Goal: Task Accomplishment & Management: Use online tool/utility

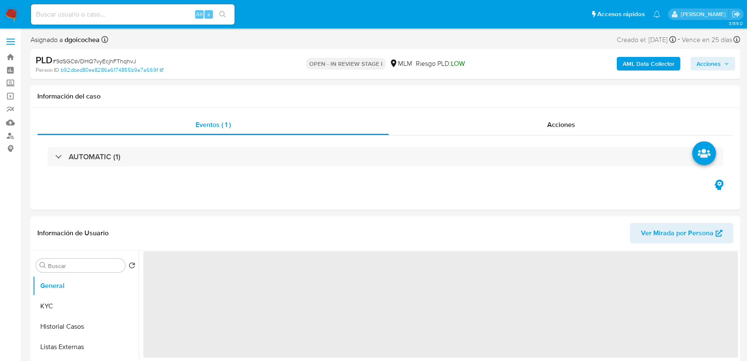
select select "10"
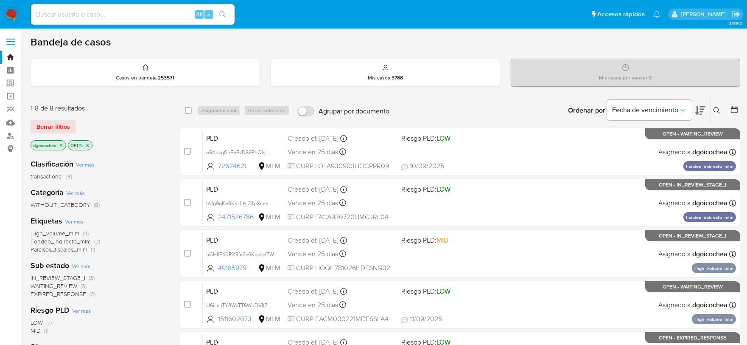
click at [76, 278] on span "IN_REVIEW_STAGE_I" at bounding box center [58, 277] width 55 height 8
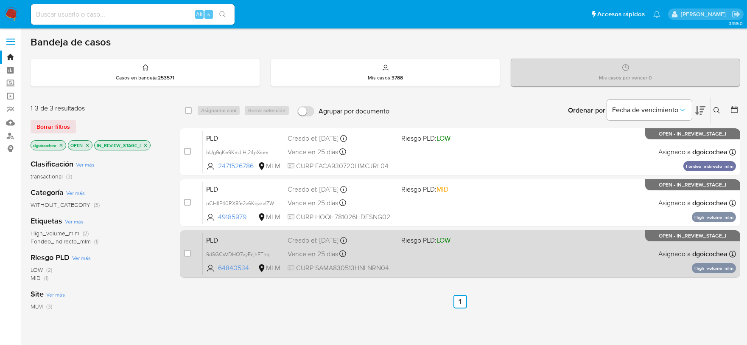
click at [209, 238] on span "PLD" at bounding box center [243, 239] width 75 height 11
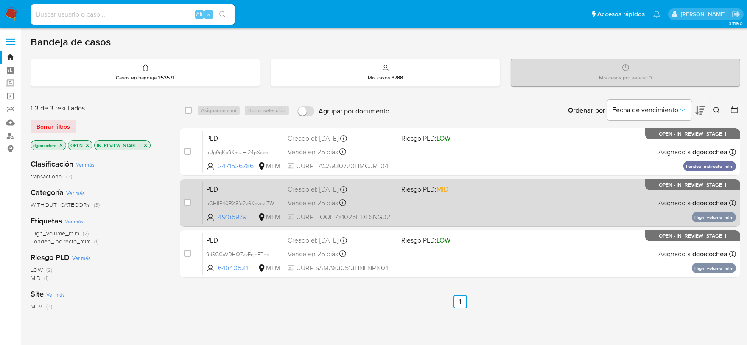
click at [215, 188] on span "PLD" at bounding box center [243, 188] width 75 height 11
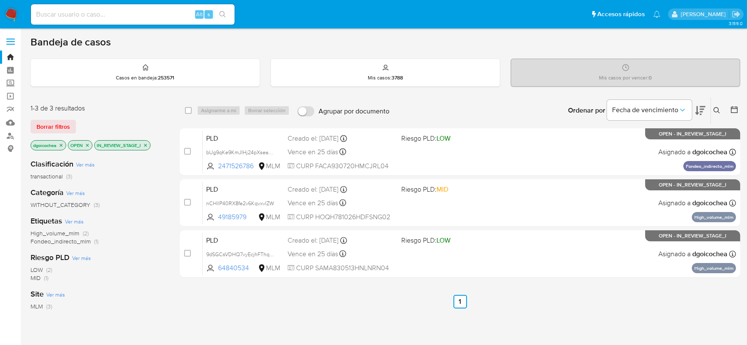
click at [718, 113] on button at bounding box center [718, 110] width 14 height 10
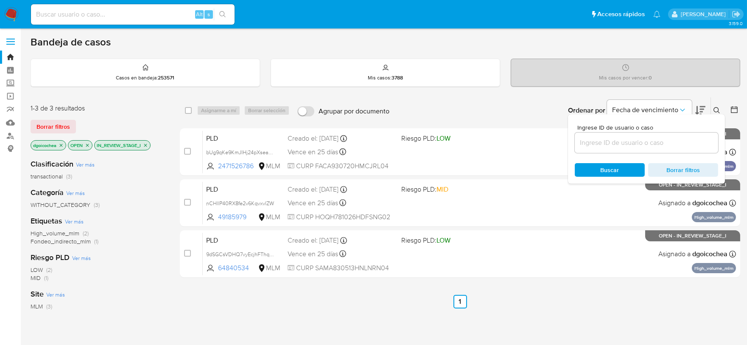
click at [646, 140] on input at bounding box center [646, 142] width 143 height 11
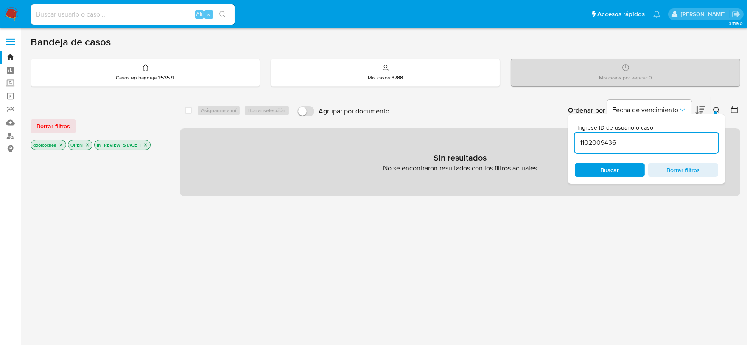
click at [646, 140] on input "1102009436" at bounding box center [646, 142] width 143 height 11
type input "1102009436"
click at [71, 122] on button "Borrar filtros" at bounding box center [53, 126] width 45 height 14
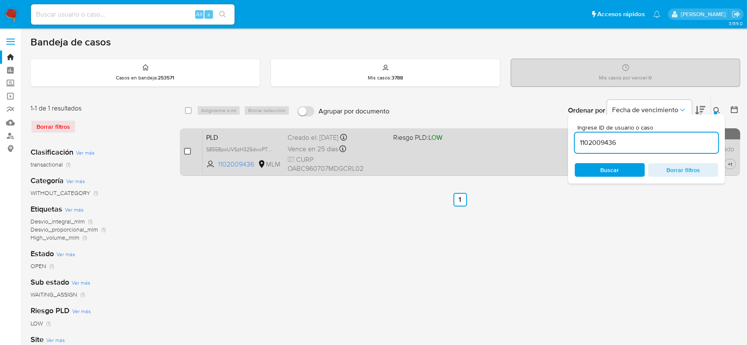
click at [185, 151] on input "checkbox" at bounding box center [187, 151] width 7 height 7
checkbox input "true"
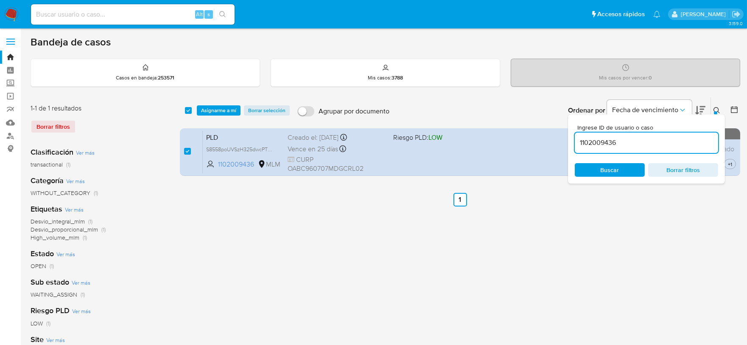
click at [614, 142] on input "1102009436" at bounding box center [646, 142] width 143 height 11
type input "117367484"
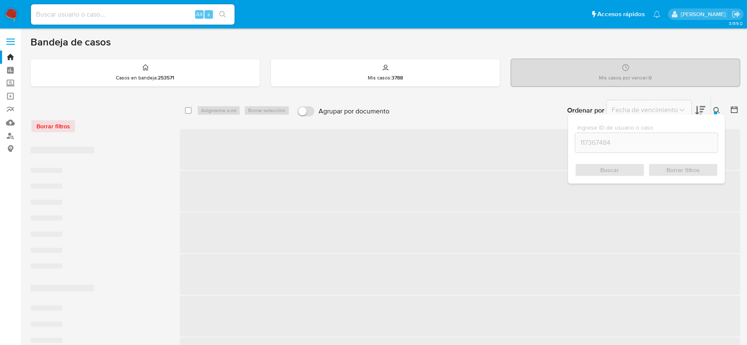
checkbox input "false"
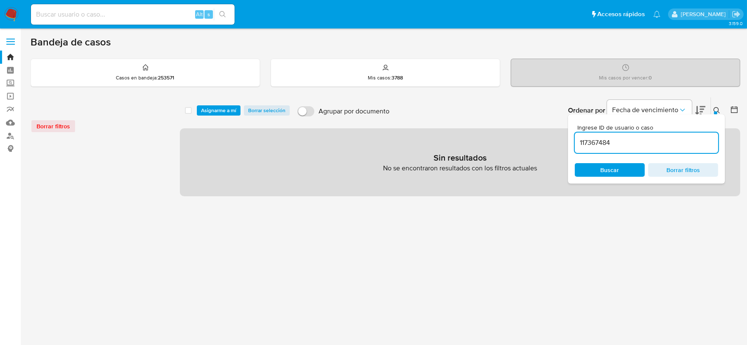
click at [614, 142] on input "117367484" at bounding box center [646, 142] width 143 height 11
type input "117367484"
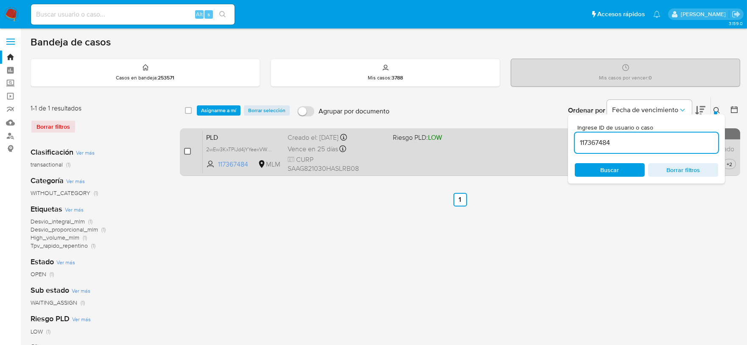
click at [189, 148] on input "checkbox" at bounding box center [187, 151] width 7 height 7
checkbox input "true"
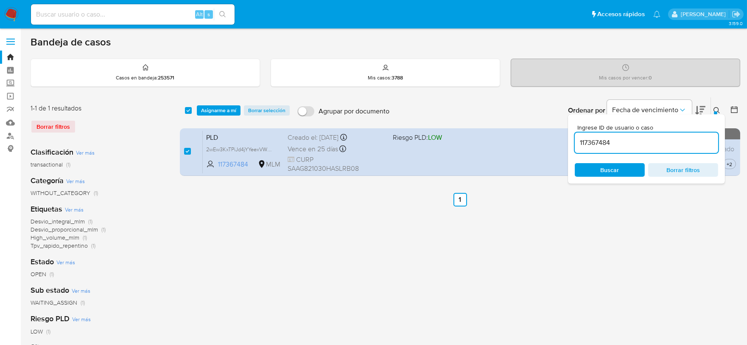
click at [600, 140] on input "117367484" at bounding box center [646, 142] width 143 height 11
type input "2541031673"
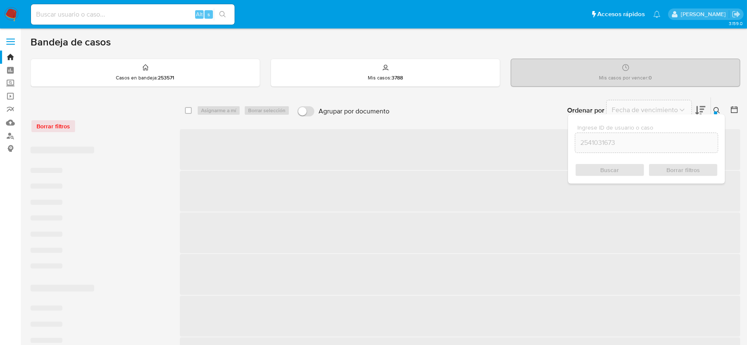
checkbox input "false"
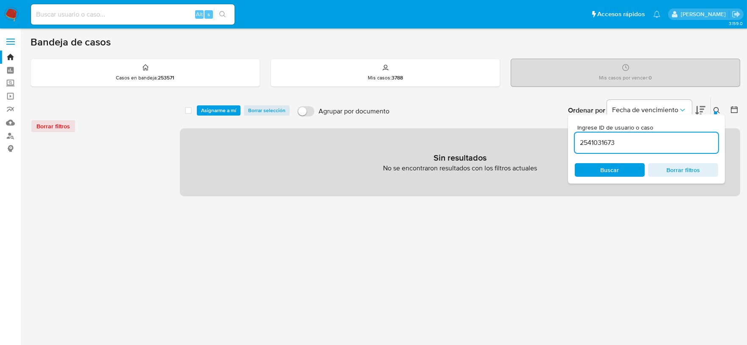
drag, startPoint x: 629, startPoint y: 151, endPoint x: 628, endPoint y: 147, distance: 4.7
click at [629, 149] on div "2541031673" at bounding box center [646, 142] width 143 height 20
click at [628, 143] on input "2541031673" at bounding box center [646, 142] width 143 height 11
type input "2541031673"
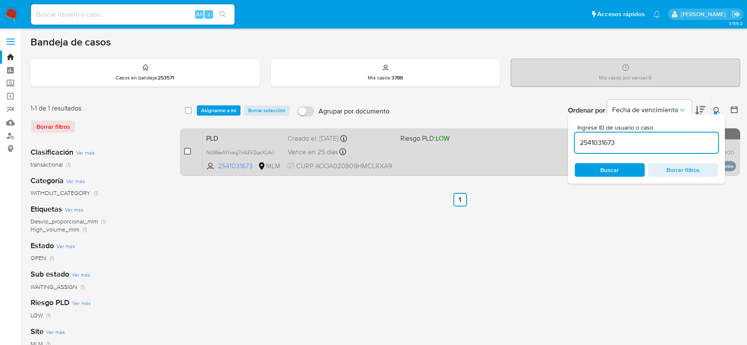
click at [186, 150] on input "checkbox" at bounding box center [187, 151] width 7 height 7
checkbox input "true"
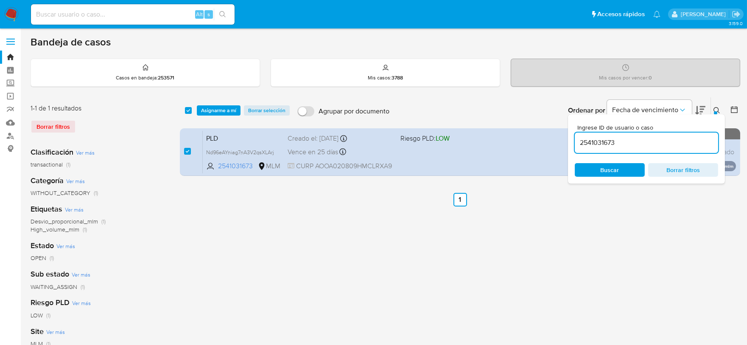
click at [602, 138] on input "2541031673" at bounding box center [646, 142] width 143 height 11
type input "2233867109"
checkbox input "false"
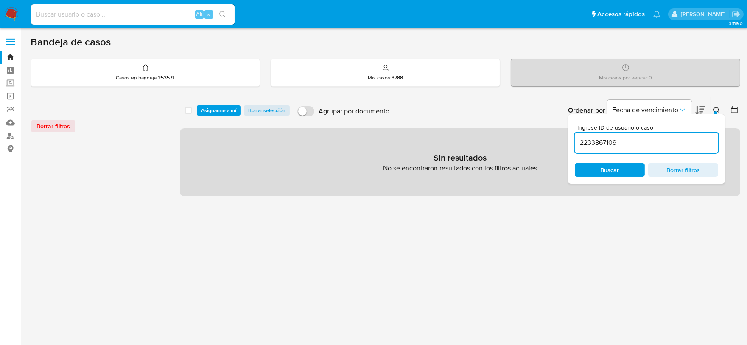
click at [602, 138] on input "2233867109" at bounding box center [646, 142] width 143 height 11
type input "2233867109"
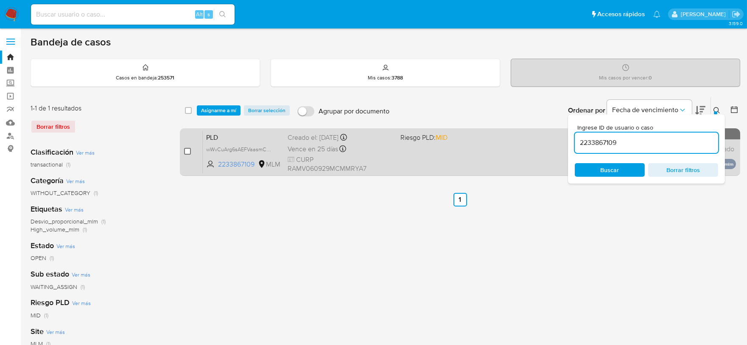
click at [187, 149] on input "checkbox" at bounding box center [187, 151] width 7 height 7
checkbox input "true"
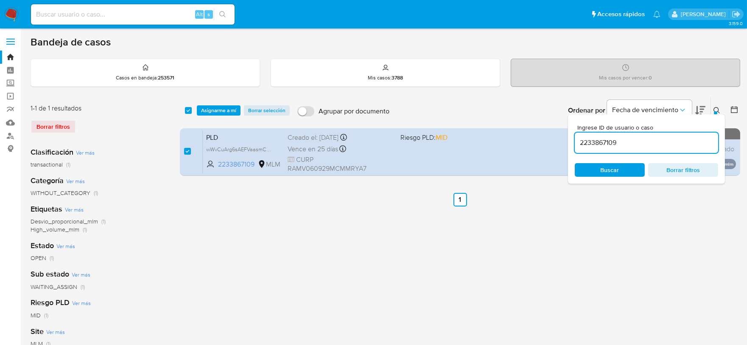
click at [600, 146] on input "2233867109" at bounding box center [646, 142] width 143 height 11
type input "579618929"
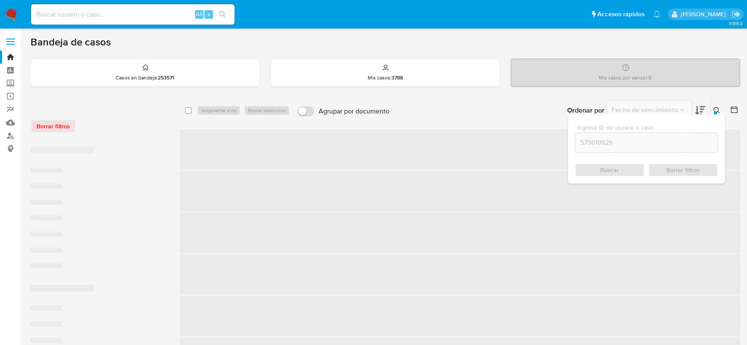
checkbox input "false"
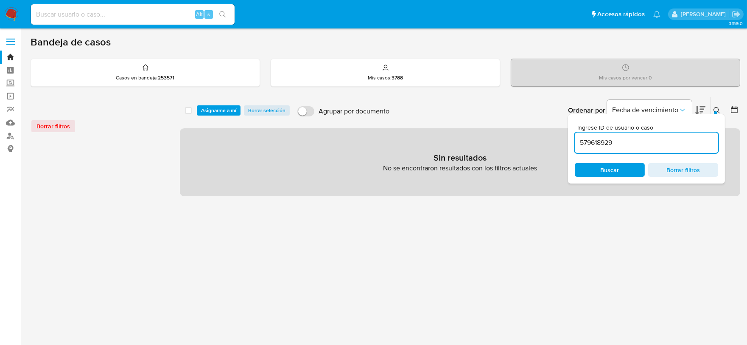
click at [600, 146] on input "579618929" at bounding box center [646, 142] width 143 height 11
type input "579618929"
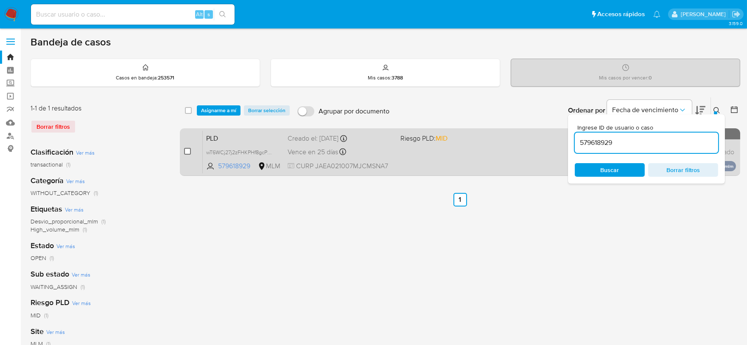
click at [188, 151] on input "checkbox" at bounding box center [187, 151] width 7 height 7
checkbox input "true"
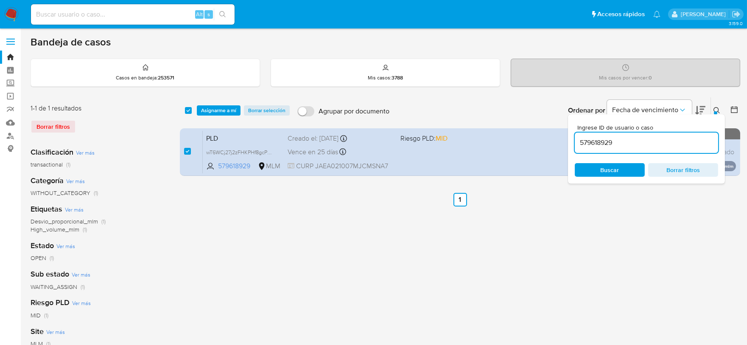
click at [603, 146] on input "579618929" at bounding box center [646, 142] width 143 height 11
click at [601, 144] on input "579618929" at bounding box center [646, 142] width 143 height 11
type input "191188192"
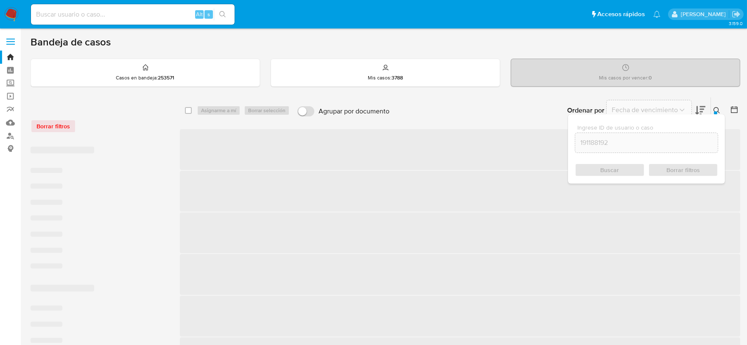
checkbox input "false"
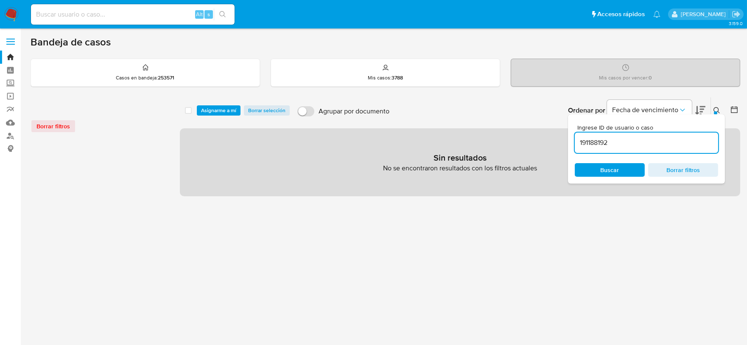
click at [623, 138] on input "191188192" at bounding box center [646, 142] width 143 height 11
type input "191188192"
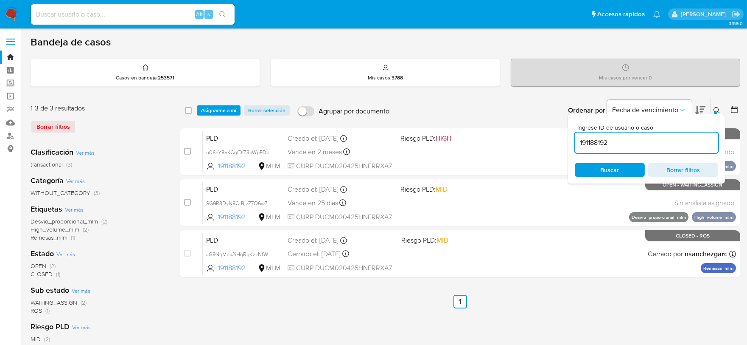
click at [647, 140] on input "191188192" at bounding box center [646, 142] width 143 height 11
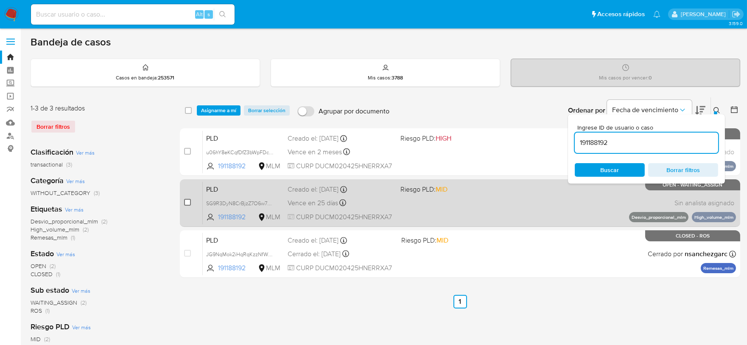
click at [187, 200] on input "checkbox" at bounding box center [187, 202] width 7 height 7
checkbox input "true"
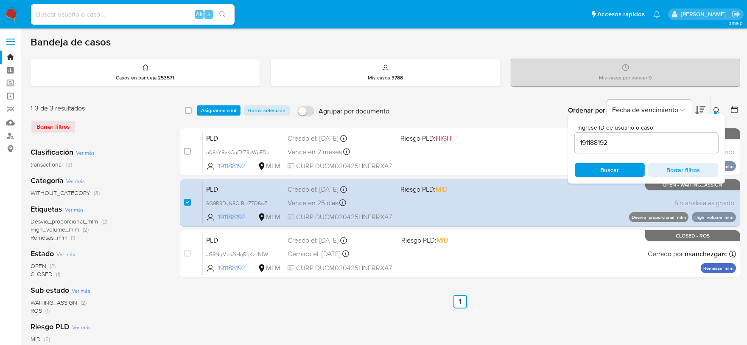
click at [601, 136] on div "191188192" at bounding box center [646, 142] width 143 height 20
click at [596, 143] on input "191188192" at bounding box center [646, 142] width 143 height 11
paste input "73509606"
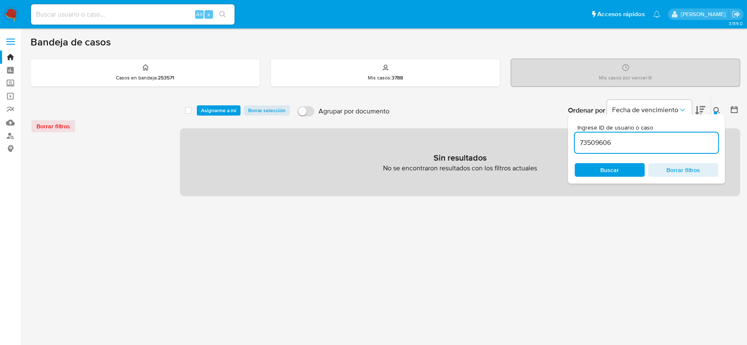
click at [618, 145] on input "73509606" at bounding box center [646, 142] width 143 height 11
type input "73509606"
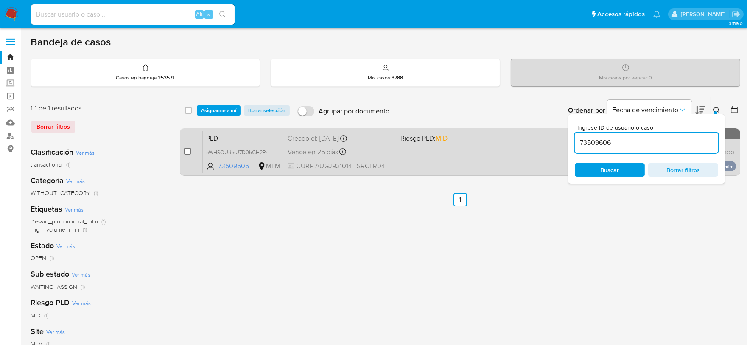
click at [184, 149] on input "checkbox" at bounding box center [187, 151] width 7 height 7
checkbox input "true"
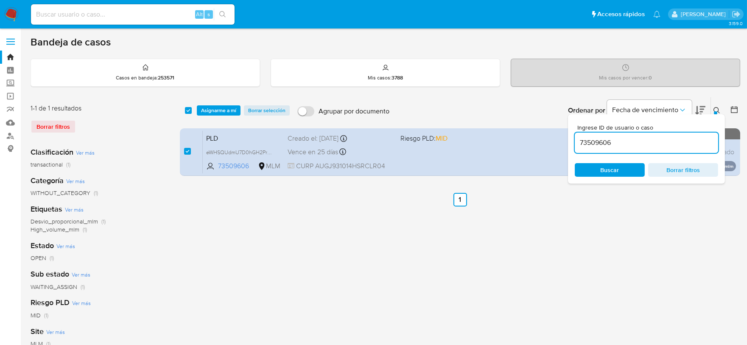
click at [603, 134] on div "73509606" at bounding box center [646, 142] width 143 height 20
click at [600, 142] on input "73509606" at bounding box center [646, 142] width 143 height 11
paste input "2875234"
type input "72875234"
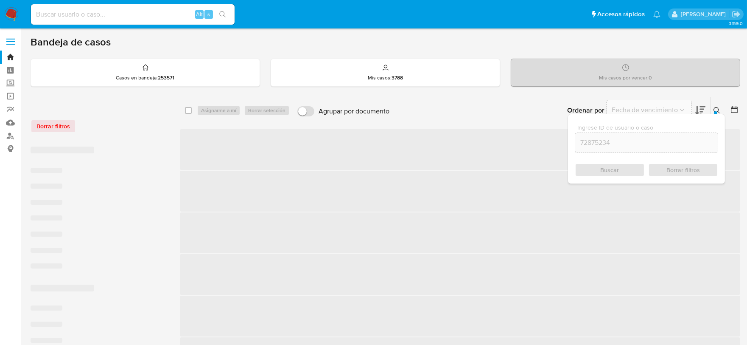
checkbox input "false"
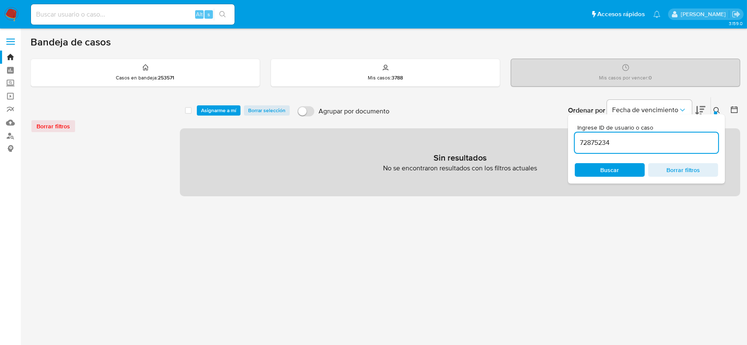
click at [600, 142] on input "72875234" at bounding box center [646, 142] width 143 height 11
type input "72875234"
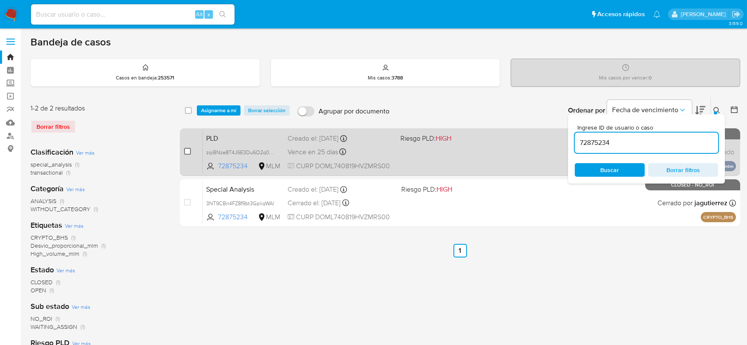
click at [188, 152] on input "checkbox" at bounding box center [187, 151] width 7 height 7
checkbox input "true"
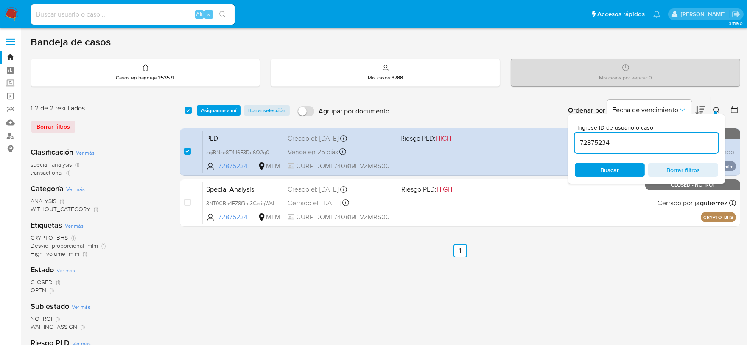
click at [590, 145] on input "72875234" at bounding box center [646, 142] width 143 height 11
type input "270024086"
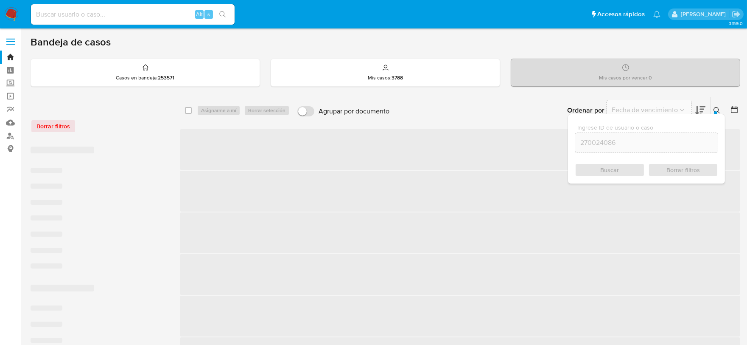
checkbox input "false"
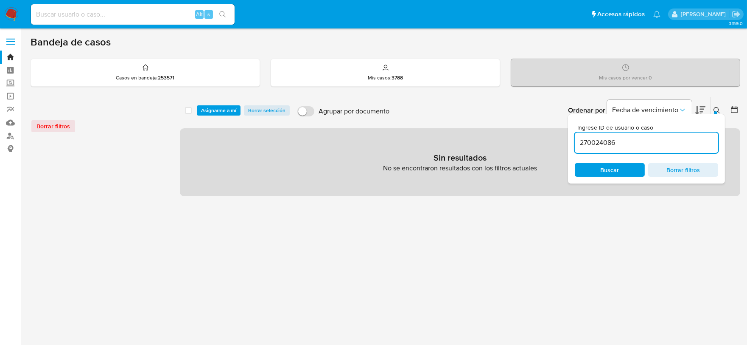
click at [590, 145] on input "270024086" at bounding box center [646, 142] width 143 height 11
type input "270024086"
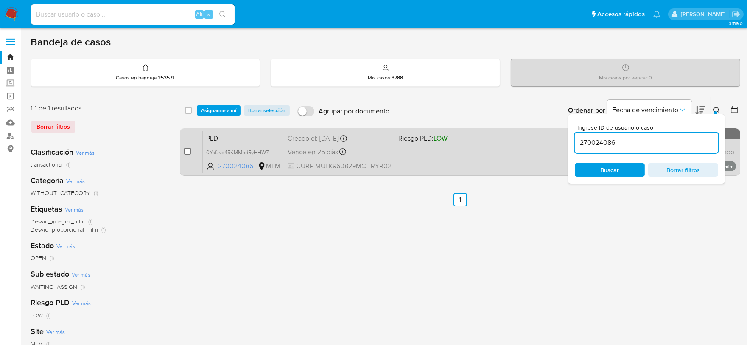
click at [184, 153] on input "checkbox" at bounding box center [187, 151] width 7 height 7
checkbox input "true"
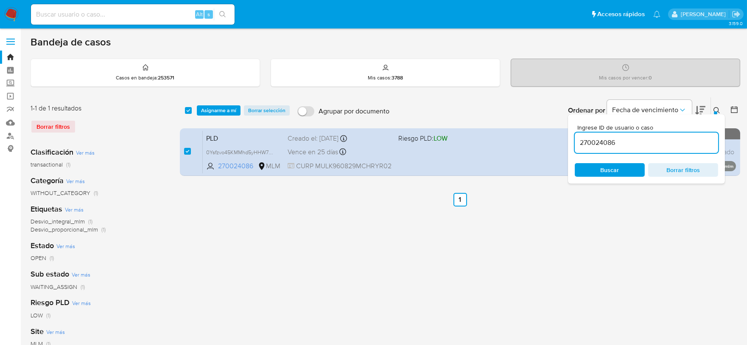
click at [606, 141] on input "270024086" at bounding box center [646, 142] width 143 height 11
type input "2507343794"
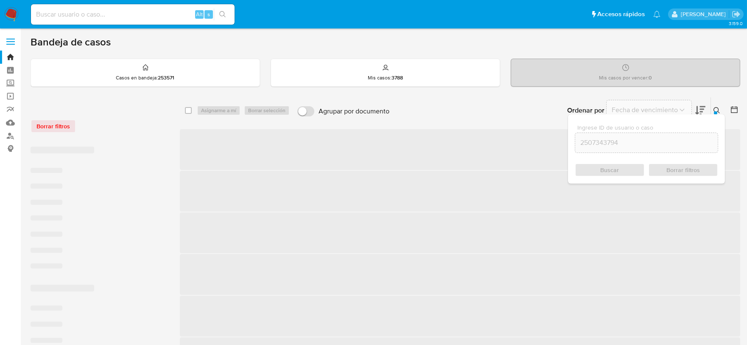
checkbox input "false"
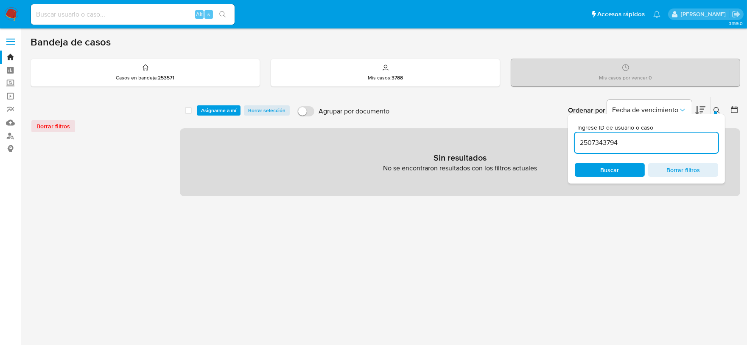
click at [633, 144] on input "2507343794" at bounding box center [646, 142] width 143 height 11
type input "2507343794"
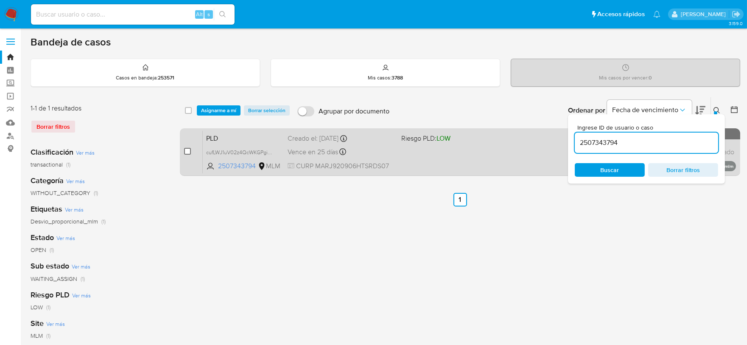
drag, startPoint x: 189, startPoint y: 149, endPoint x: 210, endPoint y: 124, distance: 32.9
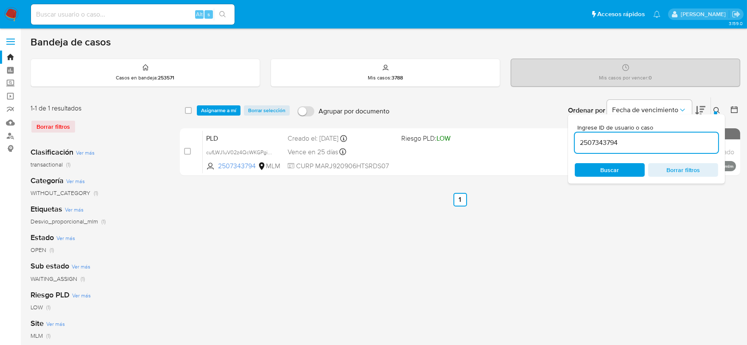
click at [189, 149] on input "checkbox" at bounding box center [187, 151] width 7 height 7
checkbox input "true"
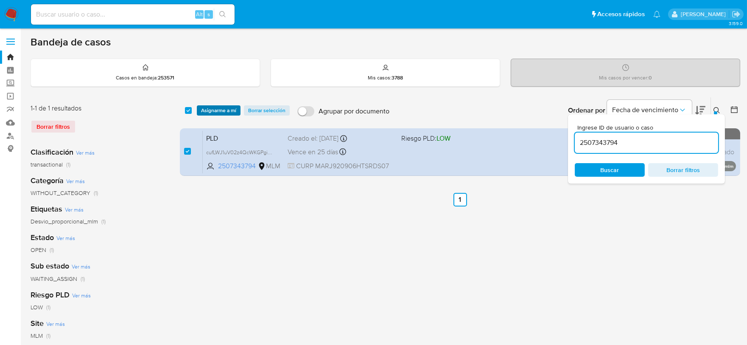
click at [214, 115] on span "Asignarme a mí" at bounding box center [218, 110] width 35 height 8
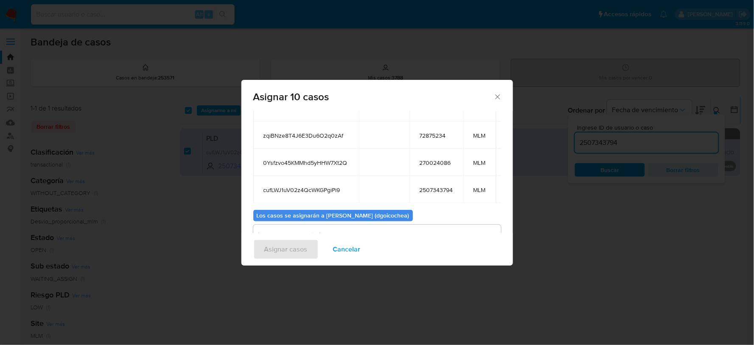
scroll to position [193, 0]
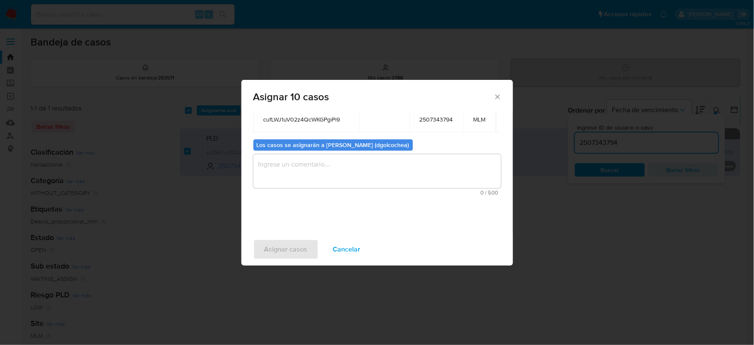
click at [300, 168] on textarea "assign-modal" at bounding box center [377, 171] width 248 height 34
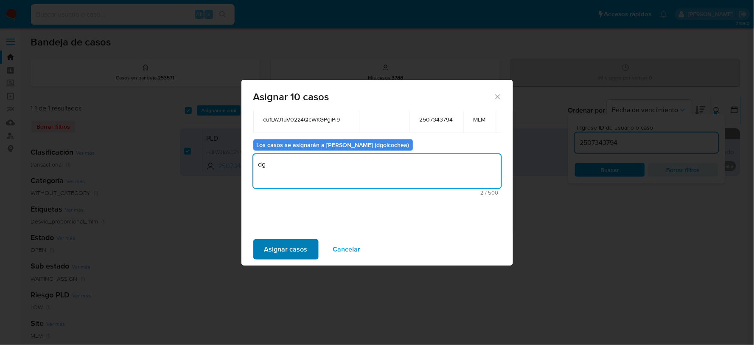
type textarea "dg"
click at [291, 244] on span "Asignar casos" at bounding box center [285, 249] width 43 height 19
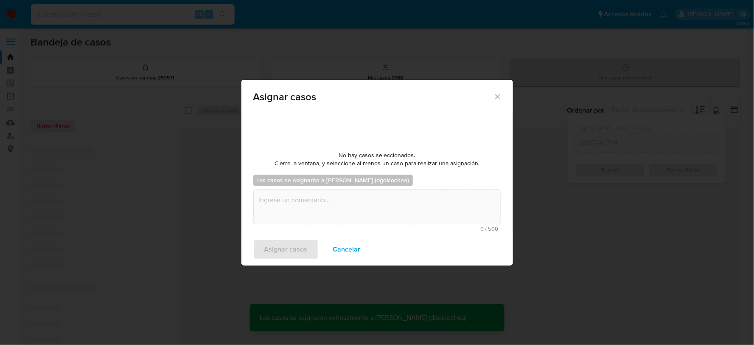
checkbox input "false"
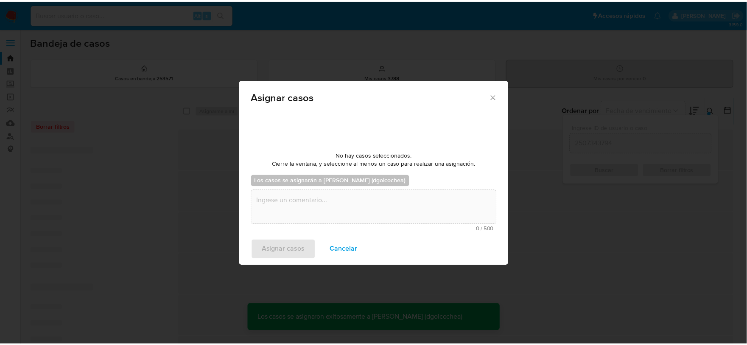
scroll to position [51, 0]
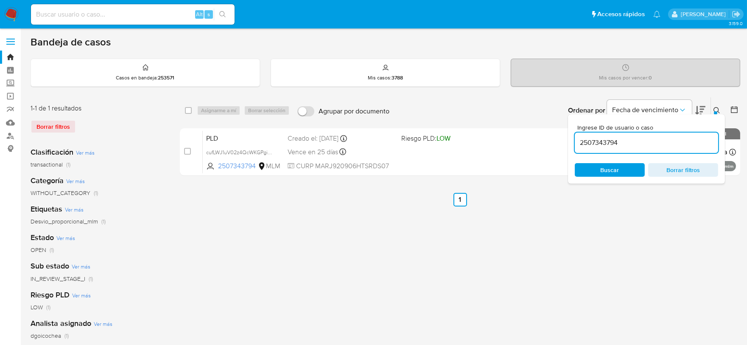
click at [7, 19] on img at bounding box center [11, 14] width 14 height 14
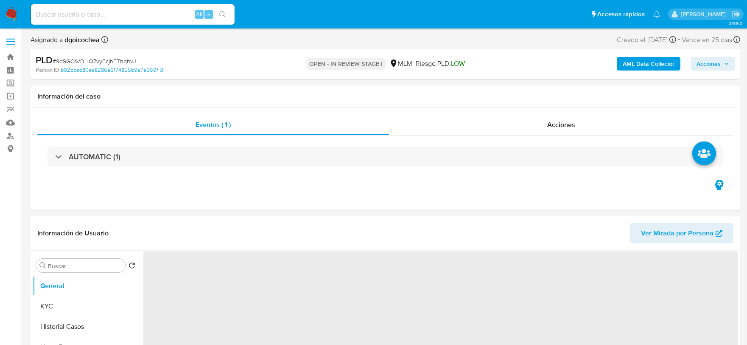
select select "10"
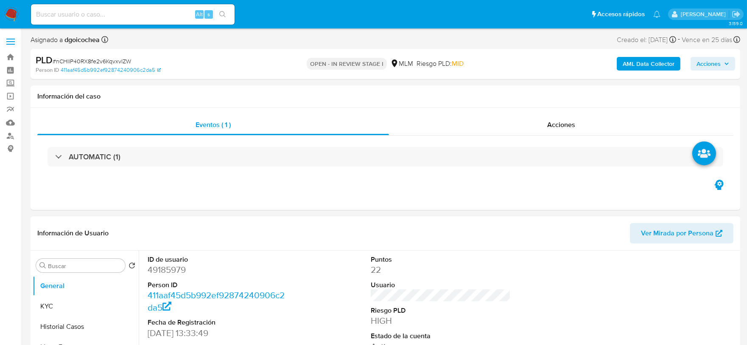
click at [580, 270] on div "ID de usuario 49185979 Person ID 411aaf45d5b992ef92874240906c2da5 Fecha de Regi…" at bounding box center [440, 321] width 595 height 143
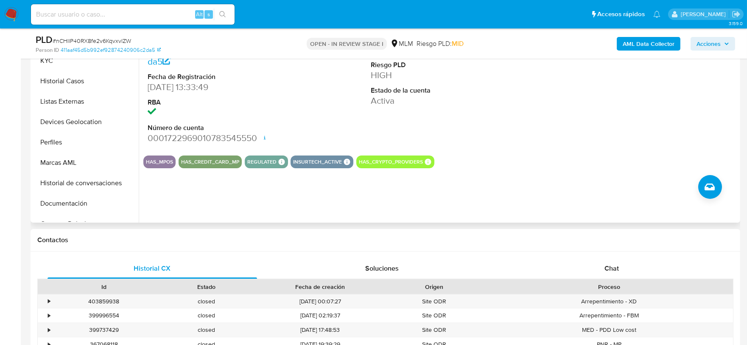
scroll to position [283, 0]
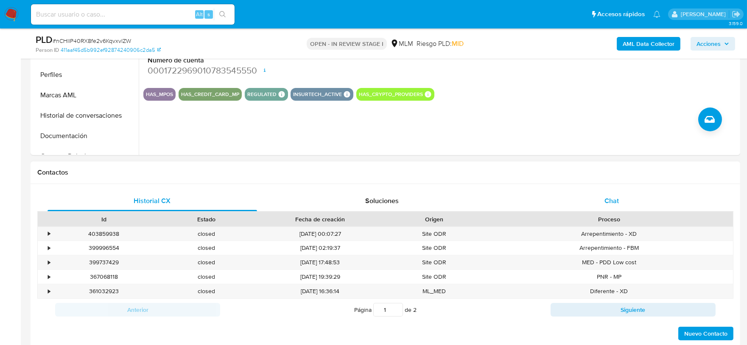
click at [626, 200] on div "Chat" at bounding box center [612, 201] width 210 height 20
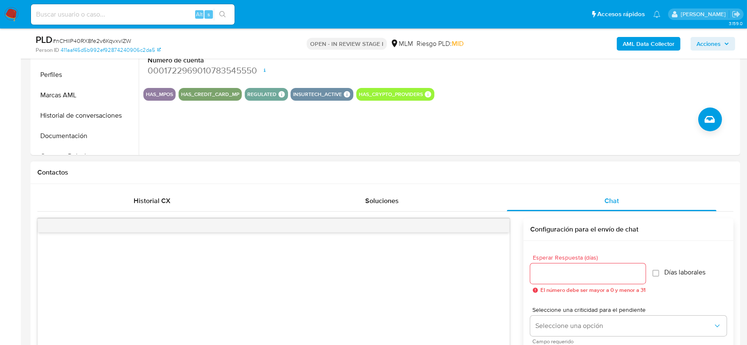
click at [569, 269] on input "Esperar Respuesta (días)" at bounding box center [587, 273] width 115 height 11
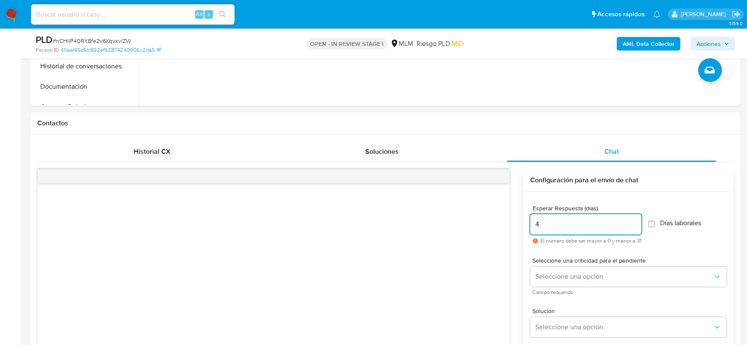
scroll to position [377, 0]
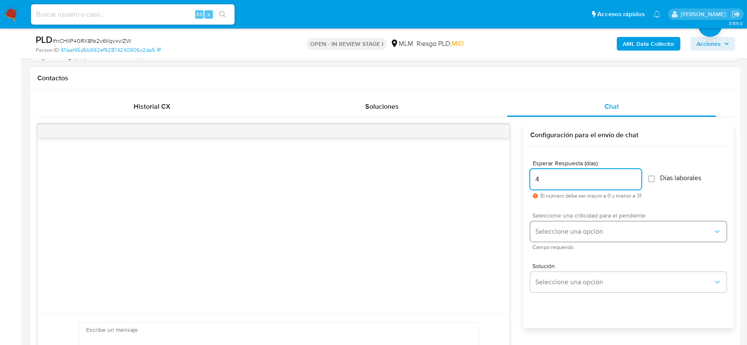
type input "4"
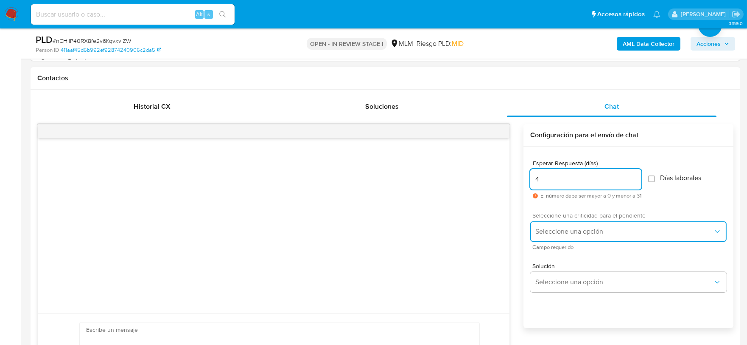
click at [583, 230] on span "Seleccione una opción" at bounding box center [625, 231] width 178 height 8
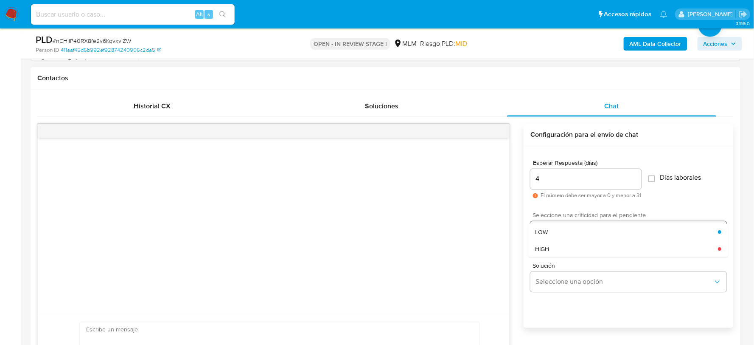
drag, startPoint x: 546, startPoint y: 249, endPoint x: 548, endPoint y: 230, distance: 19.3
click at [545, 249] on span "HIGH" at bounding box center [543, 249] width 14 height 8
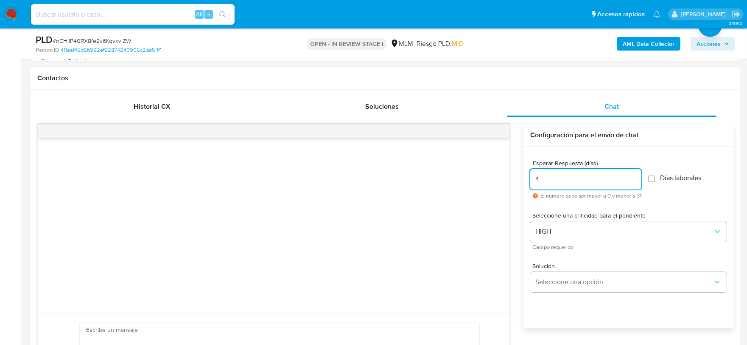
click at [542, 179] on input "4" at bounding box center [585, 179] width 111 height 11
type input "5"
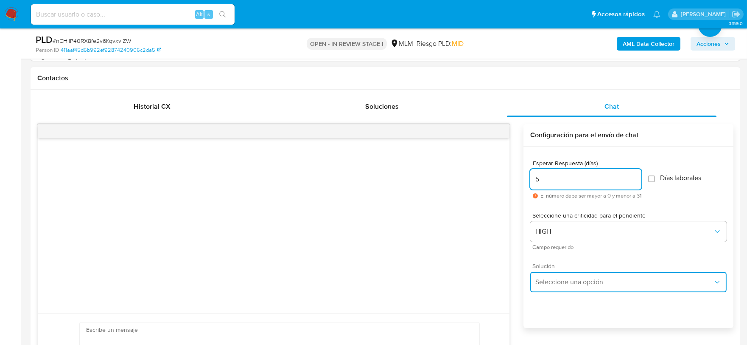
click at [552, 282] on span "Seleccione una opción" at bounding box center [625, 282] width 178 height 8
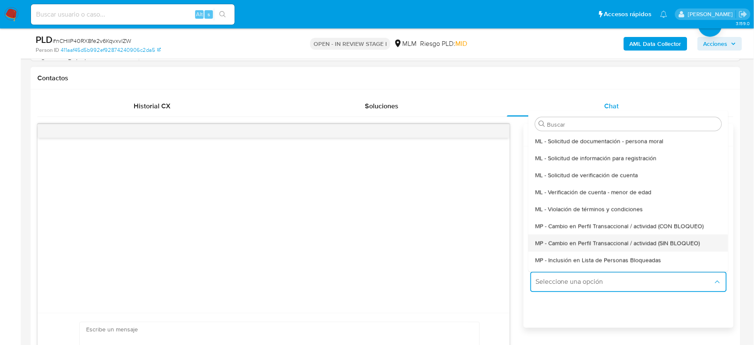
click at [564, 237] on div "MP - Cambio en Perfil Transaccional / actividad (SIN BLOQUEO)" at bounding box center [629, 242] width 186 height 17
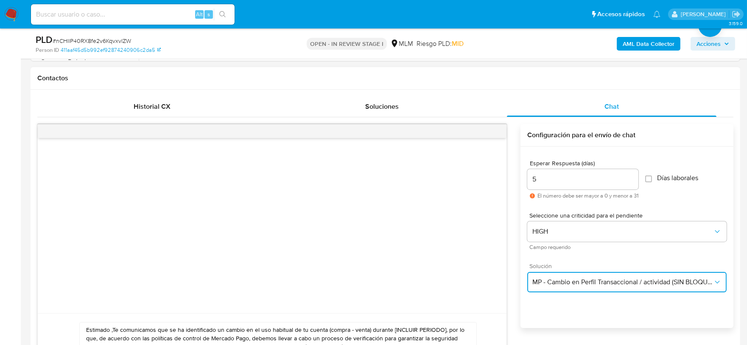
scroll to position [471, 0]
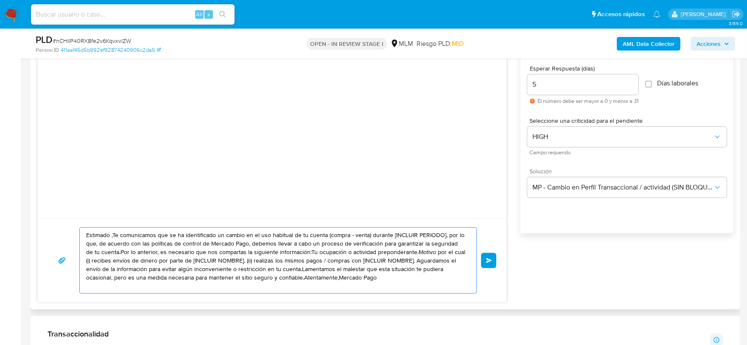
click at [218, 272] on textarea "Estimado ,Te comunicamos que se ha identificado un cambio en el uso habitual de…" at bounding box center [276, 259] width 380 height 65
paste textarea "Hugo De acuerdo con las políticas de control de Mercado Pago, debemos llevar a …"
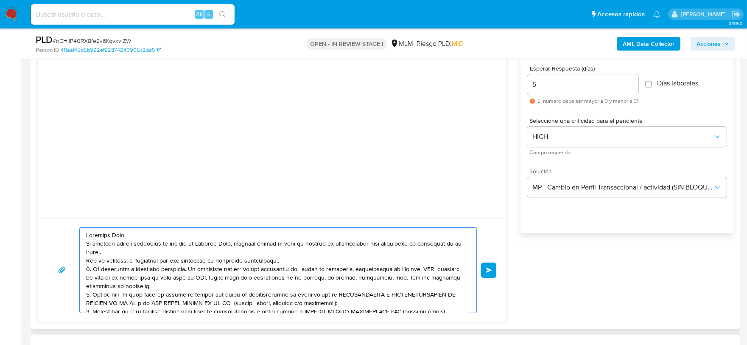
scroll to position [71, 0]
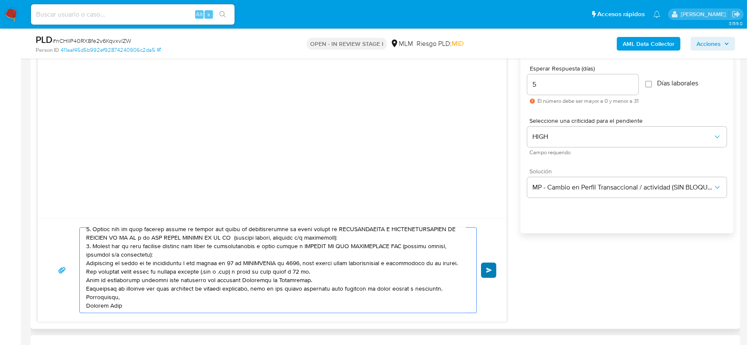
type textarea "Estimado Hugo De acuerdo con las políticas de control de Mercado Pago, debemos …"
click at [495, 265] on button "Enviar" at bounding box center [488, 269] width 15 height 15
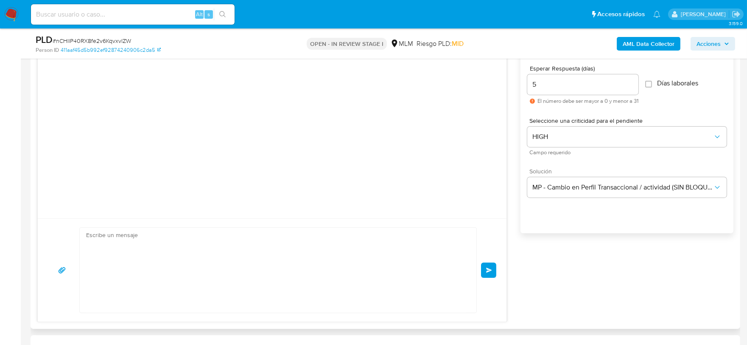
scroll to position [97, 0]
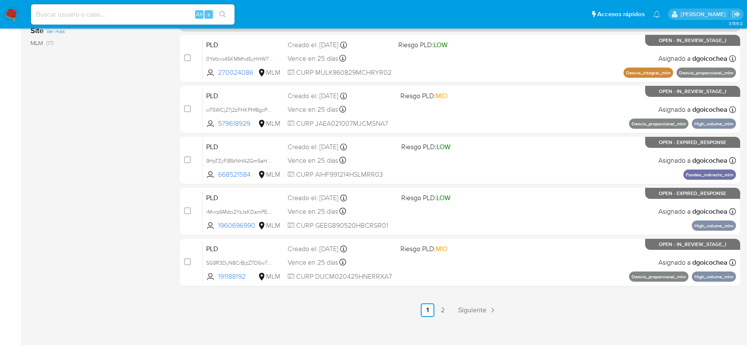
scroll to position [355, 0]
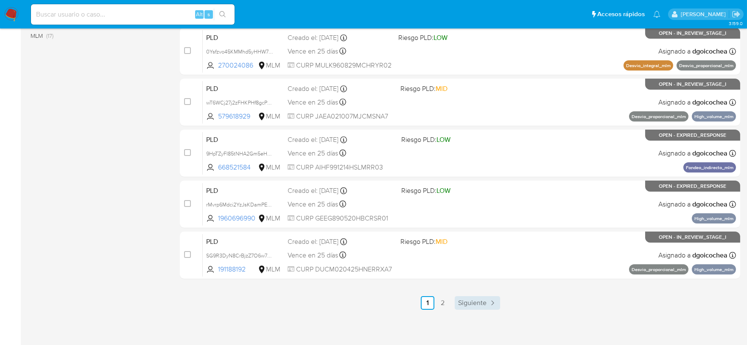
click at [470, 300] on span "Siguiente" at bounding box center [472, 302] width 28 height 7
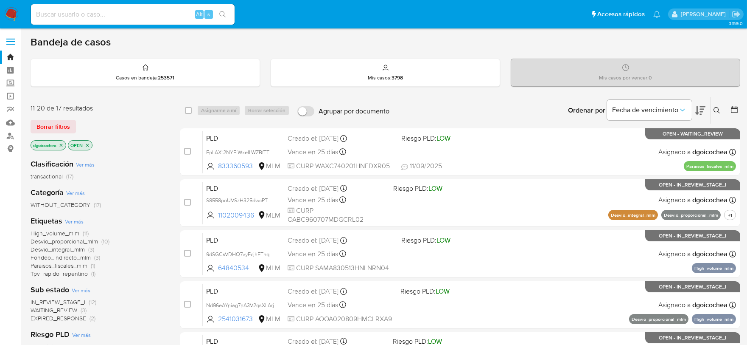
click at [76, 298] on span "IN_REVIEW_STAGE_I" at bounding box center [58, 301] width 55 height 8
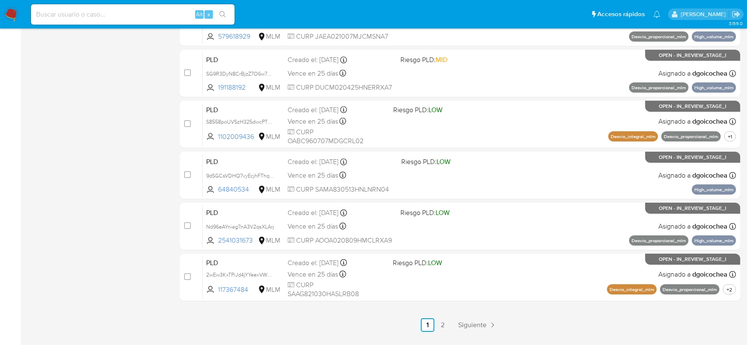
scroll to position [355, 0]
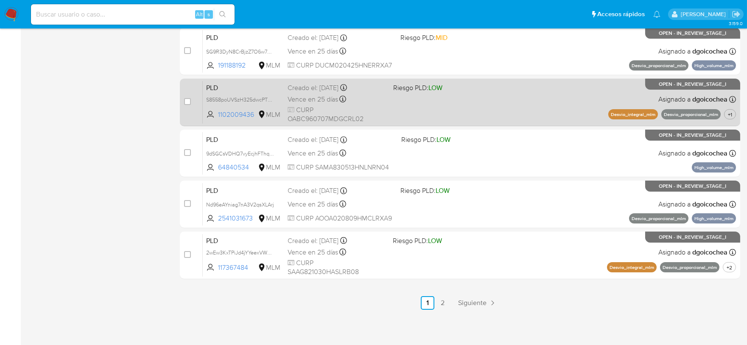
click at [213, 87] on span "PLD" at bounding box center [243, 86] width 75 height 11
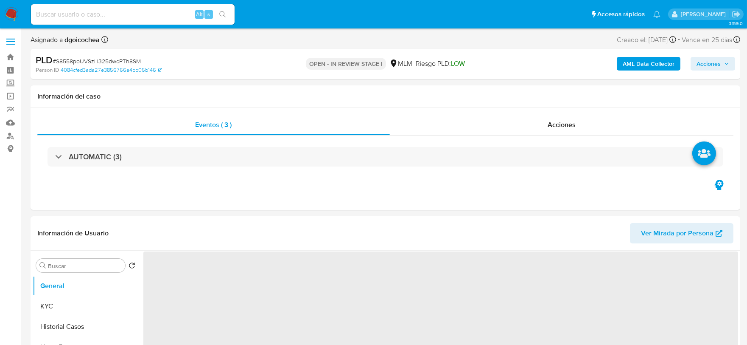
select select "10"
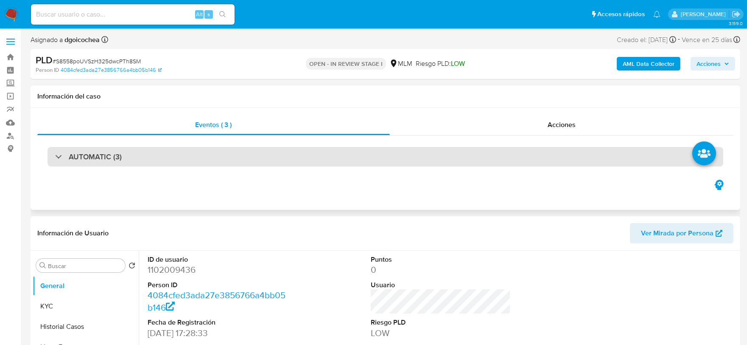
click at [90, 156] on h3 "AUTOMATIC (3)" at bounding box center [95, 156] width 53 height 9
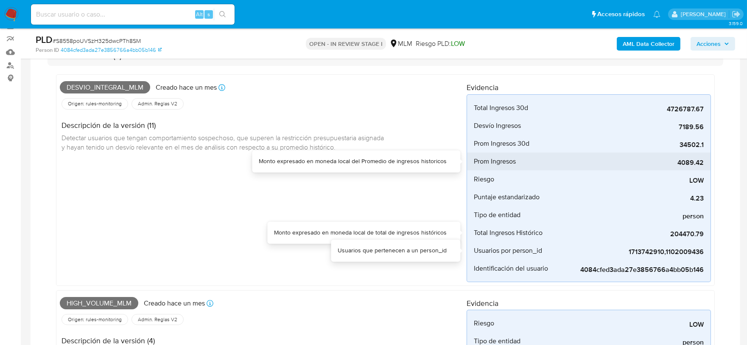
scroll to position [94, 0]
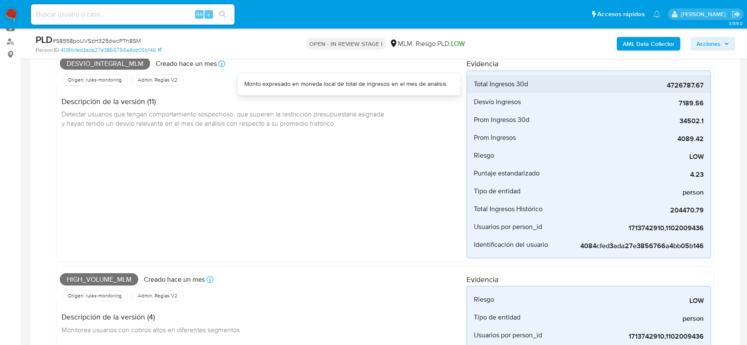
click at [687, 82] on span "4726787.67" at bounding box center [640, 85] width 127 height 8
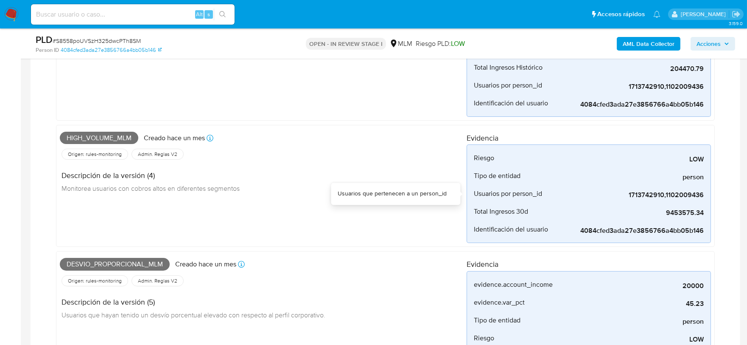
scroll to position [47, 0]
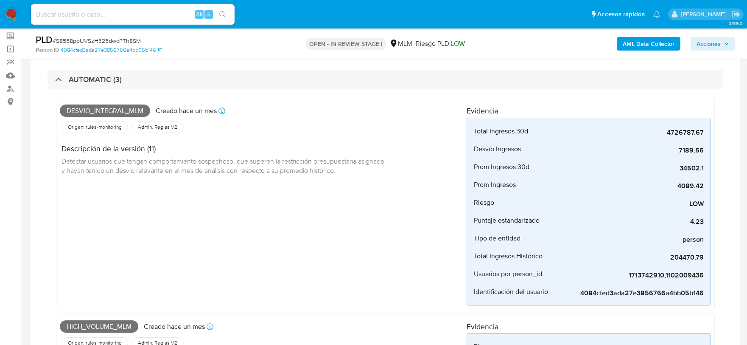
click at [355, 222] on div "Desvio_integral_mlm Creado hace un mes Creado: 12/08/2025 03:14:24 Origen: rule…" at bounding box center [263, 203] width 407 height 204
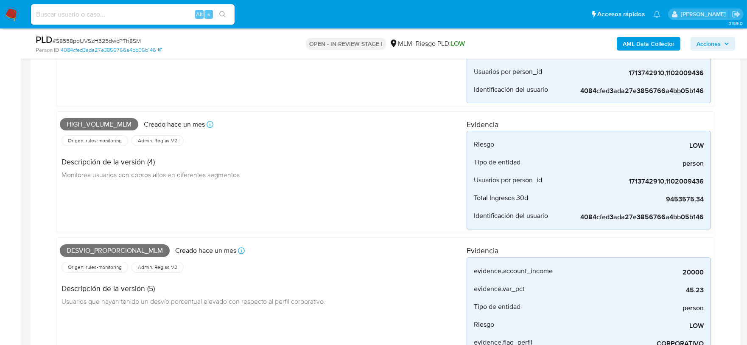
scroll to position [283, 0]
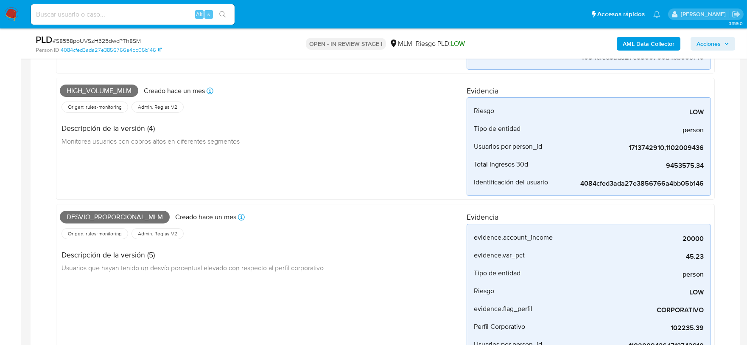
click at [371, 176] on div "High_volume_mlm Creado hace un mes Creado: 12/08/2025 03:06:14 Origen: rules-mo…" at bounding box center [263, 138] width 407 height 115
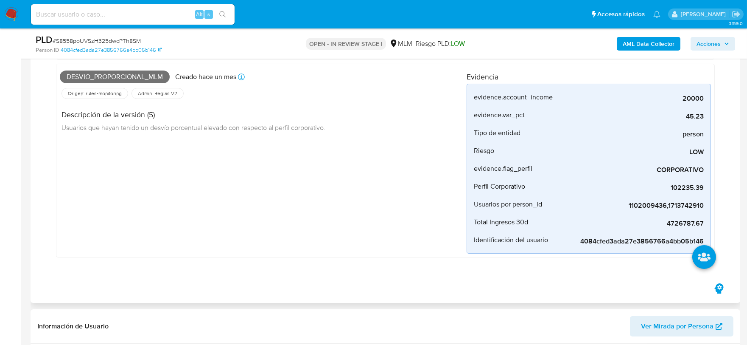
scroll to position [424, 0]
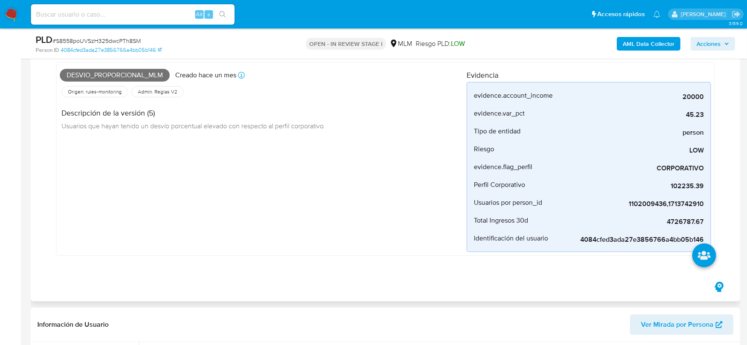
click at [422, 221] on div "Desvio_proporcional_mlm Creado hace un mes Creado: 12/08/2025 03:03:45 Origen: …" at bounding box center [263, 159] width 407 height 186
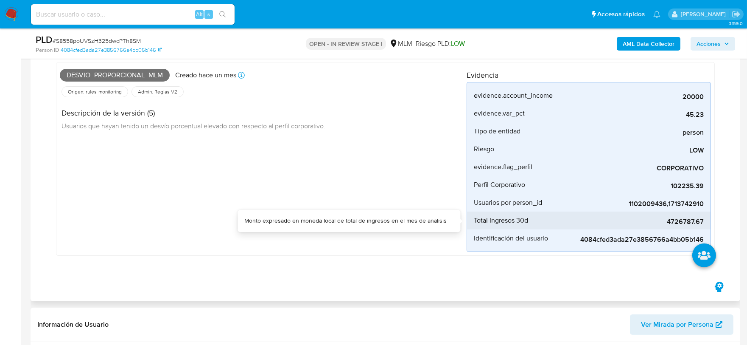
click at [679, 222] on span "4726787.67" at bounding box center [640, 221] width 127 height 8
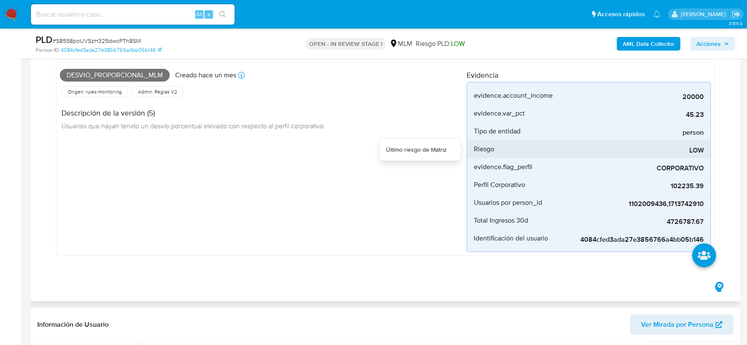
click at [666, 157] on div "LOW" at bounding box center [640, 149] width 127 height 18
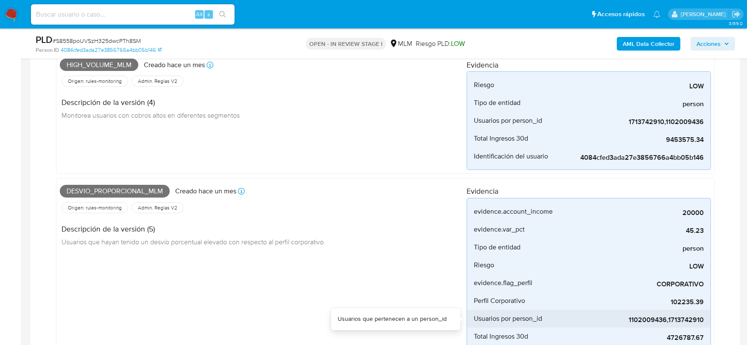
scroll to position [283, 0]
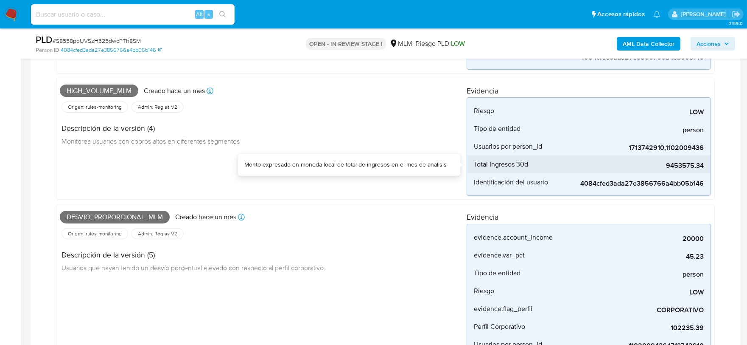
click at [677, 164] on span "9453575.34" at bounding box center [640, 165] width 127 height 8
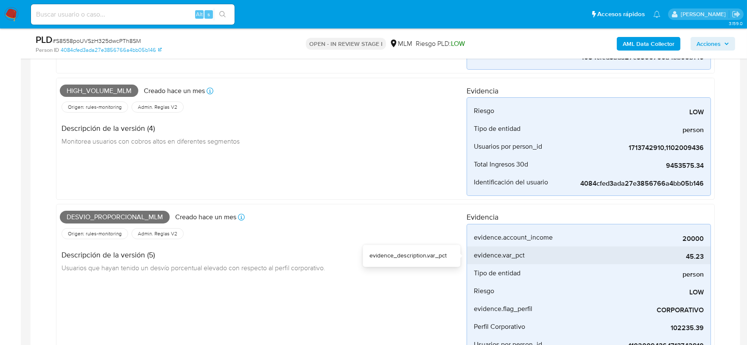
click at [629, 246] on div "45.23" at bounding box center [640, 255] width 127 height 18
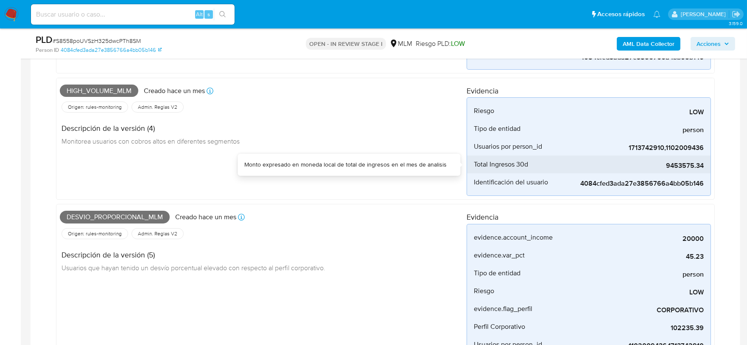
click at [678, 165] on span "9453575.34" at bounding box center [640, 165] width 127 height 8
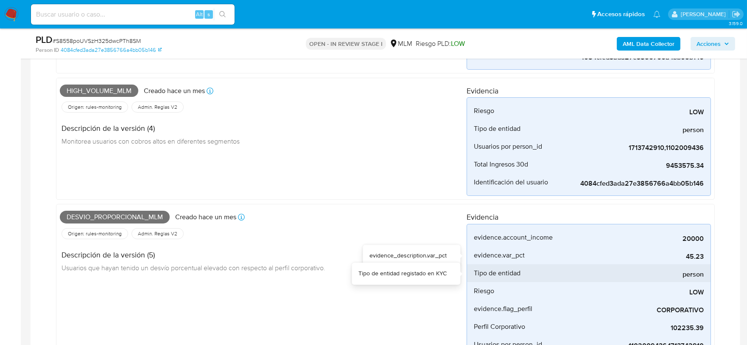
click at [640, 264] on div "person" at bounding box center [640, 273] width 127 height 18
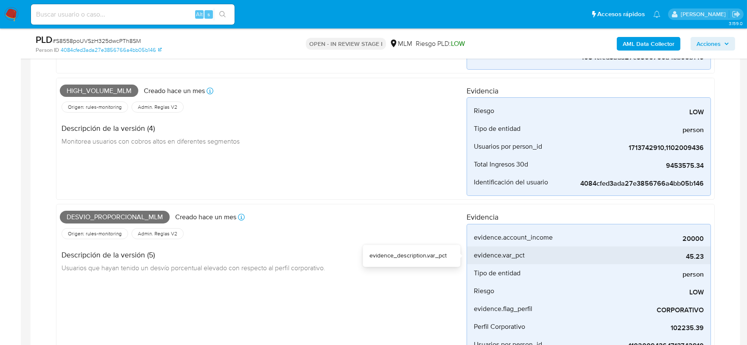
click at [695, 257] on span "45.23" at bounding box center [640, 256] width 127 height 8
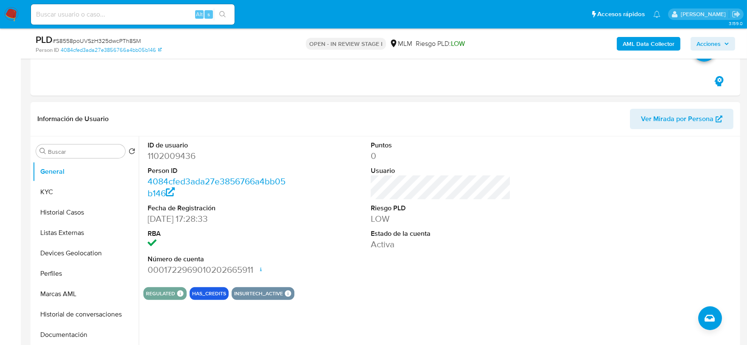
scroll to position [660, 0]
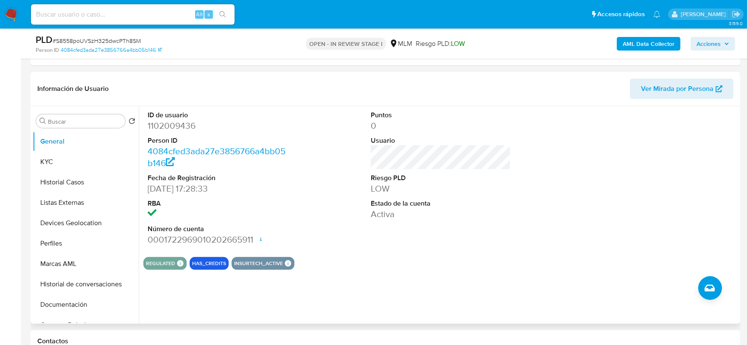
click at [478, 226] on div "Puntos 0 Usuario Riesgo PLD LOW Estado de la cuenta Activa" at bounding box center [441, 177] width 149 height 143
click at [75, 168] on button "KYC" at bounding box center [82, 161] width 99 height 20
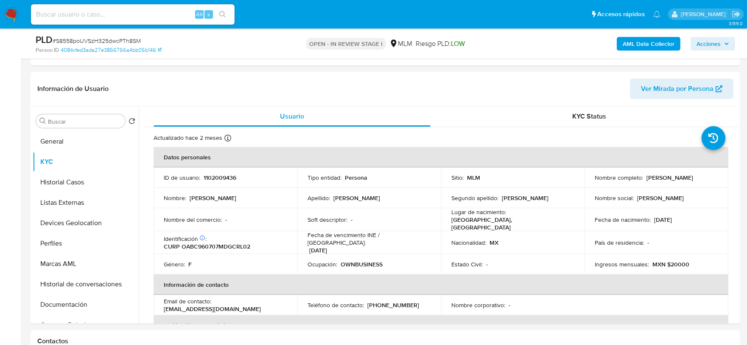
click at [162, 223] on td "Nombre del comercio : -" at bounding box center [226, 219] width 144 height 23
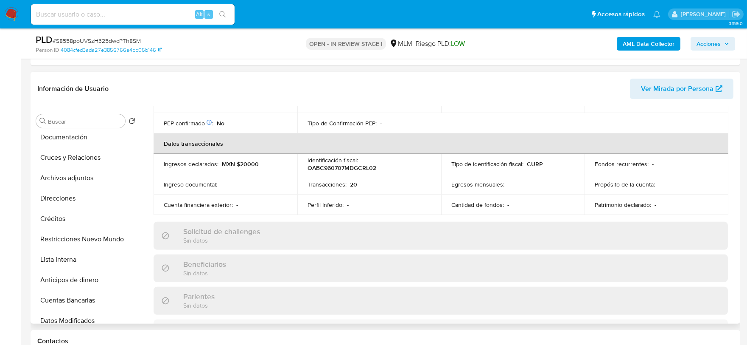
scroll to position [283, 0]
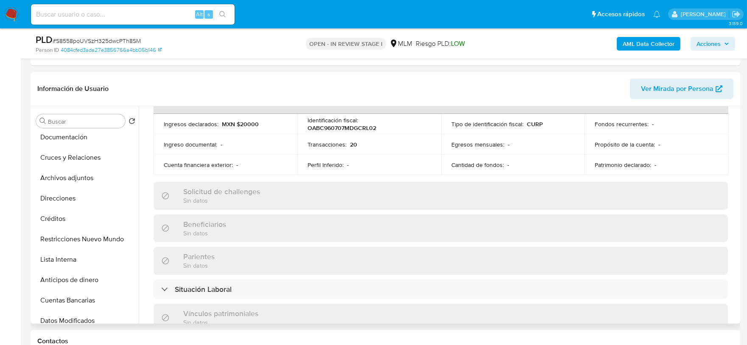
click at [159, 187] on div "Solicitud de challenges Sin datos" at bounding box center [441, 196] width 575 height 28
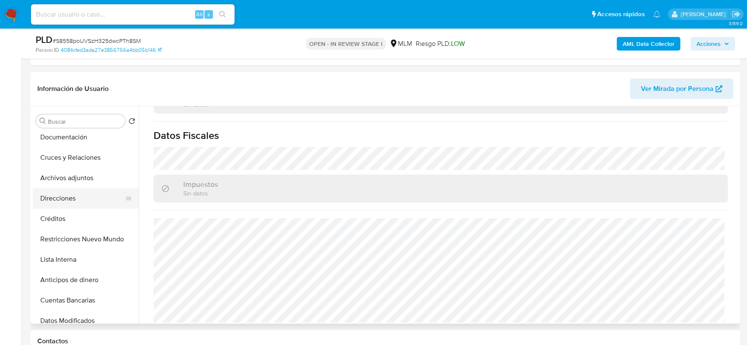
click at [75, 202] on button "Direcciones" at bounding box center [82, 198] width 99 height 20
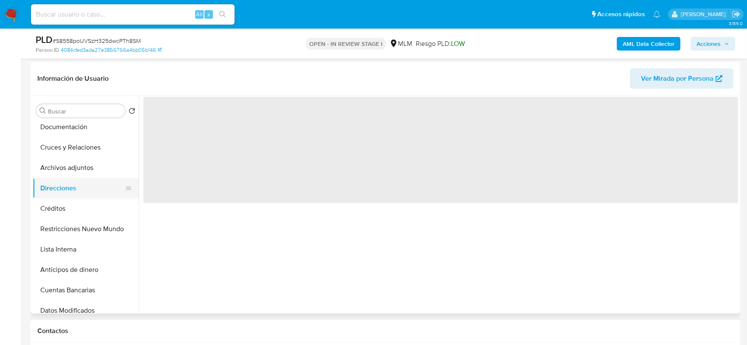
scroll to position [0, 0]
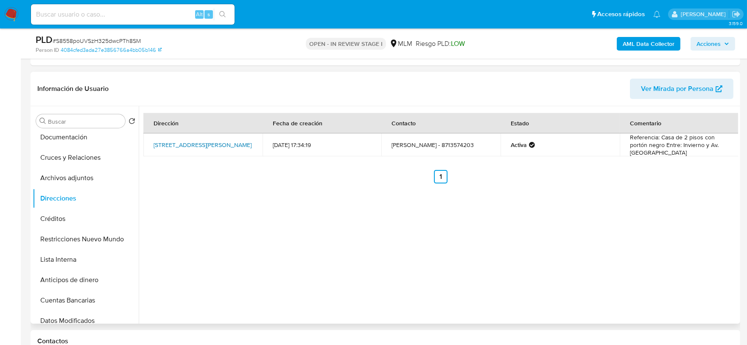
click at [215, 140] on link "Calle El Pirul 181 Bis, Gómez Palacio, Durango, 35015, Mexico 181 BIS" at bounding box center [203, 144] width 98 height 8
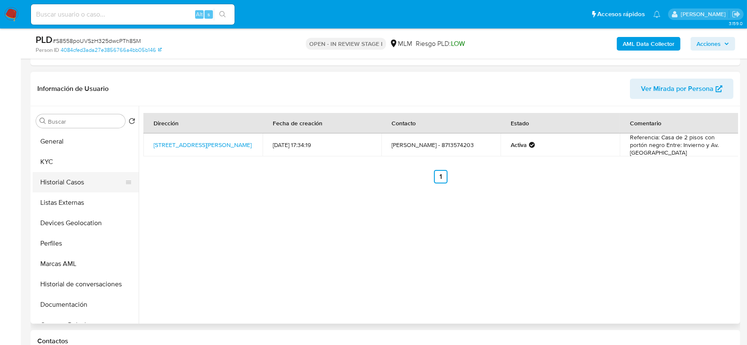
click at [57, 181] on button "Historial Casos" at bounding box center [82, 182] width 99 height 20
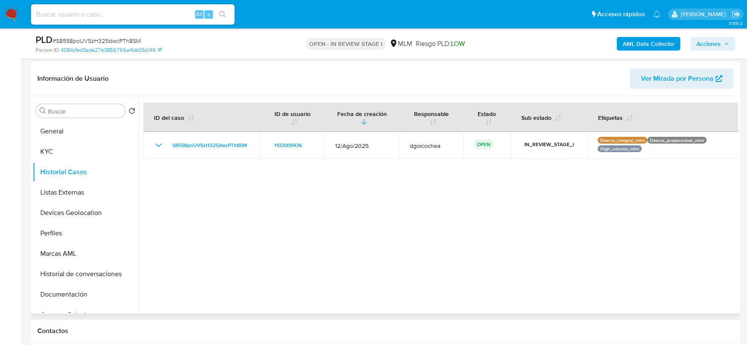
click at [329, 219] on div at bounding box center [439, 204] width 600 height 217
click at [72, 187] on button "Listas Externas" at bounding box center [82, 192] width 99 height 20
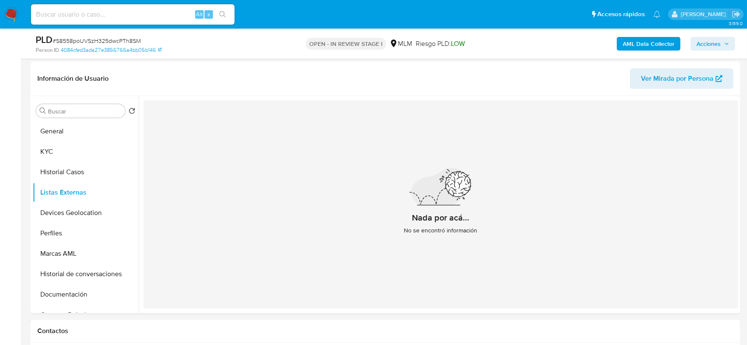
click at [288, 219] on div "Nada por acá... No se encontró información" at bounding box center [440, 204] width 595 height 208
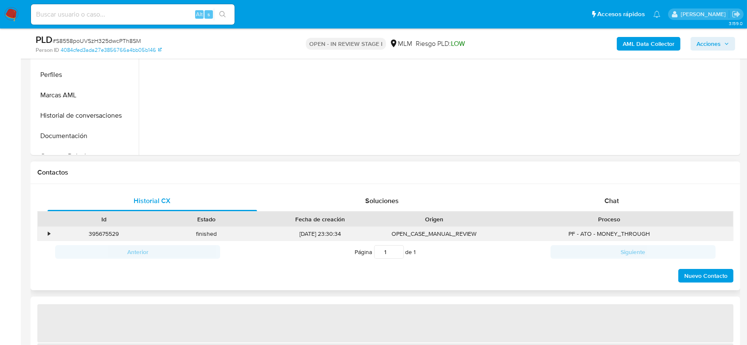
select select "10"
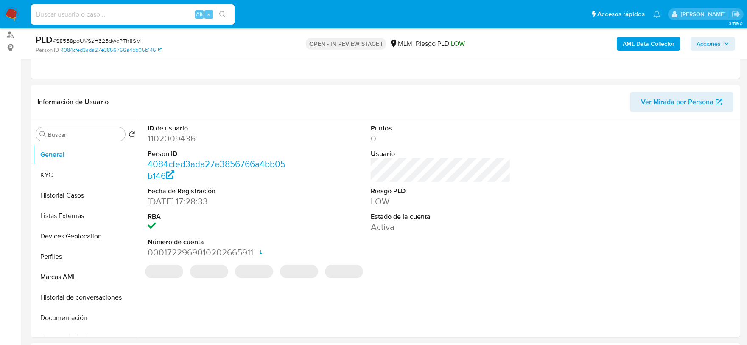
scroll to position [94, 0]
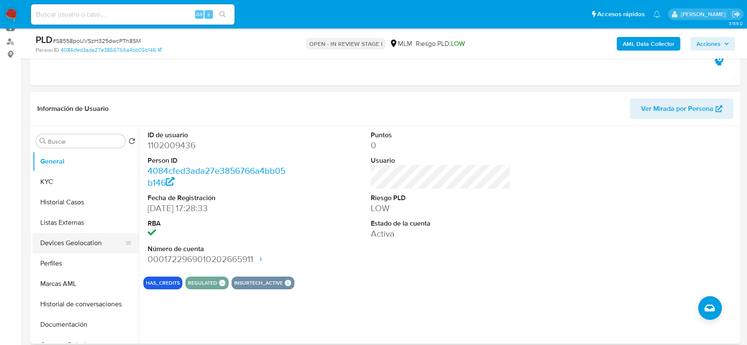
click at [74, 236] on button "Devices Geolocation" at bounding box center [82, 243] width 99 height 20
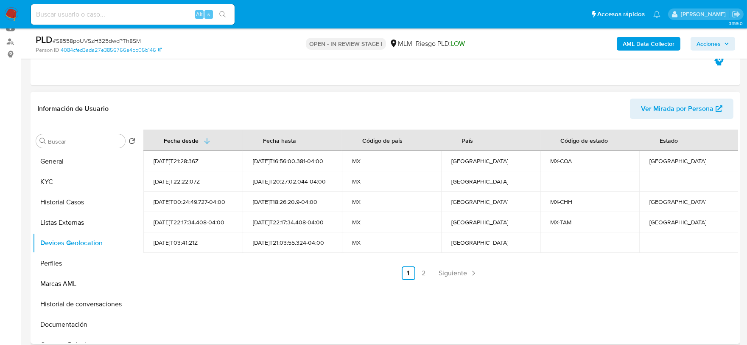
click at [279, 284] on div "Fecha desde [GEOGRAPHIC_DATA] hasta Código de país País Código de estado Estado…" at bounding box center [439, 234] width 600 height 217
click at [311, 304] on div "Fecha desde [GEOGRAPHIC_DATA] hasta Código de país País Código de estado Estado…" at bounding box center [439, 234] width 600 height 217
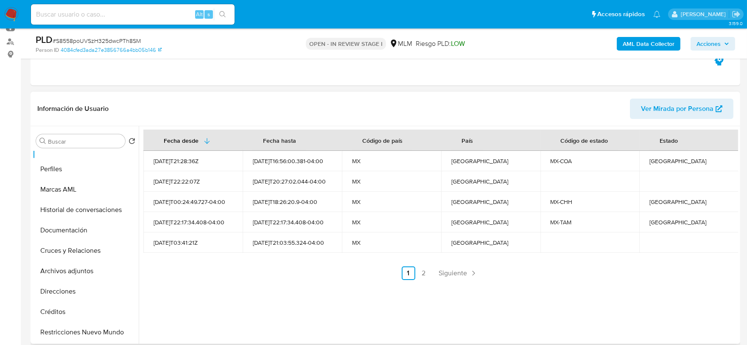
click at [257, 281] on div "Fecha desde [GEOGRAPHIC_DATA] hasta Código de país País Código de estado Estado…" at bounding box center [439, 234] width 600 height 217
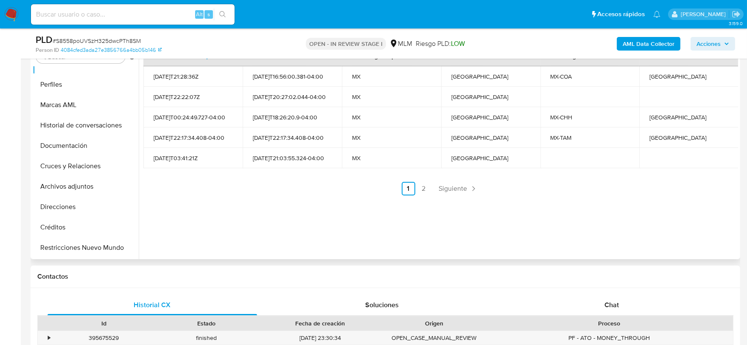
scroll to position [188, 0]
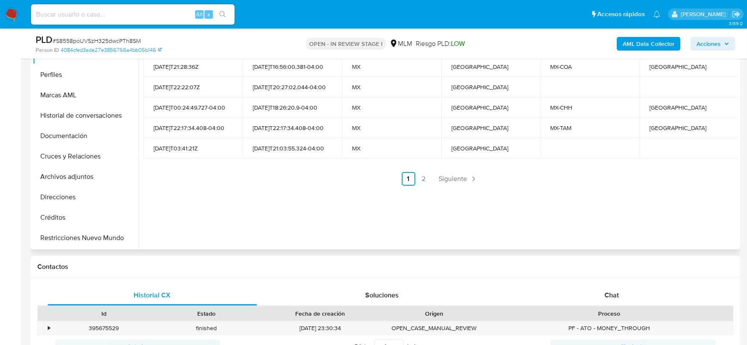
click at [255, 209] on div "Fecha desde [GEOGRAPHIC_DATA] hasta Código de país País Código de estado Estado…" at bounding box center [439, 140] width 600 height 217
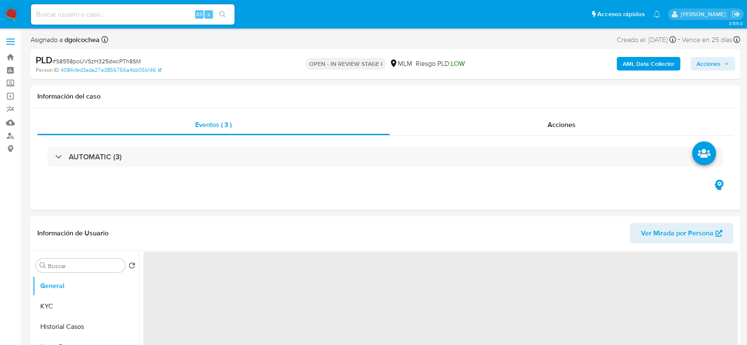
select select "10"
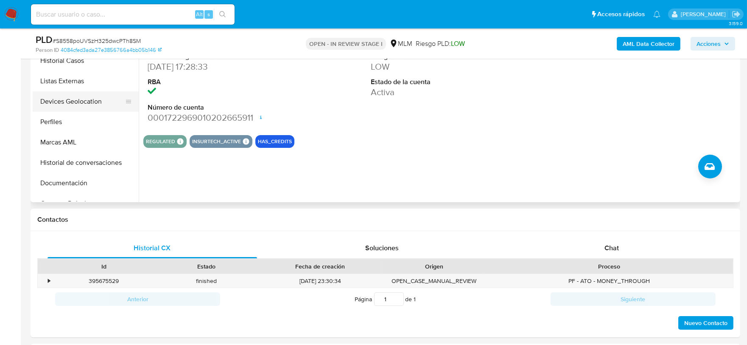
click at [82, 93] on button "Devices Geolocation" at bounding box center [82, 101] width 99 height 20
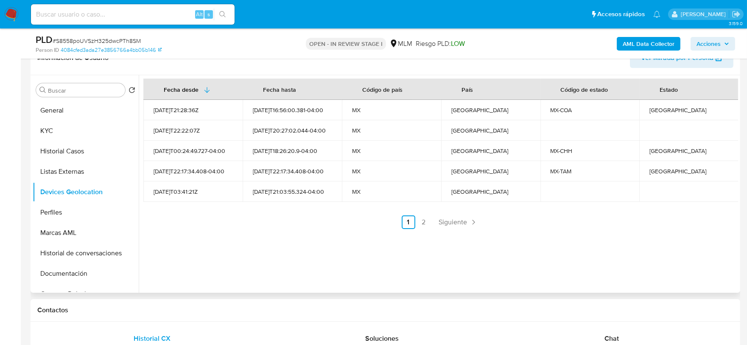
scroll to position [141, 0]
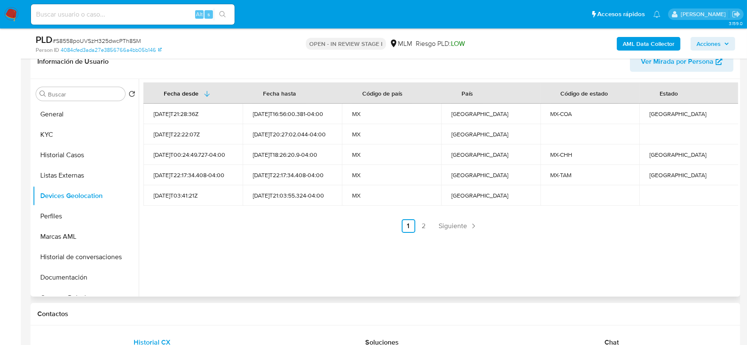
drag, startPoint x: 113, startPoint y: 230, endPoint x: 295, endPoint y: 204, distance: 183.5
click button "Marcas AML"
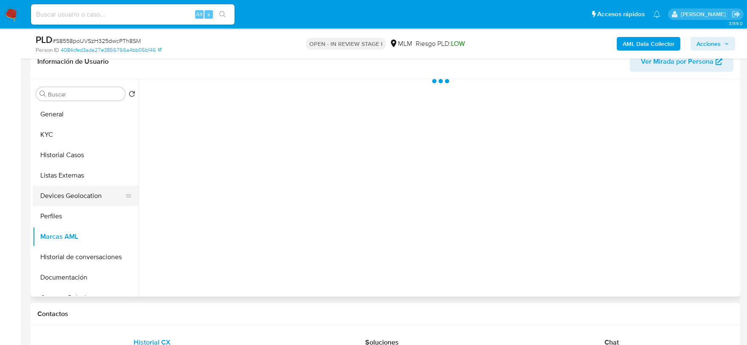
click button "Devices Geolocation"
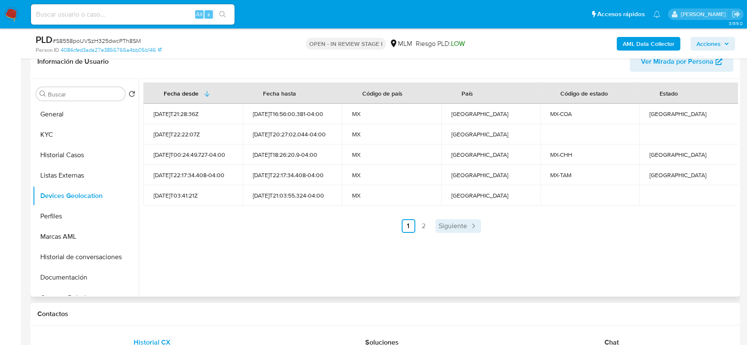
click link "Siguiente"
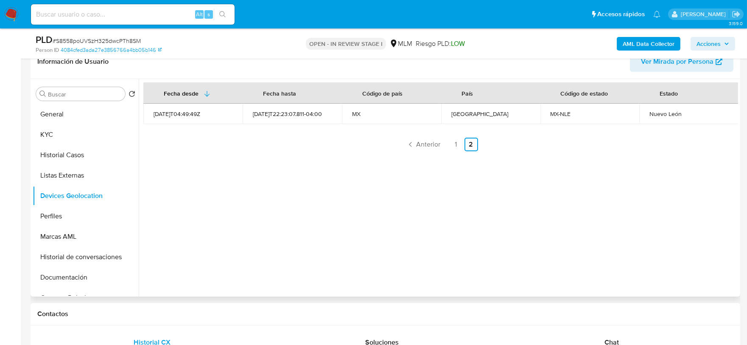
click div "Fecha desde Fecha hasta Código de país País Código de estado Estado 2022-04-09T…"
click button "Perfiles"
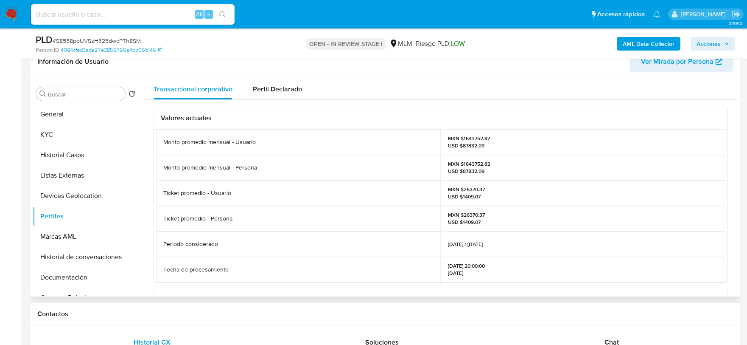
click div "Ticket promedio - Persona"
click button "Documentación"
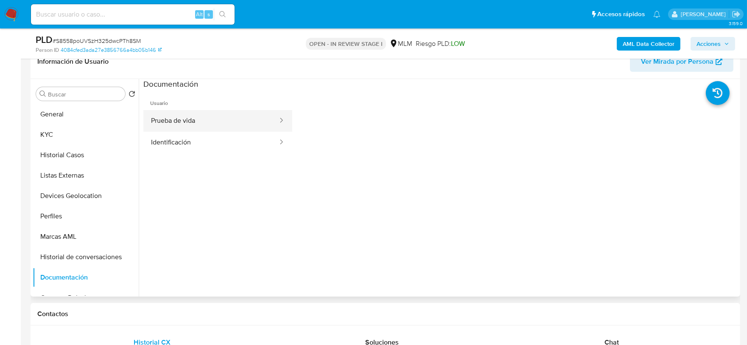
click button "Prueba de vida"
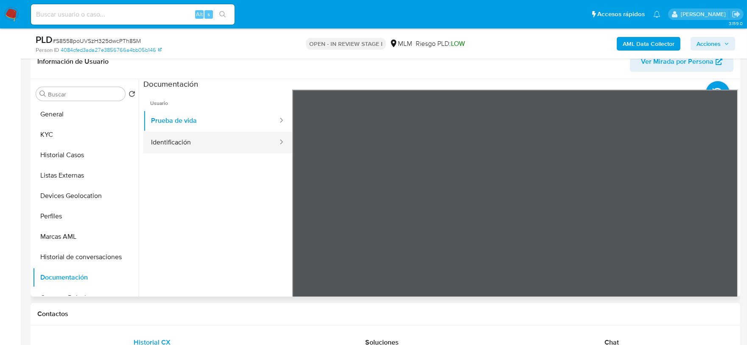
click button "Identificación"
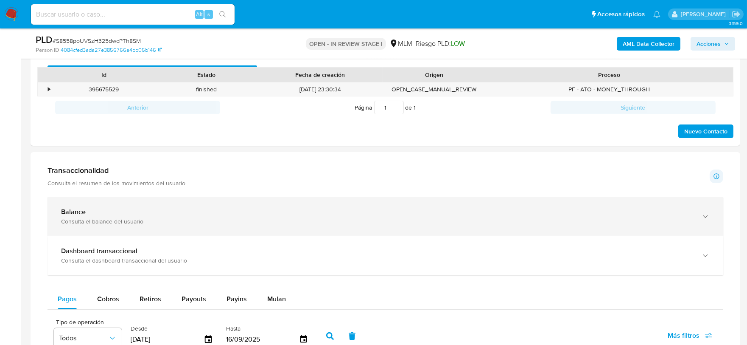
scroll to position [424, 0]
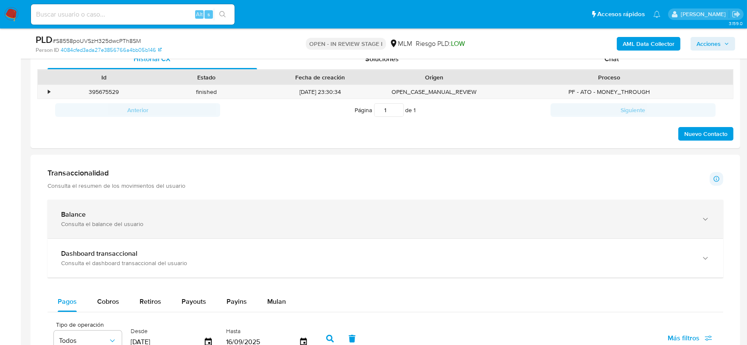
click icon "button"
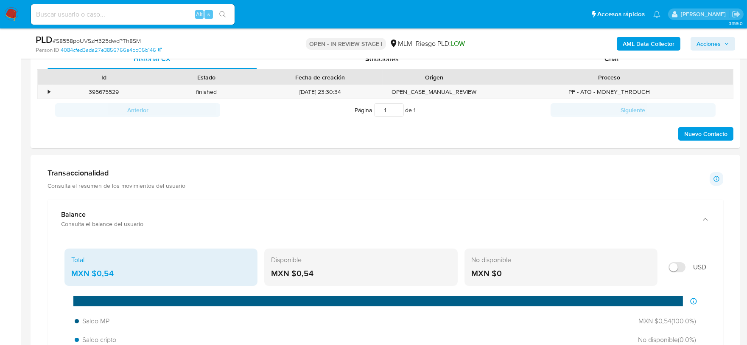
click div
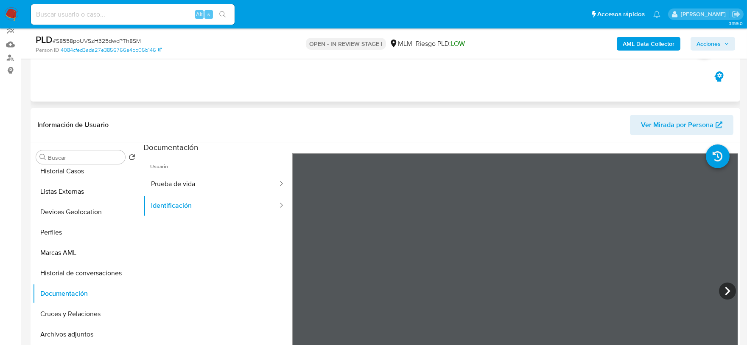
scroll to position [141, 0]
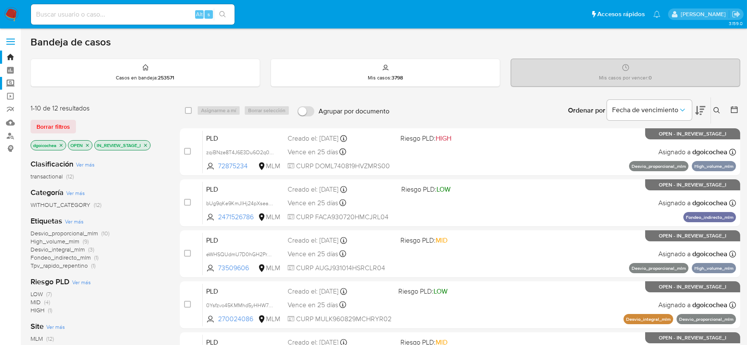
click at [9, 82] on label "Screening" at bounding box center [50, 83] width 101 height 13
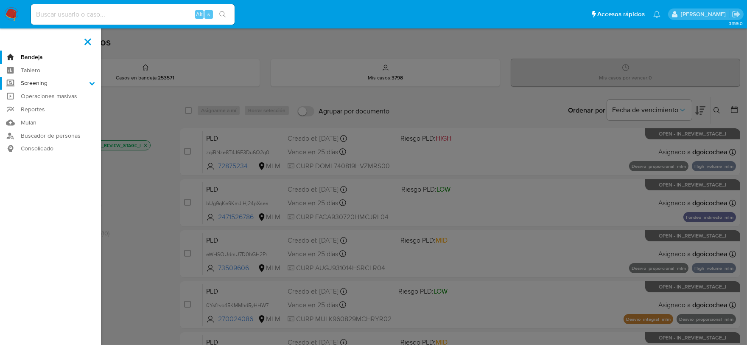
click at [0, 0] on input "Screening" at bounding box center [0, 0] width 0 height 0
click at [32, 114] on link "Herramientas" at bounding box center [50, 116] width 101 height 11
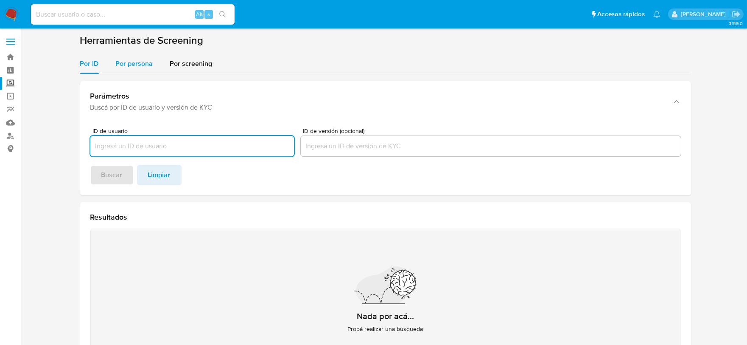
click at [152, 64] on button "Por persona" at bounding box center [134, 63] width 54 height 20
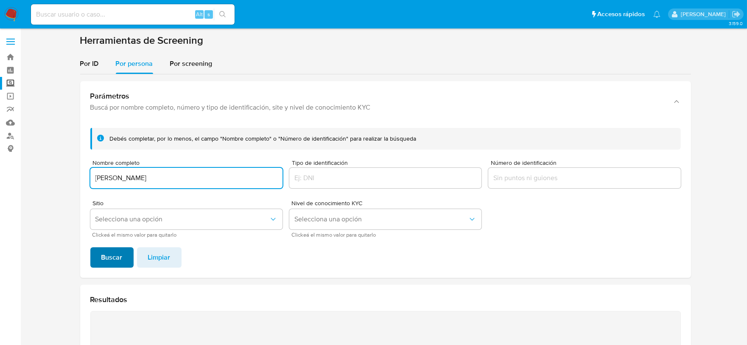
type input "[PERSON_NAME]"
click at [122, 252] on button "Buscar" at bounding box center [111, 257] width 43 height 20
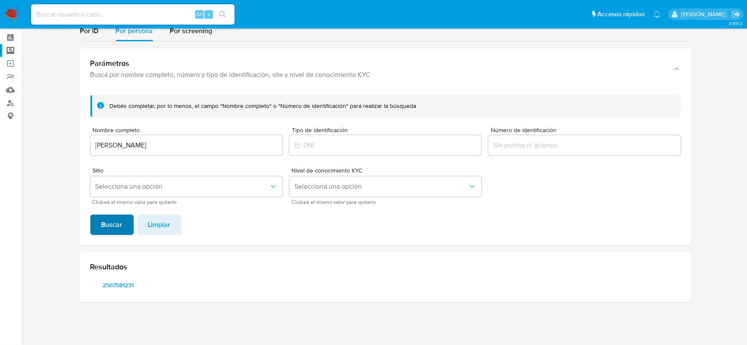
scroll to position [32, 0]
click at [125, 281] on span "2567581231" at bounding box center [118, 285] width 44 height 12
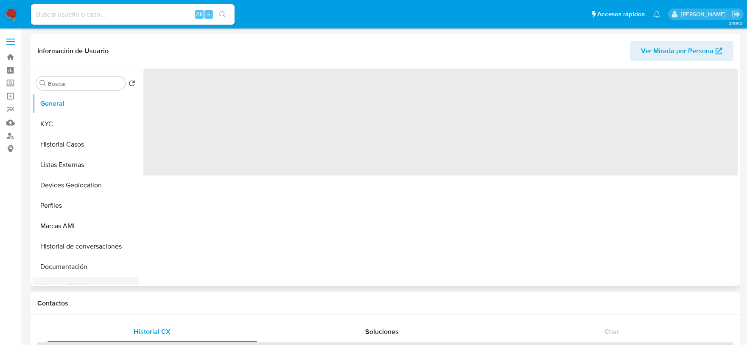
select select "10"
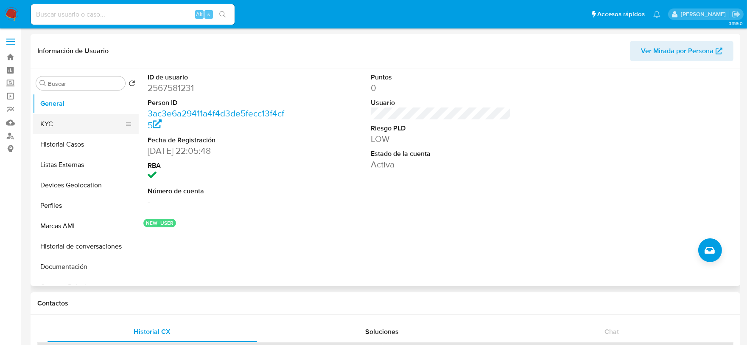
click at [55, 124] on button "KYC" at bounding box center [82, 124] width 99 height 20
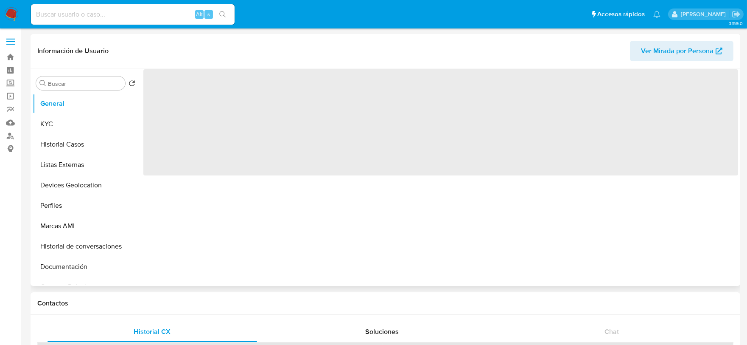
select select "10"
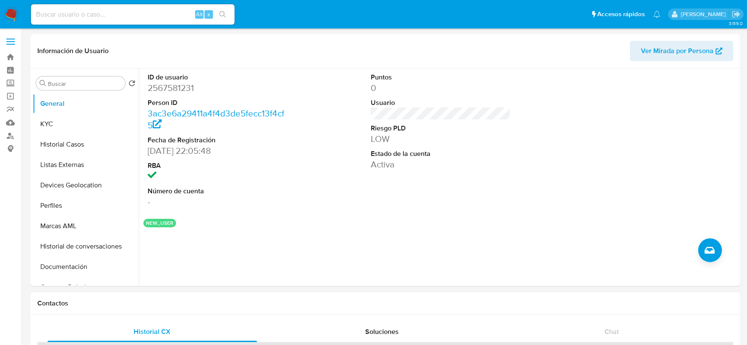
click at [14, 15] on img at bounding box center [11, 14] width 14 height 14
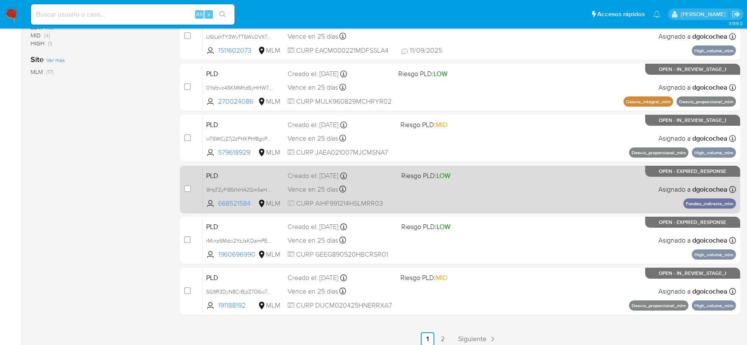
scroll to position [330, 0]
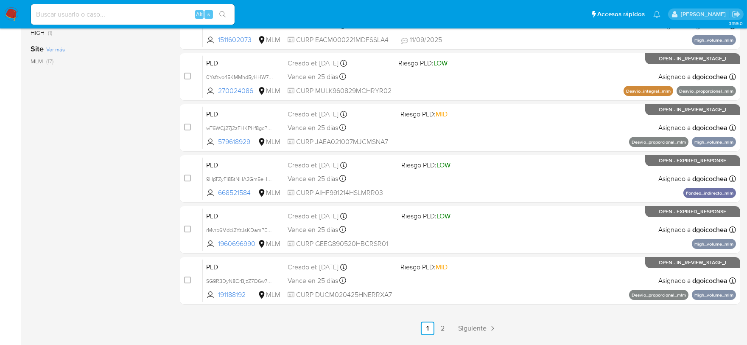
click at [461, 319] on div "select-all-cases-checkbox Asignarme a mí Borrar selección Agrupar por documento…" at bounding box center [460, 51] width 561 height 568
click at [474, 330] on span "Siguiente" at bounding box center [472, 328] width 28 height 7
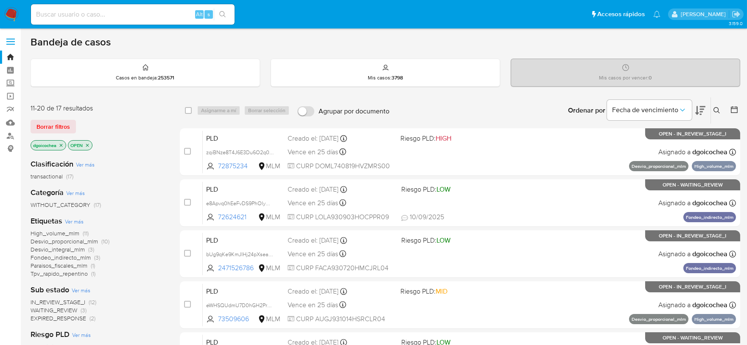
click at [73, 233] on span "High_volume_mlm" at bounding box center [55, 233] width 49 height 8
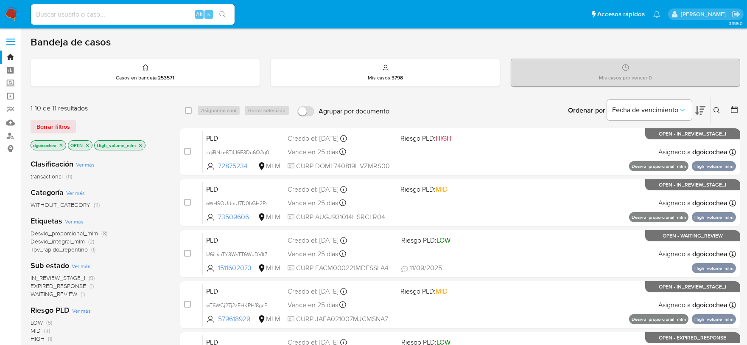
click at [77, 232] on span "Desvio_proporcional_mlm" at bounding box center [64, 233] width 67 height 8
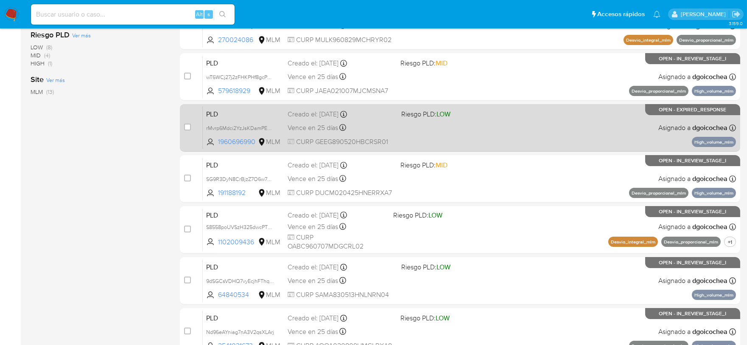
scroll to position [283, 0]
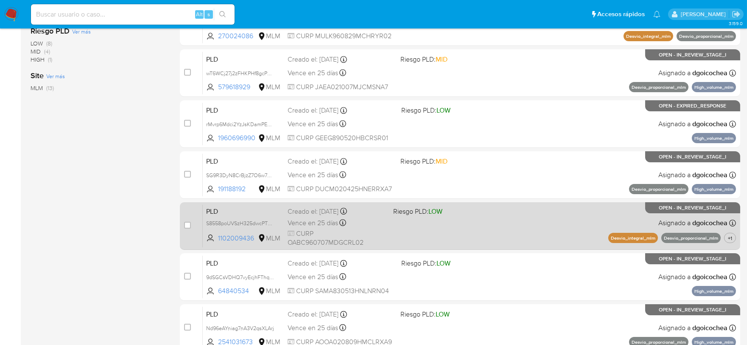
click at [209, 211] on span "PLD" at bounding box center [243, 210] width 75 height 11
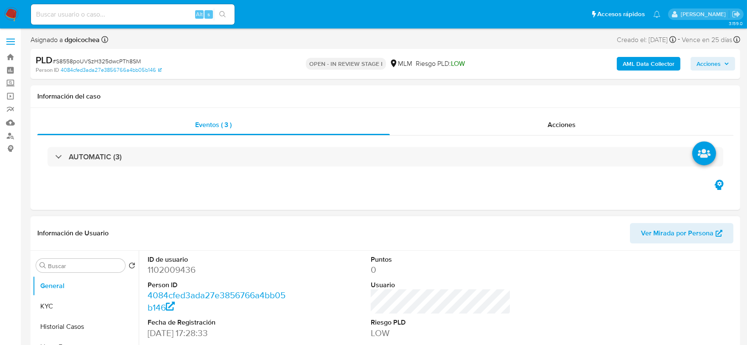
select select "10"
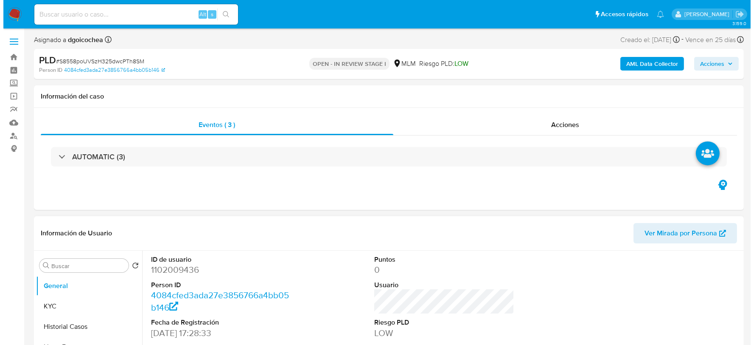
scroll to position [169, 0]
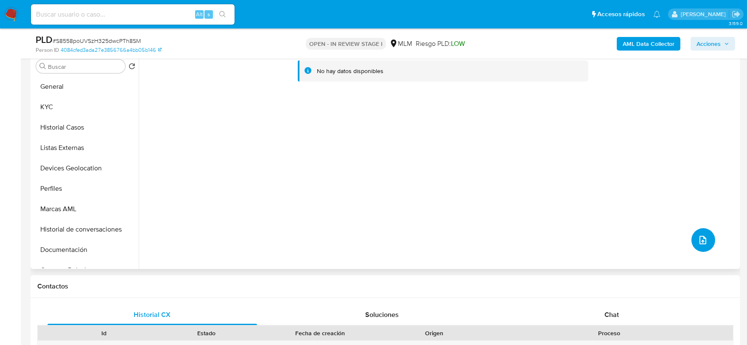
click at [701, 241] on icon "upload-file" at bounding box center [703, 240] width 10 height 10
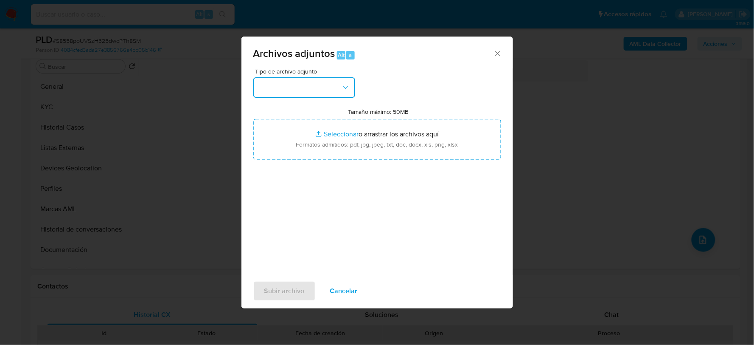
click at [308, 84] on button "button" at bounding box center [304, 87] width 102 height 20
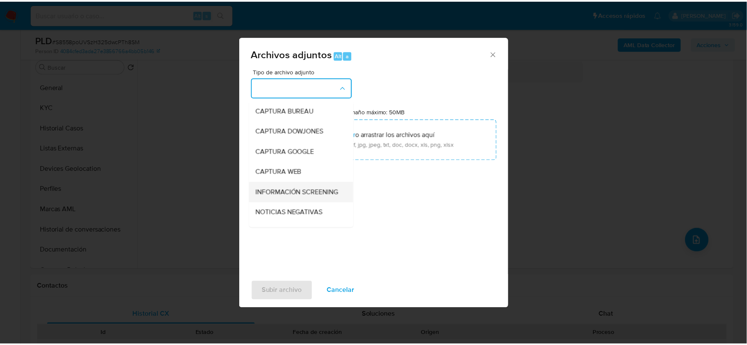
scroll to position [65, 0]
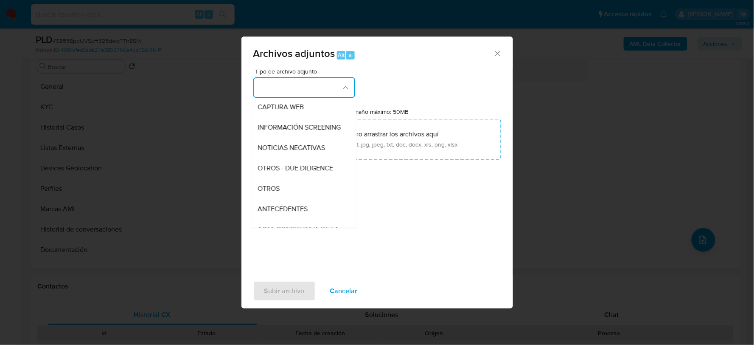
drag, startPoint x: 289, startPoint y: 188, endPoint x: 295, endPoint y: 193, distance: 7.9
click at [289, 188] on div "OTROS" at bounding box center [301, 188] width 87 height 20
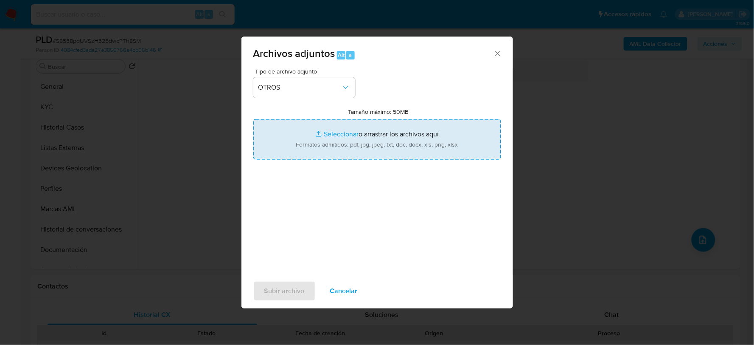
type input "C:\fakepath\1102009436_CLAUDIA OCAMPO_AGO2025.xlsx"
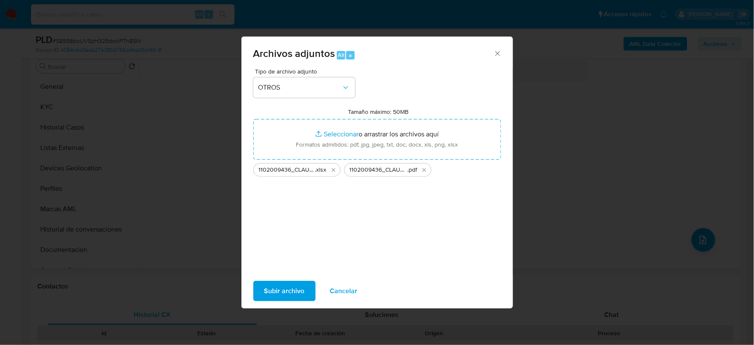
click at [300, 286] on span "Subir archivo" at bounding box center [284, 290] width 40 height 19
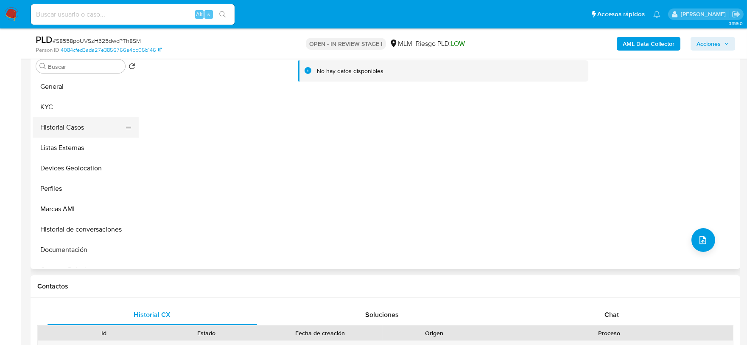
click at [99, 127] on button "Historial Casos" at bounding box center [82, 127] width 99 height 20
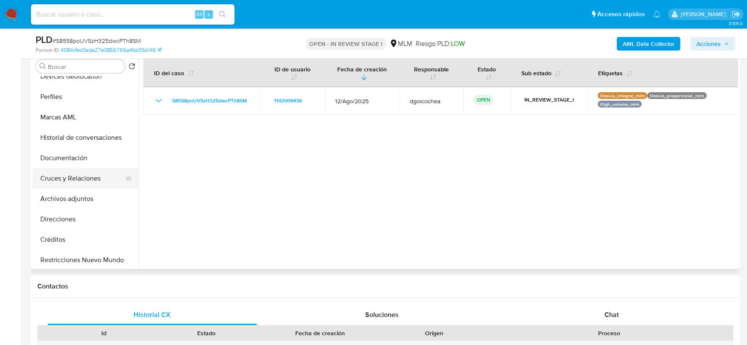
scroll to position [94, 0]
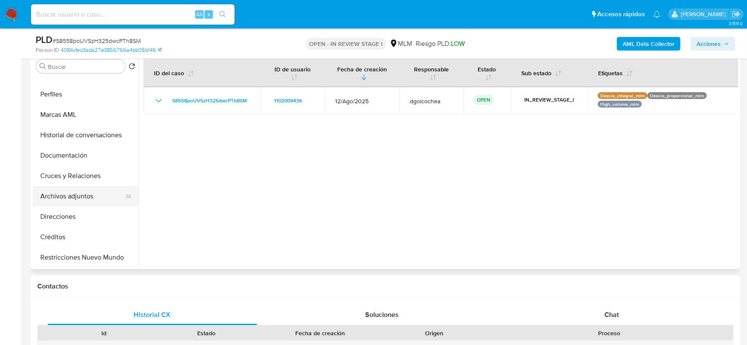
click at [81, 197] on button "Archivos adjuntos" at bounding box center [82, 196] width 99 height 20
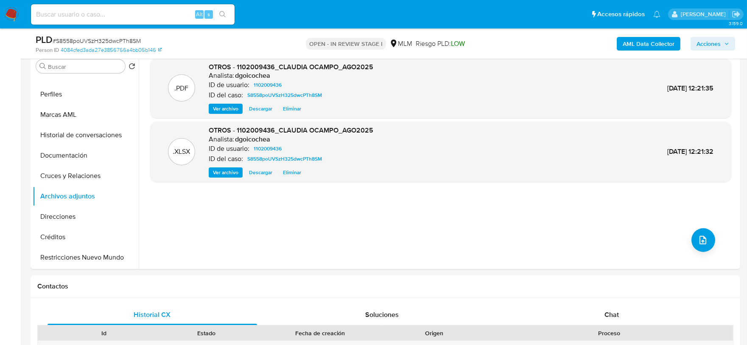
click at [711, 46] on span "Acciones" at bounding box center [709, 44] width 24 height 14
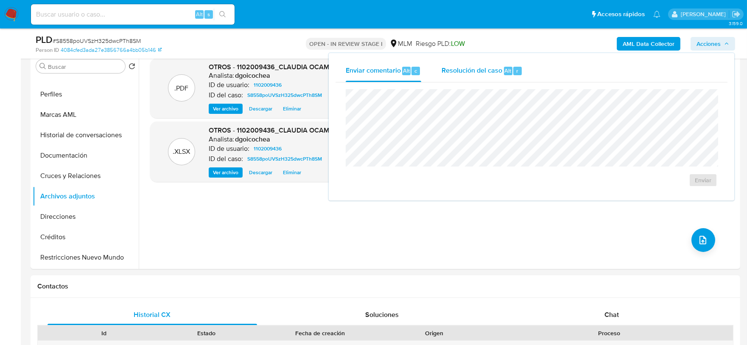
click at [463, 66] on span "Resolución del caso" at bounding box center [472, 70] width 61 height 10
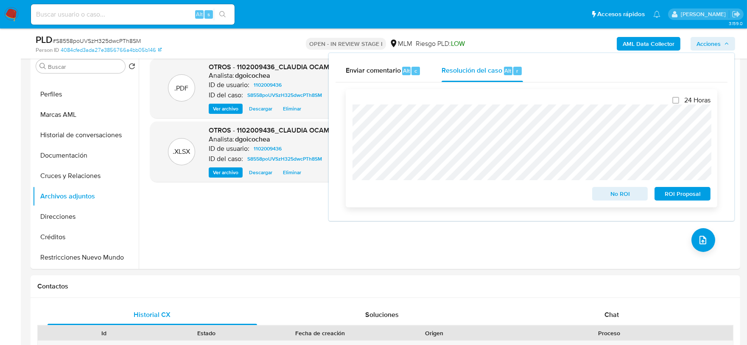
click at [682, 191] on span "ROI Proposal" at bounding box center [683, 194] width 44 height 12
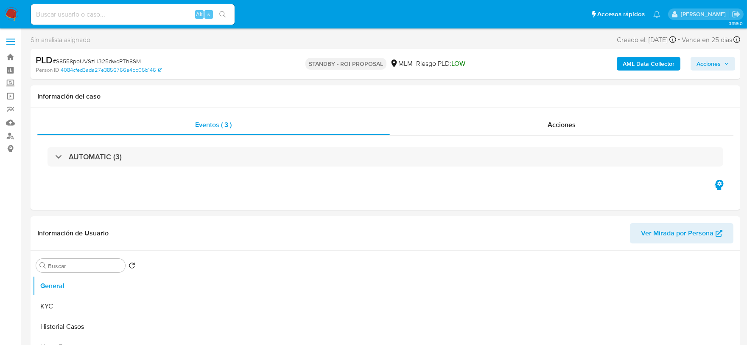
select select "10"
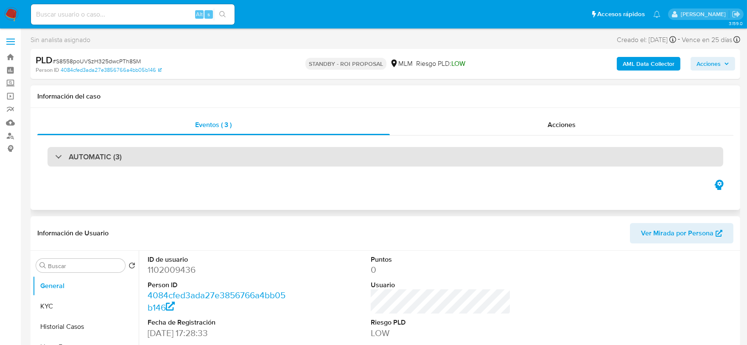
click at [98, 156] on h3 "AUTOMATIC (3)" at bounding box center [95, 156] width 53 height 9
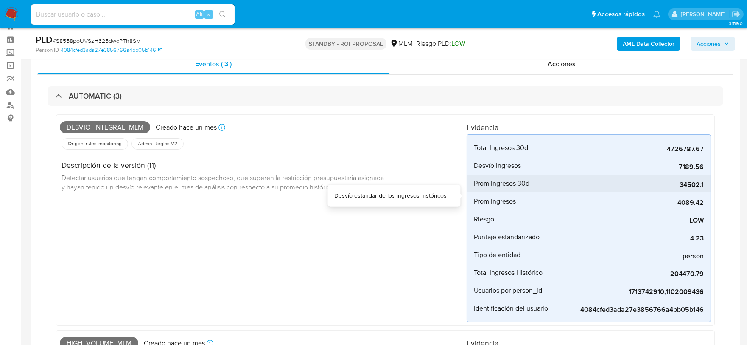
scroll to position [47, 0]
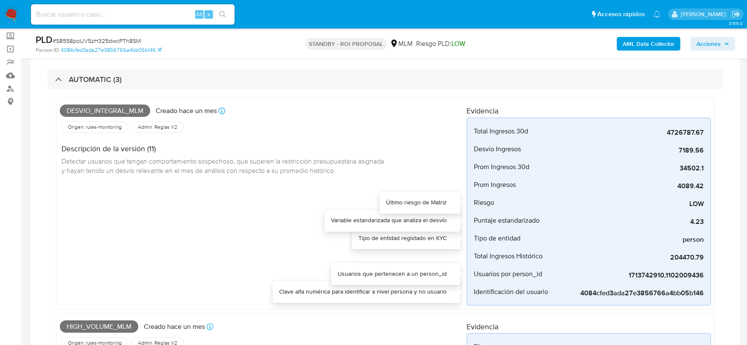
drag, startPoint x: 737, startPoint y: 151, endPoint x: 732, endPoint y: 151, distance: 4.3
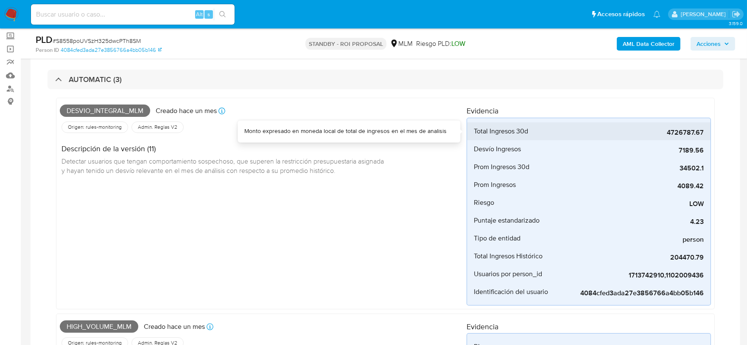
click at [687, 125] on div "4726787.67" at bounding box center [640, 131] width 127 height 18
click at [687, 134] on span "4726787.67" at bounding box center [640, 132] width 127 height 8
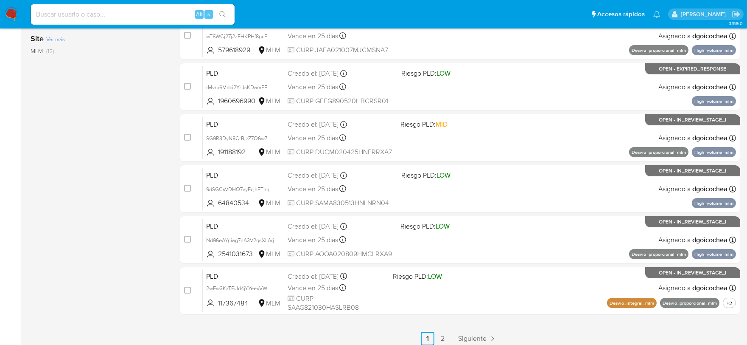
scroll to position [330, 0]
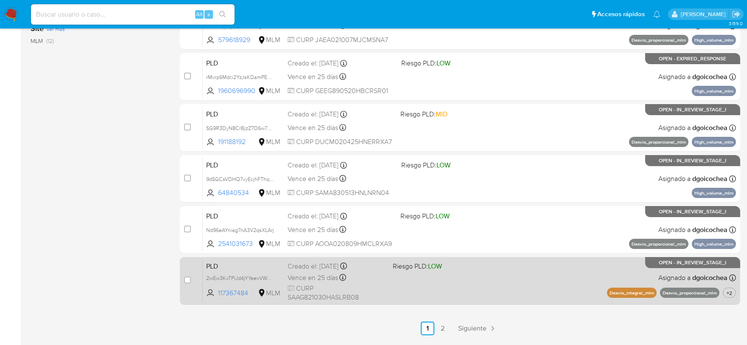
click at [217, 268] on span "PLD" at bounding box center [243, 265] width 75 height 11
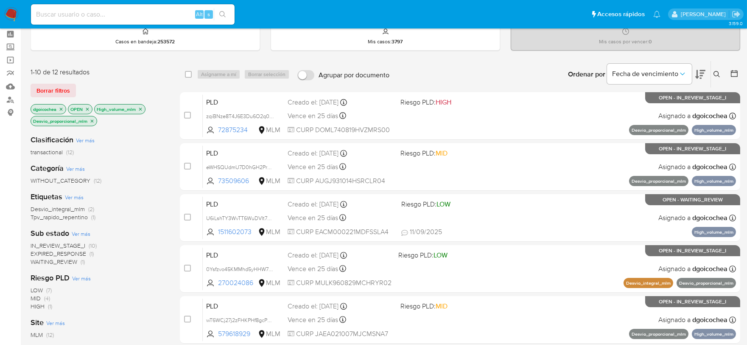
scroll to position [0, 0]
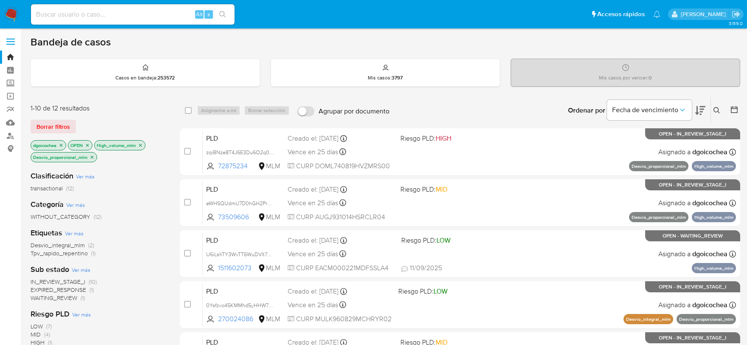
click at [714, 107] on icon at bounding box center [717, 110] width 7 height 7
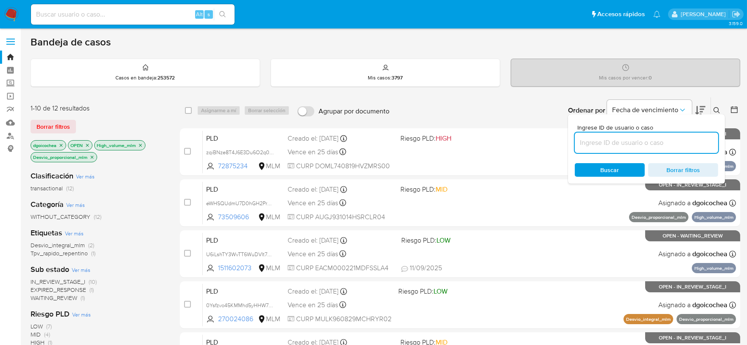
click at [665, 142] on input at bounding box center [646, 142] width 143 height 11
type input "774767528"
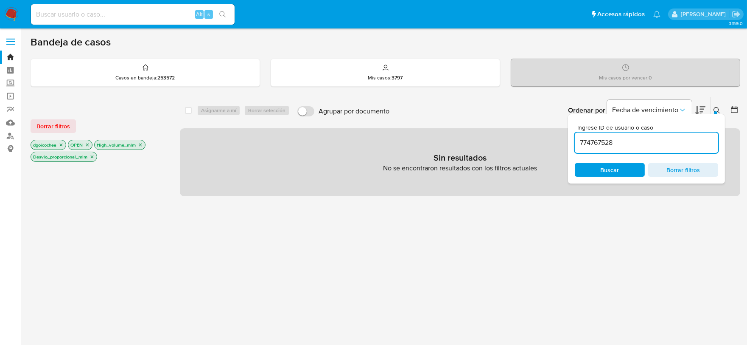
drag, startPoint x: 43, startPoint y: 126, endPoint x: 48, endPoint y: 126, distance: 4.7
click at [44, 126] on span "Borrar filtros" at bounding box center [53, 126] width 34 height 12
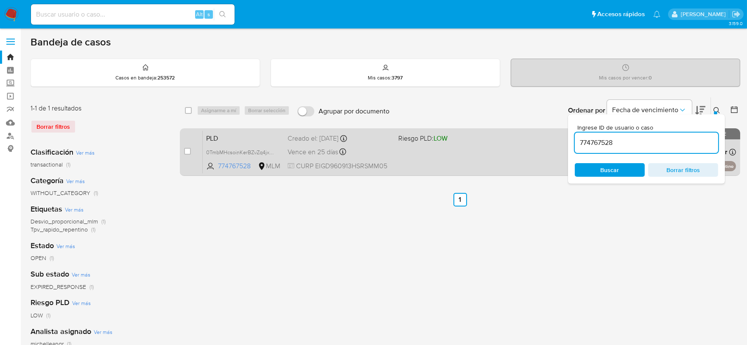
click at [213, 139] on span "PLD" at bounding box center [243, 137] width 75 height 11
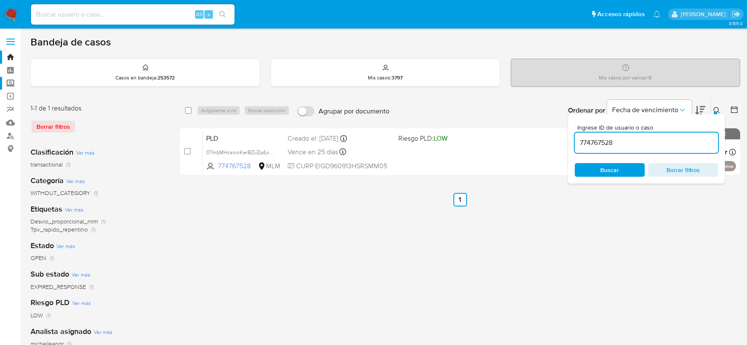
click at [11, 87] on label "Screening" at bounding box center [50, 83] width 101 height 13
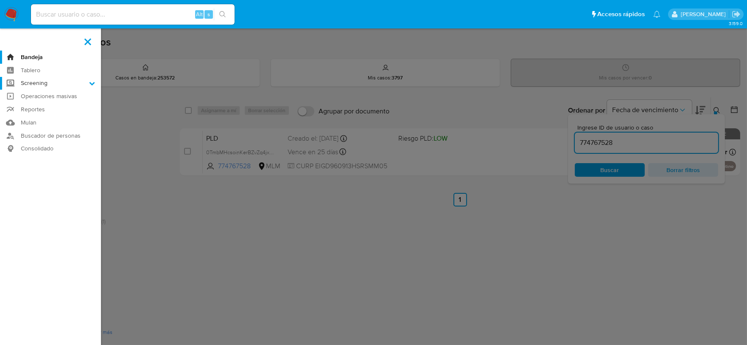
click at [0, 0] on input "Screening" at bounding box center [0, 0] width 0 height 0
click at [36, 116] on link "Herramientas" at bounding box center [50, 116] width 101 height 11
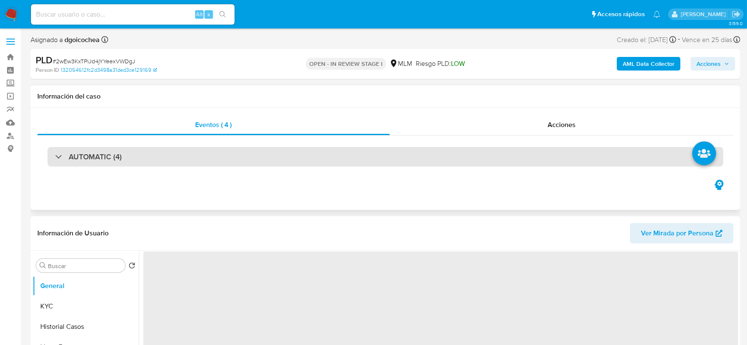
select select "10"
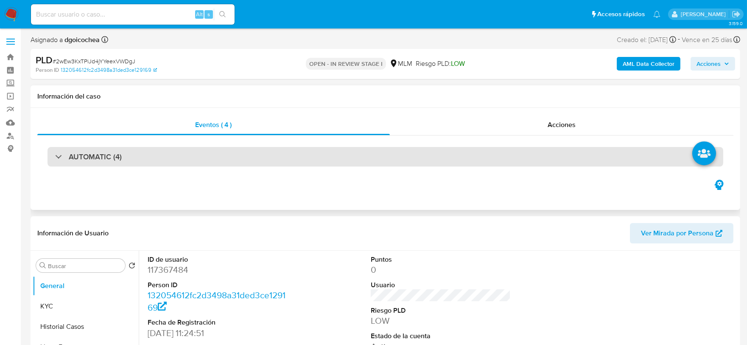
click at [116, 155] on h3 "AUTOMATIC (4)" at bounding box center [95, 156] width 53 height 9
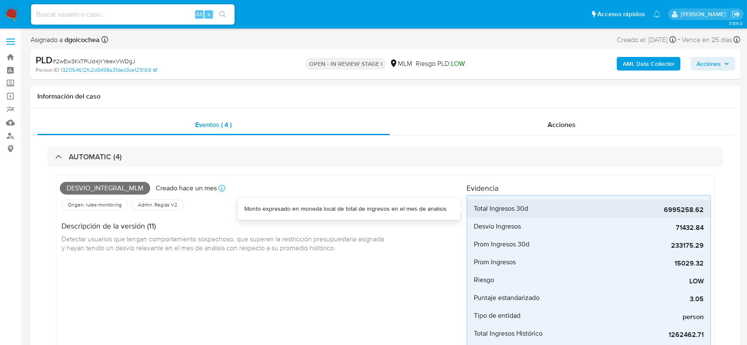
click at [684, 210] on span "6995258.62" at bounding box center [640, 209] width 127 height 8
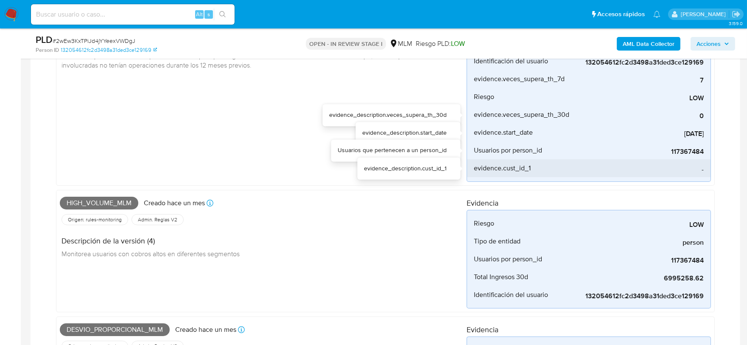
scroll to position [424, 0]
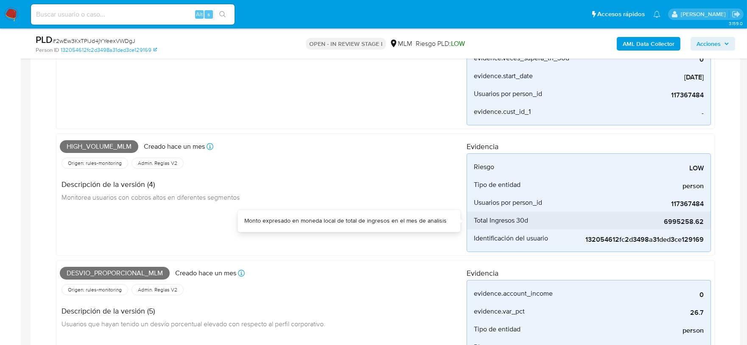
click at [682, 220] on span "6995258.62" at bounding box center [640, 221] width 127 height 8
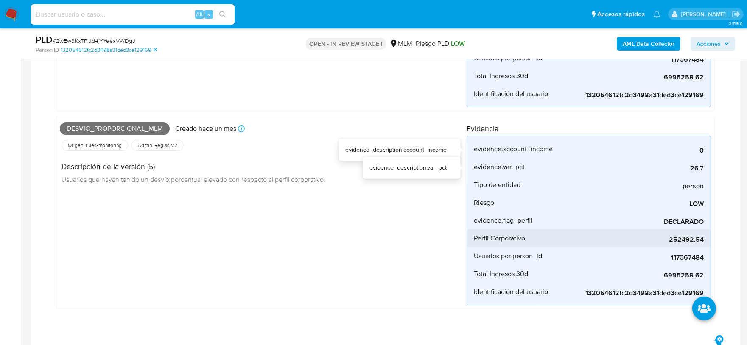
scroll to position [613, 0]
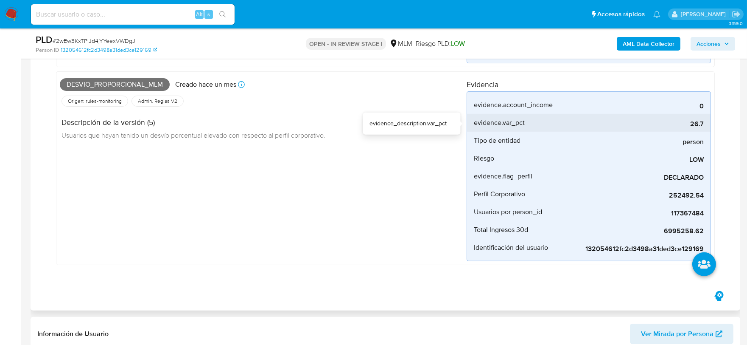
click at [698, 122] on span "26.7" at bounding box center [640, 124] width 127 height 8
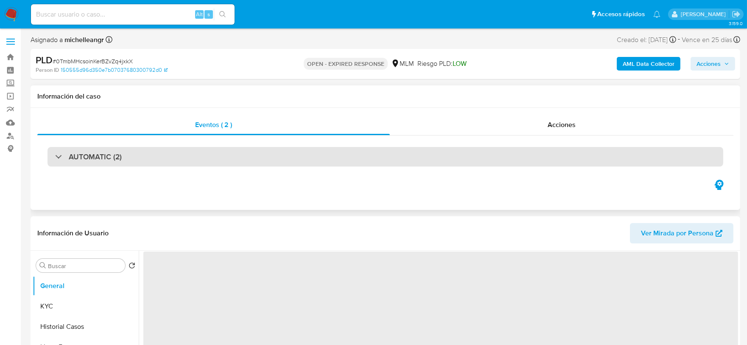
select select "10"
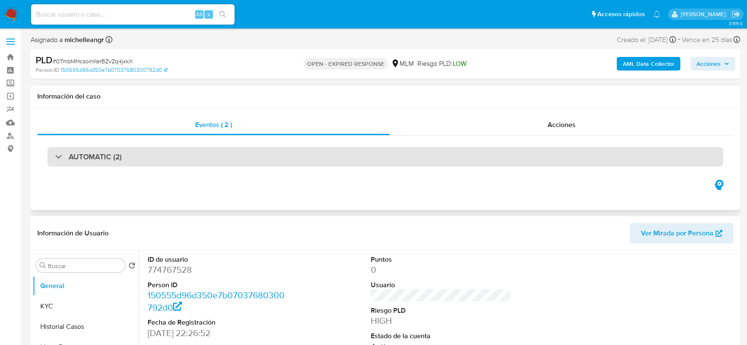
click at [108, 155] on h3 "AUTOMATIC (2)" at bounding box center [95, 156] width 53 height 9
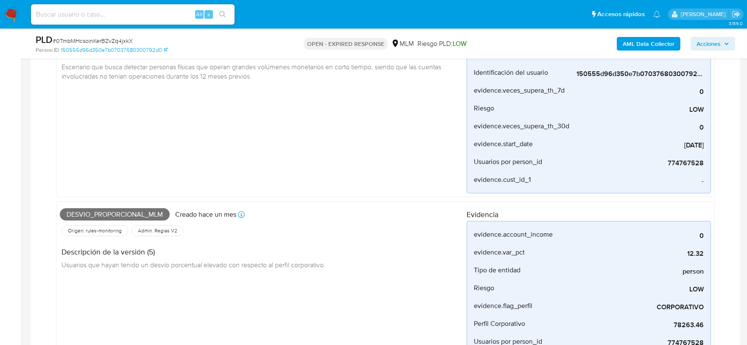
scroll to position [94, 0]
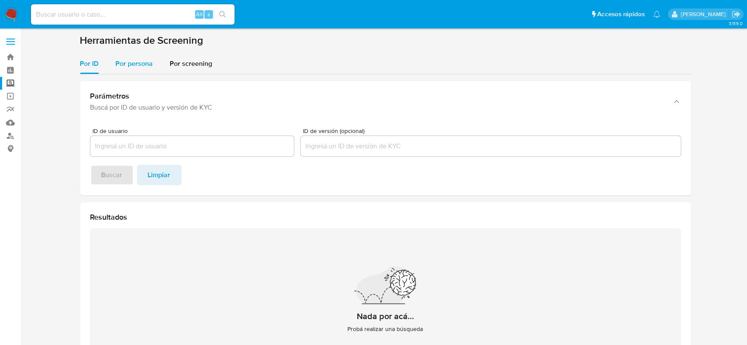
click at [146, 62] on span "Por persona" at bounding box center [134, 64] width 37 height 10
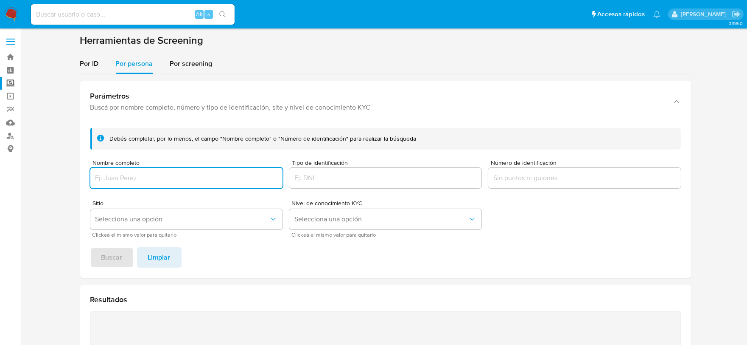
click at [535, 182] on input "Número de identificación" at bounding box center [584, 177] width 192 height 11
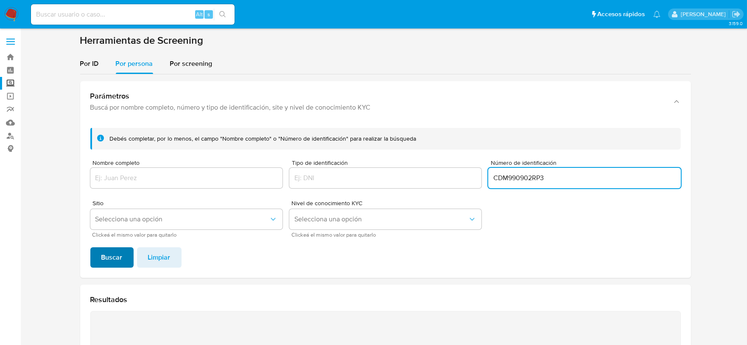
type input "CDM990902RP3"
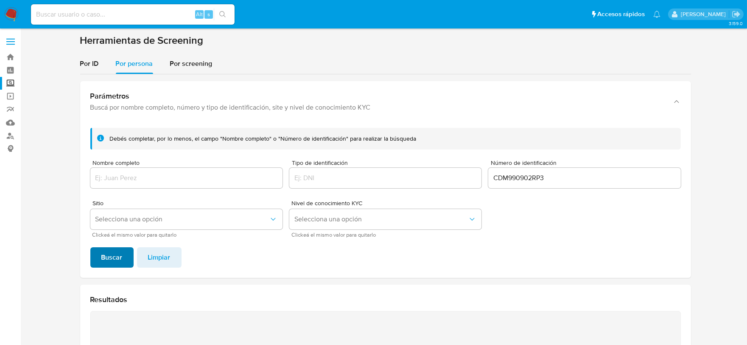
click at [98, 257] on button "Buscar" at bounding box center [111, 257] width 43 height 20
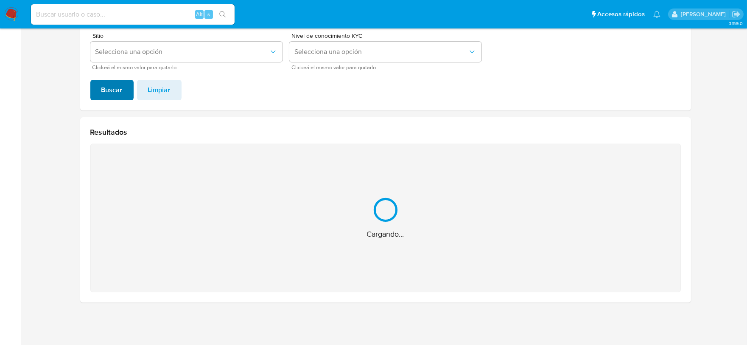
scroll to position [32, 0]
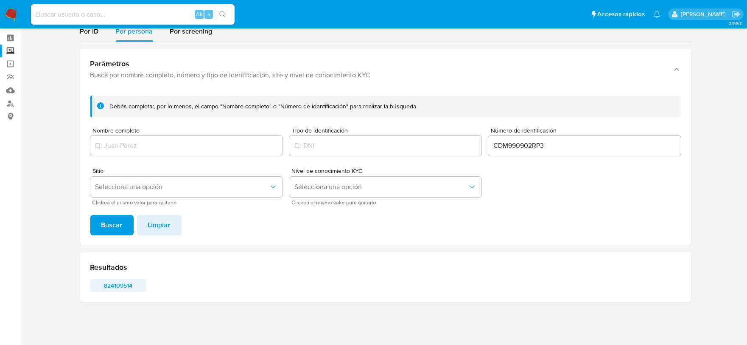
click at [118, 289] on span "824109514" at bounding box center [118, 285] width 44 height 12
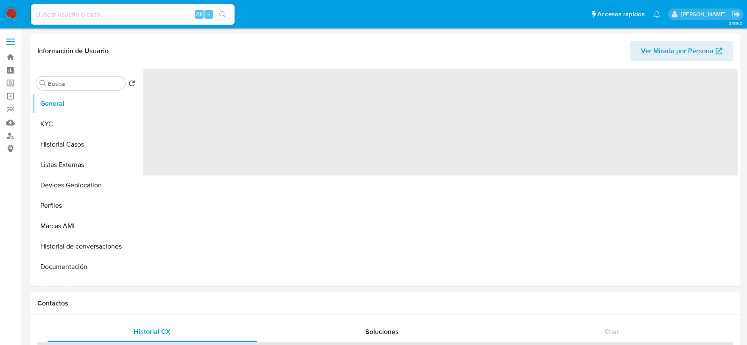
select select "10"
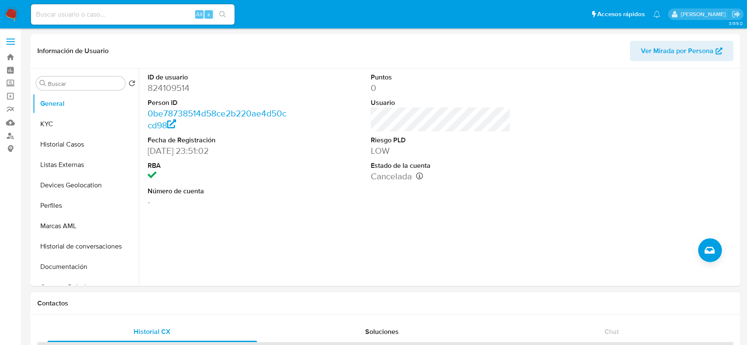
click at [109, 11] on input at bounding box center [133, 14] width 204 height 11
paste input "237079146"
type input "237079146"
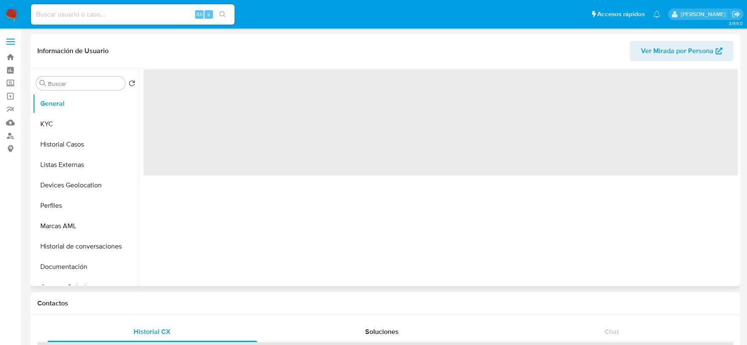
select select "10"
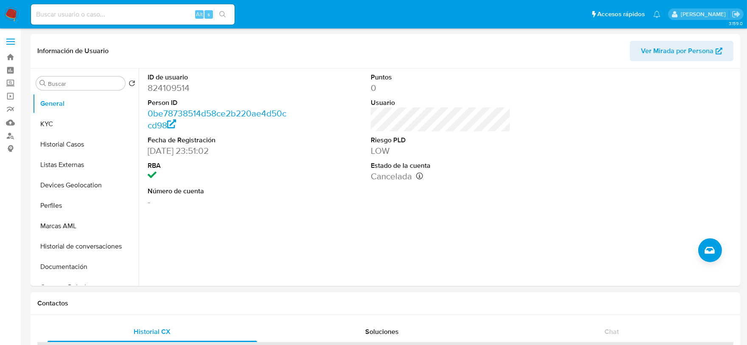
click at [109, 11] on input at bounding box center [133, 14] width 204 height 11
paste input "237079146"
type input "237079146"
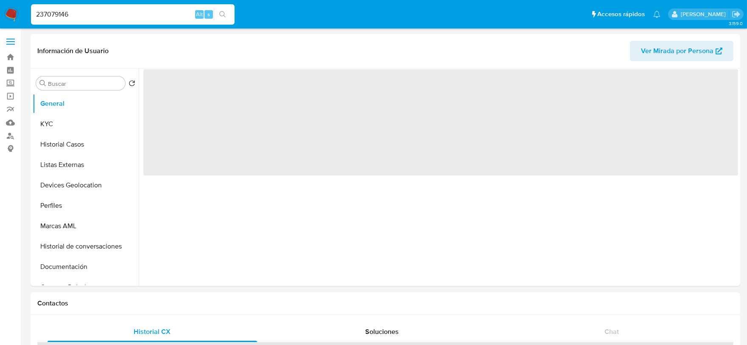
select select "10"
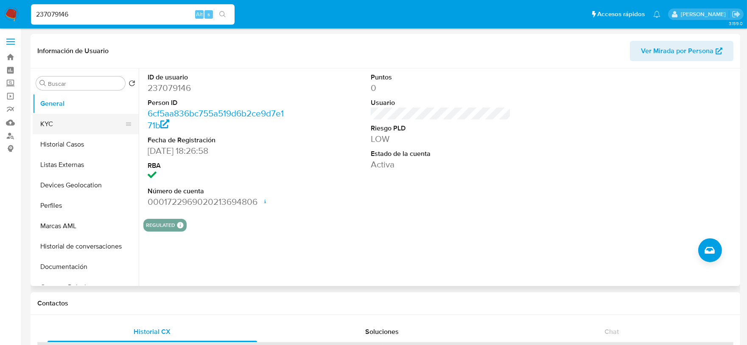
click at [67, 121] on button "KYC" at bounding box center [82, 124] width 99 height 20
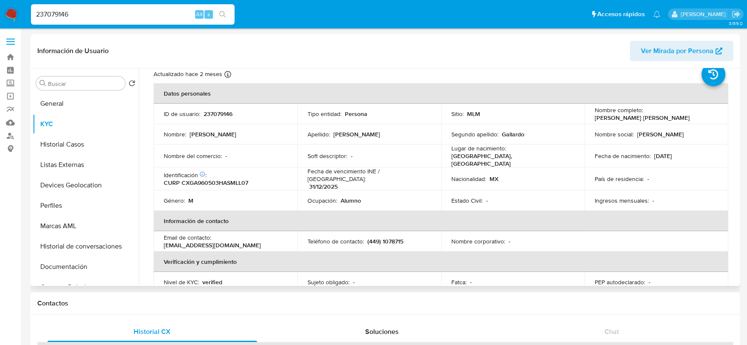
scroll to position [47, 0]
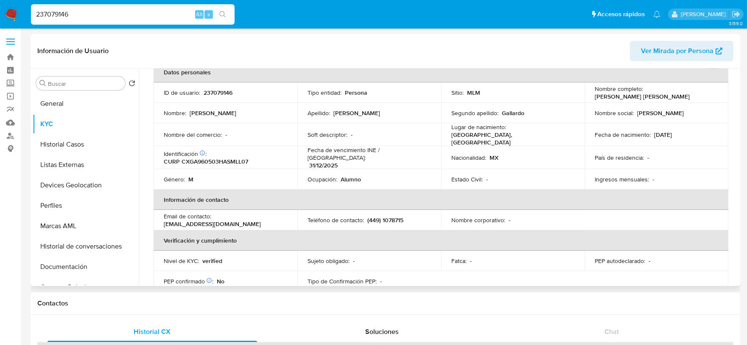
click at [607, 197] on th "Información de contacto" at bounding box center [441, 199] width 575 height 20
drag, startPoint x: 673, startPoint y: 98, endPoint x: 589, endPoint y: 98, distance: 84.0
click at [589, 98] on td "Nombre completo : Alejandro Camarena Gallardo" at bounding box center [657, 92] width 144 height 20
copy p "Alejandro Camarena Gallardo"
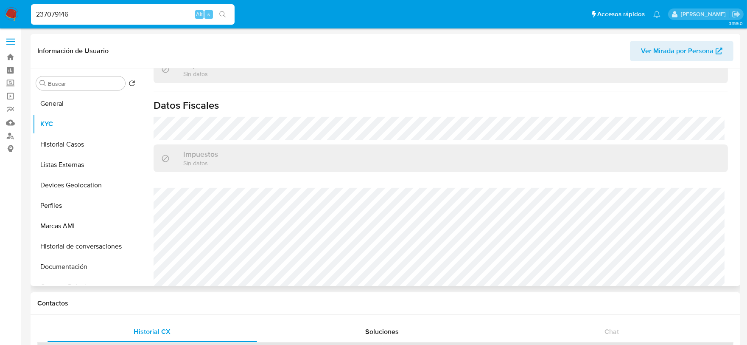
scroll to position [533, 0]
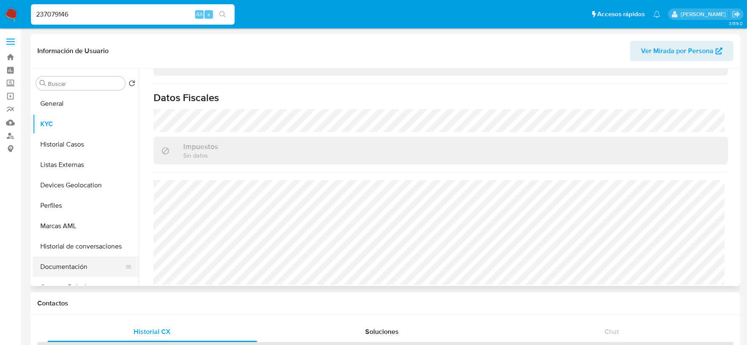
click at [73, 262] on button "Documentación" at bounding box center [82, 266] width 99 height 20
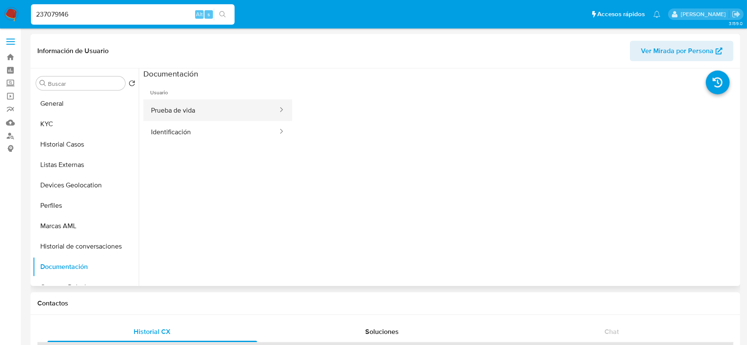
click at [224, 109] on button "Prueba de vida" at bounding box center [210, 110] width 135 height 22
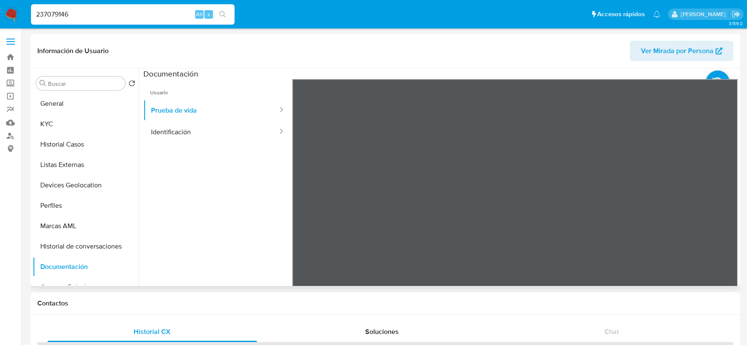
click at [238, 217] on ul "Usuario Prueba de vida Identificación" at bounding box center [217, 201] width 149 height 244
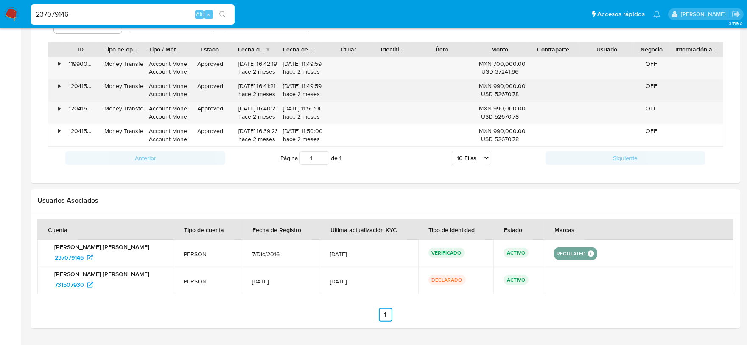
scroll to position [566, 0]
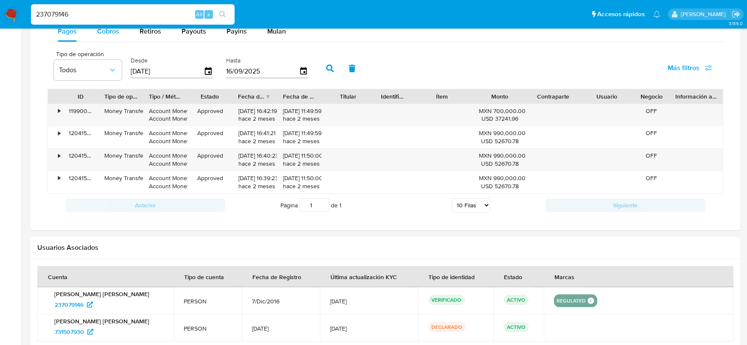
click at [112, 35] on span "Cobros" at bounding box center [108, 31] width 22 height 10
select select "10"
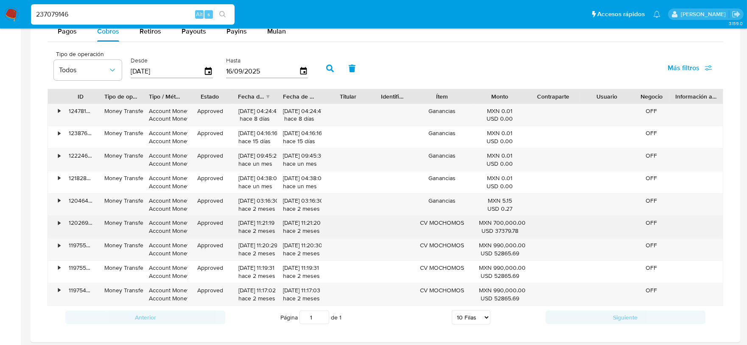
click at [435, 223] on div "CV MOCHOMOS" at bounding box center [442, 227] width 62 height 22
click at [62, 225] on div "•" at bounding box center [55, 227] width 15 height 22
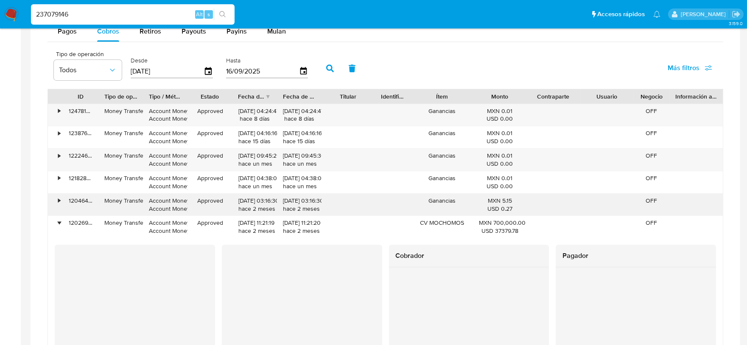
scroll to position [613, 0]
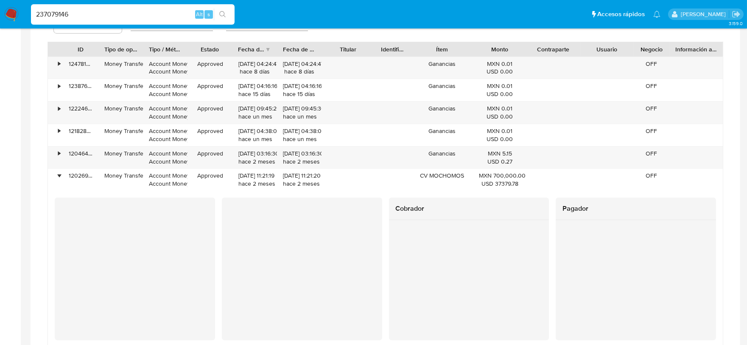
click at [7, 13] on img at bounding box center [11, 14] width 14 height 14
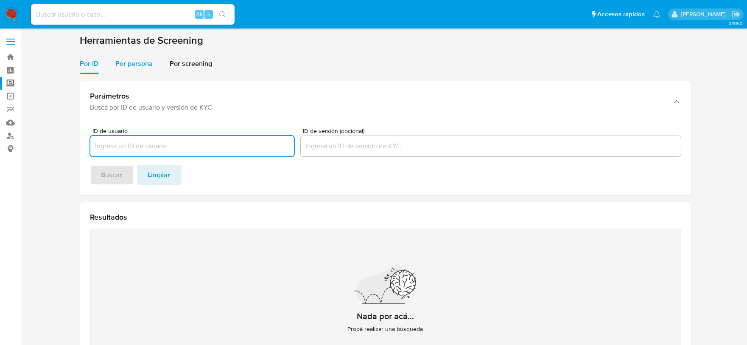
click at [132, 63] on span "Por persona" at bounding box center [134, 64] width 37 height 10
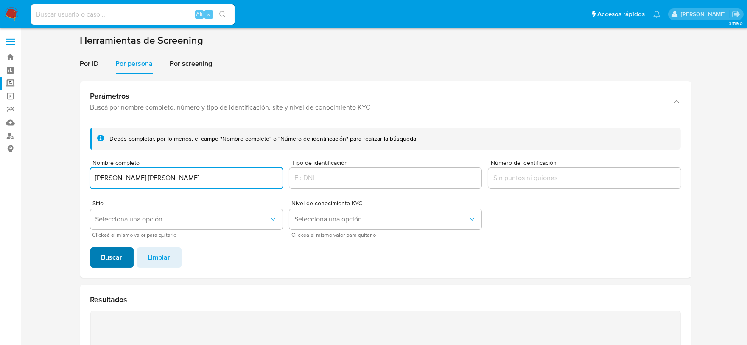
type input "EMILIANO DE ANDA TORRES"
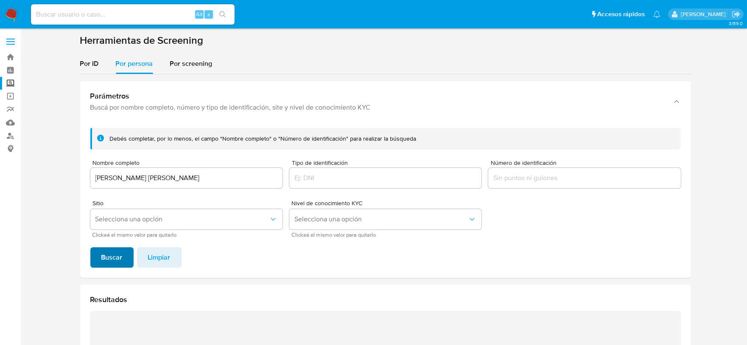
click at [101, 265] on span "Buscar" at bounding box center [111, 257] width 21 height 19
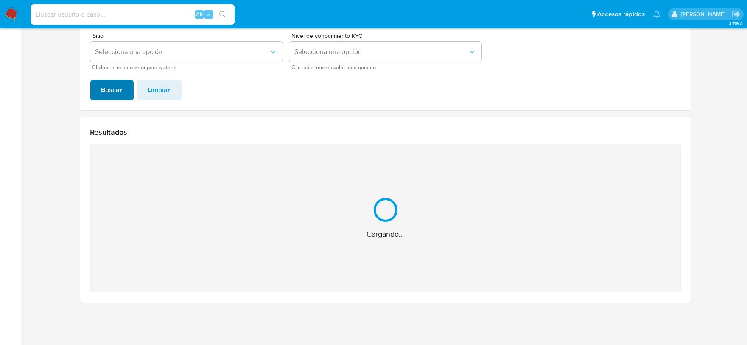
scroll to position [32, 0]
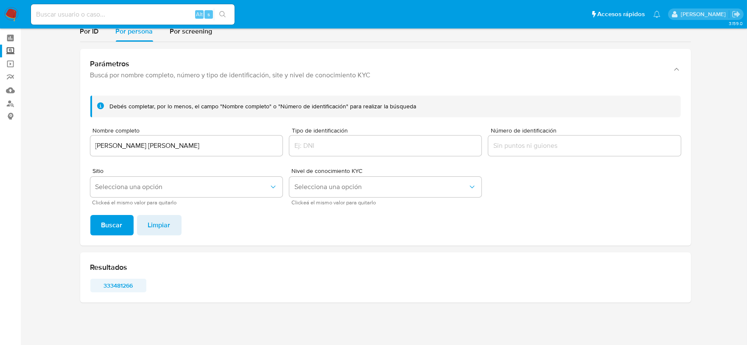
click at [104, 282] on span "333481266" at bounding box center [118, 285] width 44 height 12
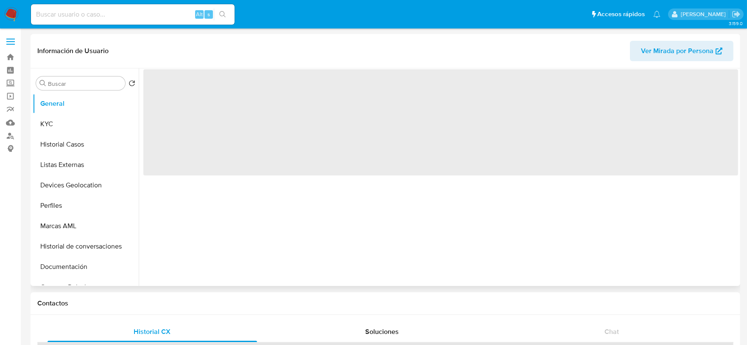
select select "10"
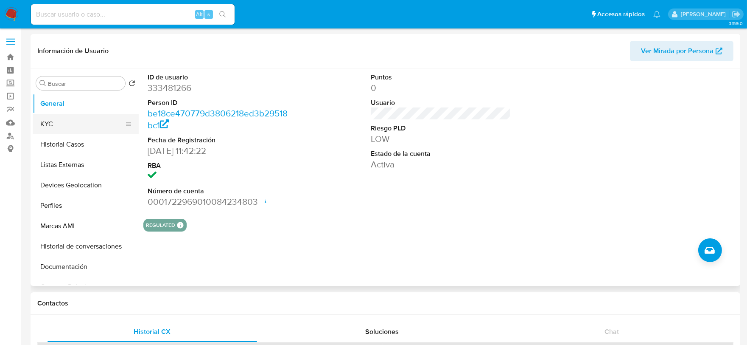
click at [61, 120] on button "KYC" at bounding box center [82, 124] width 99 height 20
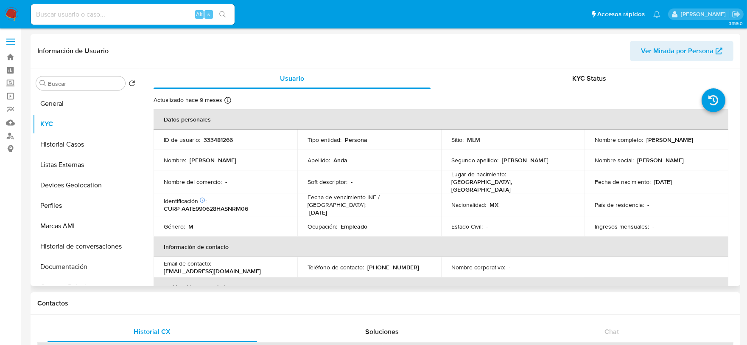
click at [221, 140] on p "333481266" at bounding box center [218, 140] width 29 height 8
copy p "333481266"
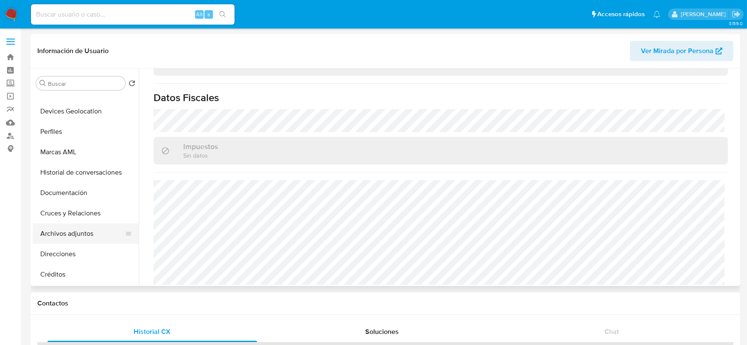
scroll to position [141, 0]
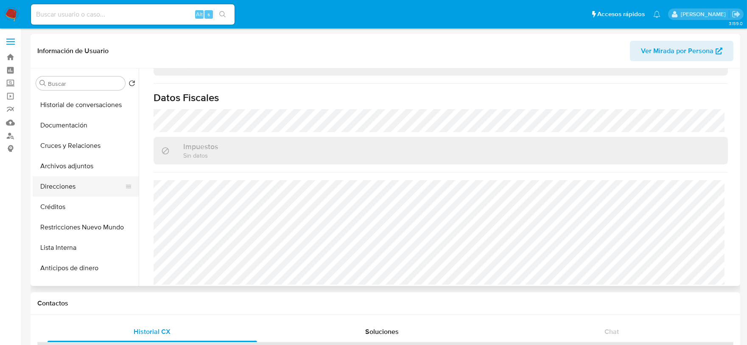
click at [56, 180] on button "Direcciones" at bounding box center [82, 186] width 99 height 20
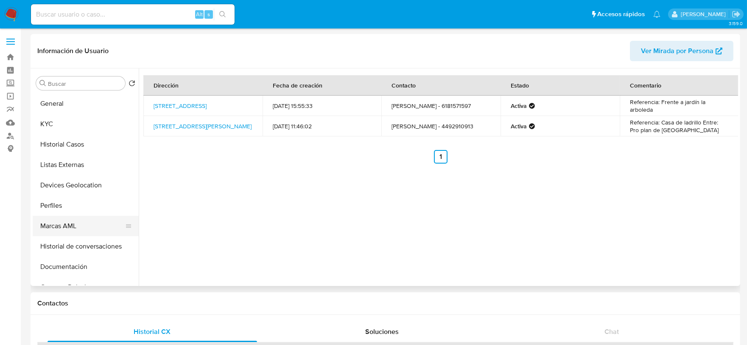
scroll to position [47, 0]
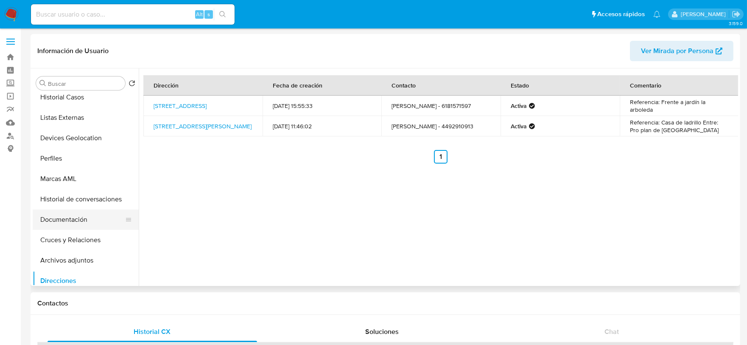
click at [74, 218] on button "Documentación" at bounding box center [82, 219] width 99 height 20
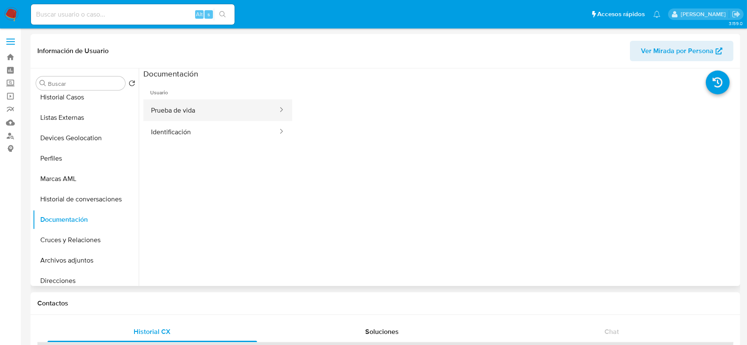
click at [223, 110] on button "Prueba de vida" at bounding box center [210, 110] width 135 height 22
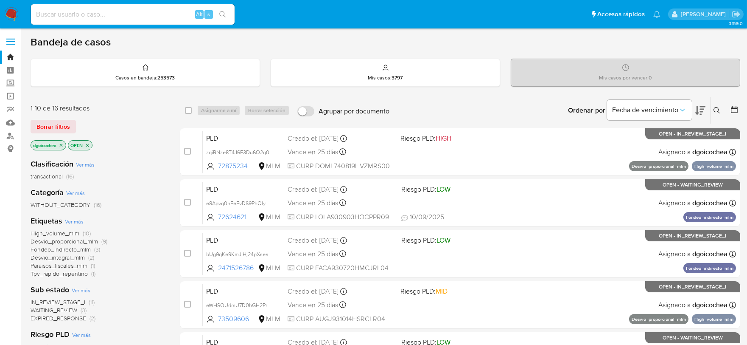
click at [62, 256] on span "Desvio_integral_mlm" at bounding box center [58, 257] width 54 height 8
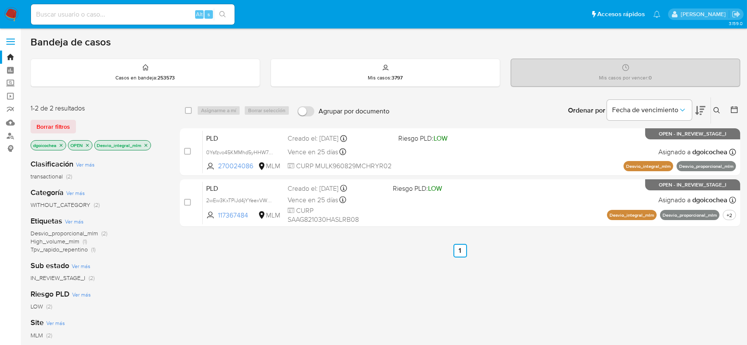
click at [7, 8] on img at bounding box center [11, 14] width 14 height 14
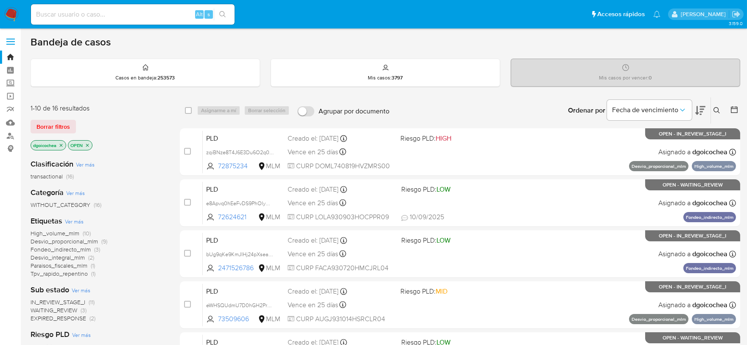
click at [60, 274] on span "Tpv_rapido_repentino" at bounding box center [59, 273] width 57 height 8
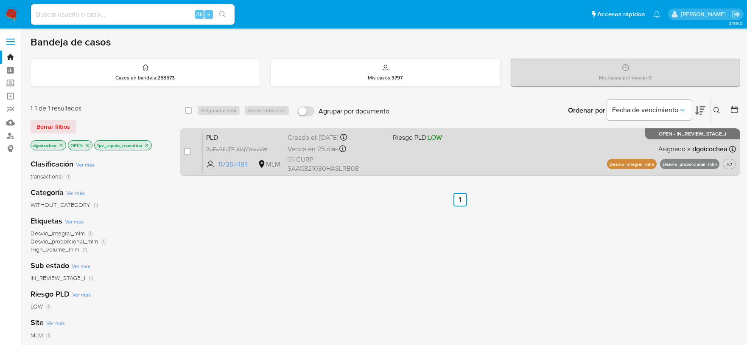
click at [214, 134] on span "PLD" at bounding box center [243, 136] width 75 height 11
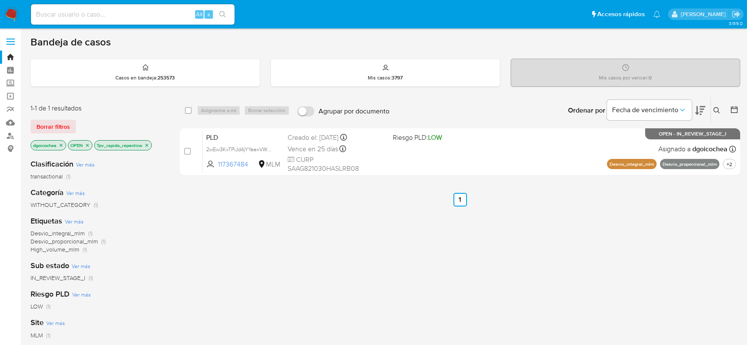
click at [715, 111] on icon at bounding box center [717, 110] width 7 height 7
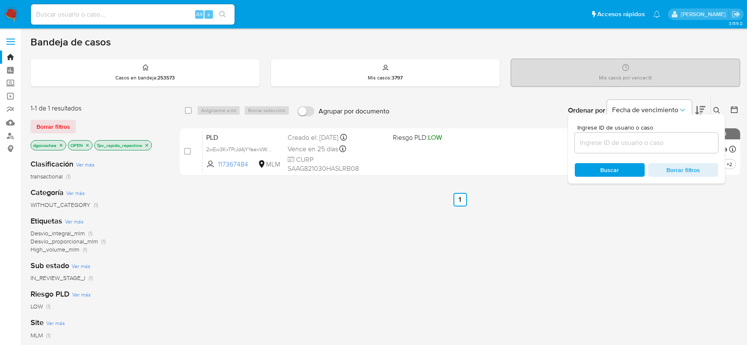
click at [606, 141] on input at bounding box center [646, 142] width 143 height 11
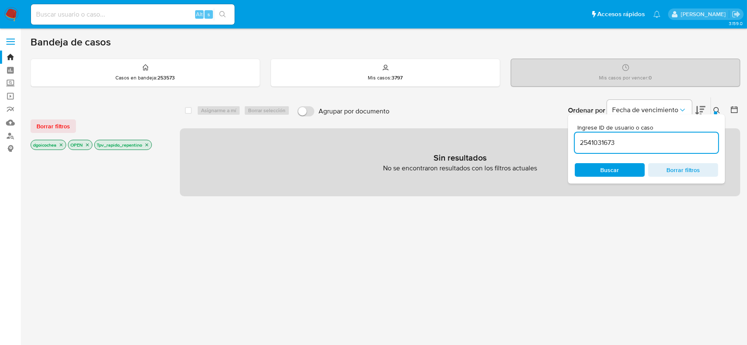
click at [606, 141] on input "2541031673" at bounding box center [646, 142] width 143 height 11
click at [621, 141] on input "2541031673" at bounding box center [646, 142] width 143 height 11
type input "2541031673"
click at [58, 121] on span "Borrar filtros" at bounding box center [53, 126] width 34 height 12
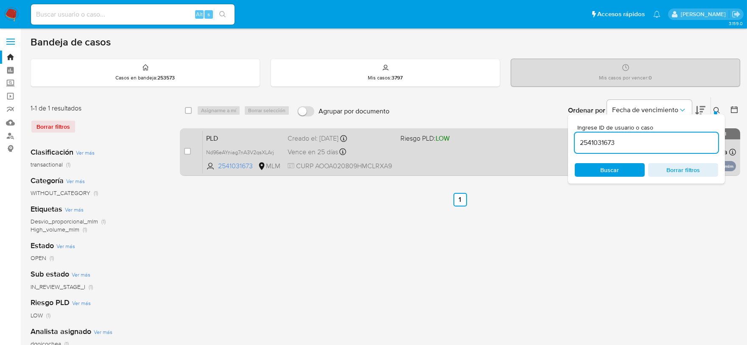
click at [222, 140] on span "PLD" at bounding box center [243, 137] width 75 height 11
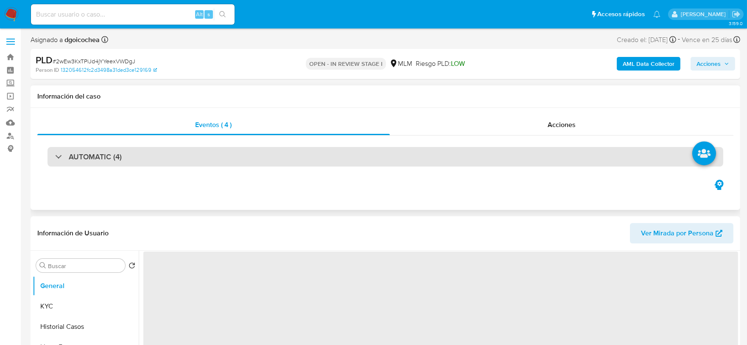
select select "10"
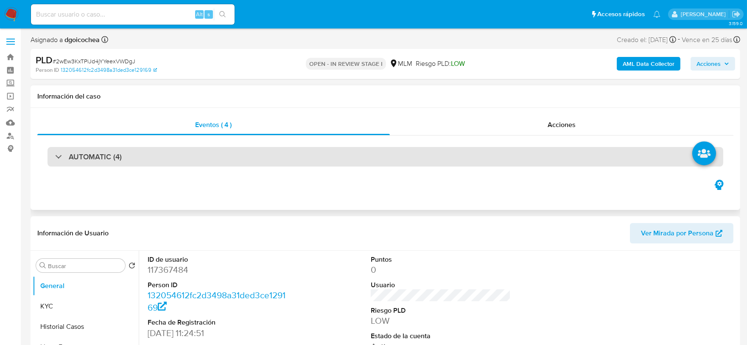
click at [111, 153] on h3 "AUTOMATIC (4)" at bounding box center [95, 156] width 53 height 9
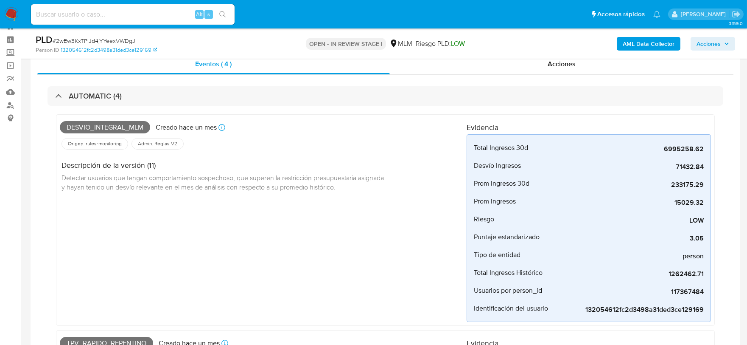
scroll to position [47, 0]
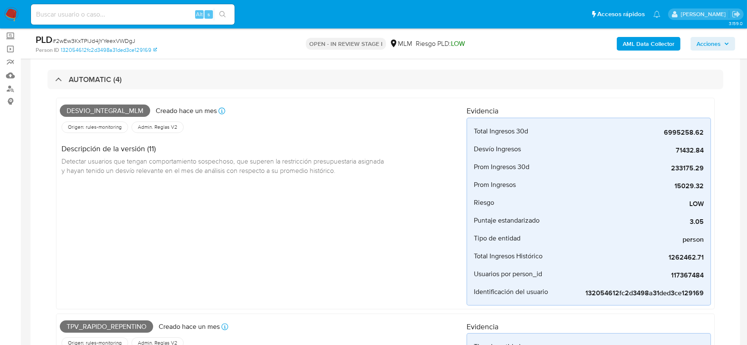
click at [349, 269] on div "Desvio_integral_mlm Creado hace un mes Creado: 12/08/2025 03:13:41 Origen: rule…" at bounding box center [263, 203] width 407 height 204
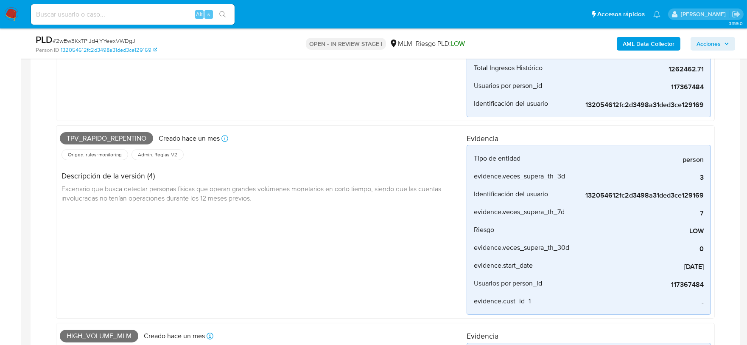
scroll to position [236, 0]
click at [269, 264] on div "Tpv_rapido_repentino Creado hace un mes Creado: 12/08/2025 03:06:33 Origen: rul…" at bounding box center [263, 222] width 407 height 186
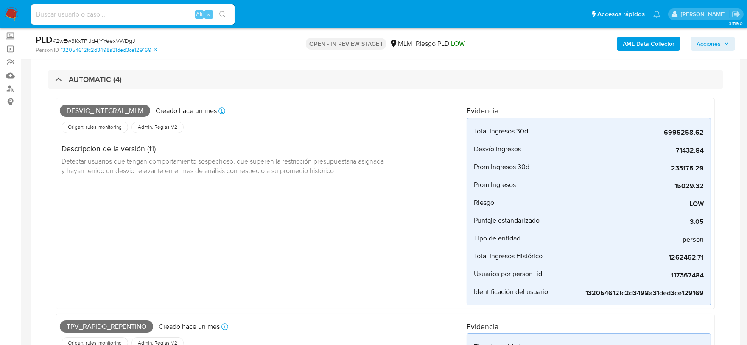
scroll to position [94, 0]
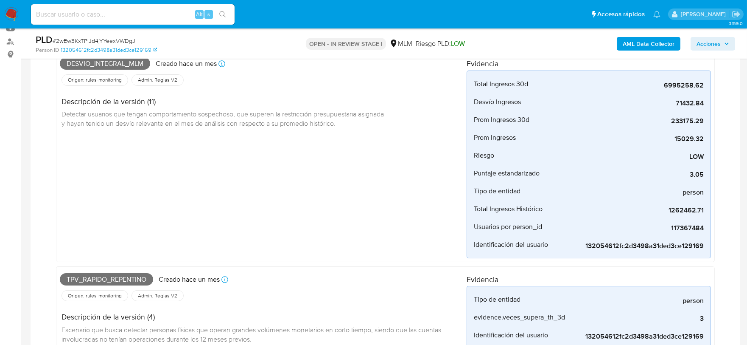
click at [340, 166] on div "Desvio_integral_mlm Creado hace un mes Creado: 12/08/2025 03:13:41 Origen: rule…" at bounding box center [263, 156] width 407 height 204
click at [202, 199] on div "Desvio_integral_mlm Creado hace un mes Creado: 12/08/2025 03:13:41 Origen: rule…" at bounding box center [263, 156] width 407 height 204
click at [260, 171] on div "Desvio_integral_mlm Creado hace un mes Creado: 12/08/2025 03:13:41 Origen: rule…" at bounding box center [263, 156] width 407 height 204
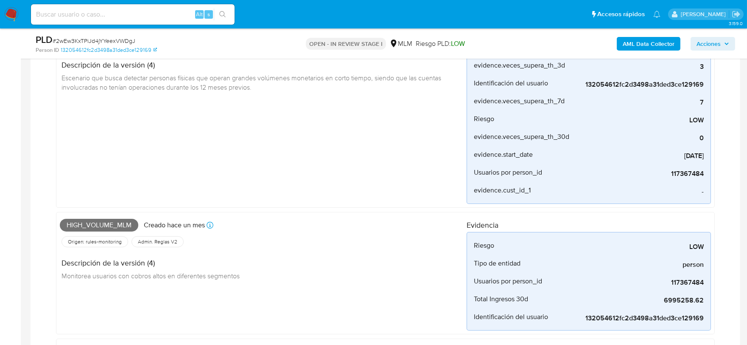
scroll to position [330, 0]
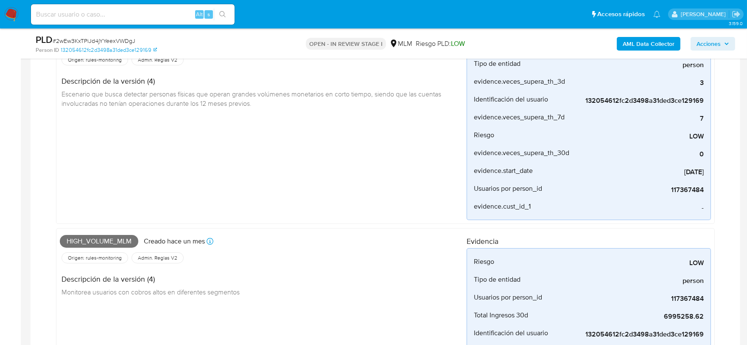
click at [233, 222] on div "Tpv_rapido_repentino Creado hace un mes Creado: 12/08/2025 03:06:33 Origen: rul…" at bounding box center [385, 128] width 659 height 194
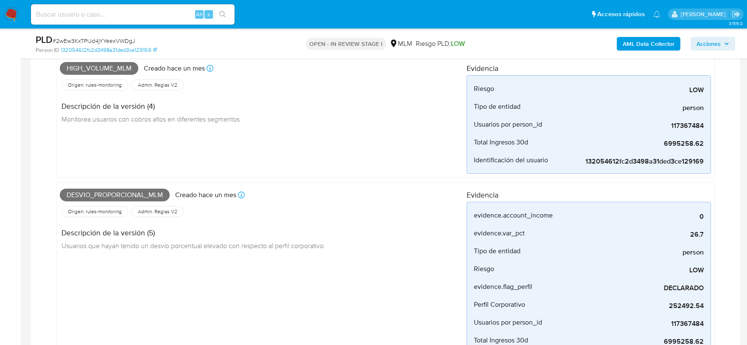
scroll to position [519, 0]
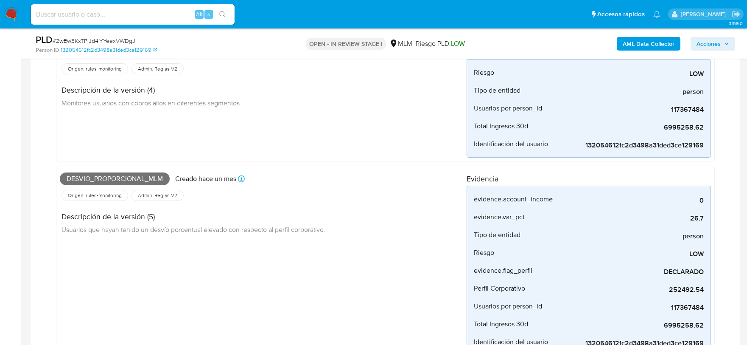
click at [309, 255] on div "Desvio_proporcional_mlm Creado hace un mes Creado: 12/08/2025 03:03:17 Origen: …" at bounding box center [263, 262] width 407 height 186
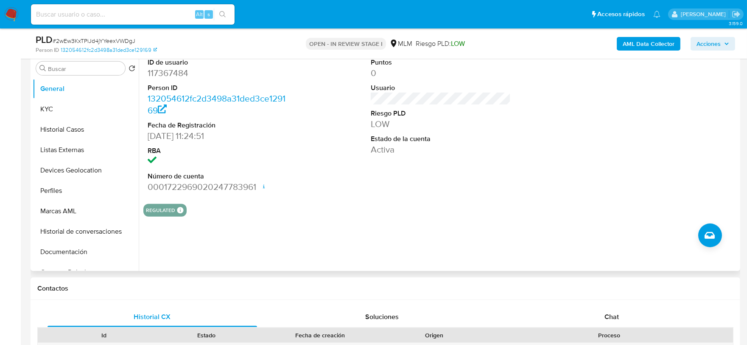
scroll to position [896, 0]
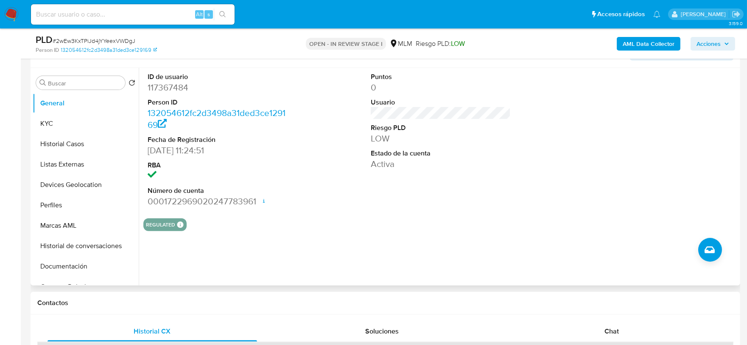
click at [477, 156] on dt "Estado de la cuenta" at bounding box center [441, 153] width 140 height 9
click at [60, 124] on button "KYC" at bounding box center [82, 123] width 99 height 20
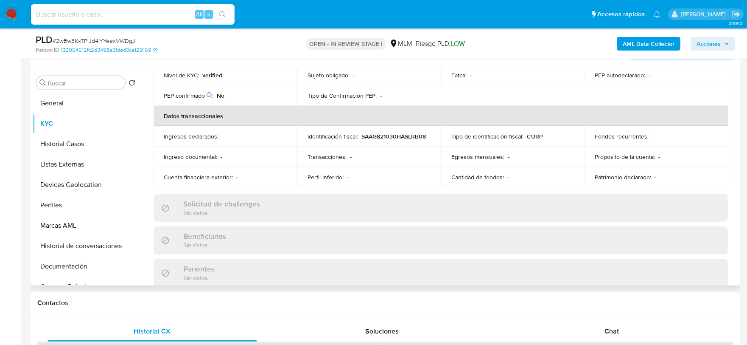
scroll to position [236, 0]
click at [149, 119] on div "Actualizado hace 6 meses Creado: 13/12/2020 22:18:11 Actualizado: 08/03/2025 05…" at bounding box center [440, 222] width 595 height 738
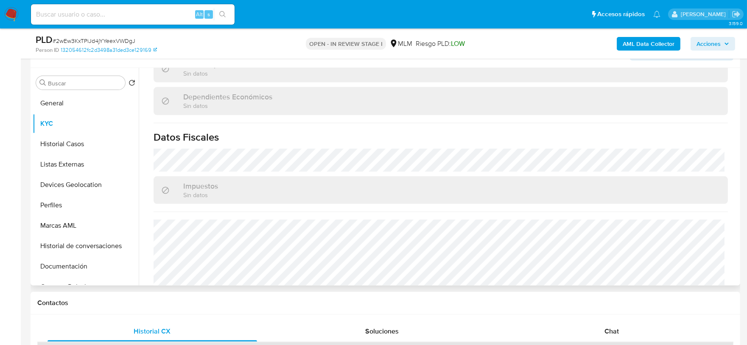
scroll to position [533, 0]
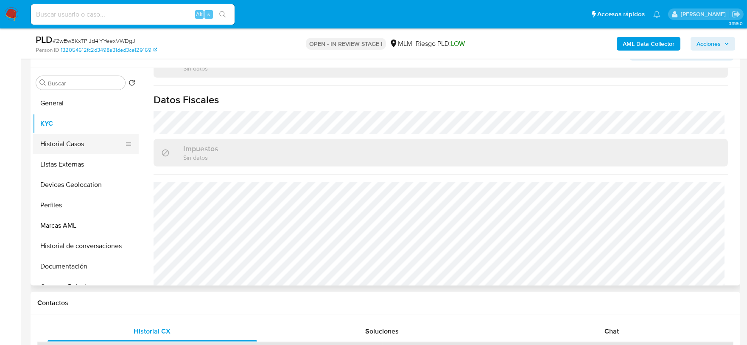
click at [89, 146] on button "Historial Casos" at bounding box center [82, 144] width 99 height 20
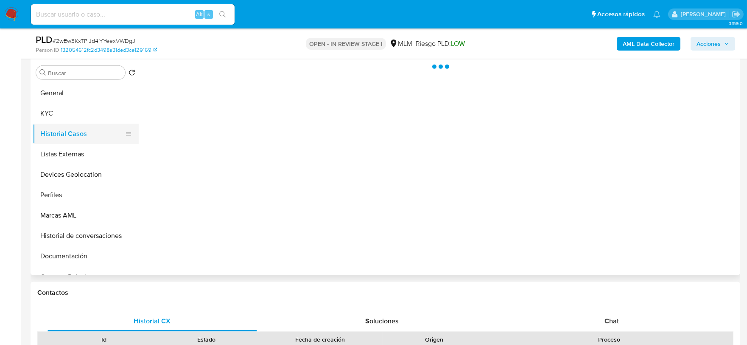
scroll to position [0, 0]
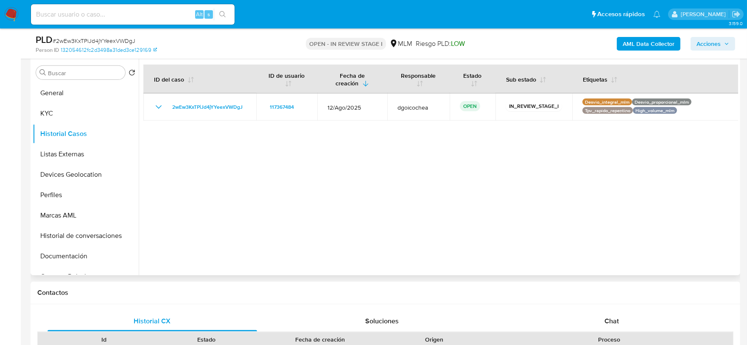
click at [234, 189] on div at bounding box center [439, 166] width 600 height 217
click at [60, 162] on button "Listas Externas" at bounding box center [82, 154] width 99 height 20
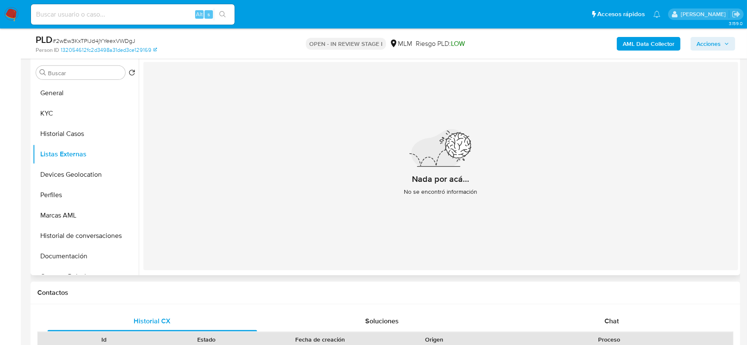
click at [235, 175] on div "Nada por acá... No se encontró información" at bounding box center [440, 166] width 595 height 208
click at [79, 177] on button "Devices Geolocation" at bounding box center [82, 174] width 99 height 20
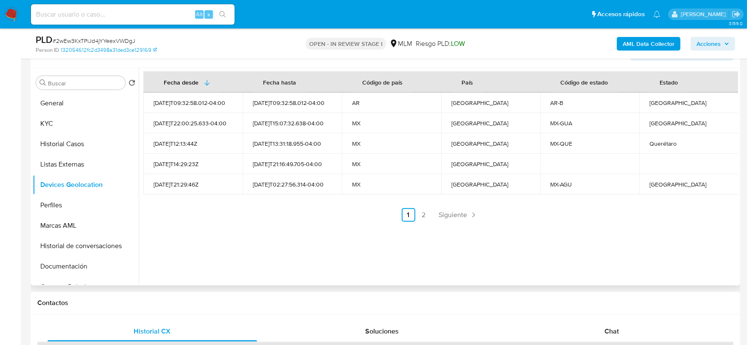
click at [297, 218] on ul "Anterior 1 2 Siguiente" at bounding box center [440, 215] width 595 height 14
click at [452, 214] on span "Siguiente" at bounding box center [453, 214] width 28 height 7
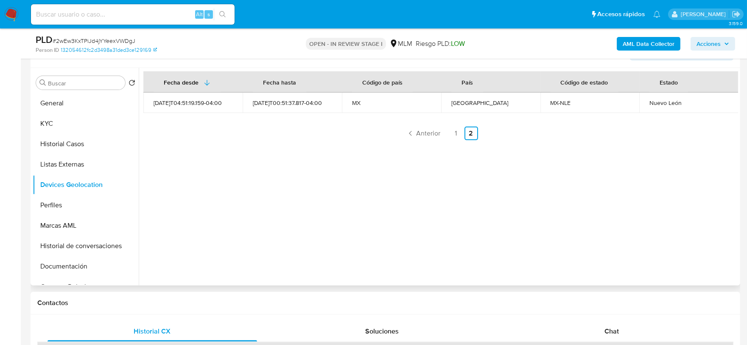
click at [191, 235] on div "Fecha desde Fecha hasta Código de país País Código de estado Estado 2025-06-14T…" at bounding box center [439, 176] width 600 height 217
click at [423, 139] on link "Anterior" at bounding box center [423, 133] width 41 height 14
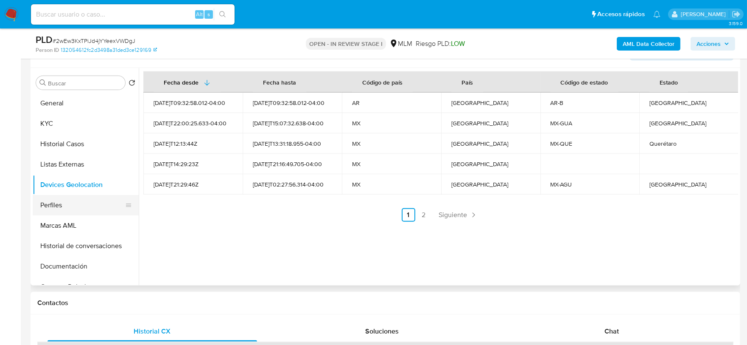
click at [53, 196] on button "Perfiles" at bounding box center [82, 205] width 99 height 20
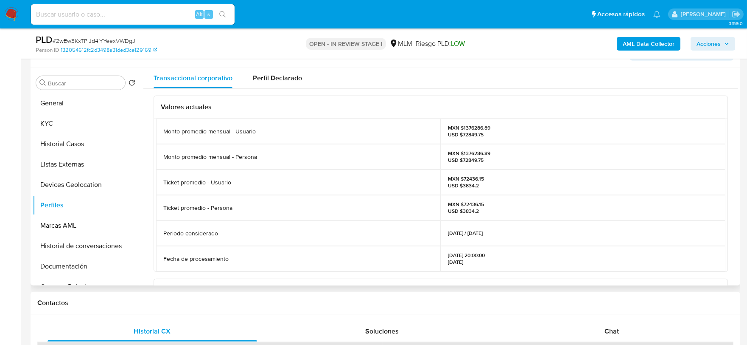
click at [145, 185] on div "Valores actuales Monto promedio mensual - Usuario MXN $1376286.89 USD $72849.75…" at bounding box center [440, 287] width 595 height 396
click at [77, 229] on button "Marcas AML" at bounding box center [82, 225] width 99 height 20
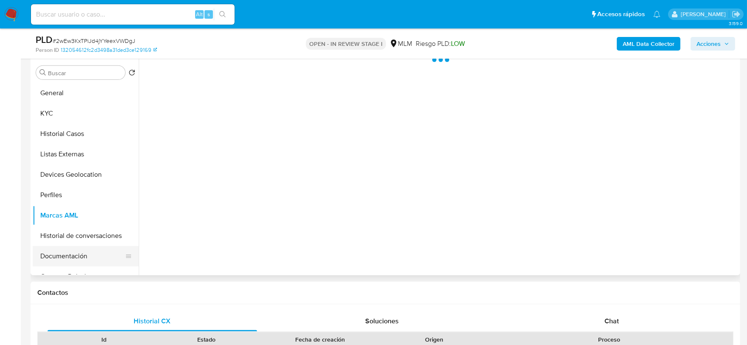
click at [77, 252] on button "Documentación" at bounding box center [82, 256] width 99 height 20
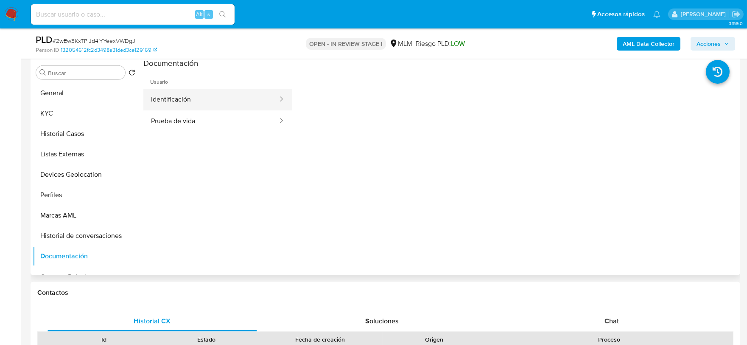
click at [226, 90] on button "Identificación" at bounding box center [210, 100] width 135 height 22
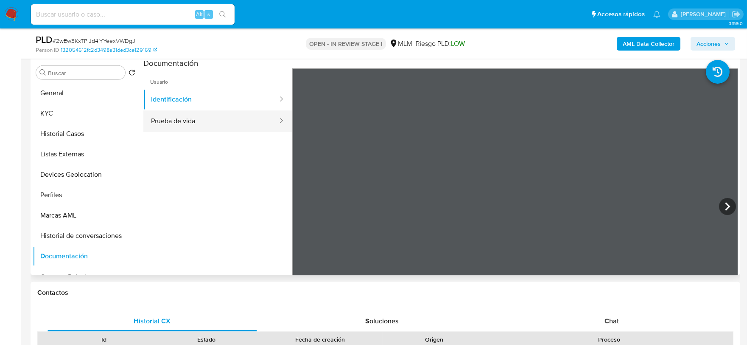
click at [189, 115] on button "Prueba de vida" at bounding box center [210, 121] width 135 height 22
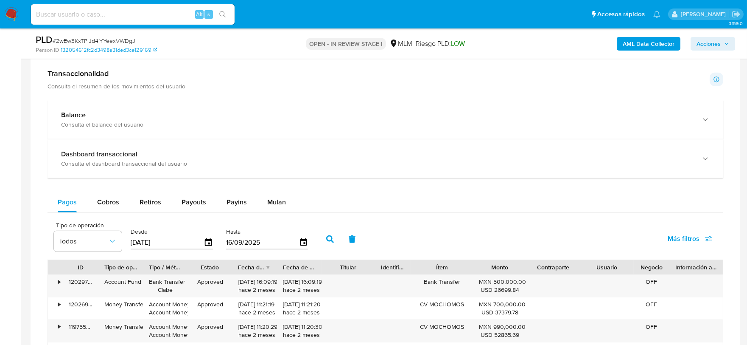
scroll to position [1320, 0]
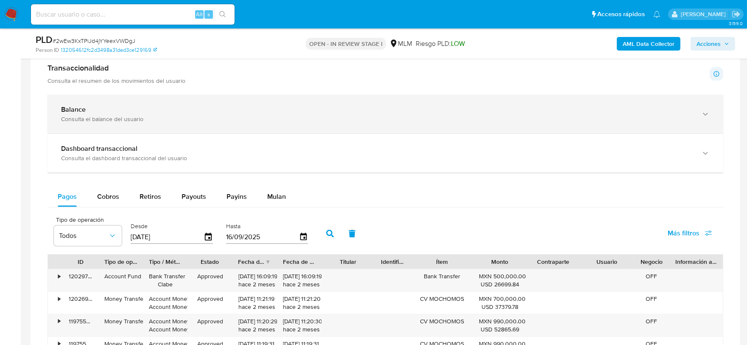
click at [205, 109] on div "Balance" at bounding box center [377, 109] width 632 height 8
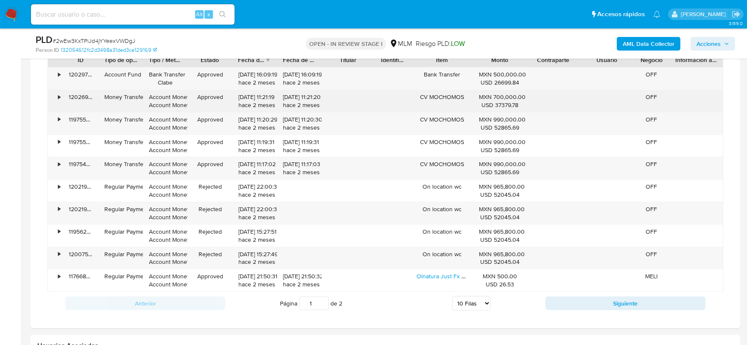
scroll to position [1839, 0]
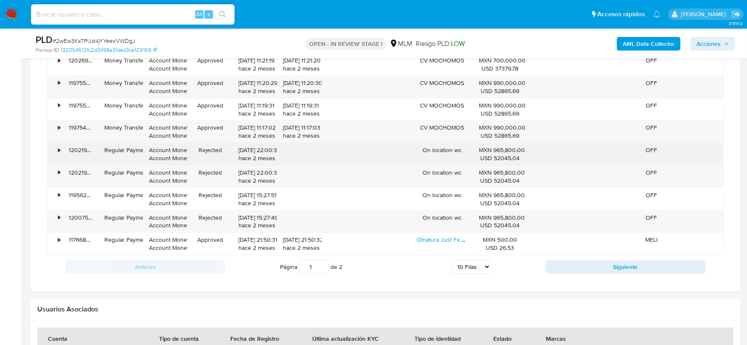
click at [53, 154] on div "•" at bounding box center [55, 154] width 15 height 22
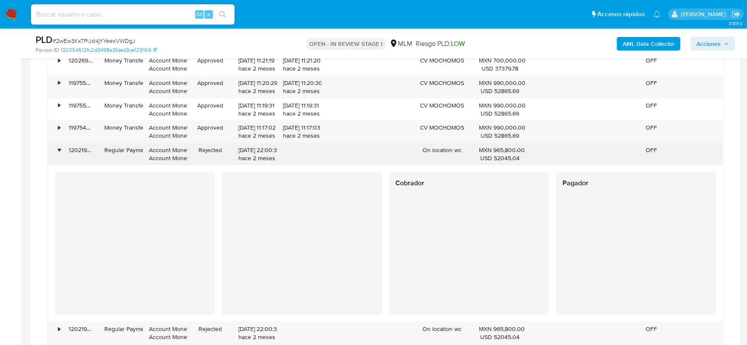
click at [53, 154] on div "•" at bounding box center [55, 154] width 15 height 22
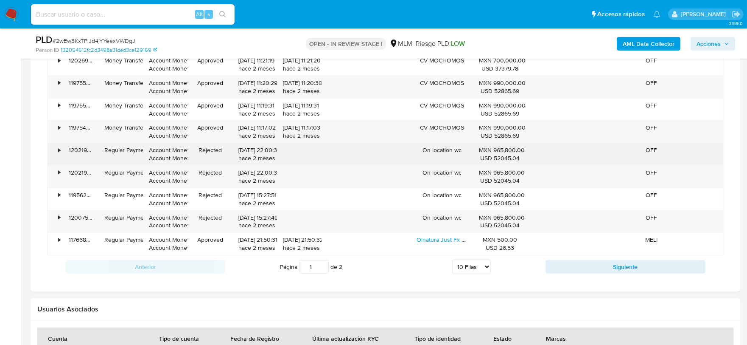
click at [440, 147] on div "On location wc" at bounding box center [442, 154] width 62 height 22
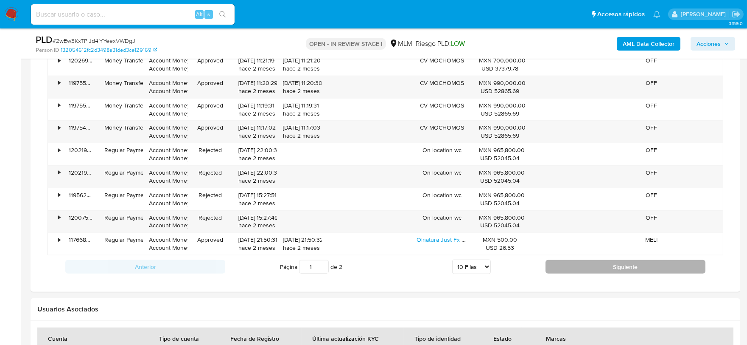
click at [580, 264] on button "Siguiente" at bounding box center [626, 267] width 160 height 14
type input "2"
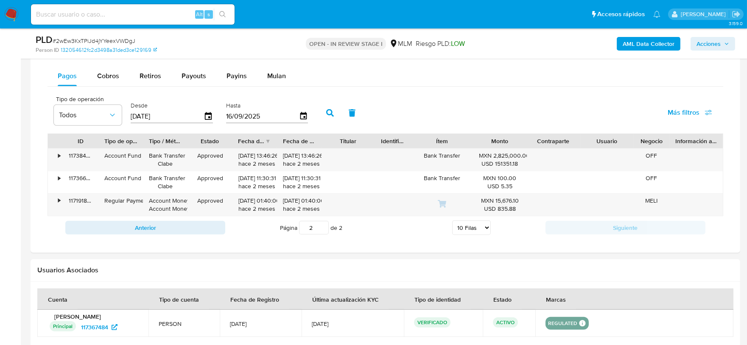
scroll to position [1697, 0]
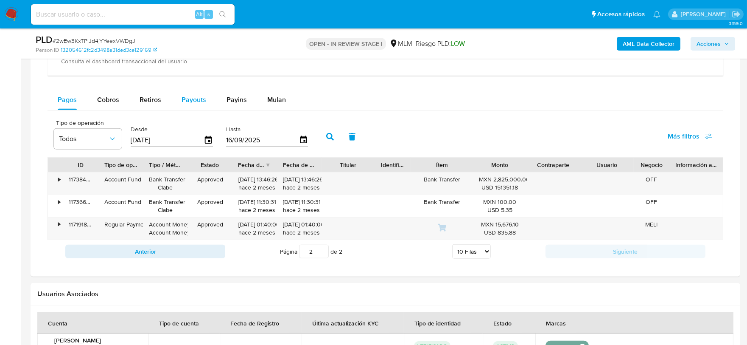
click at [193, 101] on span "Payouts" at bounding box center [194, 100] width 25 height 10
select select "10"
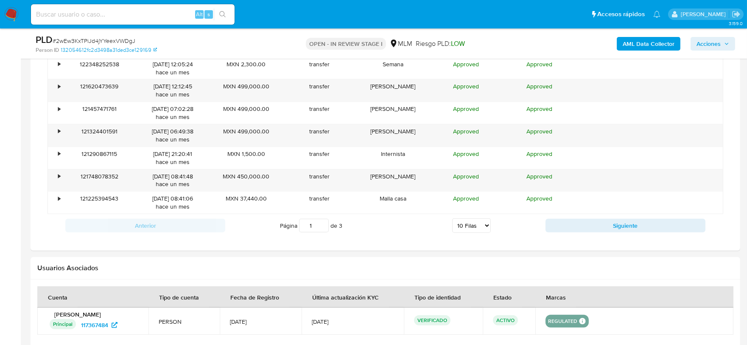
scroll to position [1886, 0]
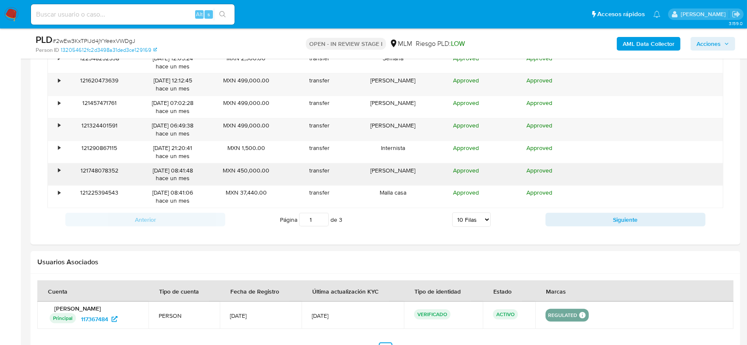
click at [61, 173] on div "•" at bounding box center [55, 174] width 15 height 22
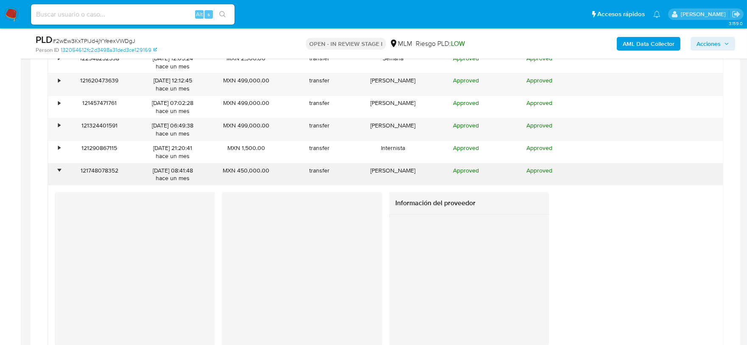
click at [61, 173] on div "•" at bounding box center [55, 174] width 15 height 22
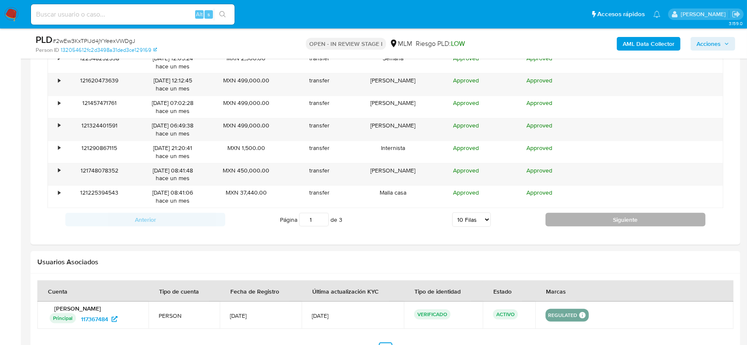
click at [576, 215] on button "Siguiente" at bounding box center [626, 220] width 160 height 14
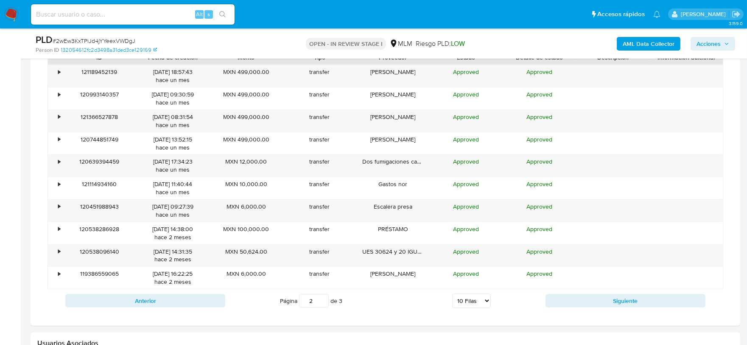
scroll to position [1792, 0]
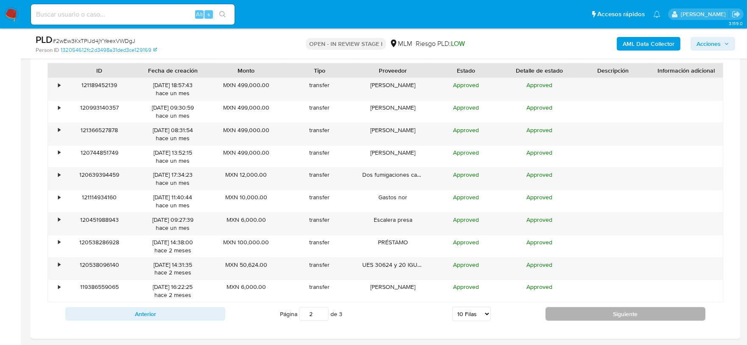
click at [557, 307] on div "Anterior Página 2 de 3 5 Filas 10 Filas 20 Filas 25 Filas 50 Filas 100 Filas Si…" at bounding box center [386, 313] width 676 height 23
click at [557, 310] on button "Siguiente" at bounding box center [626, 314] width 160 height 14
type input "3"
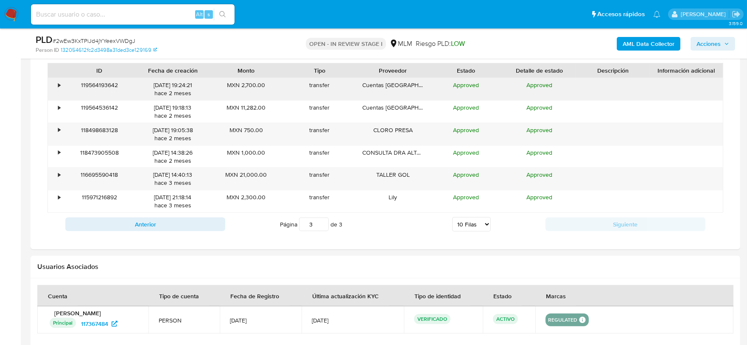
click at [60, 88] on div "•" at bounding box center [59, 85] width 2 height 8
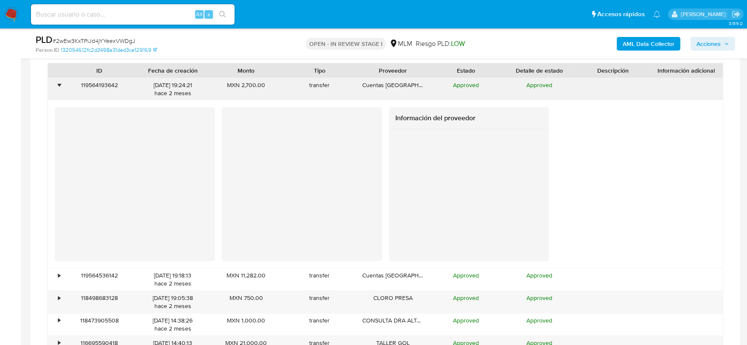
click at [60, 88] on div "•" at bounding box center [55, 89] width 15 height 22
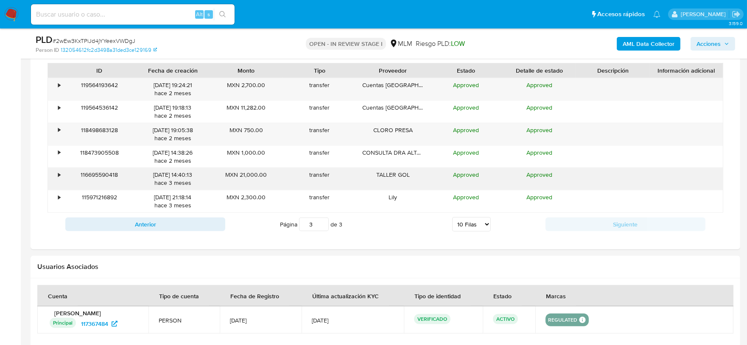
click at [60, 173] on div "•" at bounding box center [59, 175] width 2 height 8
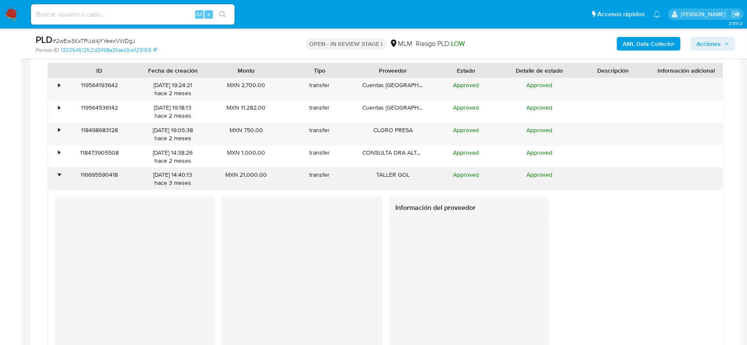
click at [59, 173] on div "•" at bounding box center [59, 175] width 2 height 8
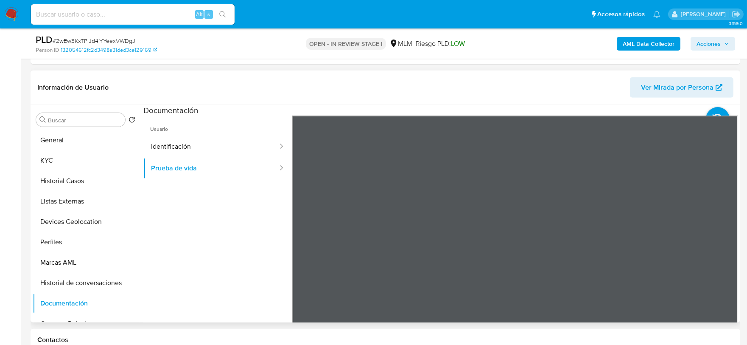
click at [190, 256] on ul "Usuario Identificación Prueba de vida" at bounding box center [217, 237] width 149 height 244
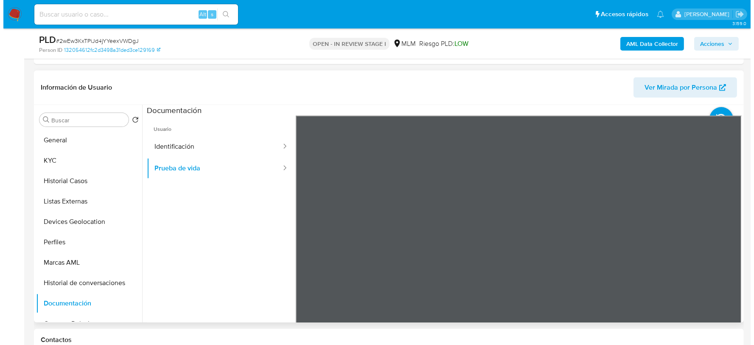
scroll to position [873, 0]
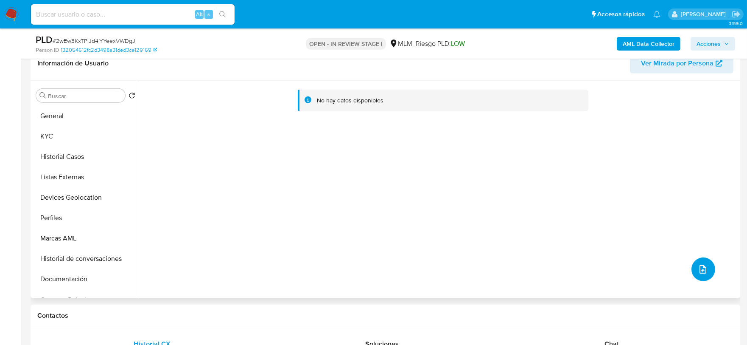
click at [701, 264] on icon "upload-file" at bounding box center [703, 269] width 10 height 10
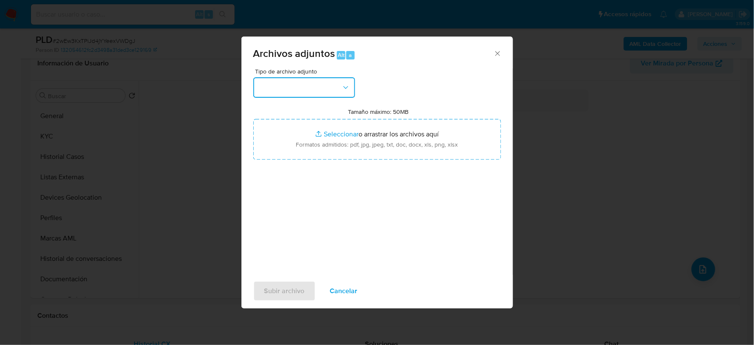
click at [302, 84] on button "button" at bounding box center [304, 87] width 102 height 20
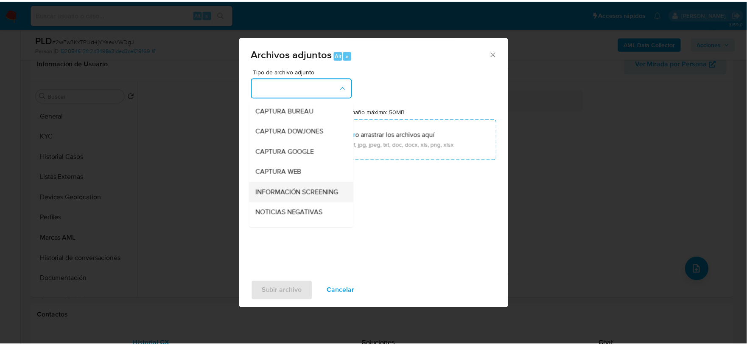
scroll to position [65, 0]
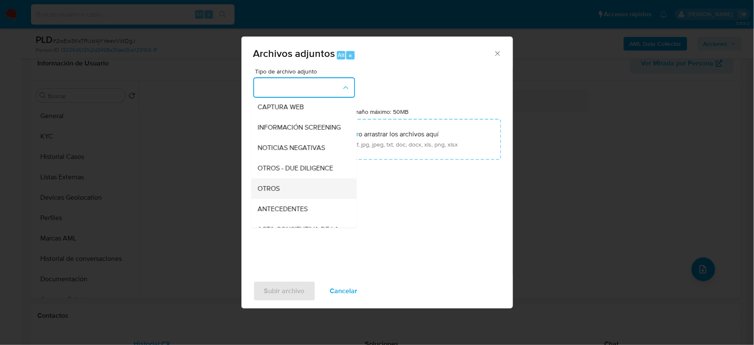
click at [273, 192] on span "OTROS" at bounding box center [269, 188] width 22 height 8
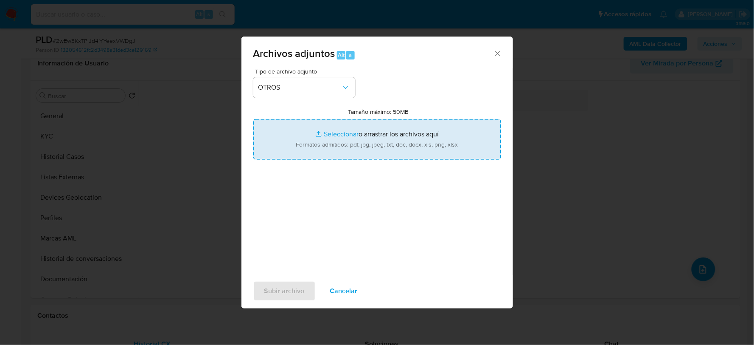
type input "C:\fakepath\117367484_GABRIEL SALAS_AGO2025.xlsx"
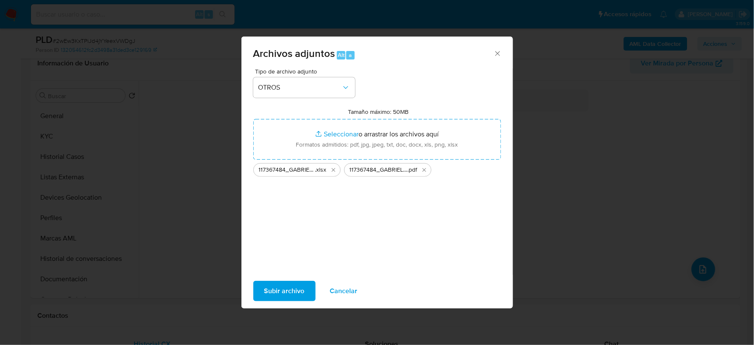
click at [266, 283] on span "Subir archivo" at bounding box center [284, 290] width 40 height 19
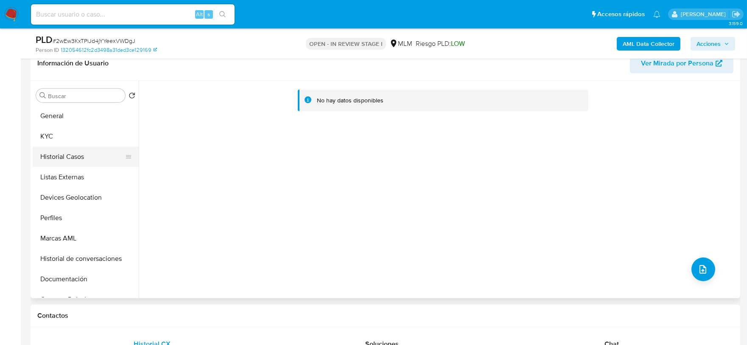
click at [81, 159] on button "Historial Casos" at bounding box center [82, 156] width 99 height 20
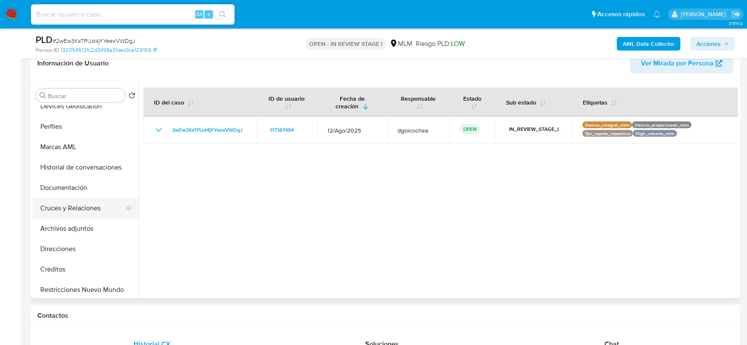
scroll to position [94, 0]
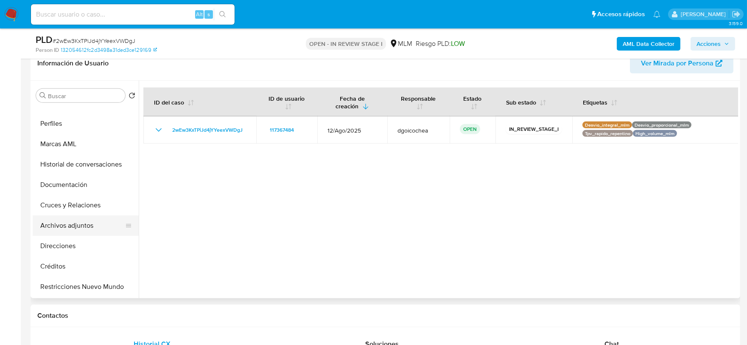
click at [74, 226] on button "Archivos adjuntos" at bounding box center [82, 225] width 99 height 20
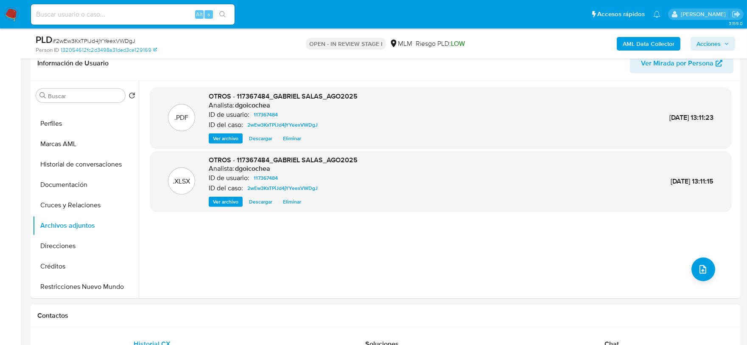
click at [705, 46] on span "Acciones" at bounding box center [709, 44] width 24 height 14
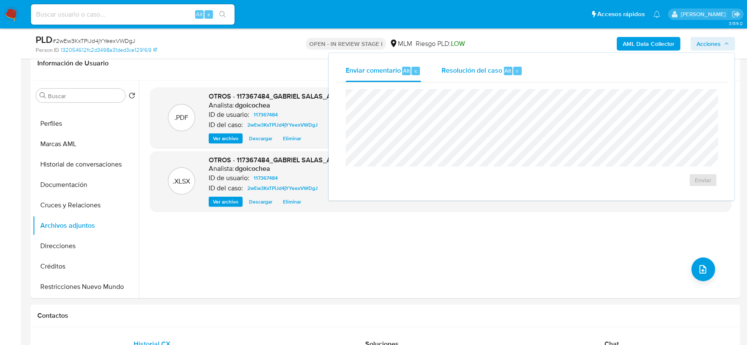
drag, startPoint x: 480, startPoint y: 65, endPoint x: 471, endPoint y: 77, distance: 14.9
click at [480, 65] on span "Resolución del caso" at bounding box center [472, 70] width 61 height 10
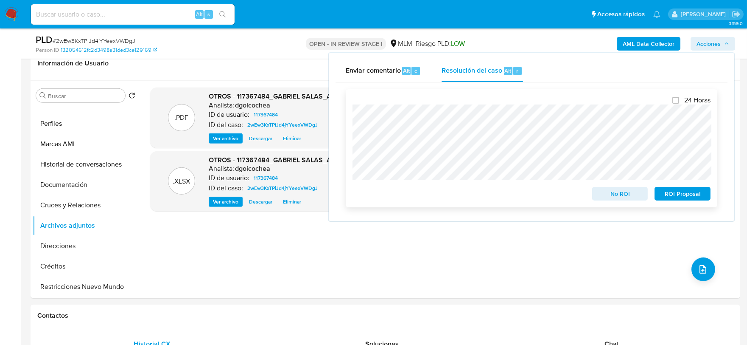
click at [623, 192] on span "No ROI" at bounding box center [620, 194] width 44 height 12
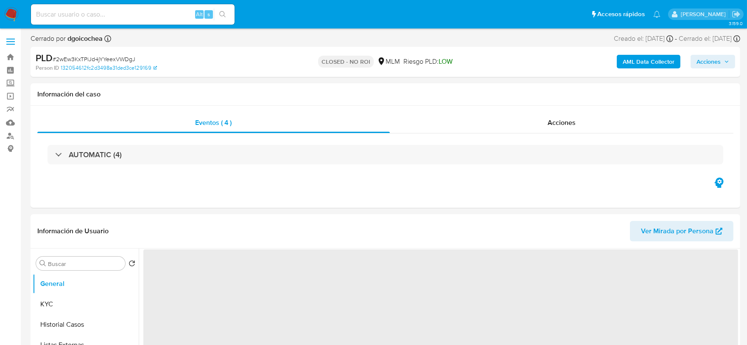
select select "10"
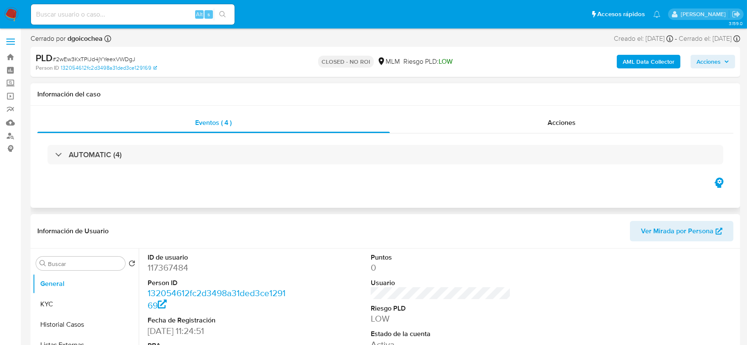
click at [415, 207] on div "Eventos ( 4 ) Acciones AUTOMATIC (4)" at bounding box center [386, 157] width 710 height 102
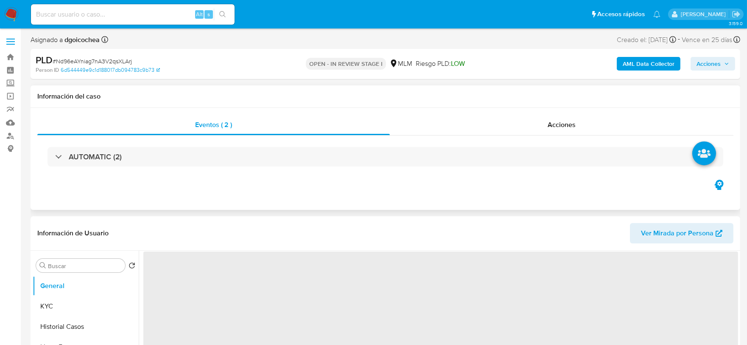
select select "10"
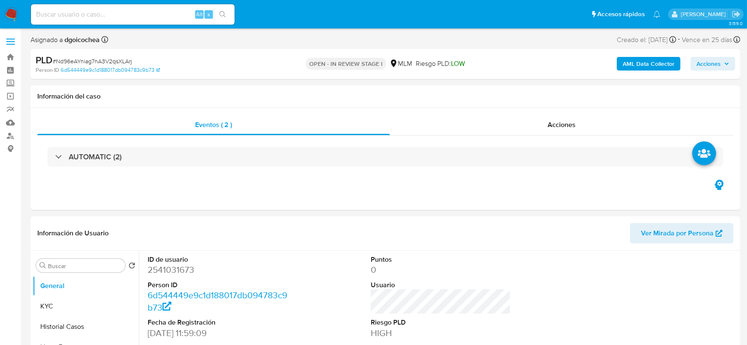
click at [8, 9] on img at bounding box center [11, 14] width 14 height 14
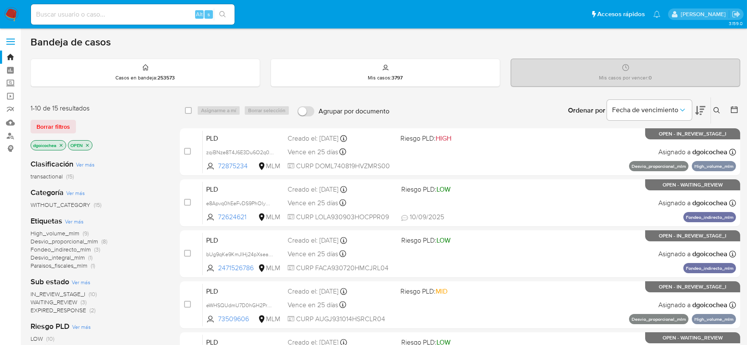
click at [61, 239] on span "Desvio_proporcional_mlm" at bounding box center [64, 241] width 67 height 8
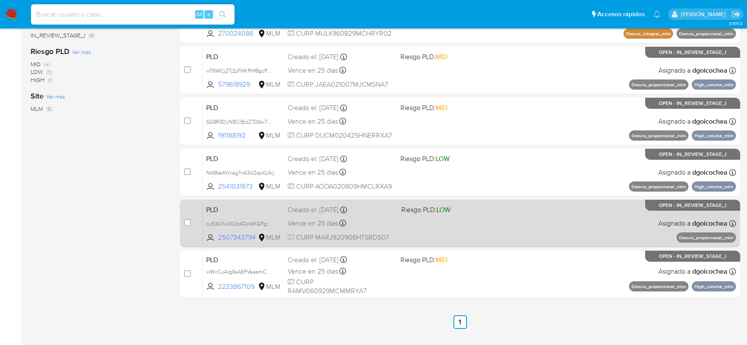
scroll to position [253, 0]
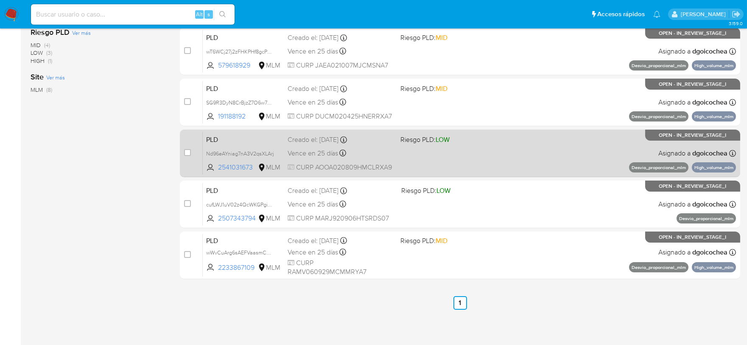
click at [209, 138] on span "PLD" at bounding box center [243, 138] width 75 height 11
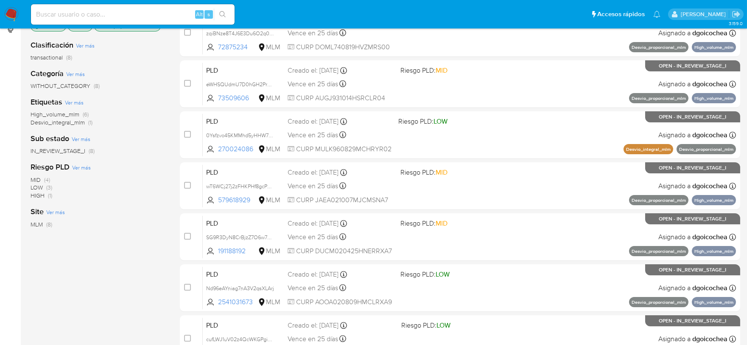
scroll to position [0, 0]
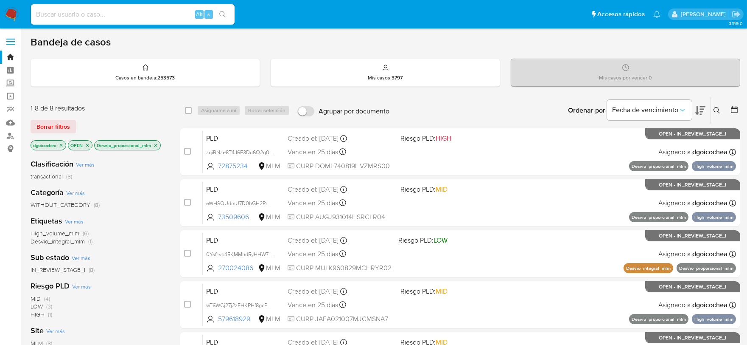
click at [69, 269] on span "IN_REVIEW_STAGE_I" at bounding box center [58, 269] width 55 height 8
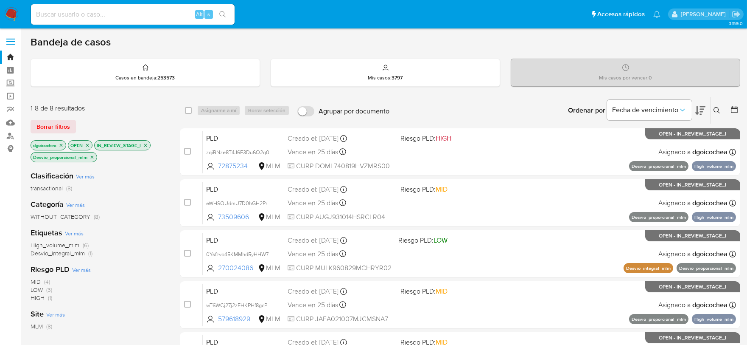
click at [91, 157] on icon "close-filter" at bounding box center [92, 156] width 3 height 3
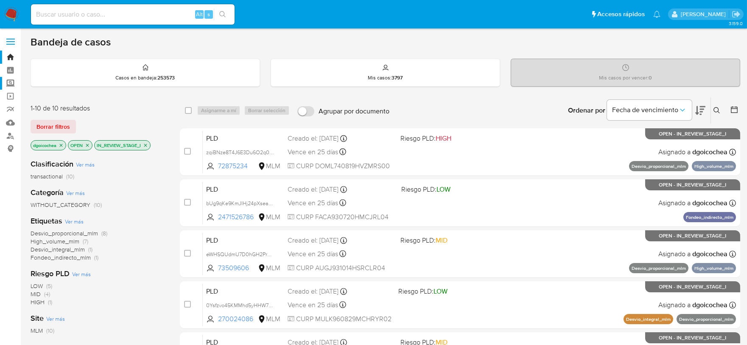
click at [7, 80] on label "Screening" at bounding box center [50, 83] width 101 height 13
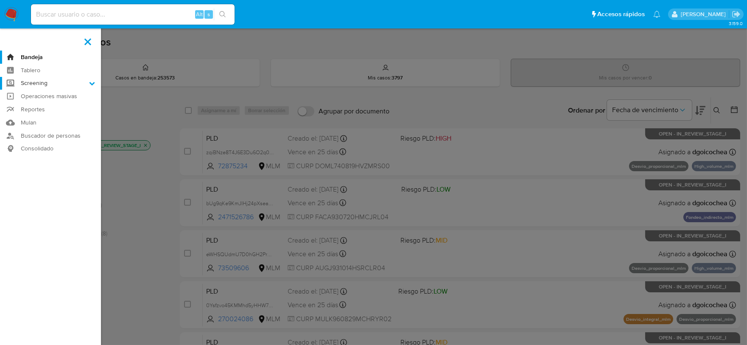
click at [0, 0] on input "Screening" at bounding box center [0, 0] width 0 height 0
click at [30, 114] on link "Herramientas" at bounding box center [50, 116] width 101 height 11
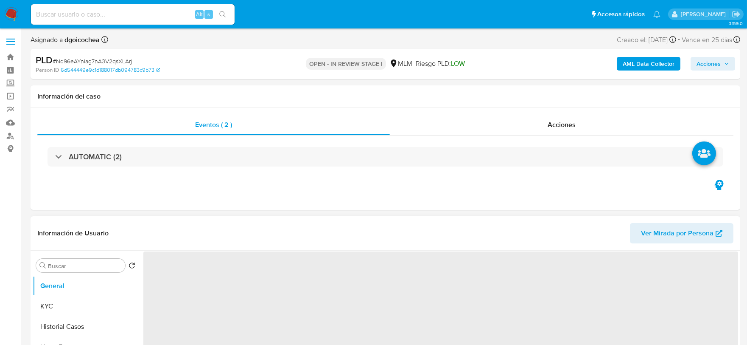
select select "10"
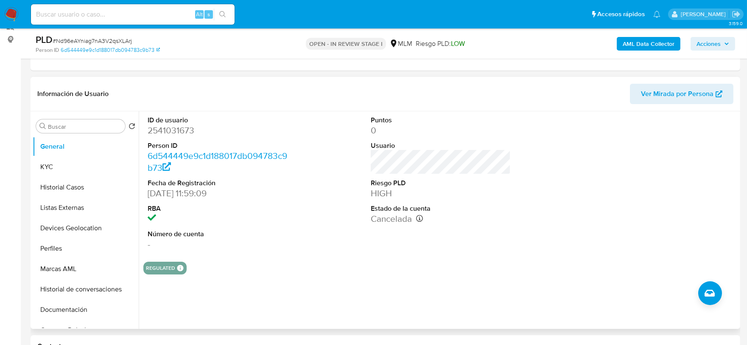
scroll to position [94, 0]
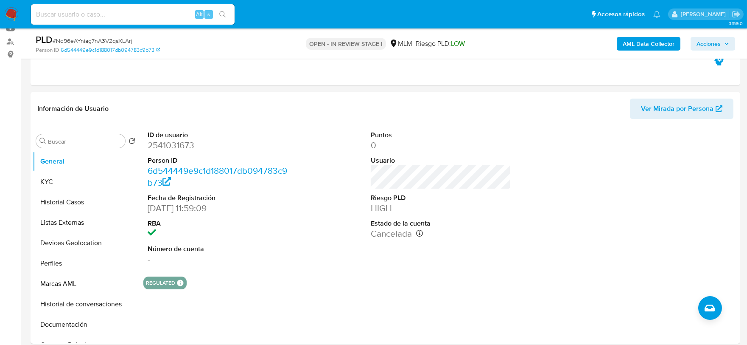
click at [321, 274] on section "ID de usuario 2541031673 Person ID 6d544449e9c1d188017db094783c9b73 Fecha de Re…" at bounding box center [440, 207] width 595 height 163
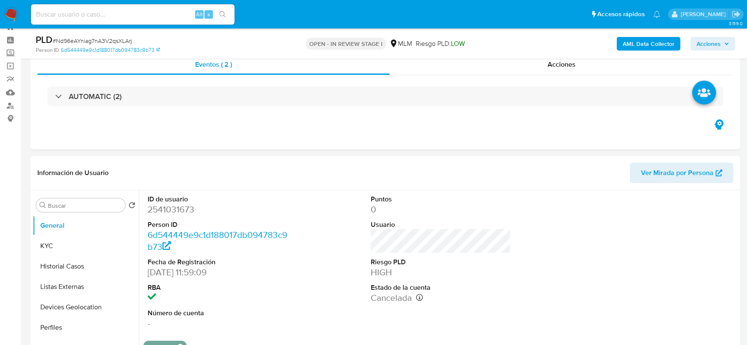
scroll to position [0, 0]
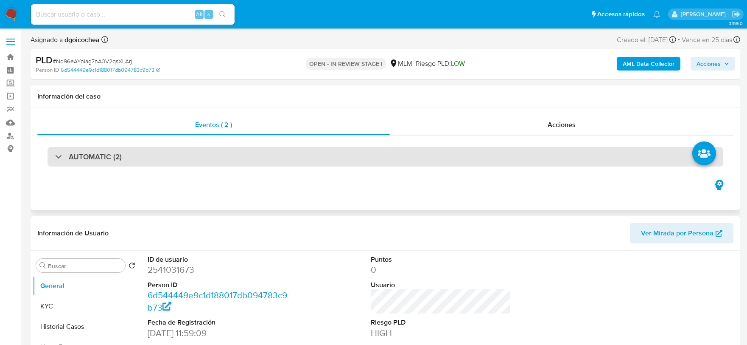
click at [104, 156] on h3 "AUTOMATIC (2)" at bounding box center [95, 156] width 53 height 9
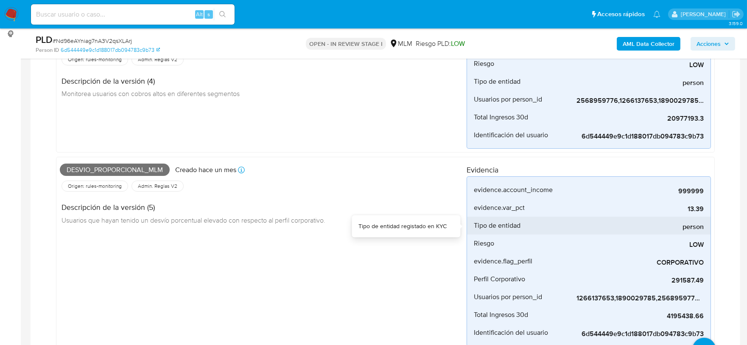
scroll to position [141, 0]
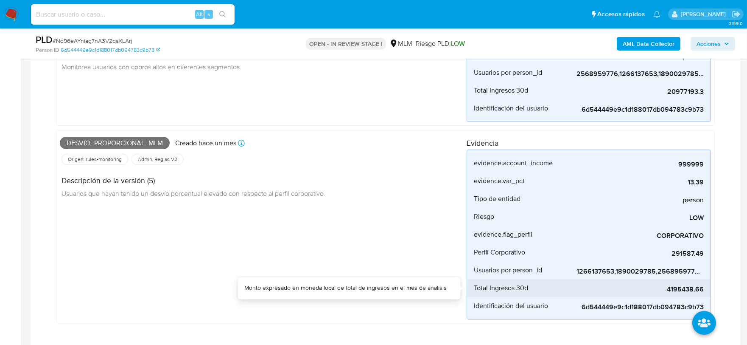
click at [688, 288] on span "4195438.66" at bounding box center [640, 289] width 127 height 8
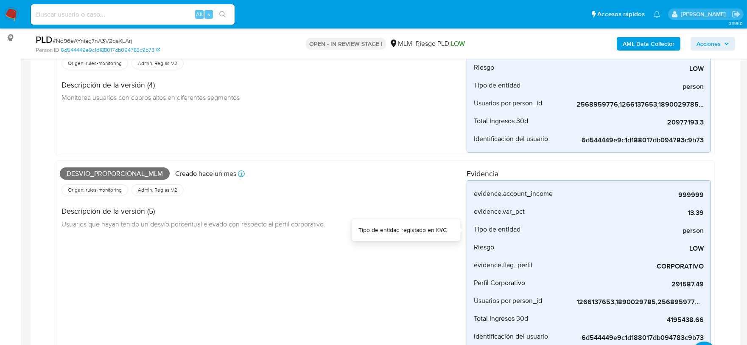
scroll to position [94, 0]
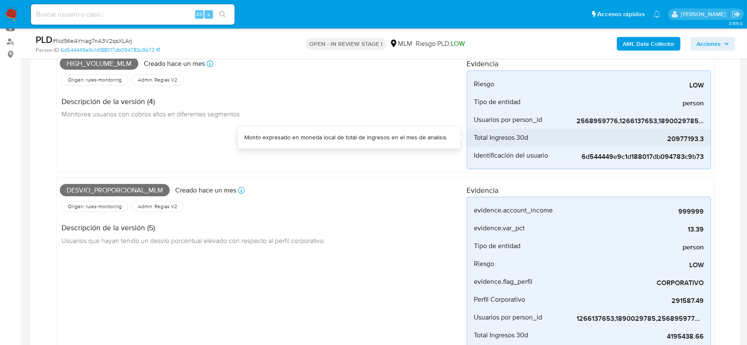
click at [693, 137] on span "20977193.3" at bounding box center [640, 139] width 127 height 8
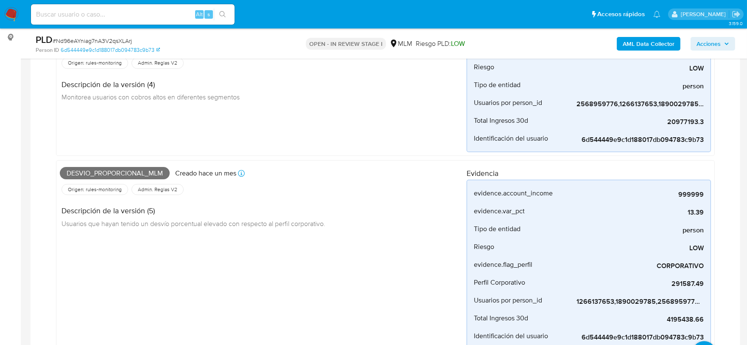
scroll to position [114, 0]
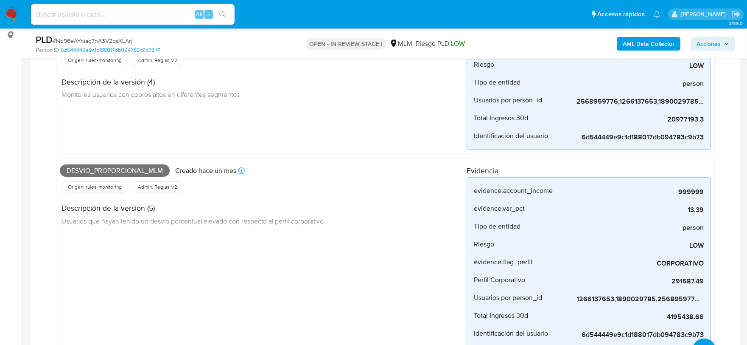
click at [382, 253] on div "Desvio_proporcional_mlm Creado hace un mes Creado: 12/08/2025 03:03:29 Origen: …" at bounding box center [263, 254] width 407 height 186
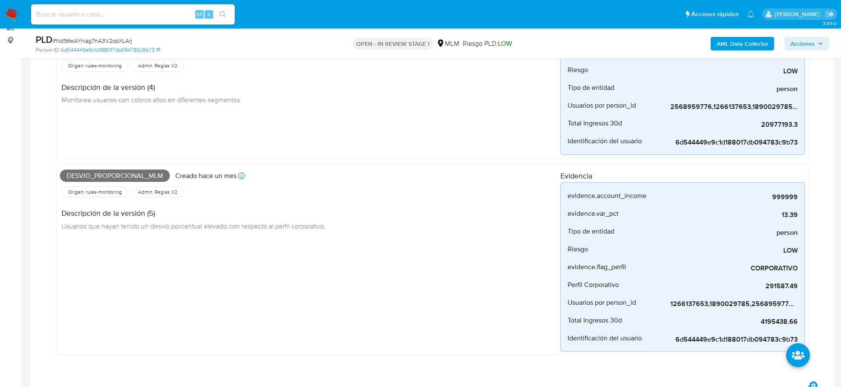
scroll to position [85, 0]
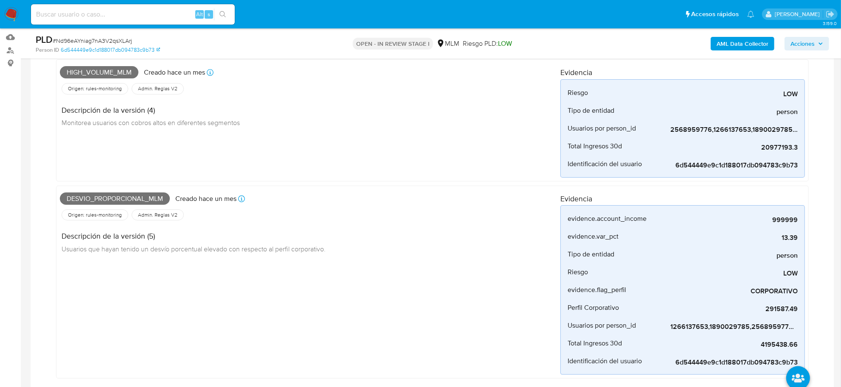
click at [337, 286] on div "Desvio_proporcional_mlm Creado hace un mes Creado: 12/08/2025 03:03:29 Origen: …" at bounding box center [310, 283] width 500 height 186
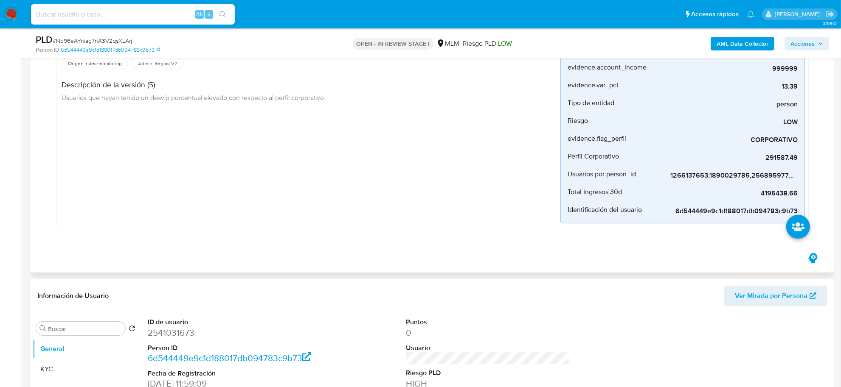
scroll to position [404, 0]
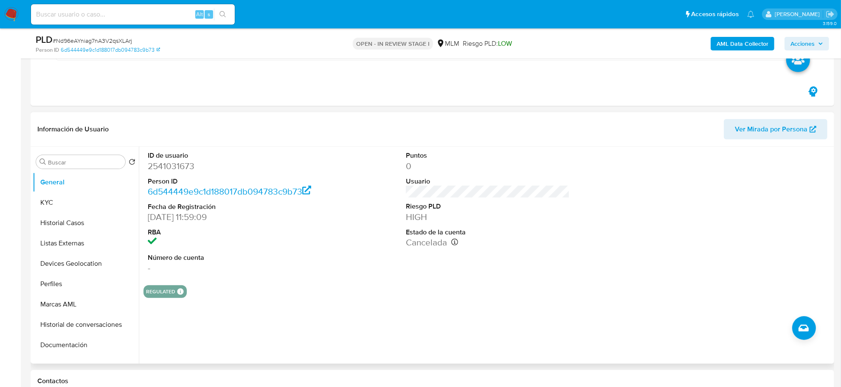
click at [451, 305] on div "ID de usuario 2541031673 Person ID 6d544449e9c1d188017db094783c9b73 Fecha de Re…" at bounding box center [485, 255] width 693 height 217
click at [57, 211] on button "KYC" at bounding box center [82, 203] width 99 height 20
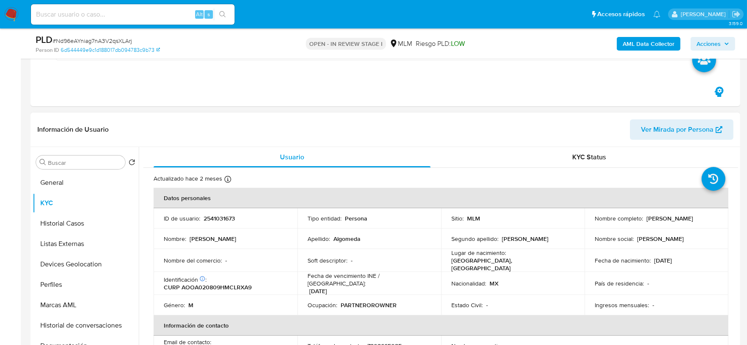
click at [396, 115] on div "Información de Usuario Ver Mirada por Persona" at bounding box center [386, 129] width 710 height 34
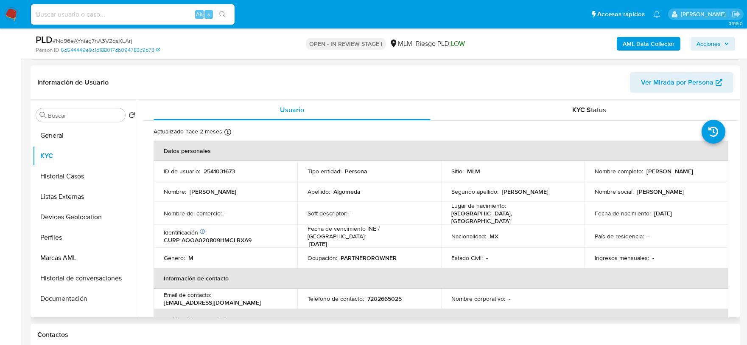
scroll to position [283, 0]
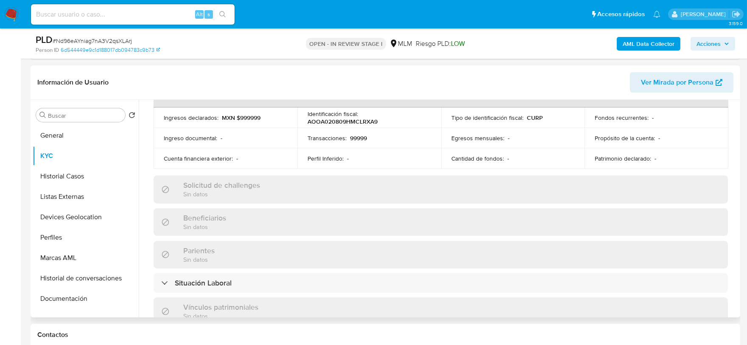
click at [159, 148] on td "Cuenta financiera exterior : -" at bounding box center [226, 158] width 144 height 20
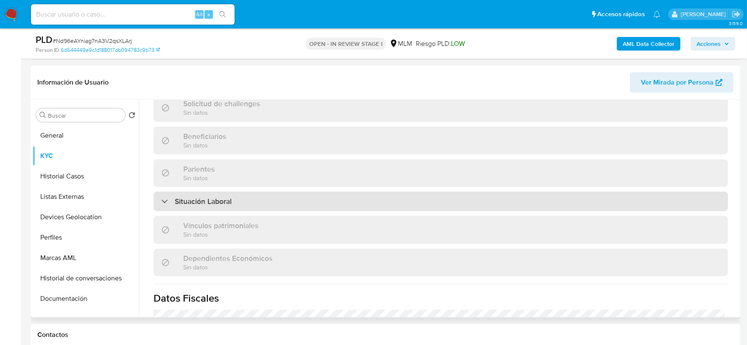
scroll to position [519, 0]
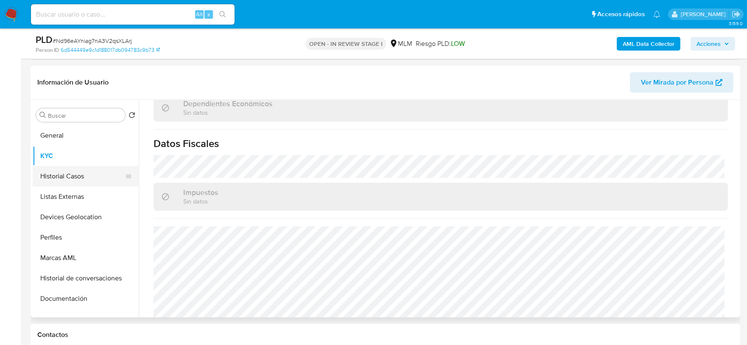
click at [67, 173] on button "Historial Casos" at bounding box center [82, 176] width 99 height 20
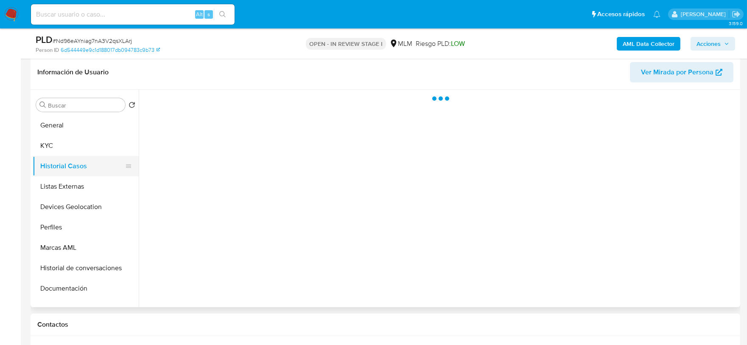
scroll to position [0, 0]
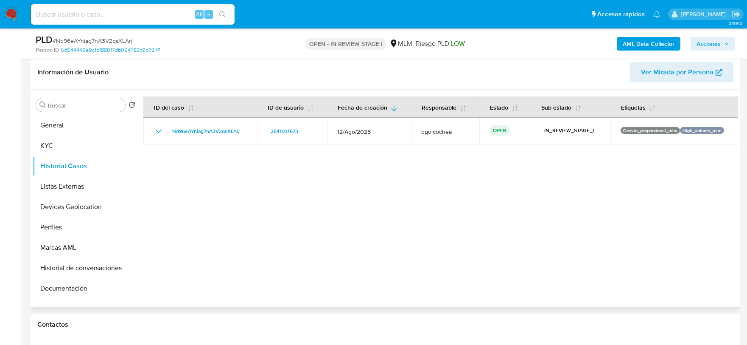
click at [296, 217] on div at bounding box center [439, 198] width 600 height 217
click at [80, 185] on button "Listas Externas" at bounding box center [82, 186] width 99 height 20
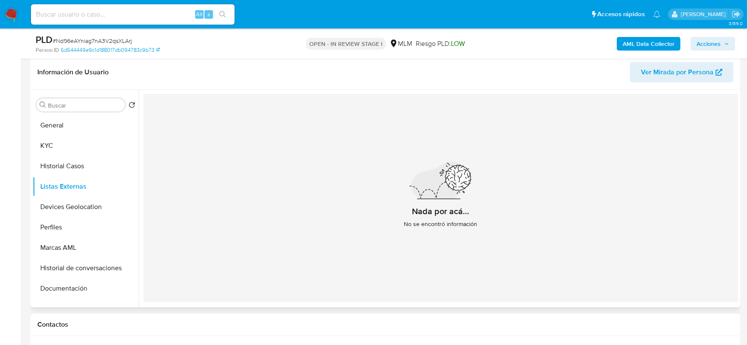
click at [356, 254] on div "Nada por acá... No se encontró información" at bounding box center [440, 198] width 595 height 208
click at [91, 208] on button "Devices Geolocation" at bounding box center [82, 206] width 99 height 20
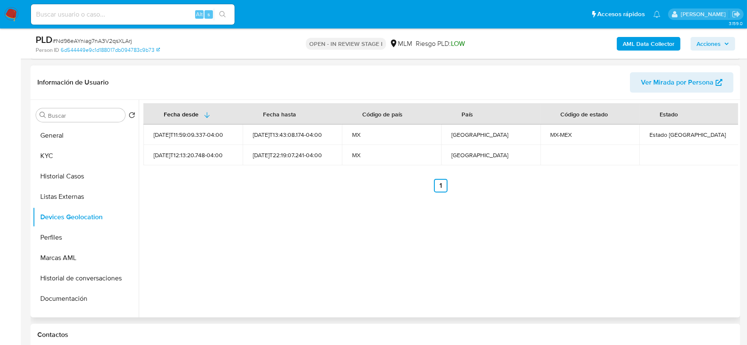
click at [234, 237] on div "Fecha desde Fecha hasta Código de país País Código de estado Estado 2025-07-08T…" at bounding box center [439, 208] width 600 height 217
click at [76, 238] on button "Perfiles" at bounding box center [82, 237] width 99 height 20
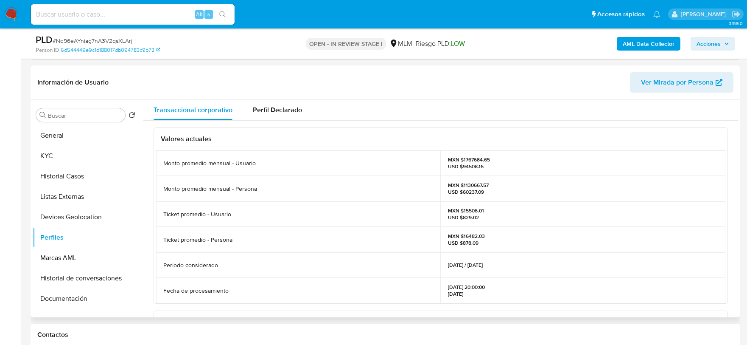
click at [154, 208] on div "Monto promedio mensual - Usuario MXN $1767684.65 USD $94508.16 Monto promedio m…" at bounding box center [441, 226] width 574 height 153
click at [79, 294] on button "Documentación" at bounding box center [82, 298] width 99 height 20
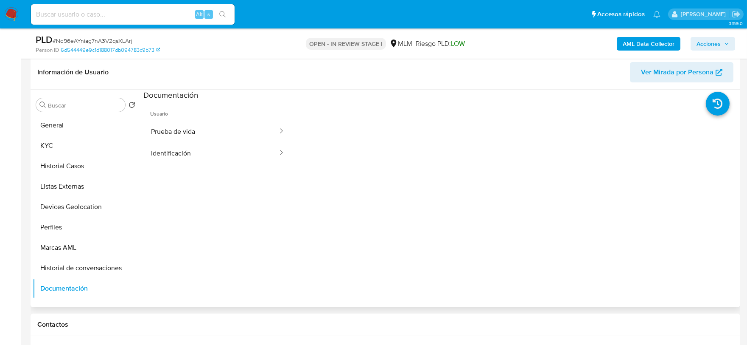
click at [226, 119] on span "Usuario" at bounding box center [217, 110] width 149 height 20
click at [227, 124] on button "Prueba de vida" at bounding box center [210, 132] width 135 height 22
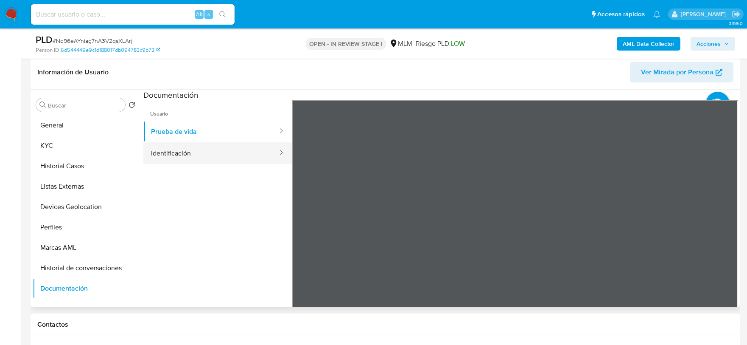
click at [214, 159] on button "Identificación" at bounding box center [210, 153] width 135 height 22
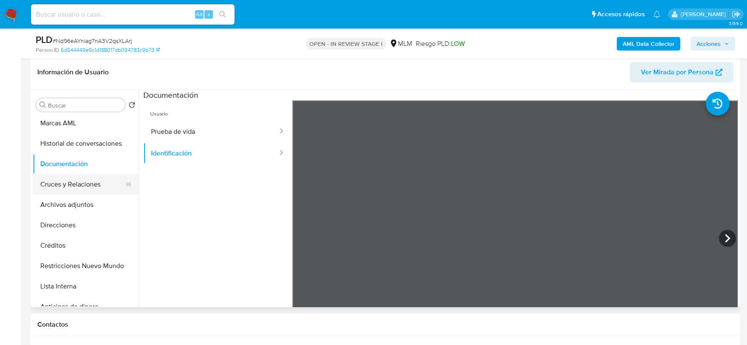
scroll to position [141, 0]
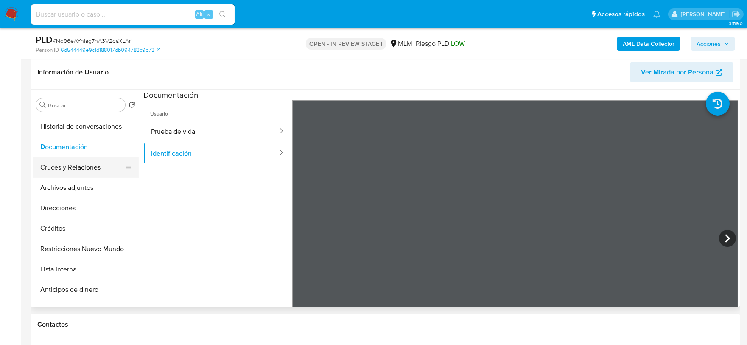
click at [78, 175] on button "Cruces y Relaciones" at bounding box center [82, 167] width 99 height 20
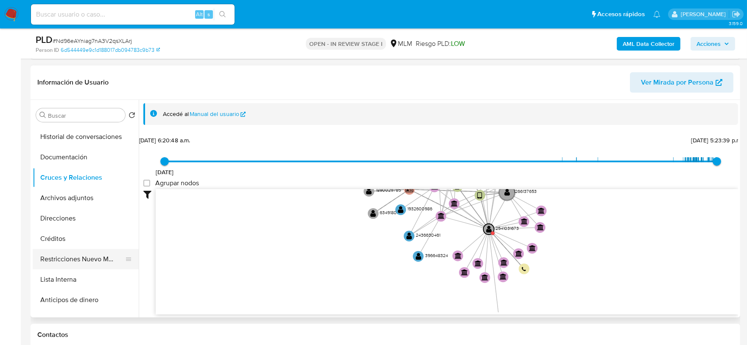
click at [103, 254] on button "Restricciones Nuevo Mundo" at bounding box center [82, 259] width 99 height 20
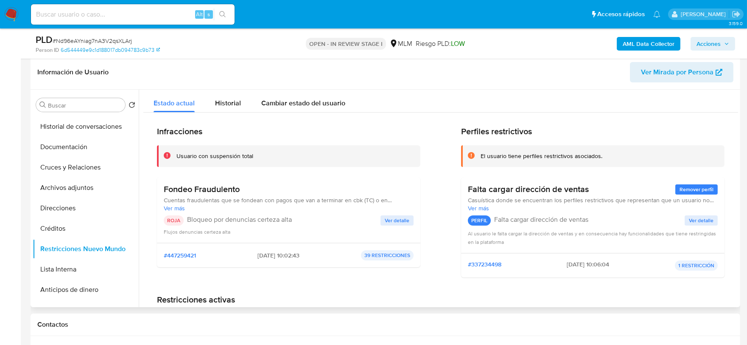
click at [172, 206] on span "Ver más" at bounding box center [289, 208] width 250 height 8
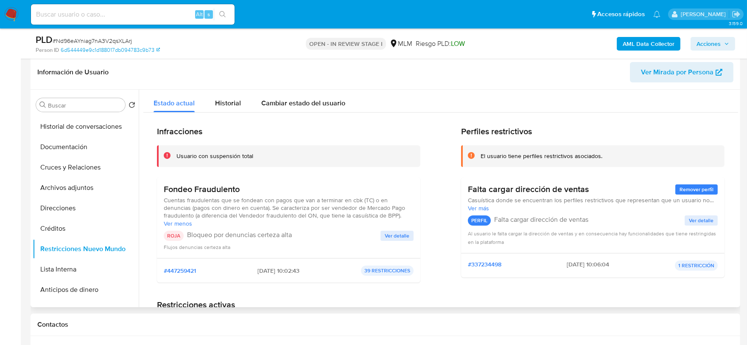
scroll to position [47, 0]
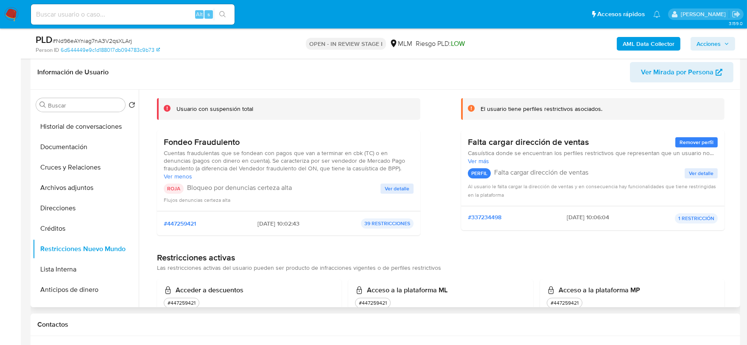
click at [157, 157] on div "Fondeo Fraudulento Cuentas fraudulentas que se fondean con pagos que van a term…" at bounding box center [289, 170] width 264 height 81
click at [395, 184] on span "Ver detalle" at bounding box center [397, 188] width 25 height 8
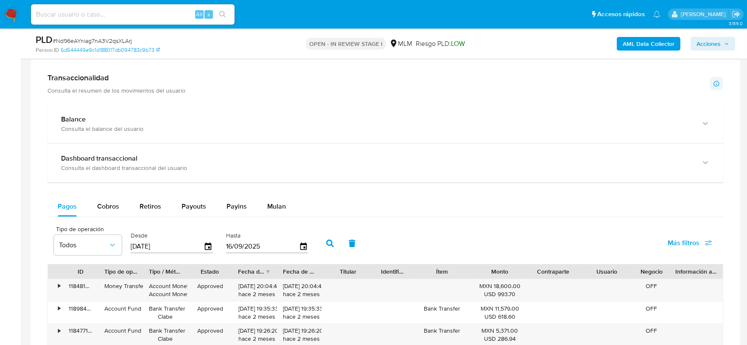
scroll to position [875, 0]
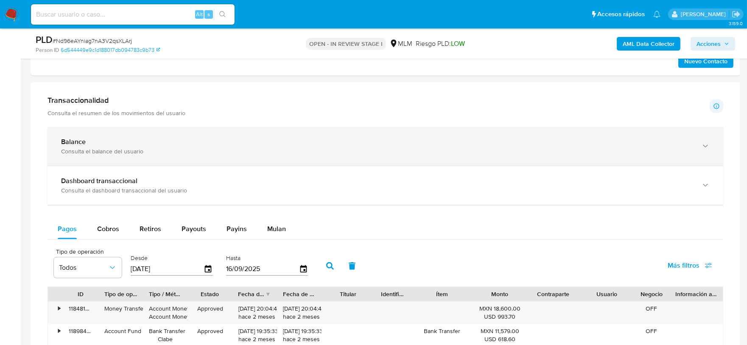
click at [185, 154] on div "Consulta el balance del usuario" at bounding box center [377, 151] width 632 height 8
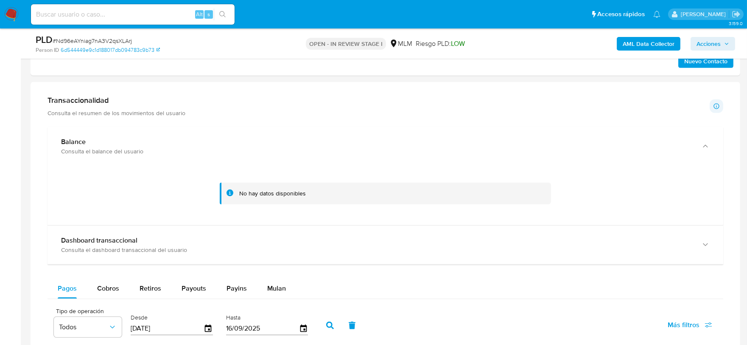
click at [88, 200] on div at bounding box center [385, 193] width 662 height 42
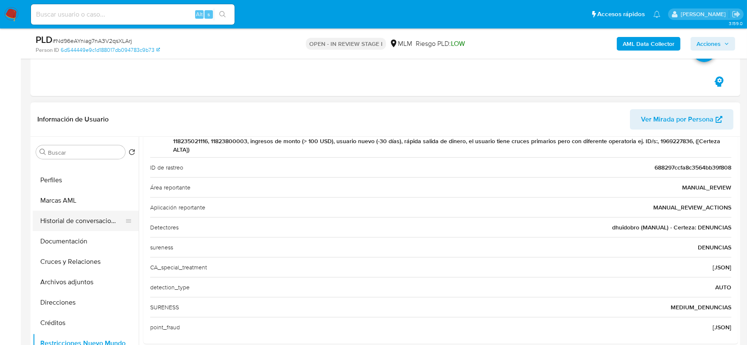
scroll to position [47, 0]
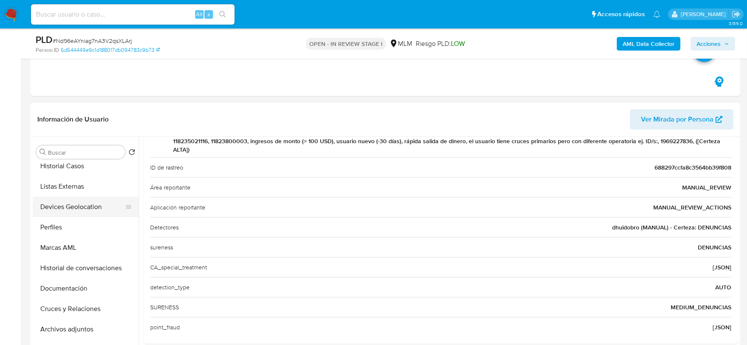
click at [85, 205] on button "Devices Geolocation" at bounding box center [82, 206] width 99 height 20
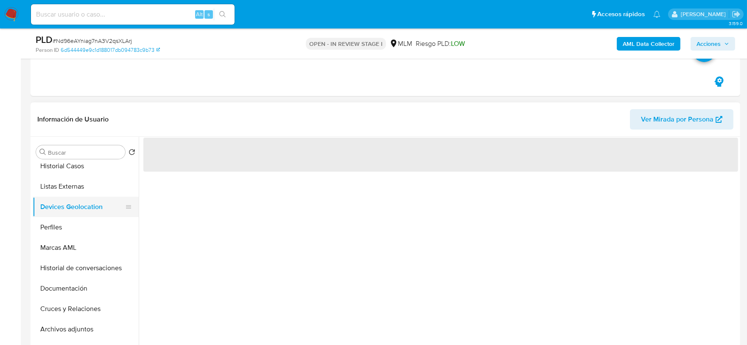
scroll to position [0, 0]
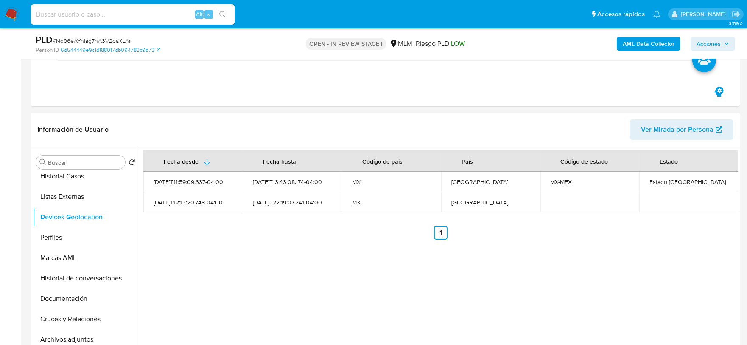
click at [359, 268] on div "Fecha desde Fecha hasta Código de país País Código de estado Estado 2025-07-08T…" at bounding box center [439, 255] width 600 height 217
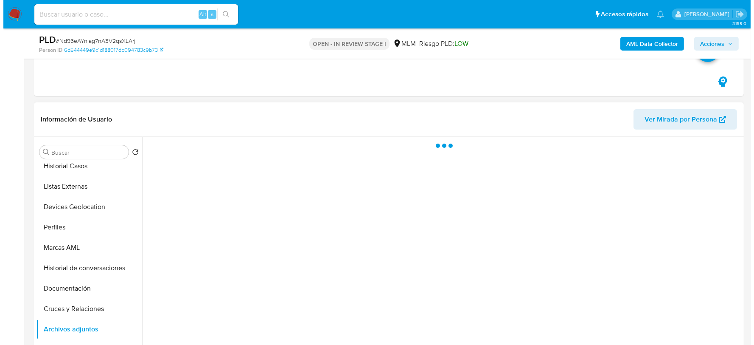
scroll to position [470, 0]
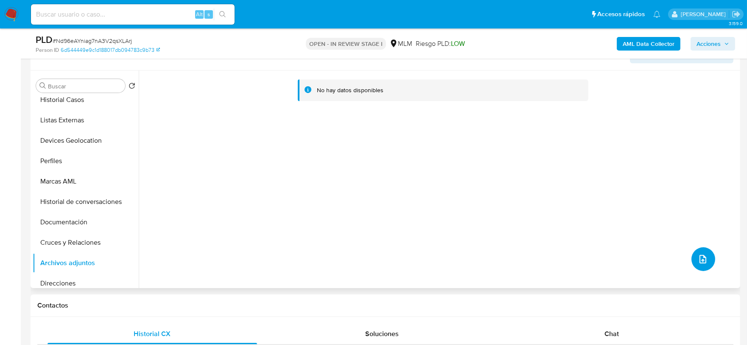
click at [702, 259] on icon "upload-file" at bounding box center [703, 259] width 10 height 10
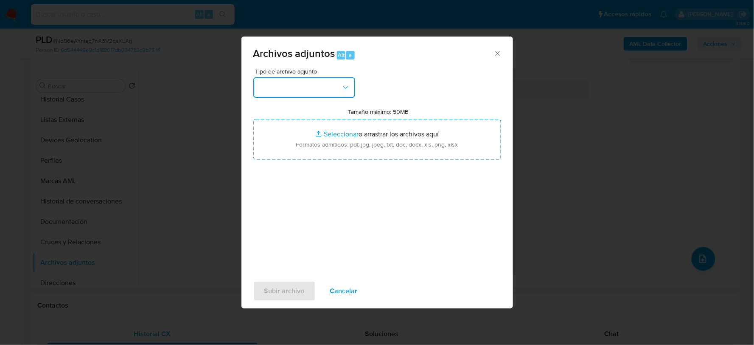
click at [278, 87] on button "button" at bounding box center [304, 87] width 102 height 20
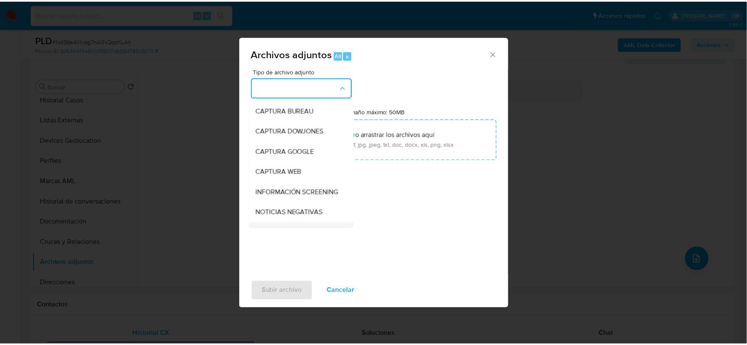
scroll to position [65, 0]
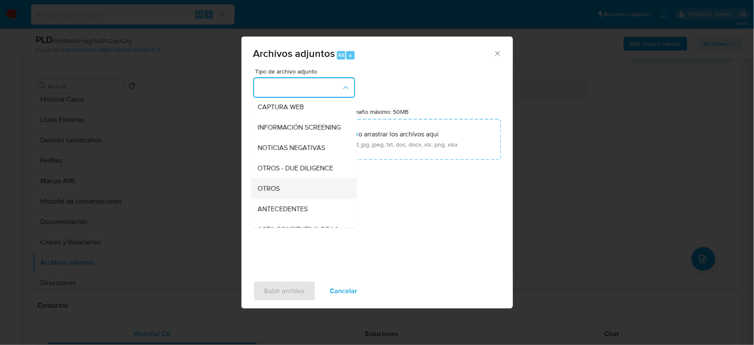
click at [274, 192] on span "OTROS" at bounding box center [269, 188] width 22 height 8
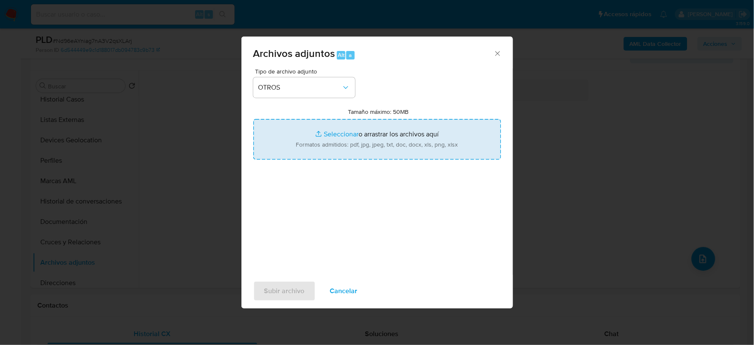
type input "C:\fakepath\2541031673_AXEL ALGOMEDA_AGO2025.xlsx"
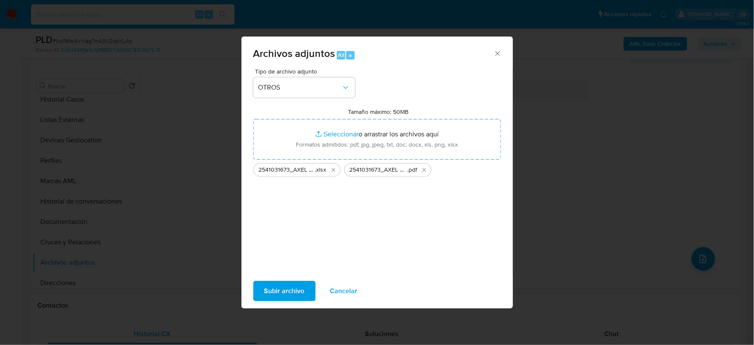
click at [282, 292] on span "Subir archivo" at bounding box center [284, 290] width 40 height 19
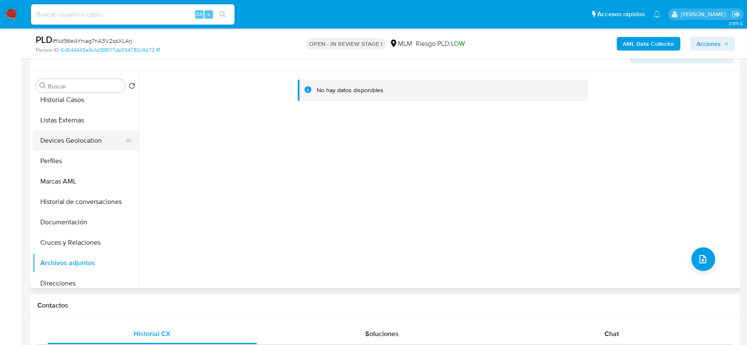
click at [79, 135] on button "Devices Geolocation" at bounding box center [82, 140] width 99 height 20
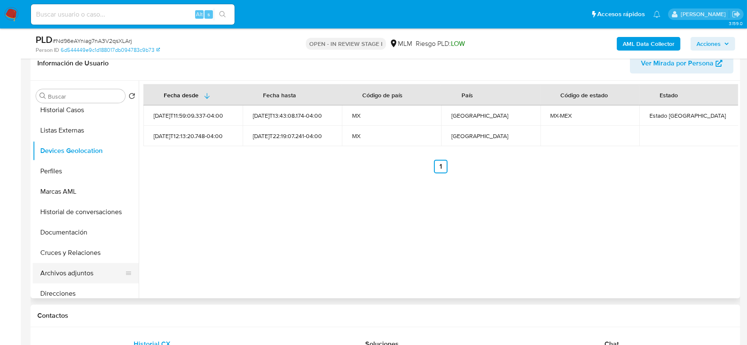
click at [87, 274] on button "Archivos adjuntos" at bounding box center [82, 273] width 99 height 20
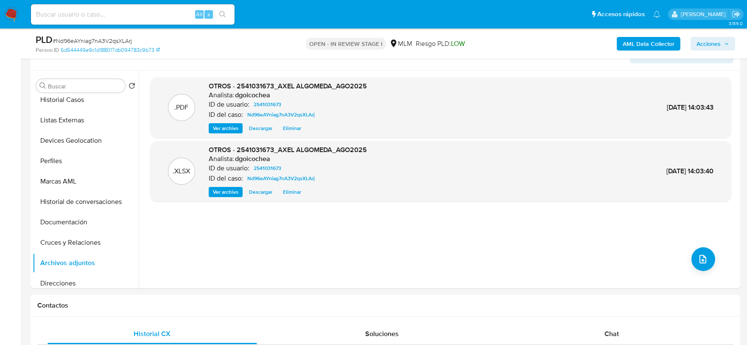
click at [709, 37] on span "Acciones" at bounding box center [709, 44] width 24 height 14
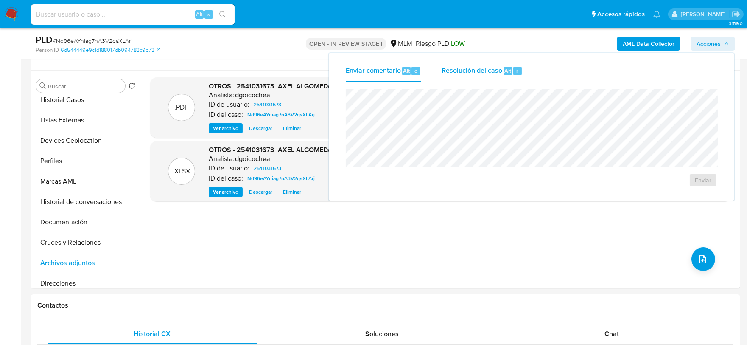
click at [477, 60] on div "Resolución del caso Alt r" at bounding box center [482, 71] width 81 height 22
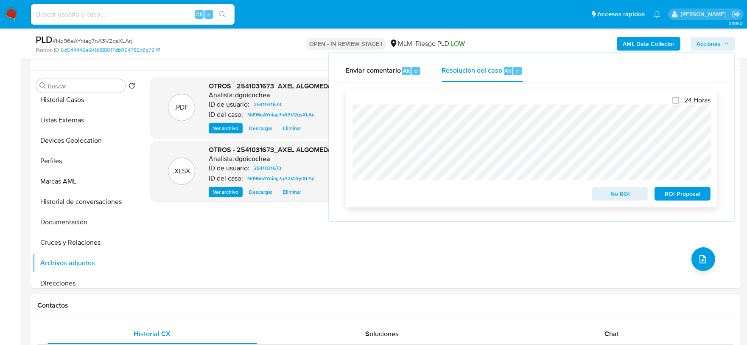
click at [697, 189] on span "ROI Proposal" at bounding box center [683, 194] width 44 height 12
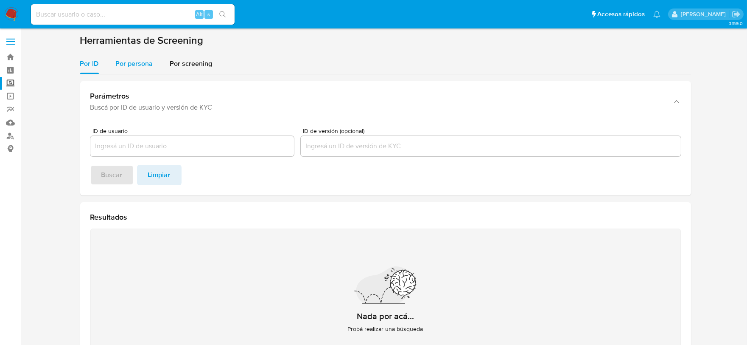
click at [124, 69] on div "Por persona" at bounding box center [134, 63] width 37 height 20
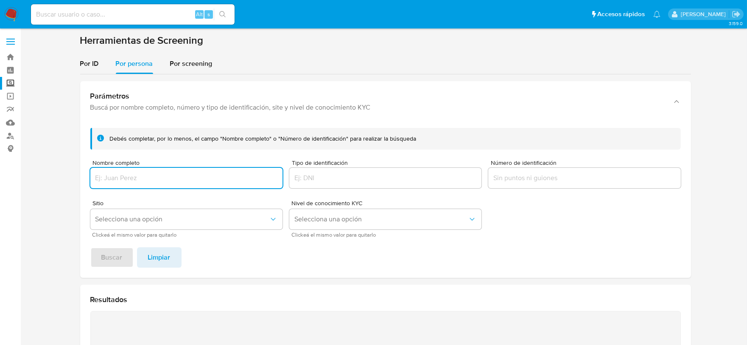
click at [512, 168] on div at bounding box center [584, 178] width 192 height 20
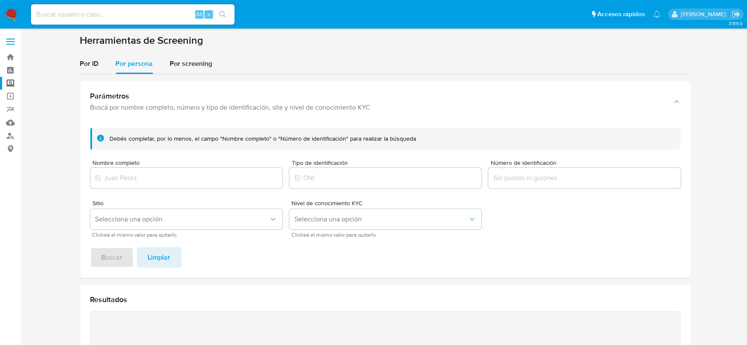
click at [509, 182] on input "Número de identificación" at bounding box center [584, 177] width 192 height 11
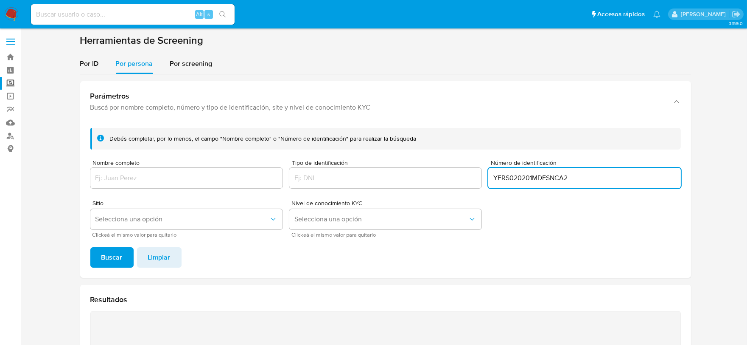
type input "YERS020201MDFSNCA2"
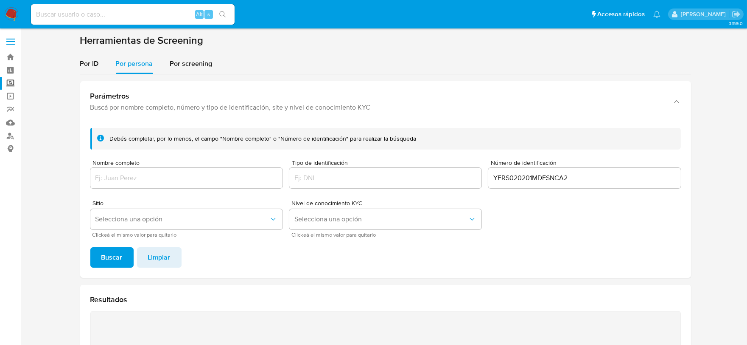
click at [134, 253] on footer "Buscar Limpiar" at bounding box center [385, 257] width 591 height 20
click at [133, 254] on footer "Buscar Limpiar" at bounding box center [385, 257] width 591 height 20
click at [112, 264] on span "Buscar" at bounding box center [111, 257] width 21 height 19
click at [219, 179] on input "Nombre completo" at bounding box center [186, 177] width 192 height 11
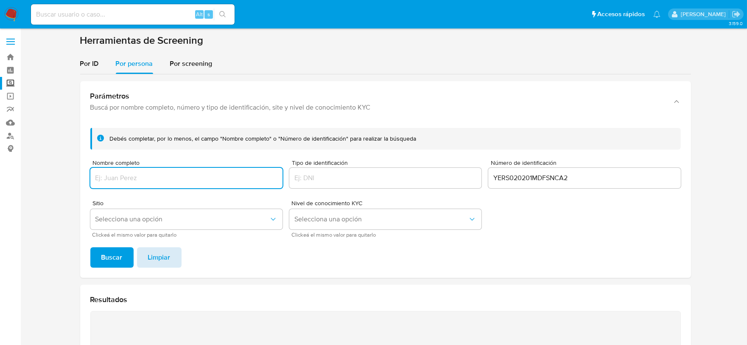
click at [163, 260] on span "Limpiar" at bounding box center [159, 257] width 22 height 19
click at [132, 176] on input "Nombre completo" at bounding box center [186, 177] width 192 height 11
paste button "submit"
type input "YAZMIN AMAIRANI ORTIZ CHAVEZ"
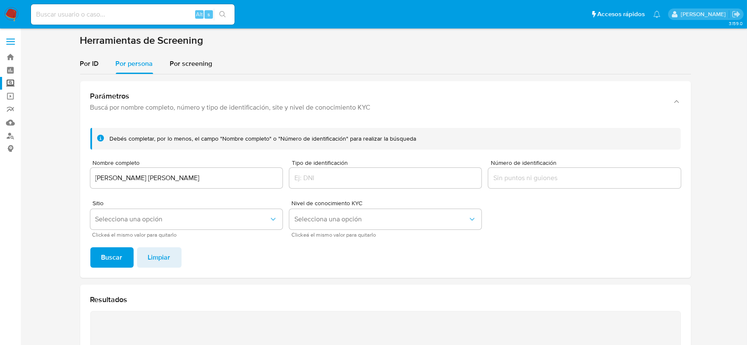
click at [108, 261] on span "Buscar" at bounding box center [111, 257] width 21 height 19
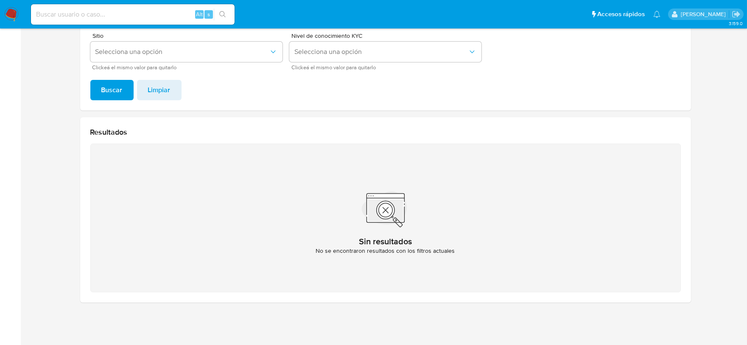
drag, startPoint x: 156, startPoint y: 81, endPoint x: 160, endPoint y: 85, distance: 6.0
click at [155, 81] on span "Limpiar" at bounding box center [159, 90] width 22 height 19
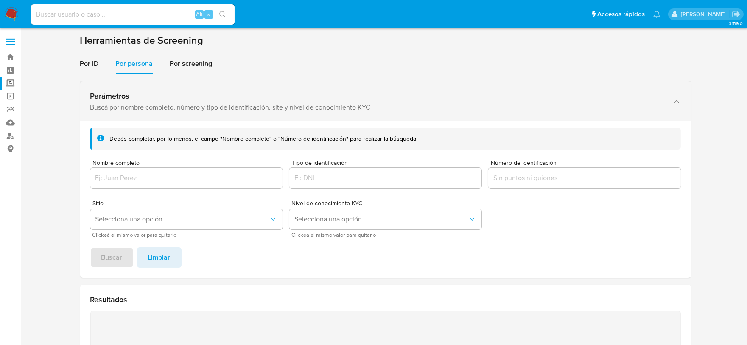
click at [168, 90] on div "Parámetros Buscá por nombre completo, número y tipo de identificación, site y n…" at bounding box center [385, 101] width 611 height 40
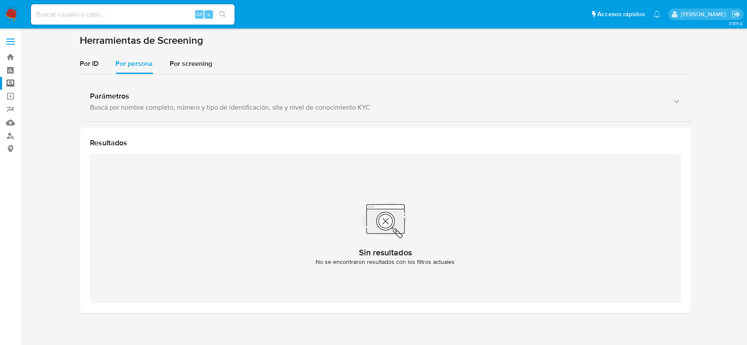
click at [130, 101] on div "Parámetros Buscá por nombre completo, número y tipo de identificación, site y n…" at bounding box center [377, 101] width 574 height 20
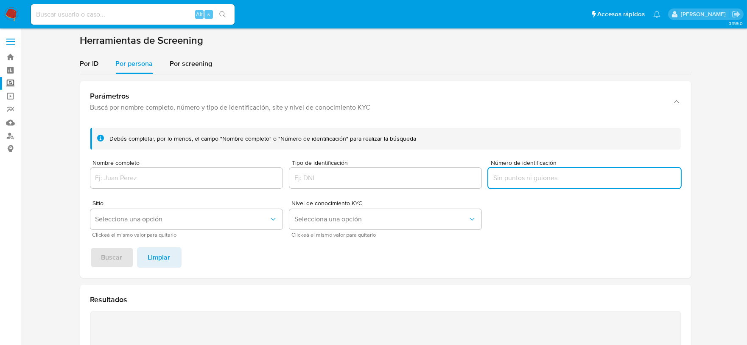
click at [523, 175] on input "Número de identificación" at bounding box center [584, 177] width 192 height 11
type input "OICY010703MMCRHZA2"
click at [107, 254] on span "Buscar" at bounding box center [111, 257] width 21 height 19
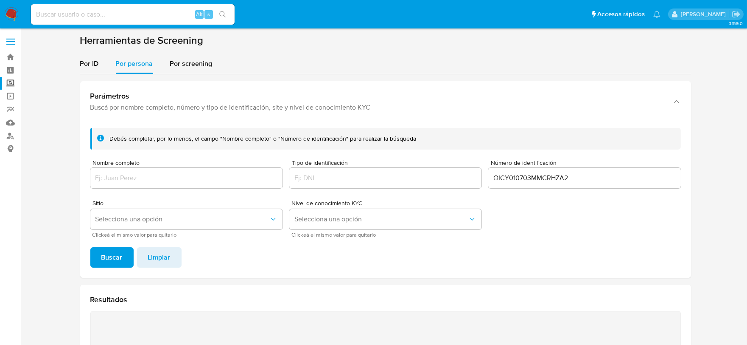
scroll to position [167, 0]
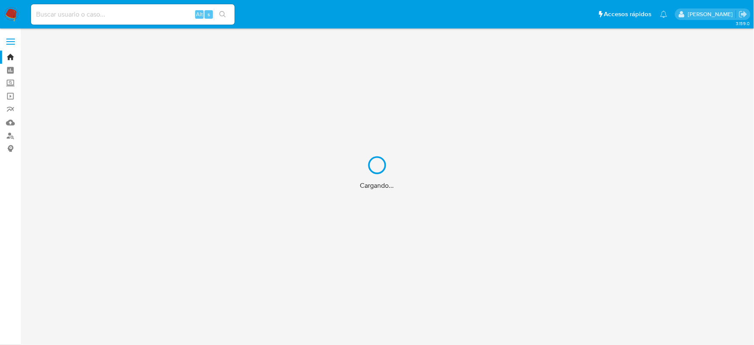
click at [138, 17] on div "Cargando..." at bounding box center [377, 172] width 754 height 345
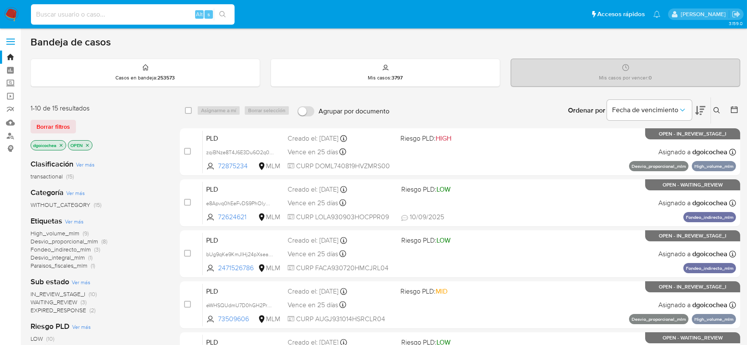
click at [108, 15] on input at bounding box center [133, 14] width 204 height 11
paste input "2436630461"
type input "2436630461"
click at [224, 11] on icon "search-icon" at bounding box center [222, 14] width 7 height 7
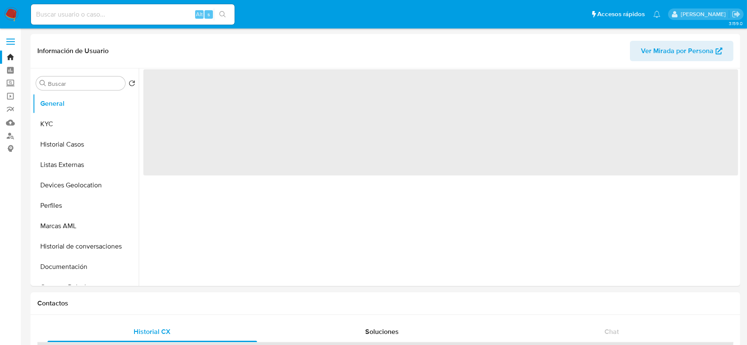
select select "10"
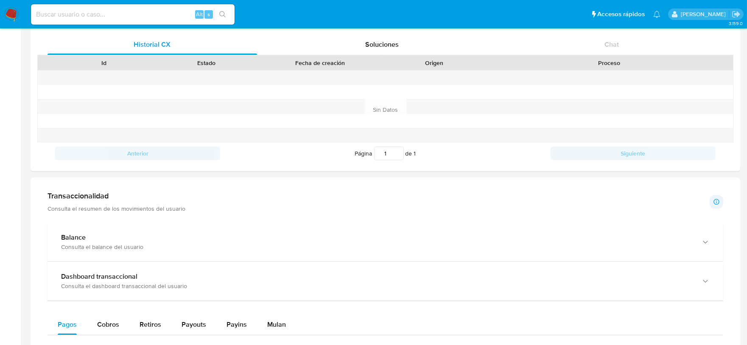
scroll to position [283, 0]
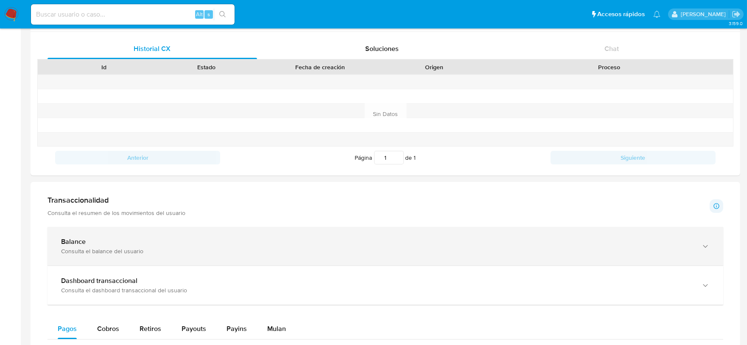
click at [226, 235] on div "Balance Consulta el balance del usuario" at bounding box center [386, 246] width 676 height 39
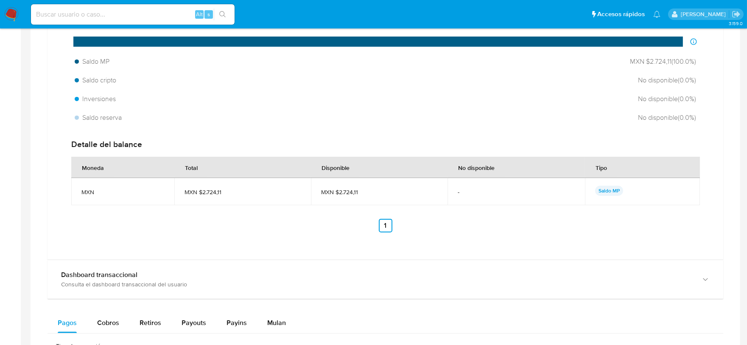
scroll to position [613, 0]
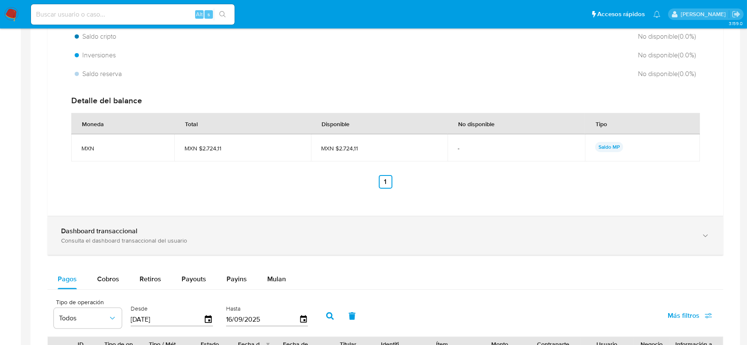
click at [479, 229] on div "Dashboard transaccional" at bounding box center [377, 231] width 632 height 8
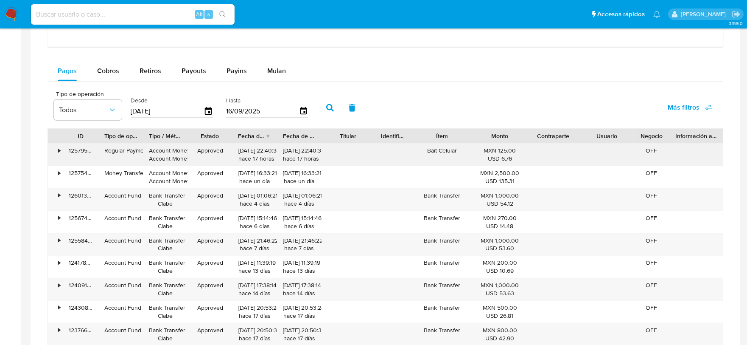
scroll to position [1226, 0]
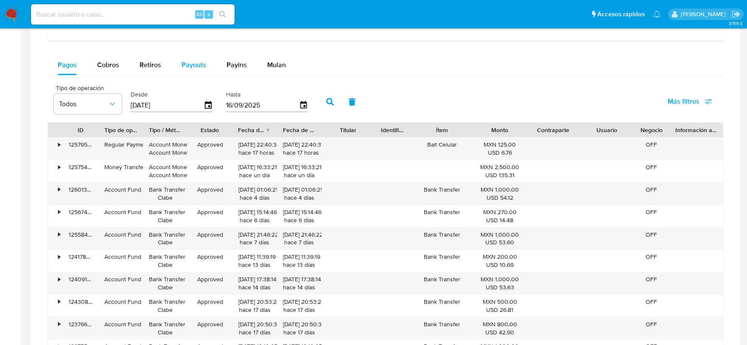
click at [188, 65] on span "Payouts" at bounding box center [194, 65] width 25 height 10
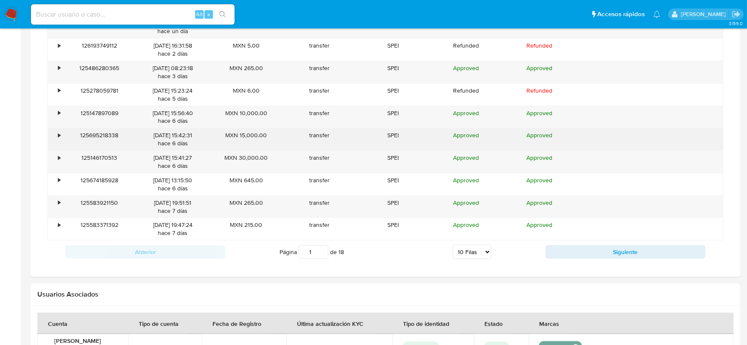
scroll to position [1462, 0]
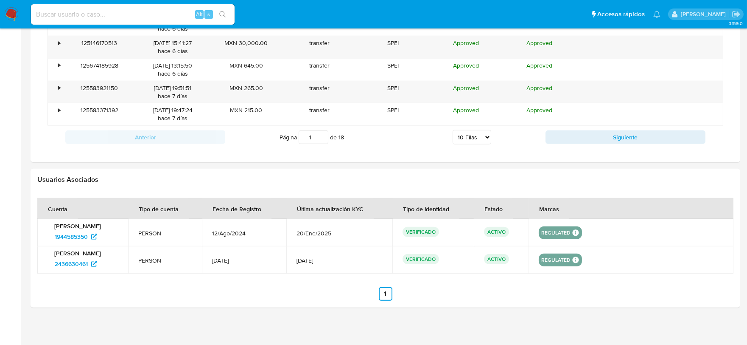
click at [470, 137] on select "5 Filas 10 Filas 20 Filas 25 Filas 50 Filas 100 Filas" at bounding box center [472, 137] width 39 height 14
select select "100"
click at [453, 132] on select "5 Filas 10 Filas 20 Filas 25 Filas 50 Filas 100 Filas" at bounding box center [472, 137] width 39 height 14
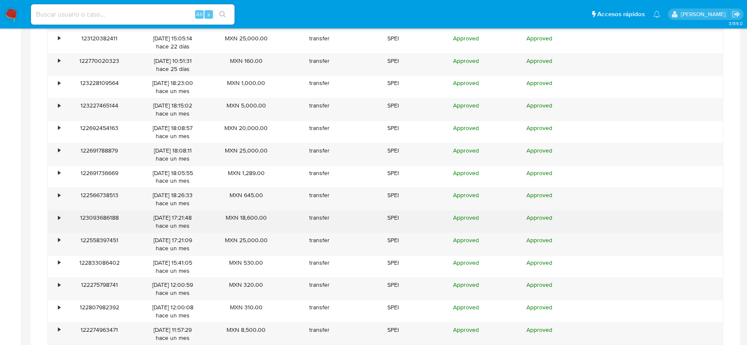
scroll to position [2216, 0]
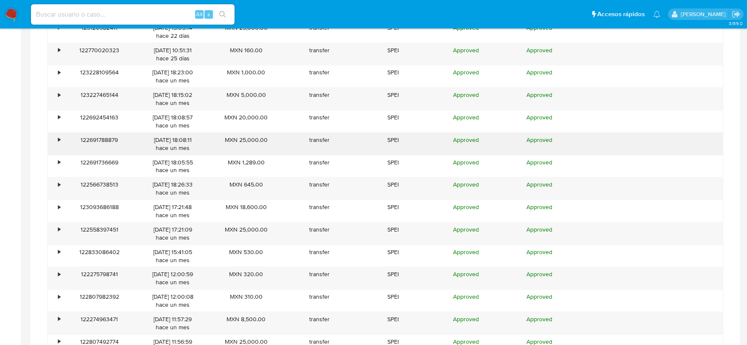
click at [59, 144] on div "•" at bounding box center [59, 140] width 2 height 8
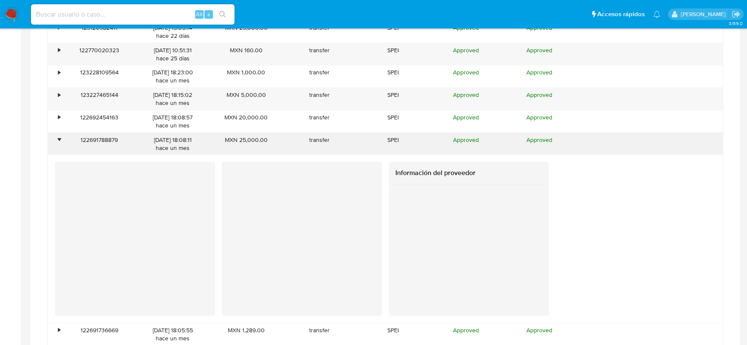
click at [59, 144] on div "•" at bounding box center [59, 140] width 2 height 8
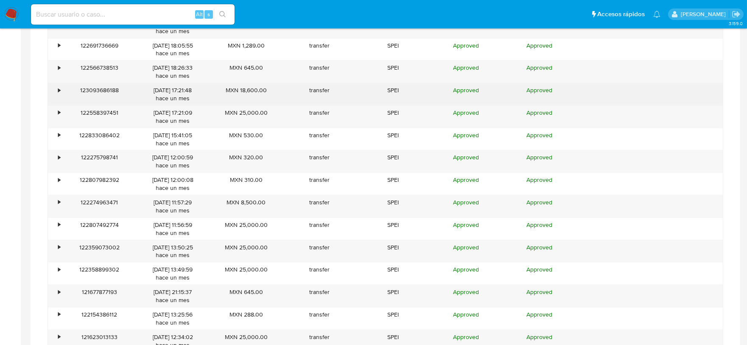
scroll to position [2357, 0]
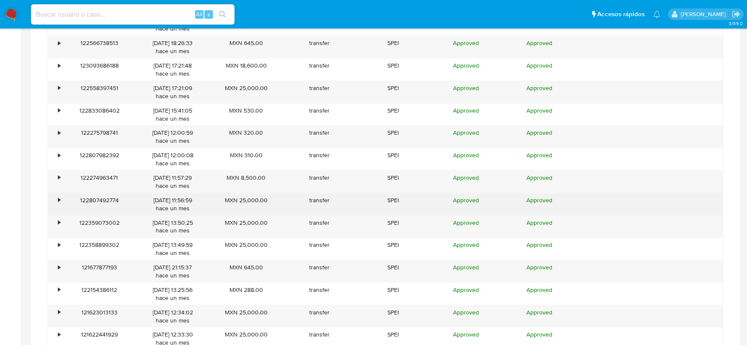
click at [57, 202] on div "•" at bounding box center [55, 204] width 15 height 22
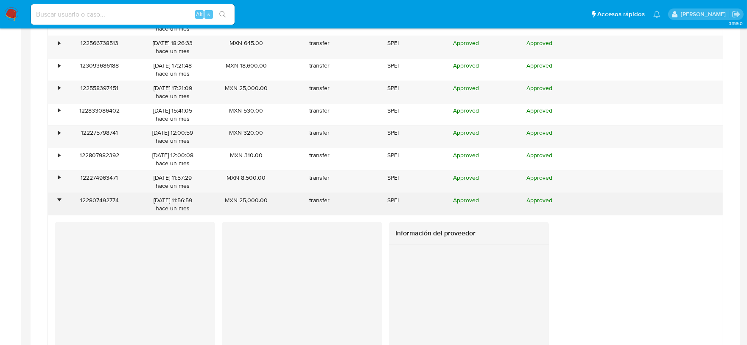
click at [58, 202] on div "•" at bounding box center [59, 200] width 2 height 8
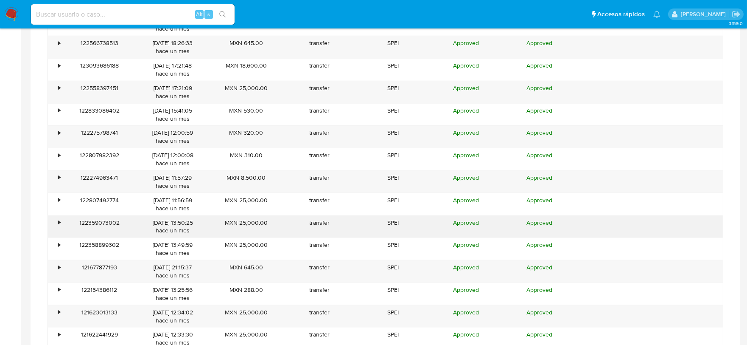
click at [61, 226] on div "•" at bounding box center [55, 227] width 15 height 22
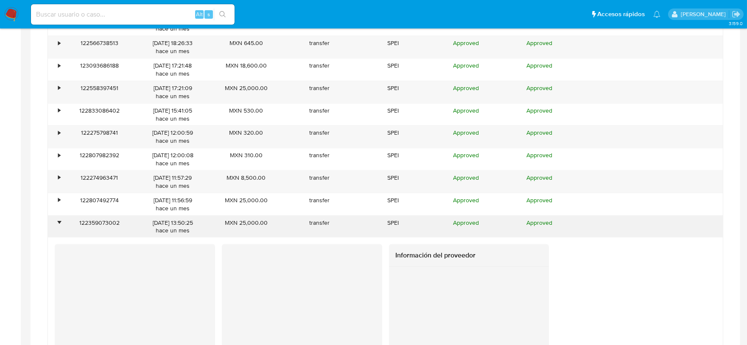
click at [60, 226] on div "•" at bounding box center [59, 223] width 2 height 8
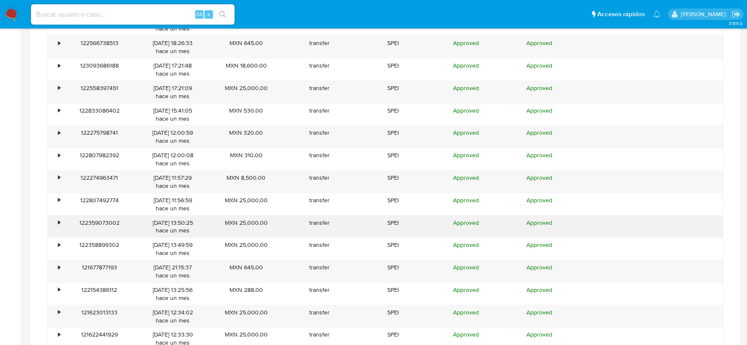
click at [61, 225] on div "•" at bounding box center [55, 227] width 15 height 22
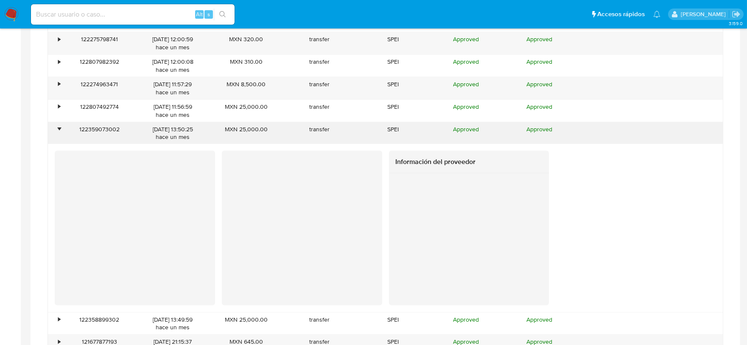
scroll to position [2452, 0]
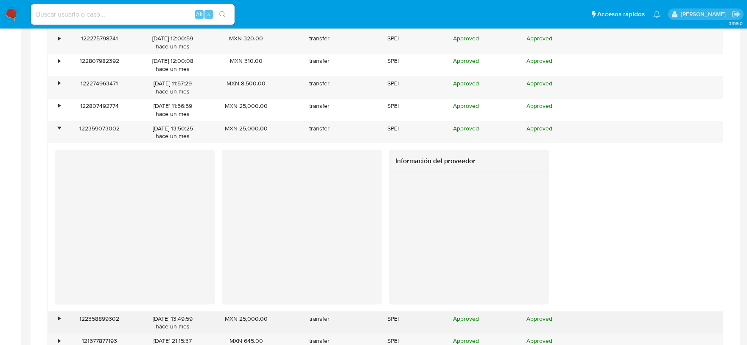
drag, startPoint x: 59, startPoint y: 126, endPoint x: 115, endPoint y: 160, distance: 65.5
click at [59, 126] on div "•" at bounding box center [55, 132] width 15 height 22
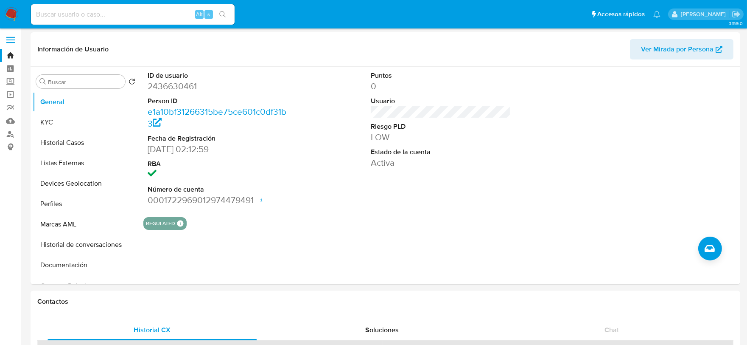
scroll to position [0, 0]
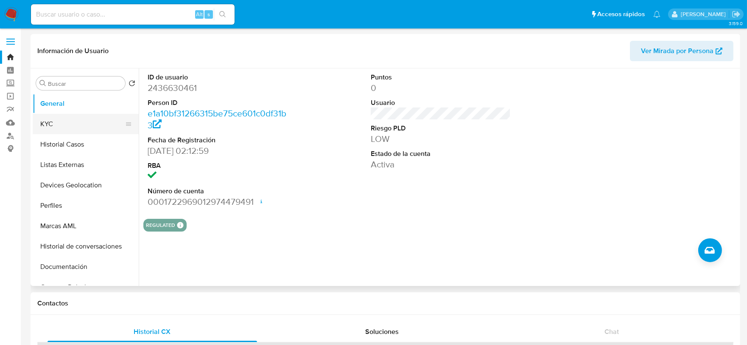
click at [78, 121] on button "KYC" at bounding box center [82, 124] width 99 height 20
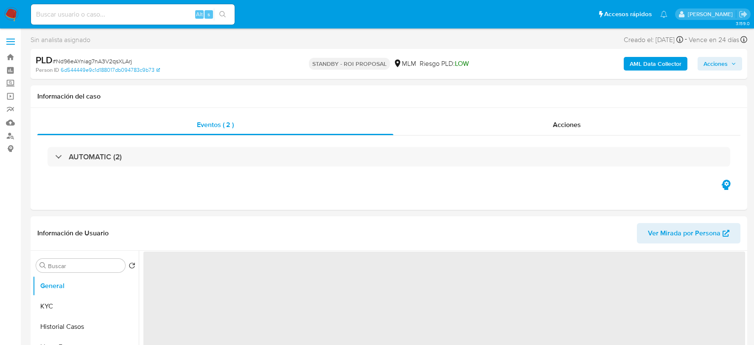
select select "10"
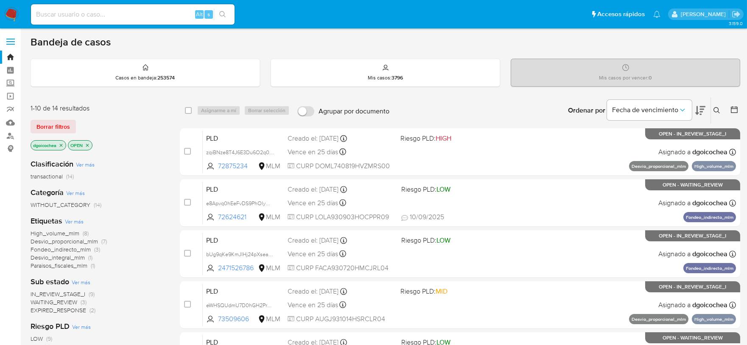
click at [715, 105] on button at bounding box center [718, 110] width 14 height 10
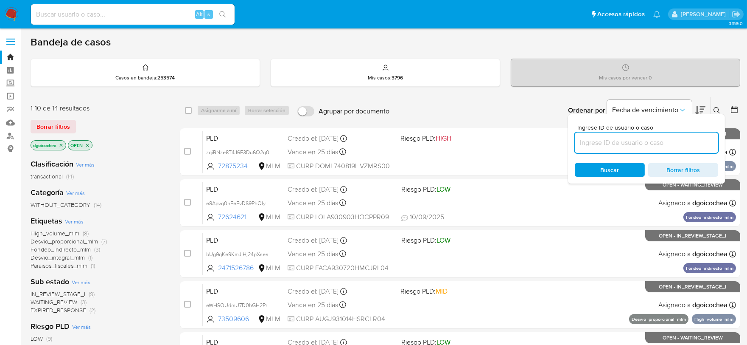
click at [658, 142] on input at bounding box center [646, 142] width 143 height 11
click at [650, 138] on input at bounding box center [646, 142] width 143 height 11
paste input "2233867109"
type input "2233867109"
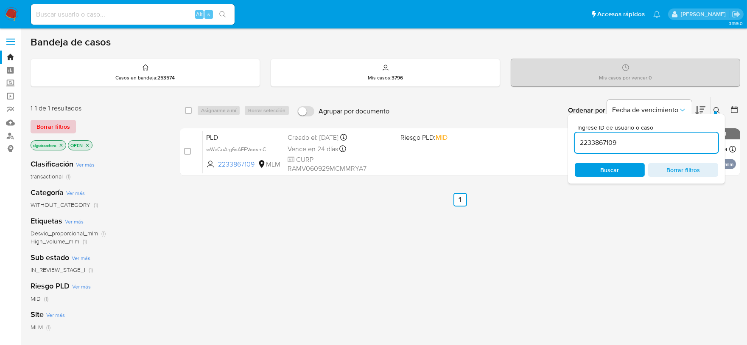
click at [65, 121] on span "Borrar filtros" at bounding box center [53, 127] width 34 height 12
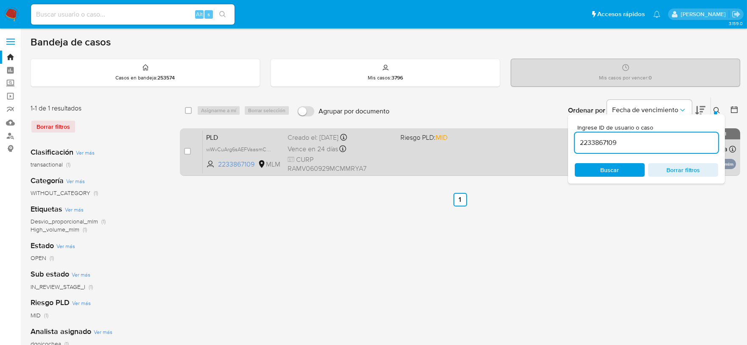
click at [209, 136] on span "PLD" at bounding box center [243, 136] width 75 height 11
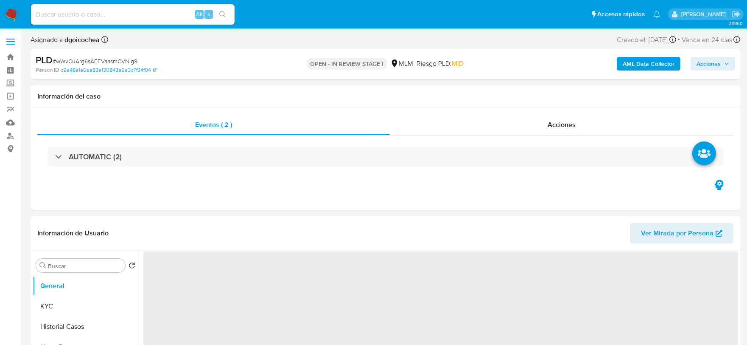
select select "10"
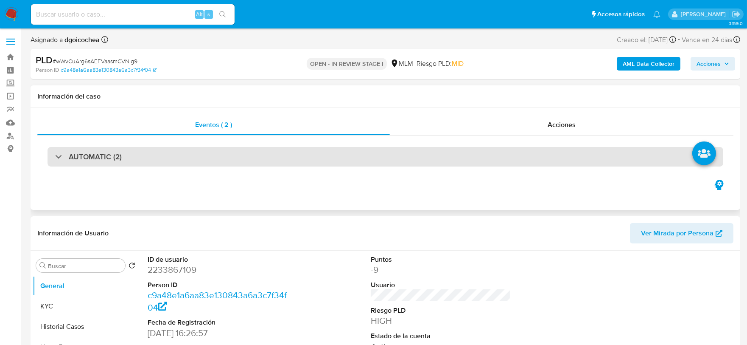
click at [115, 155] on h3 "AUTOMATIC (2)" at bounding box center [95, 156] width 53 height 9
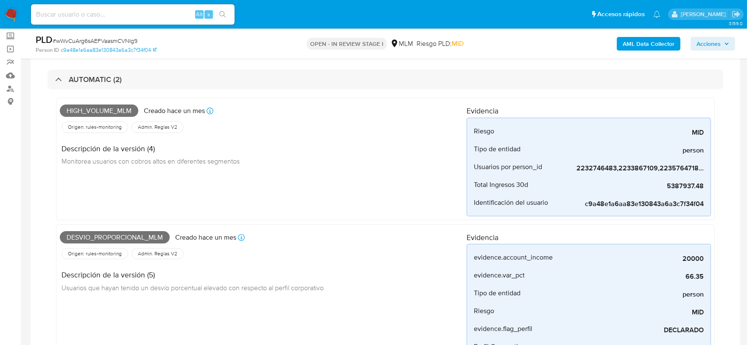
scroll to position [94, 0]
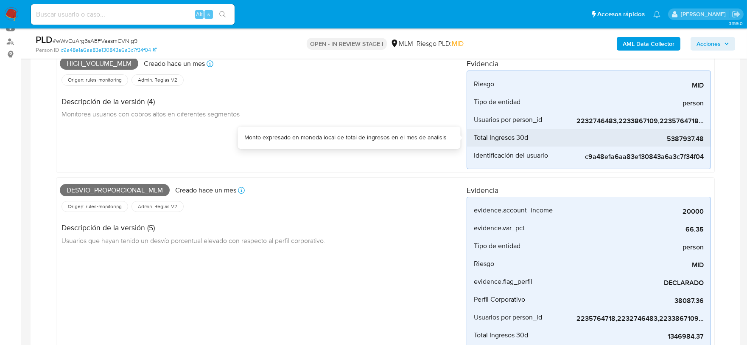
click at [679, 137] on span "5387937.48" at bounding box center [640, 139] width 127 height 8
click at [698, 135] on span "5387937.48" at bounding box center [640, 139] width 127 height 8
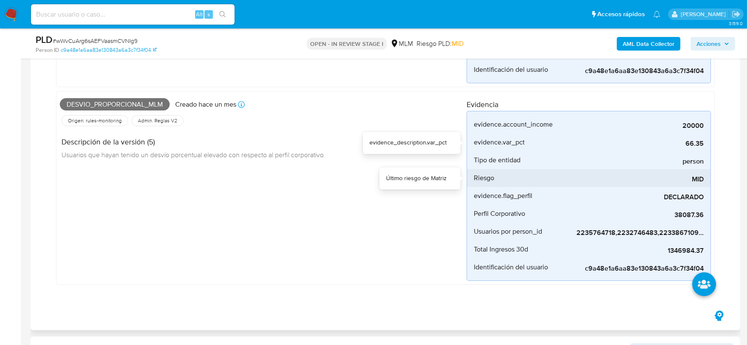
scroll to position [188, 0]
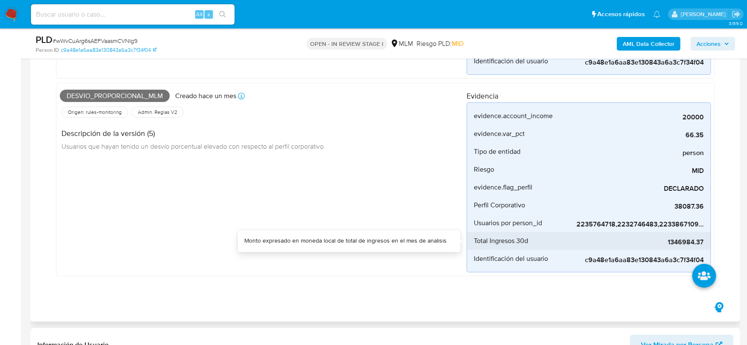
click at [675, 238] on span "1346984.37" at bounding box center [640, 242] width 127 height 8
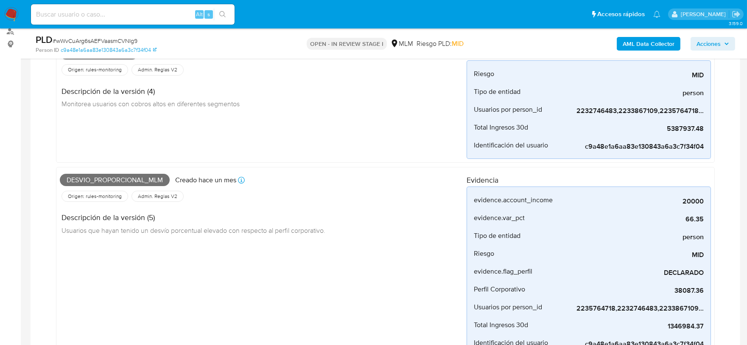
scroll to position [99, 0]
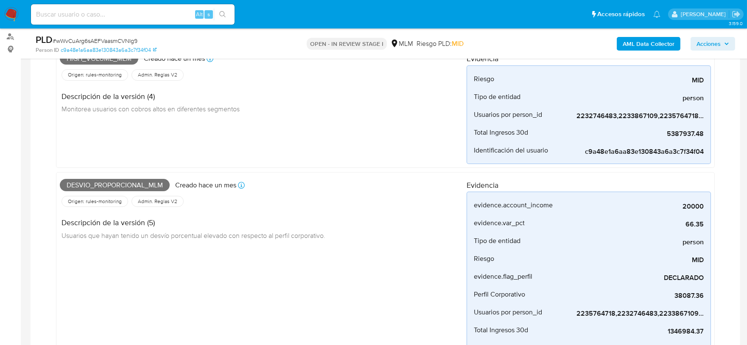
click at [354, 264] on div "Desvio_proporcional_mlm Creado hace un mes Creado: 12/08/2025 03:03:09 Origen: …" at bounding box center [263, 269] width 407 height 186
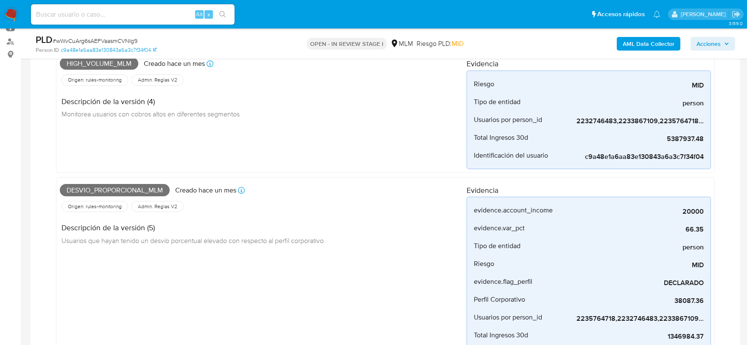
scroll to position [92, 0]
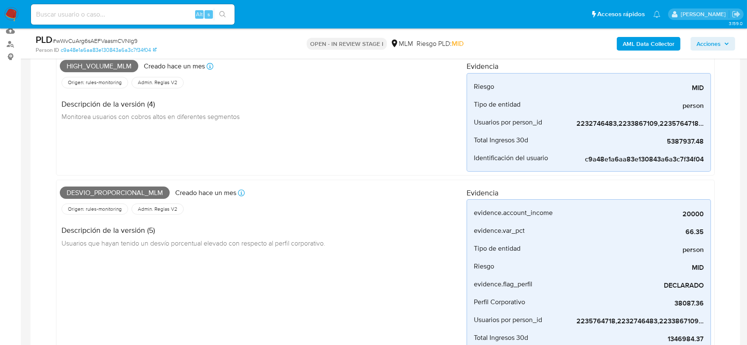
click at [348, 258] on div "Desvio_proporcional_mlm Creado hace un mes Creado: 12/08/2025 03:03:09 Origen: …" at bounding box center [263, 276] width 407 height 186
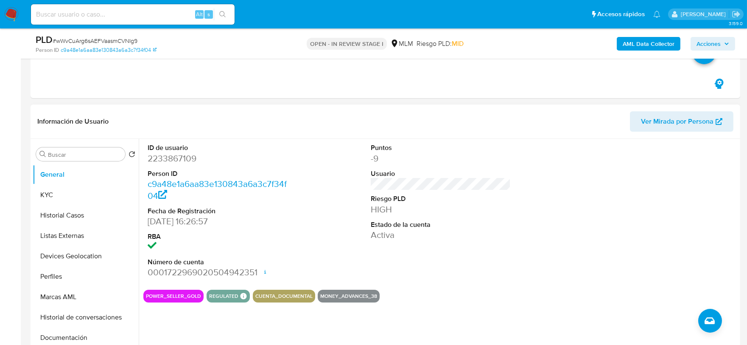
scroll to position [422, 0]
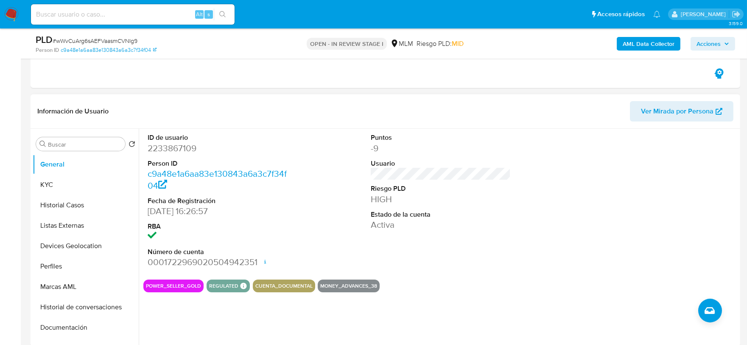
click at [536, 226] on div "ID de usuario 2233867109 Person ID c9a48e1a6aa83e130843a6a3c7f34f04 Fecha de Re…" at bounding box center [440, 200] width 595 height 143
click at [60, 188] on button "KYC" at bounding box center [82, 184] width 99 height 20
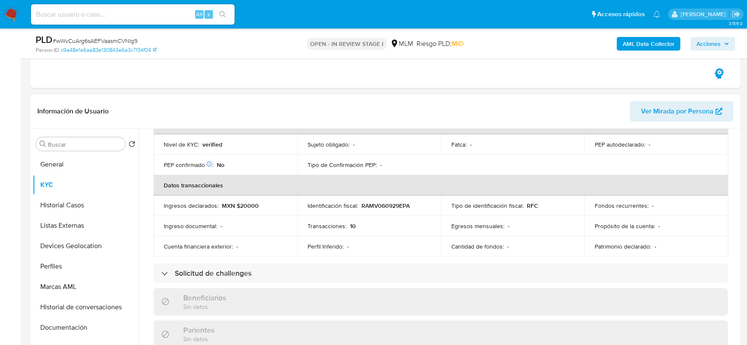
scroll to position [283, 0]
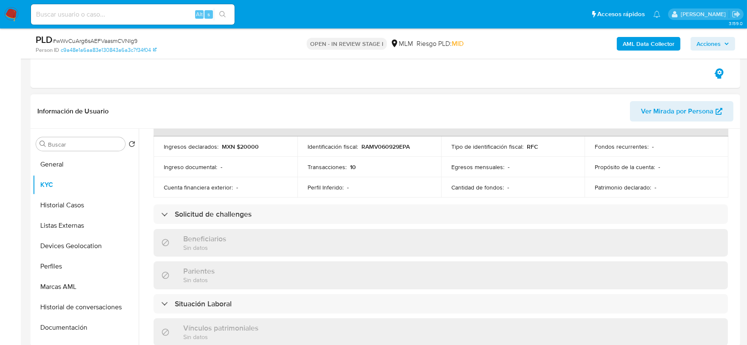
click at [146, 173] on div "Actualizado hace 2 horas Creado: 27/01/2025 14:26:58 Actualizado: 16/09/2025 12…" at bounding box center [440, 230] width 595 height 727
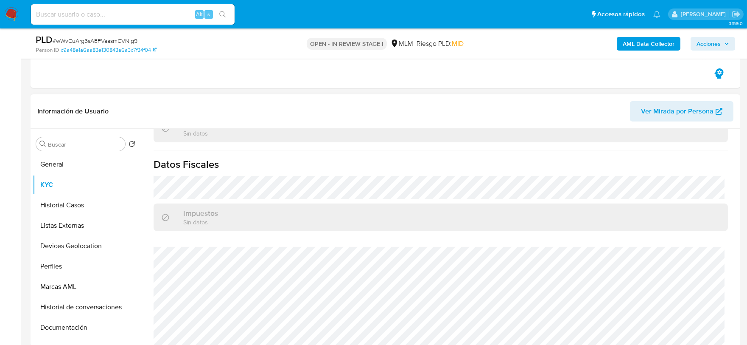
scroll to position [525, 0]
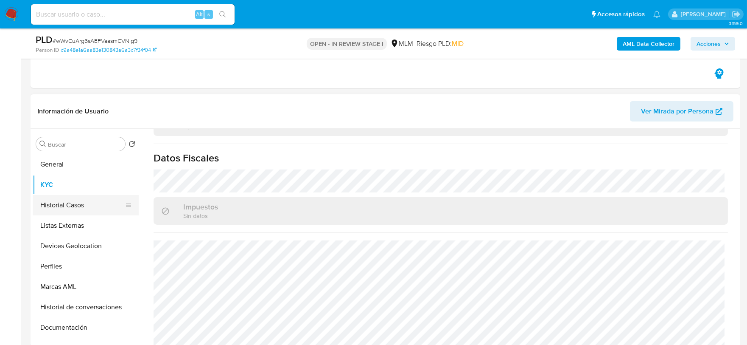
click at [98, 202] on button "Historial Casos" at bounding box center [82, 205] width 99 height 20
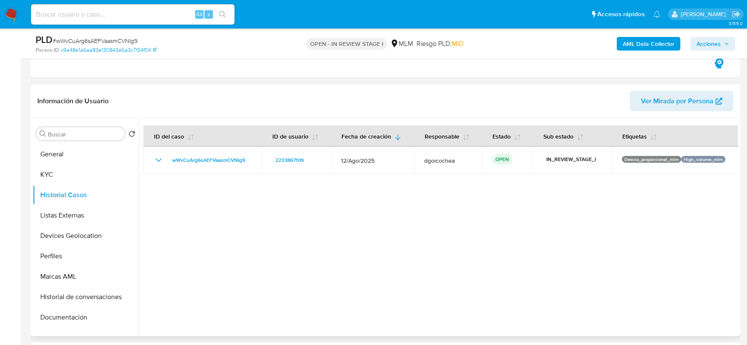
click at [241, 272] on div at bounding box center [439, 226] width 600 height 217
click at [70, 210] on button "Listas Externas" at bounding box center [82, 215] width 99 height 20
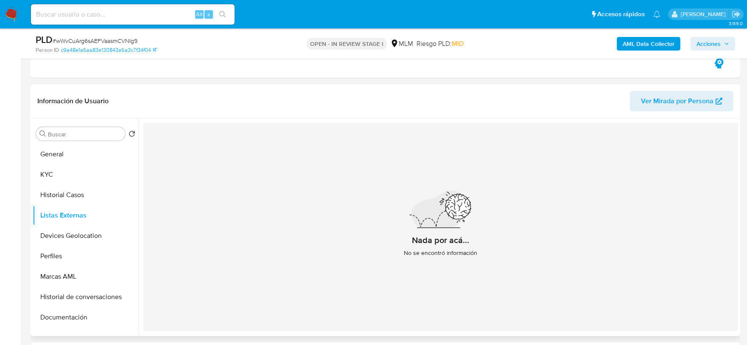
click at [196, 221] on div "Nada por acá... No se encontró información" at bounding box center [440, 227] width 595 height 208
click at [66, 236] on button "Devices Geolocation" at bounding box center [82, 235] width 99 height 20
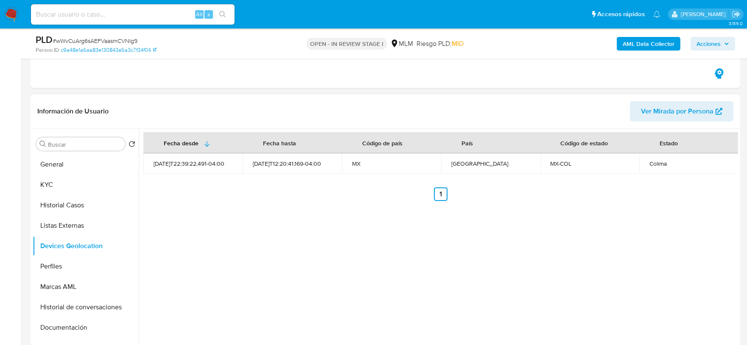
click at [323, 259] on div "Fecha desde Fecha hasta Código de país País Código de estado Estado 2025-01-27T…" at bounding box center [439, 237] width 600 height 217
click at [62, 271] on button "Perfiles" at bounding box center [82, 266] width 99 height 20
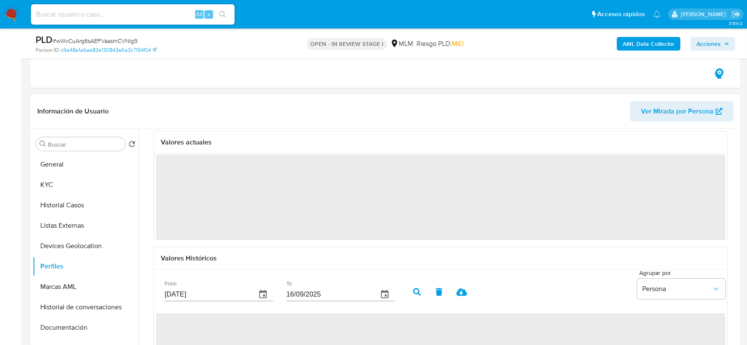
scroll to position [47, 0]
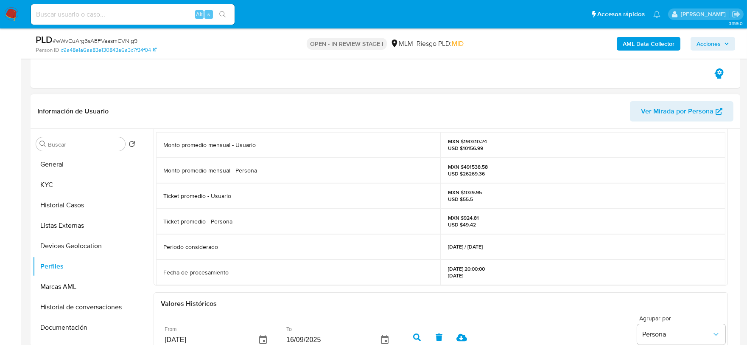
click at [153, 213] on div "Valores actuales Monto promedio mensual - Usuario MXN $190310.24 USD $10156.99 …" at bounding box center [440, 315] width 595 height 426
click at [63, 327] on button "Documentación" at bounding box center [82, 327] width 99 height 20
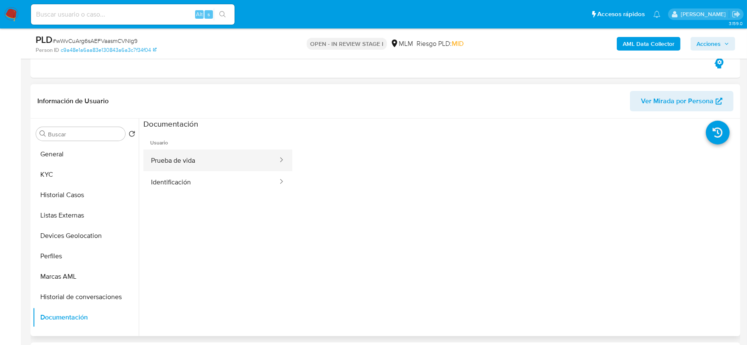
click at [193, 162] on button "Prueba de vida" at bounding box center [210, 160] width 135 height 22
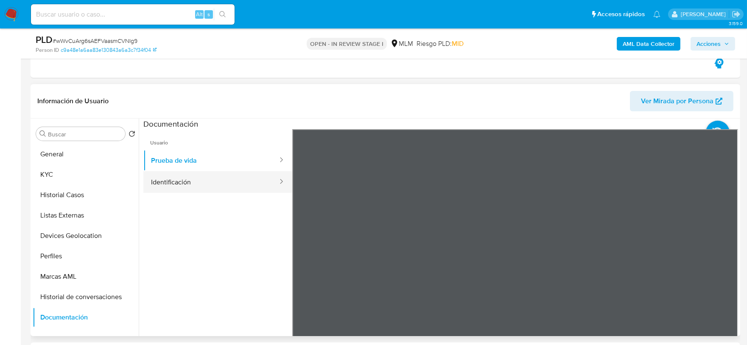
click at [220, 179] on button "Identificación" at bounding box center [210, 182] width 135 height 22
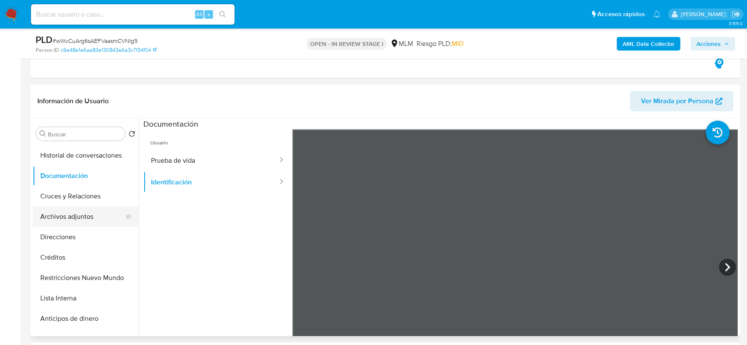
scroll to position [141, 0]
click at [82, 278] on button "Restricciones Nuevo Mundo" at bounding box center [82, 278] width 99 height 20
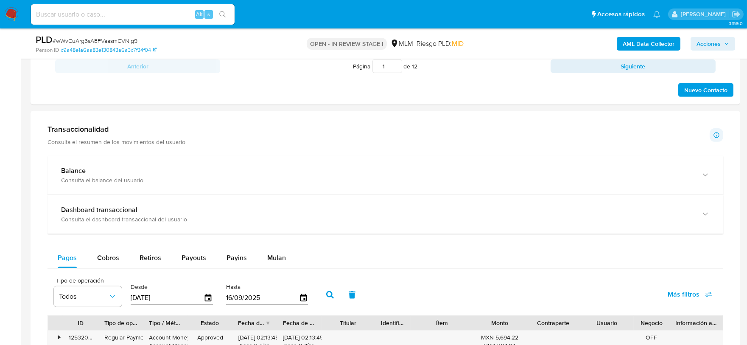
scroll to position [851, 0]
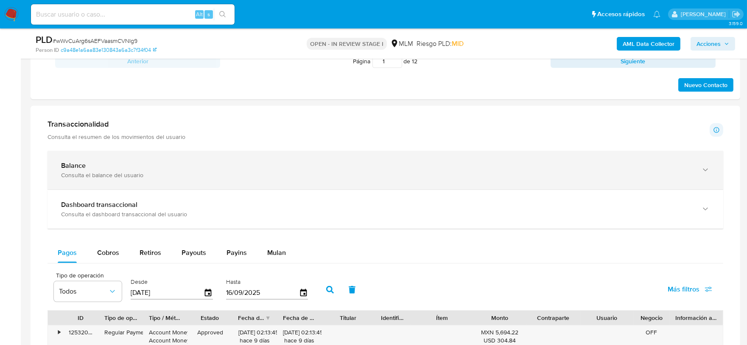
click at [709, 172] on icon "button" at bounding box center [705, 170] width 8 height 8
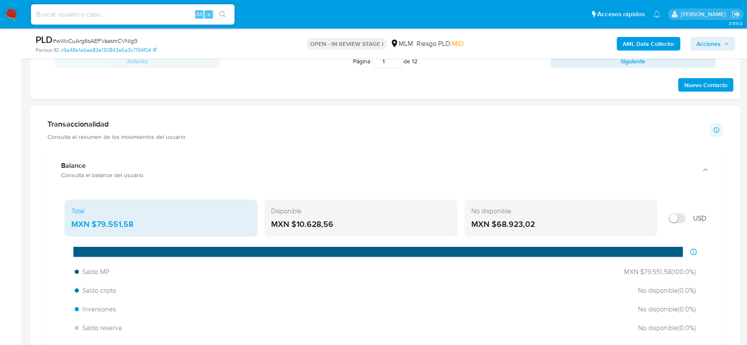
click at [350, 130] on div "Transaccionalidad Consulta el resumen de los movimientos del usuario Informació…" at bounding box center [386, 129] width 676 height 21
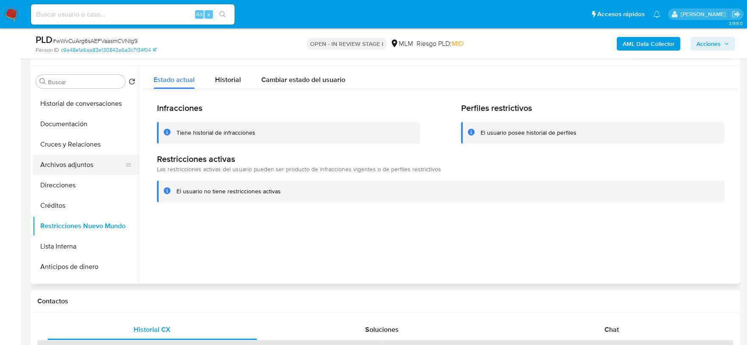
scroll to position [0, 0]
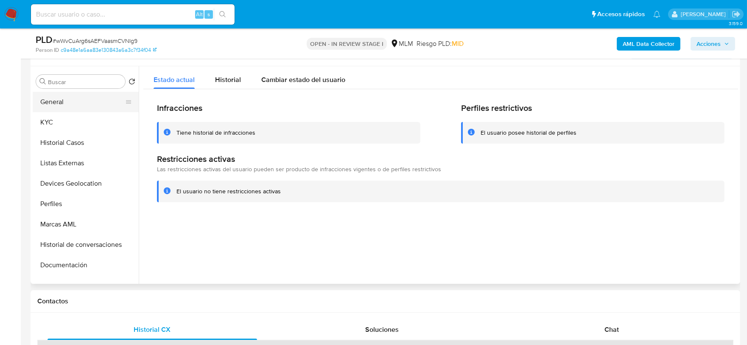
click at [70, 101] on button "General" at bounding box center [82, 102] width 99 height 20
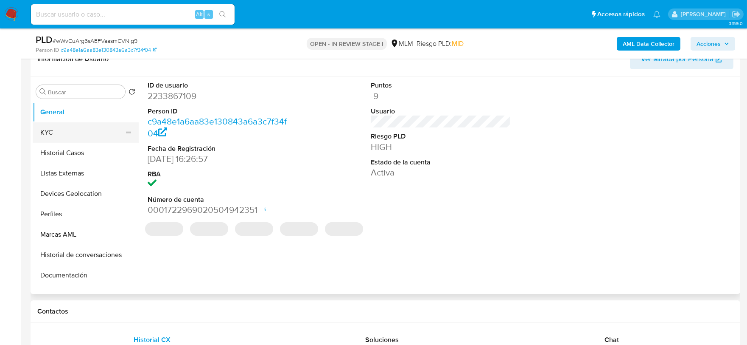
click at [78, 127] on button "KYC" at bounding box center [82, 132] width 99 height 20
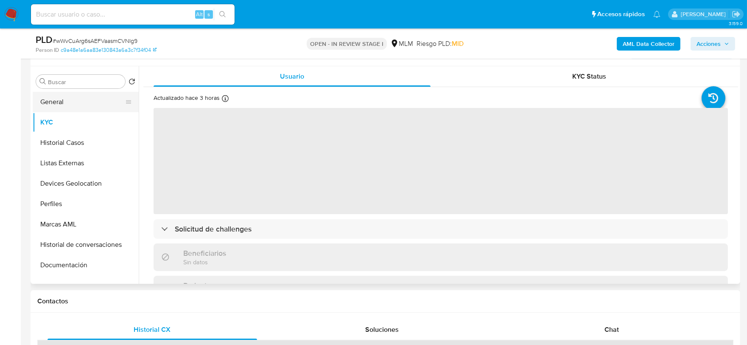
click at [81, 108] on button "General" at bounding box center [82, 102] width 99 height 20
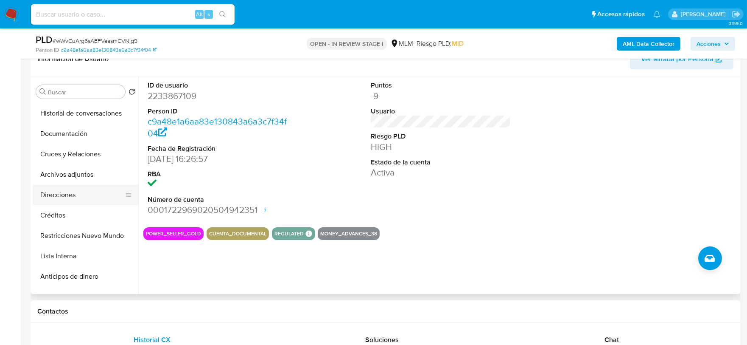
scroll to position [141, 0]
click at [73, 201] on button "Direcciones" at bounding box center [82, 195] width 99 height 20
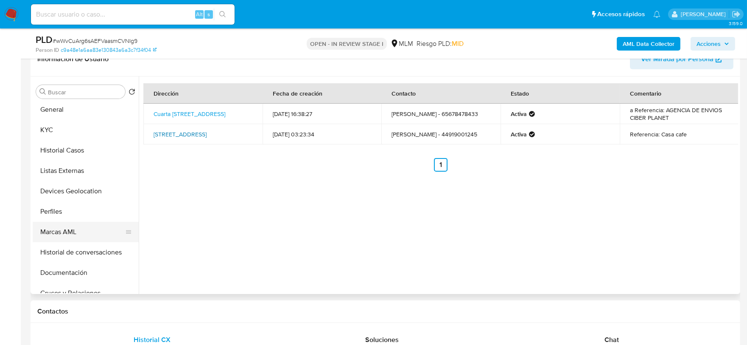
scroll to position [0, 0]
click at [60, 275] on button "Documentación" at bounding box center [86, 275] width 106 height 20
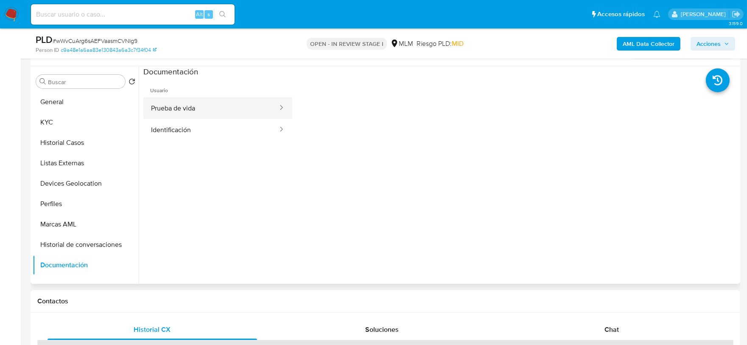
click at [173, 104] on button "Prueba de vida" at bounding box center [210, 108] width 135 height 22
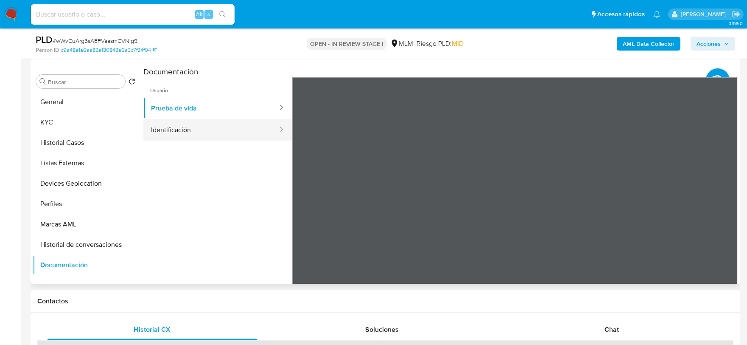
click at [185, 129] on button "Identificación" at bounding box center [210, 130] width 135 height 22
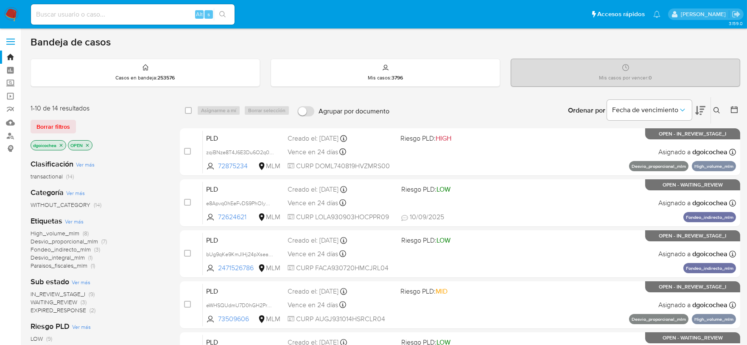
click at [9, 9] on img at bounding box center [11, 14] width 14 height 14
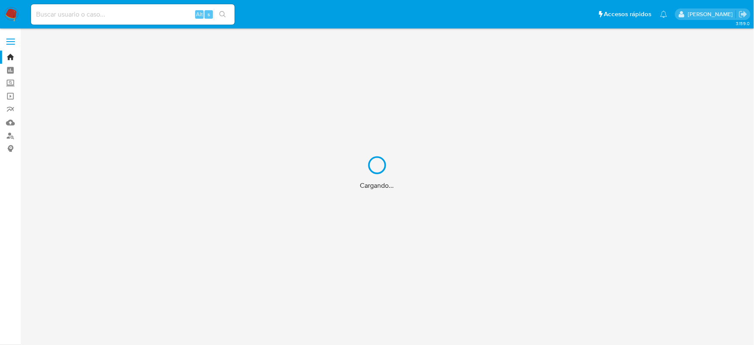
click at [10, 83] on div "Cargando..." at bounding box center [377, 172] width 754 height 345
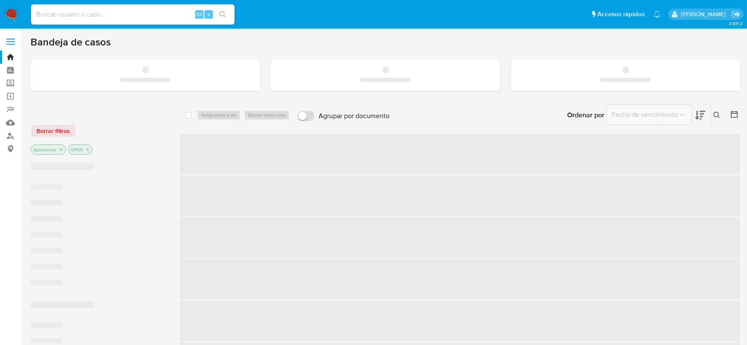
click at [12, 82] on label "Screening" at bounding box center [50, 83] width 101 height 13
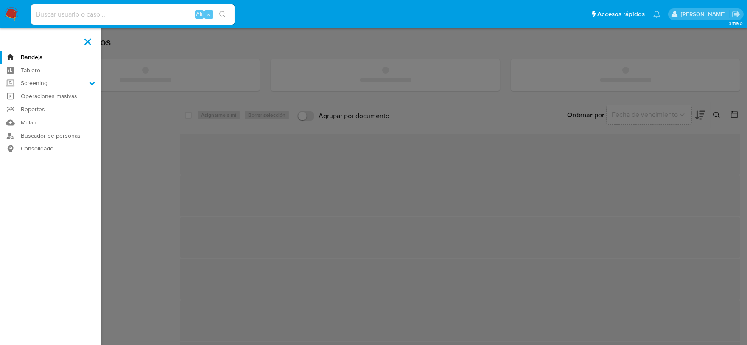
click at [0, 0] on input "Screening" at bounding box center [0, 0] width 0 height 0
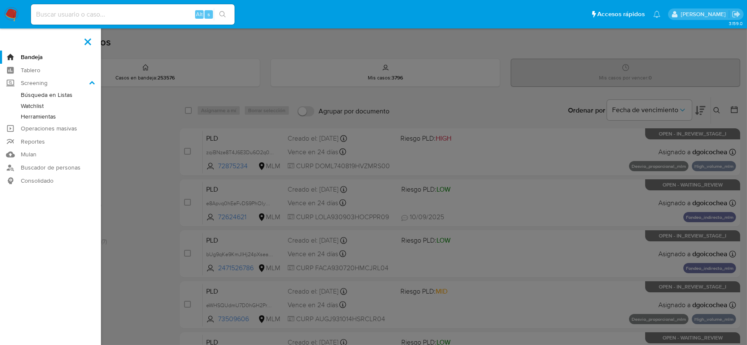
click at [36, 117] on link "Herramientas" at bounding box center [50, 116] width 101 height 11
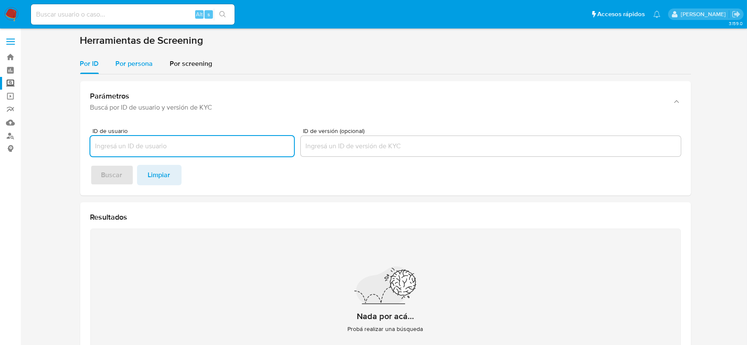
click at [136, 65] on span "Por persona" at bounding box center [134, 64] width 37 height 10
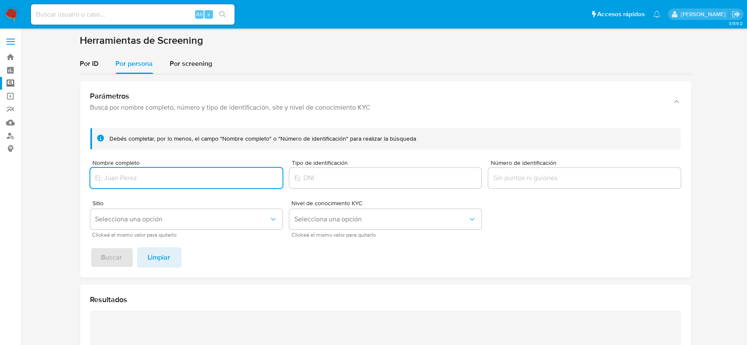
click at [542, 177] on input "Número de identificación" at bounding box center [584, 177] width 192 height 11
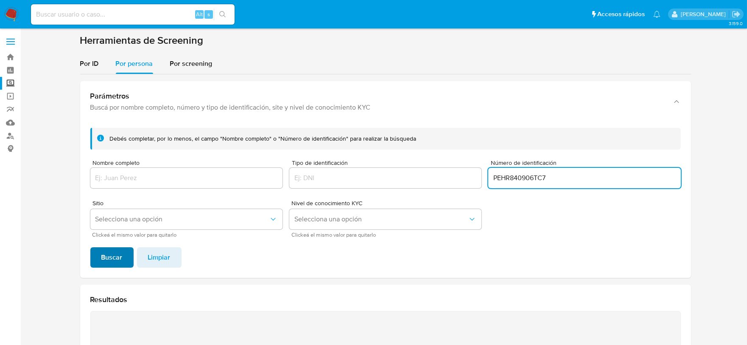
type input "PEHR840906TC7"
click at [119, 251] on span "Buscar" at bounding box center [111, 257] width 21 height 19
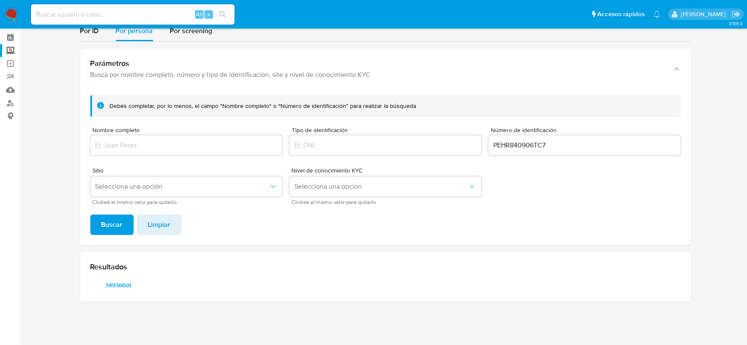
scroll to position [32, 0]
click at [115, 286] on span "34936691" at bounding box center [118, 285] width 44 height 12
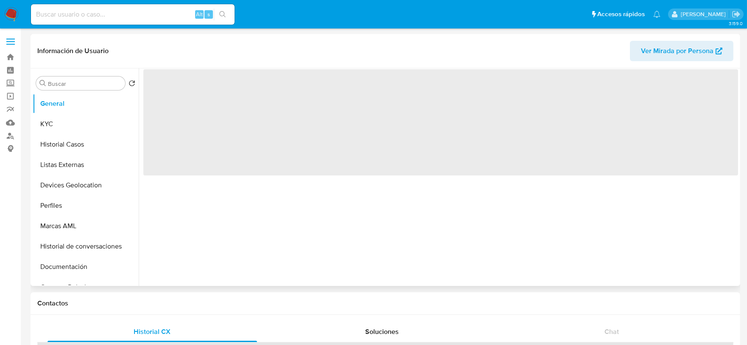
select select "10"
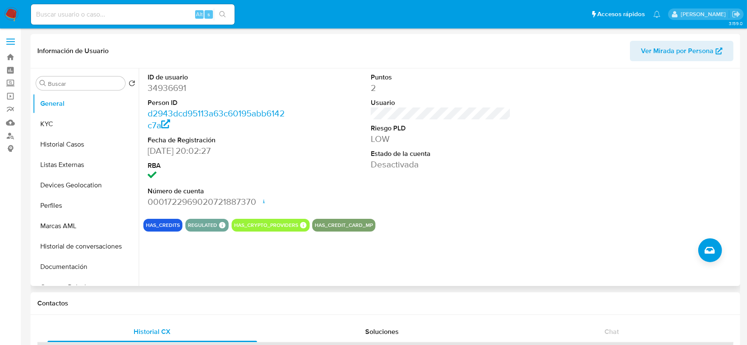
click at [177, 91] on dd "34936691" at bounding box center [218, 88] width 140 height 12
copy dd "34936691"
click at [70, 128] on button "KYC" at bounding box center [82, 124] width 99 height 20
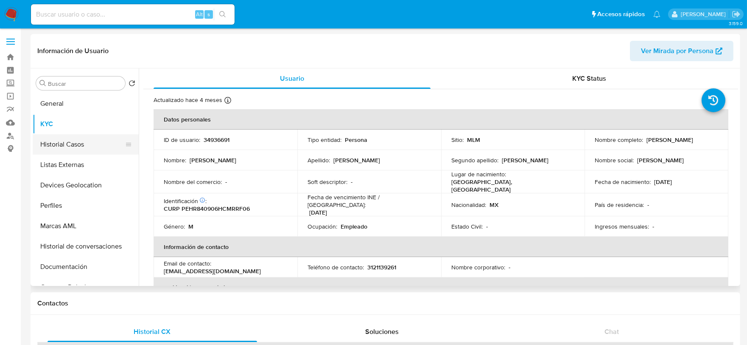
click at [75, 141] on button "Historial Casos" at bounding box center [82, 144] width 99 height 20
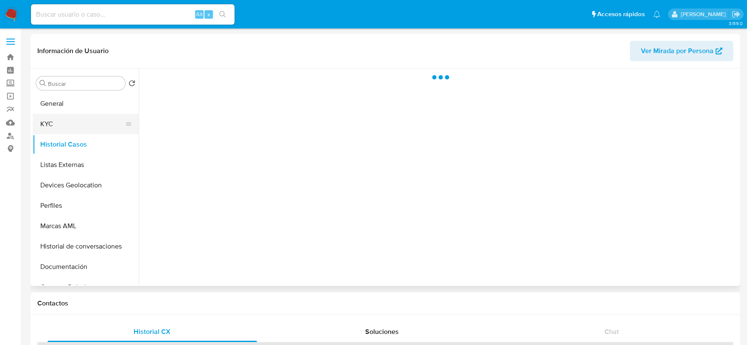
click at [57, 122] on button "KYC" at bounding box center [82, 124] width 99 height 20
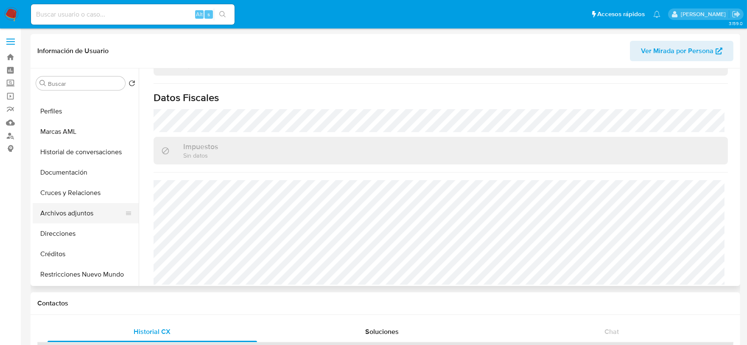
scroll to position [141, 0]
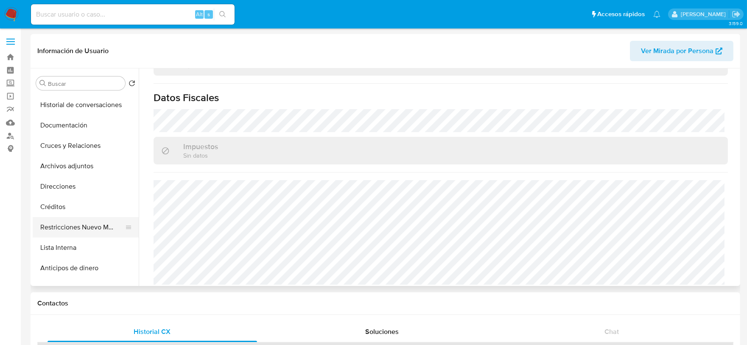
click at [85, 223] on button "Restricciones Nuevo Mundo" at bounding box center [82, 227] width 99 height 20
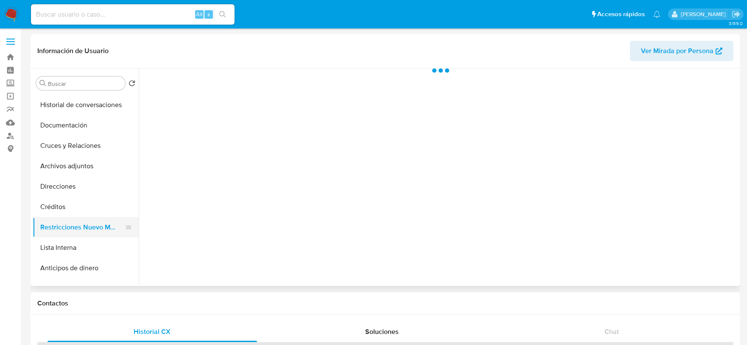
scroll to position [0, 0]
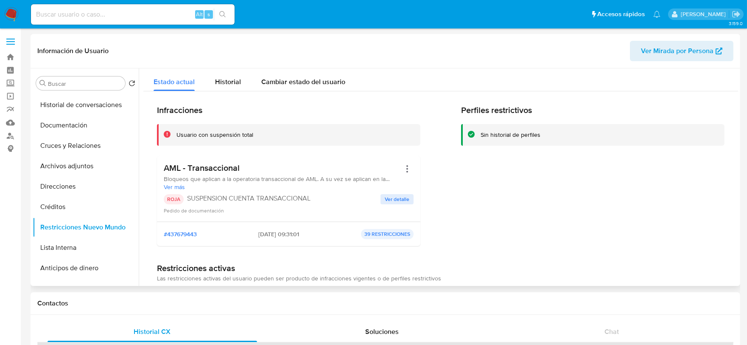
click at [405, 199] on span "Ver detalle" at bounding box center [397, 199] width 25 height 8
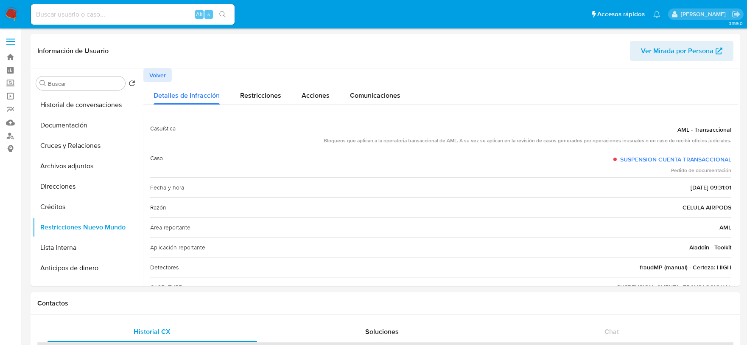
click at [123, 20] on div "Alt s" at bounding box center [133, 14] width 204 height 20
click at [122, 14] on input at bounding box center [133, 14] width 204 height 11
paste input "2232746483"
type input "2232746483"
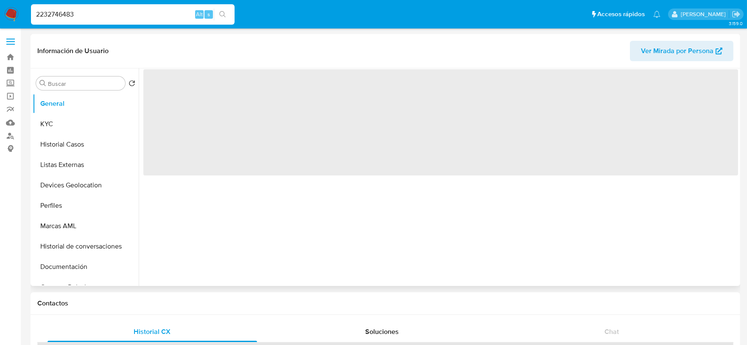
select select "10"
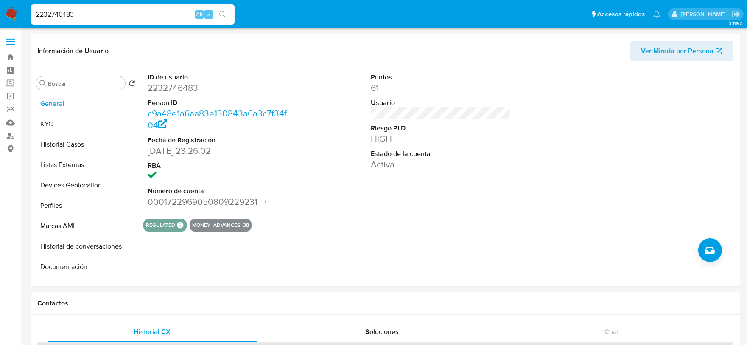
click at [168, 14] on input "2232746483" at bounding box center [133, 14] width 204 height 11
paste input "3676847"
type input "2233676847"
click at [221, 10] on button "search-icon" at bounding box center [222, 14] width 17 height 12
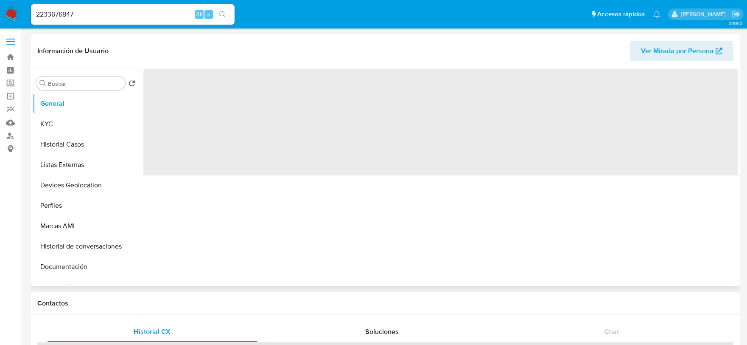
select select "10"
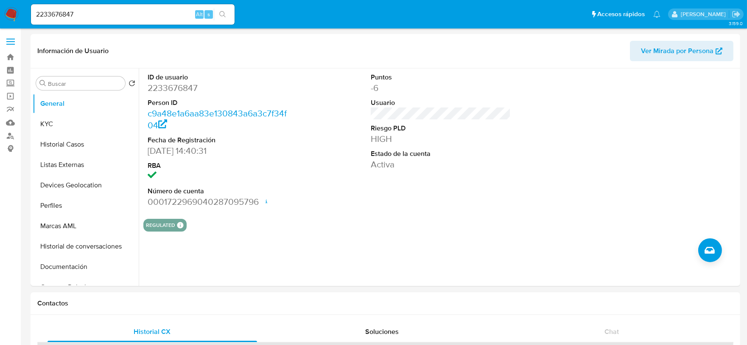
click at [129, 8] on div "2233676847 Alt s" at bounding box center [133, 14] width 204 height 20
click at [169, 13] on input "2233676847" at bounding box center [133, 14] width 204 height 11
paste input "2746483 jun jul 2233676847 jul 2233867109 jun jul 2235764718"
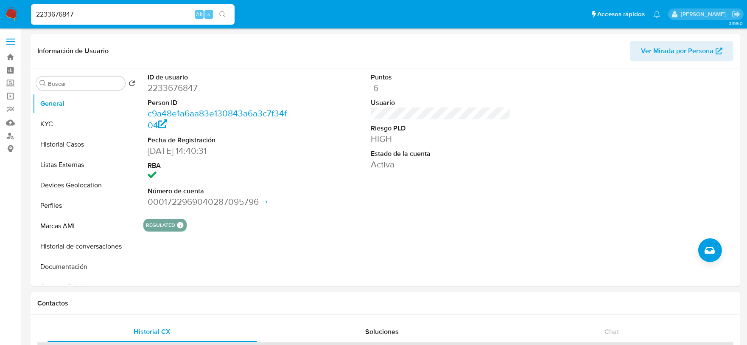
click at [139, 16] on input "2233676847" at bounding box center [133, 14] width 204 height 11
paste input "5764718"
type input "2235764718"
click at [223, 14] on icon "search-icon" at bounding box center [222, 14] width 7 height 7
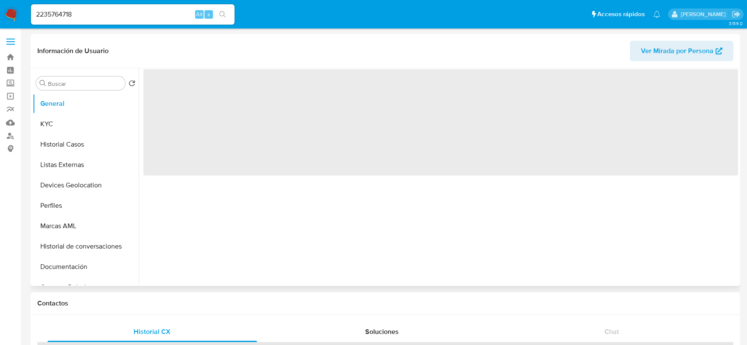
select select "10"
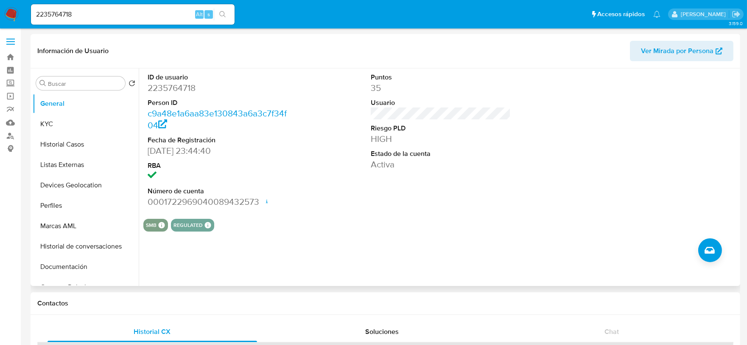
click at [278, 94] on dl "ID de usuario 2235764718 Person ID c9a48e1a6aa83e130843a6a3c7f34f04 Fecha de Re…" at bounding box center [218, 140] width 140 height 135
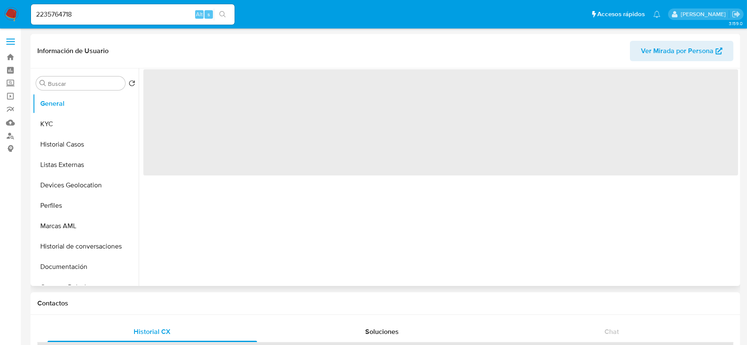
select select "10"
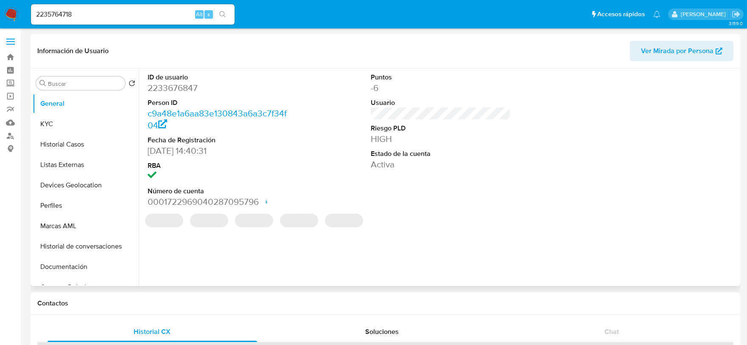
click at [171, 85] on dd "2233676847" at bounding box center [218, 88] width 140 height 12
copy dd "2233676847"
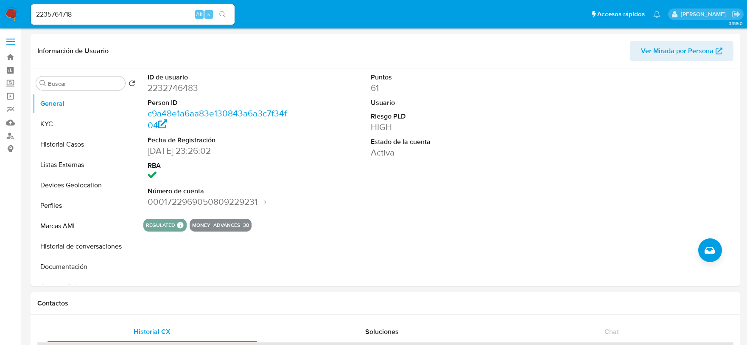
select select "10"
click at [81, 15] on input "2235764718" at bounding box center [133, 14] width 204 height 11
paste input "3867109"
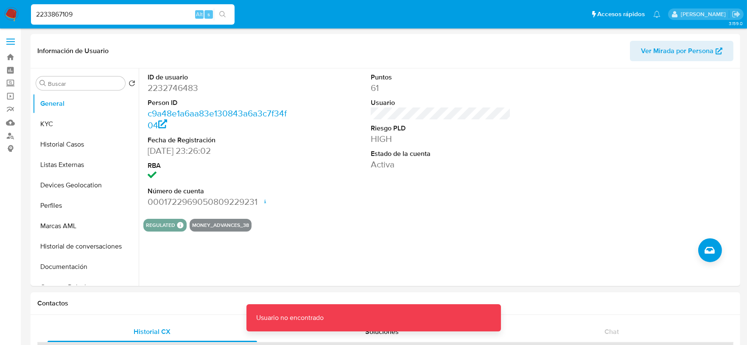
click at [81, 17] on input "2233867109" at bounding box center [133, 14] width 204 height 11
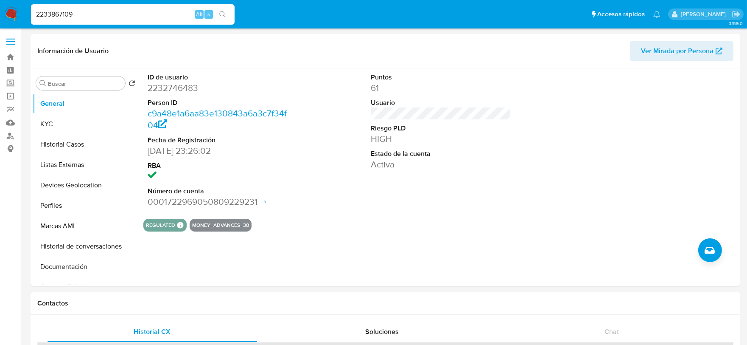
type input "2233867109"
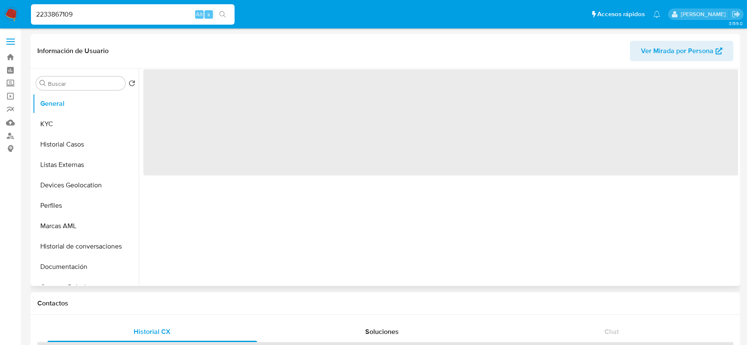
select select "10"
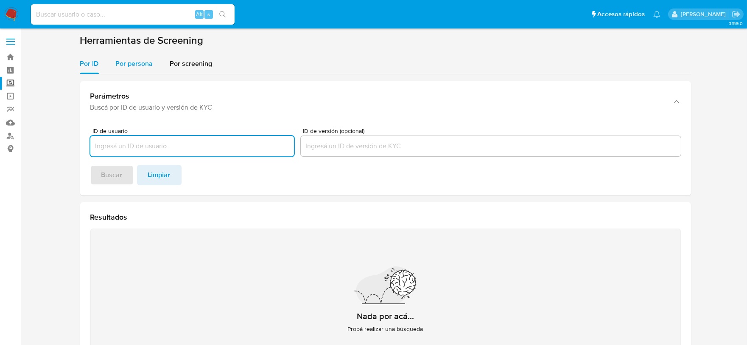
click at [132, 62] on span "Por persona" at bounding box center [134, 64] width 37 height 10
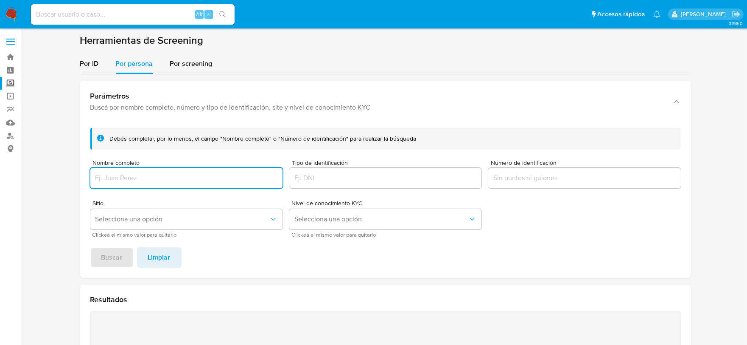
click at [11, 14] on img at bounding box center [11, 14] width 14 height 14
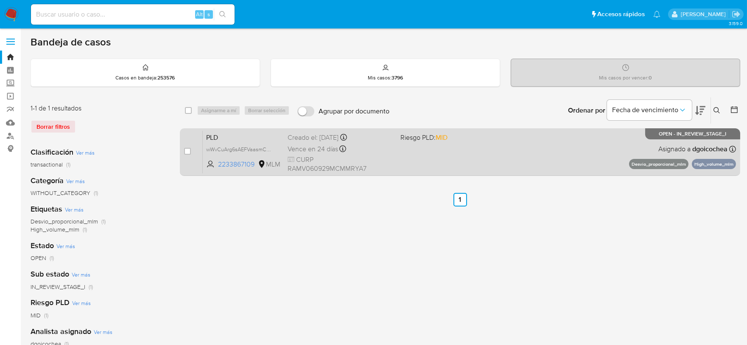
click at [215, 137] on span "PLD" at bounding box center [243, 136] width 75 height 11
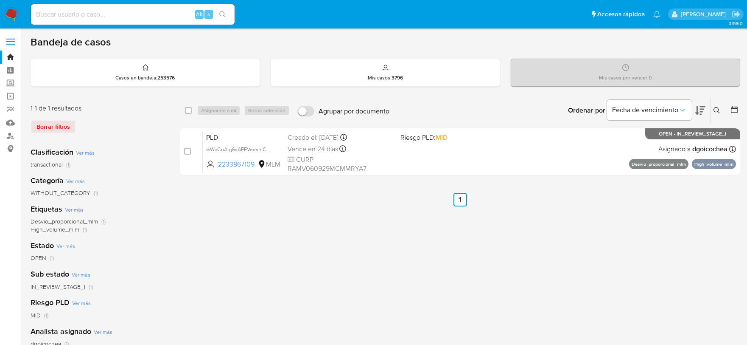
drag, startPoint x: 718, startPoint y: 109, endPoint x: 712, endPoint y: 119, distance: 10.8
click at [679, 109] on icon at bounding box center [717, 110] width 7 height 7
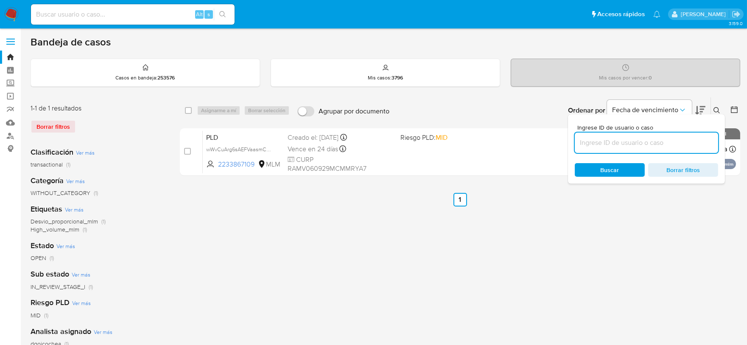
click at [679, 137] on input at bounding box center [646, 142] width 143 height 11
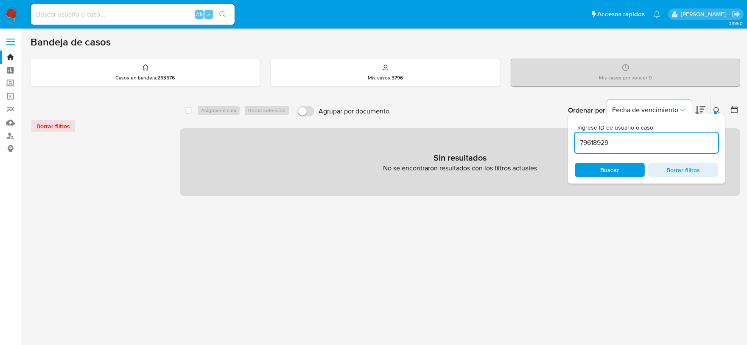
click at [595, 168] on span "Buscar" at bounding box center [610, 170] width 58 height 12
click at [610, 141] on input "79618929" at bounding box center [646, 142] width 143 height 11
click at [610, 141] on input "879618929" at bounding box center [646, 142] width 143 height 11
click at [610, 141] on input "79618929" at bounding box center [646, 142] width 143 height 11
type input "579618929"
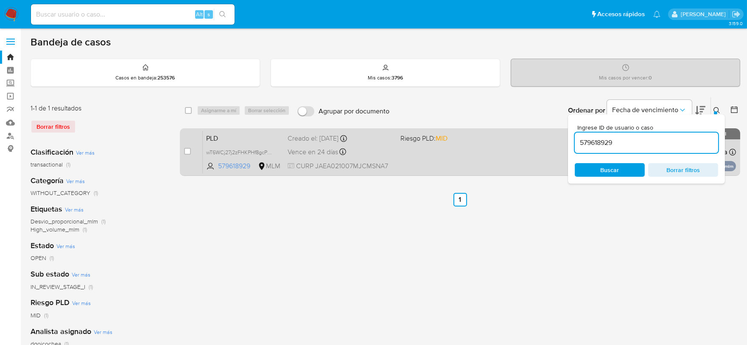
click at [209, 137] on span "PLD" at bounding box center [243, 137] width 75 height 11
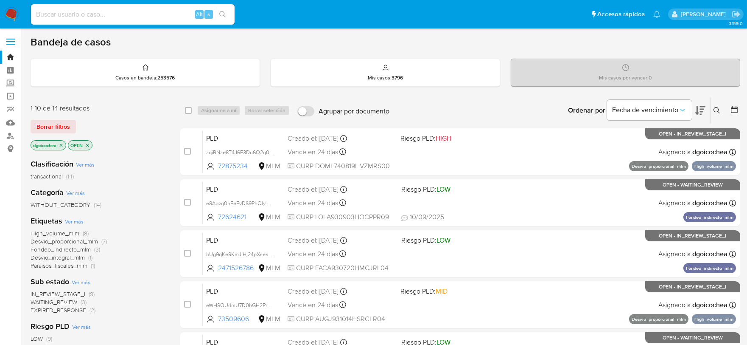
click at [162, 9] on input at bounding box center [133, 14] width 204 height 11
paste input "34936691"
type input "34936691"
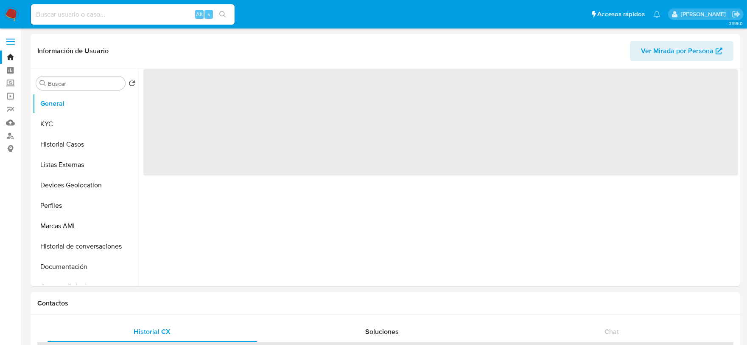
select select "10"
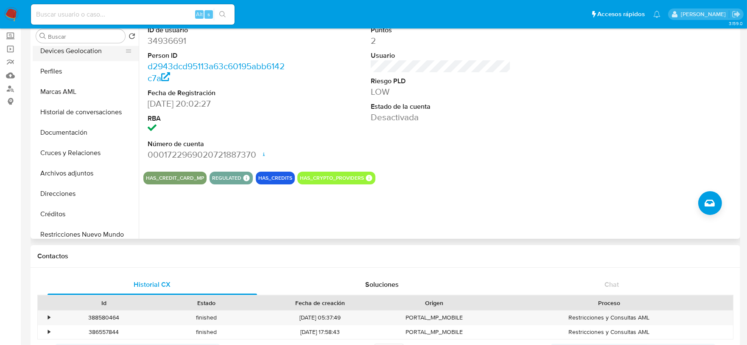
scroll to position [188, 0]
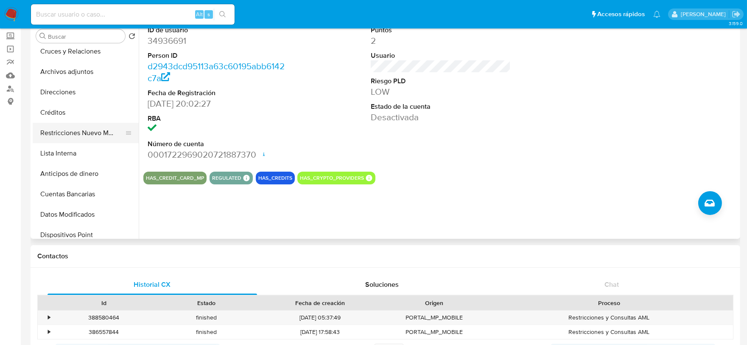
click at [103, 137] on button "Restricciones Nuevo Mundo" at bounding box center [82, 133] width 99 height 20
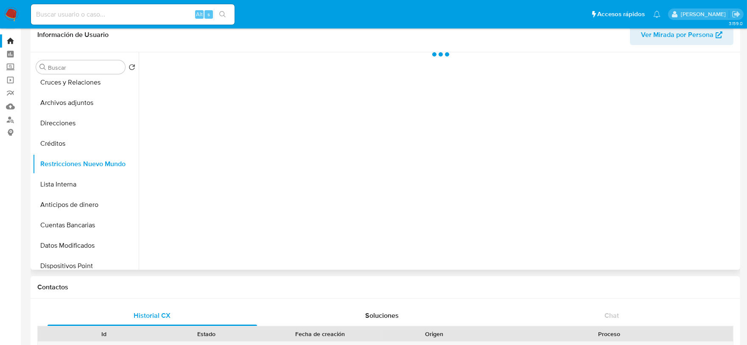
scroll to position [0, 0]
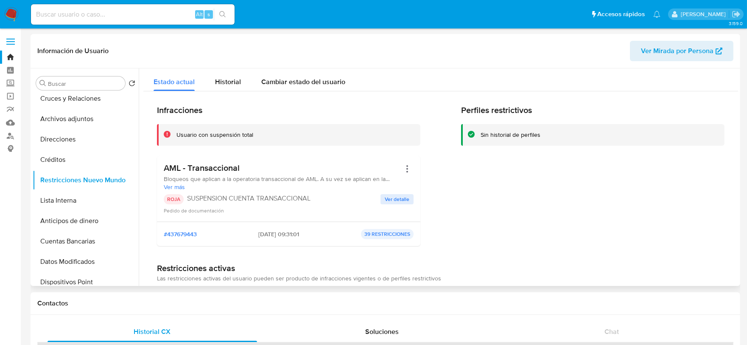
click at [542, 209] on div "Perfiles restrictivos Sin historial de perfiles" at bounding box center [593, 179] width 264 height 148
click at [404, 196] on span "Ver detalle" at bounding box center [397, 199] width 25 height 8
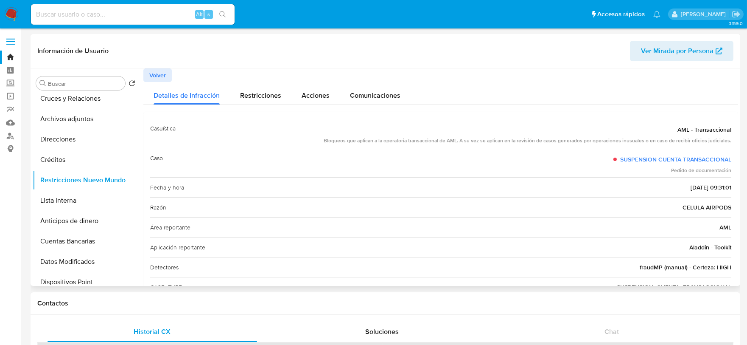
click at [289, 191] on div "Fecha y hora [DATE] 09:31:01" at bounding box center [440, 187] width 581 height 20
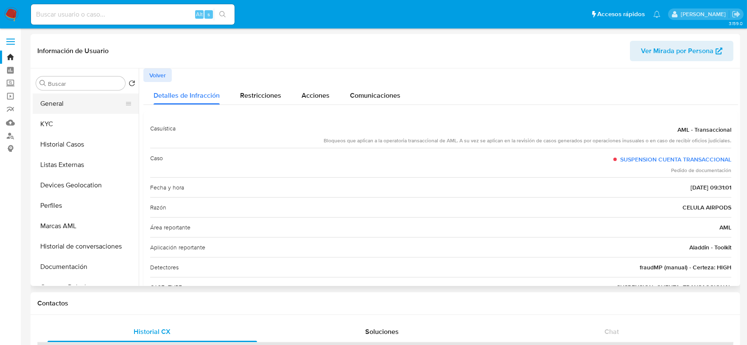
click at [97, 104] on button "General" at bounding box center [82, 103] width 99 height 20
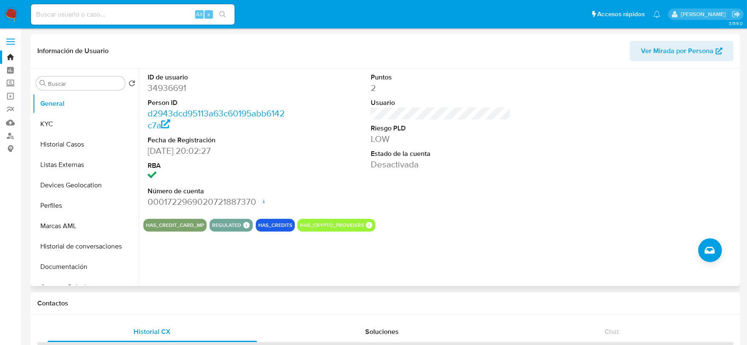
click at [465, 193] on div "Puntos 2 Usuario Riesgo PLD LOW Estado de la cuenta Desactivada" at bounding box center [441, 139] width 149 height 143
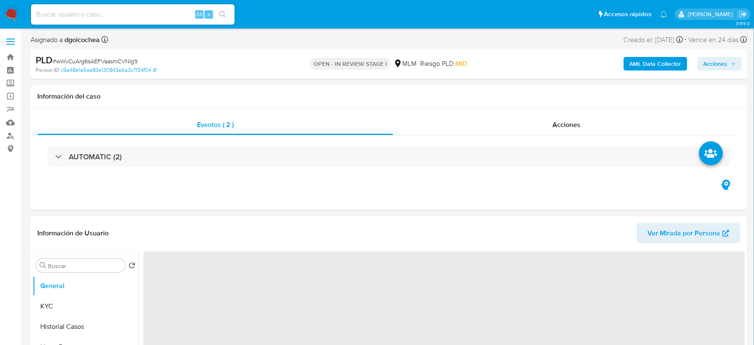
select select "10"
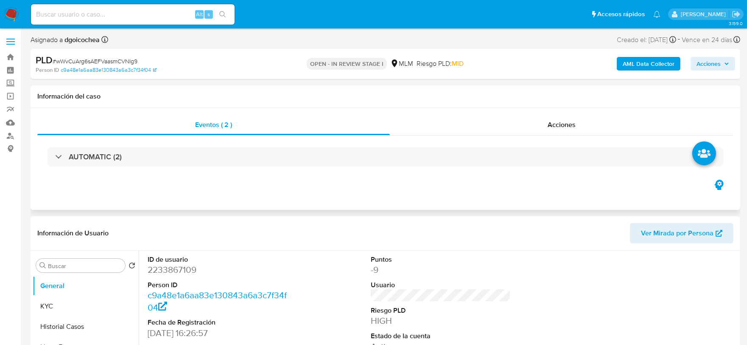
click at [351, 197] on div "Eventos ( 2 ) Acciones AUTOMATIC (2)" at bounding box center [386, 159] width 710 height 102
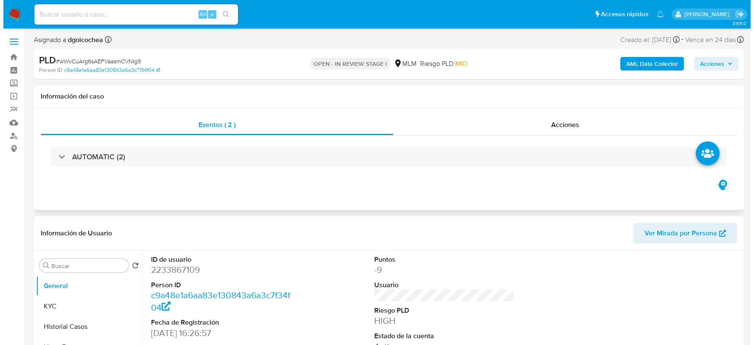
scroll to position [169, 0]
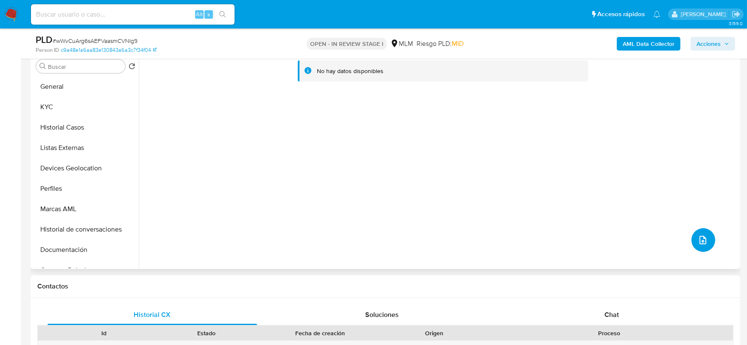
click at [701, 238] on icon "upload-file" at bounding box center [703, 240] width 10 height 10
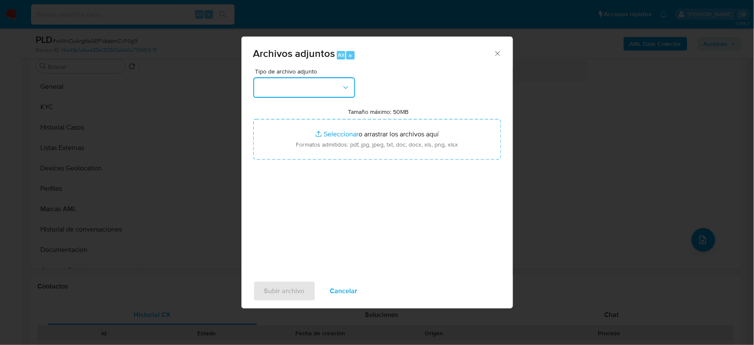
click at [325, 85] on button "button" at bounding box center [304, 87] width 102 height 20
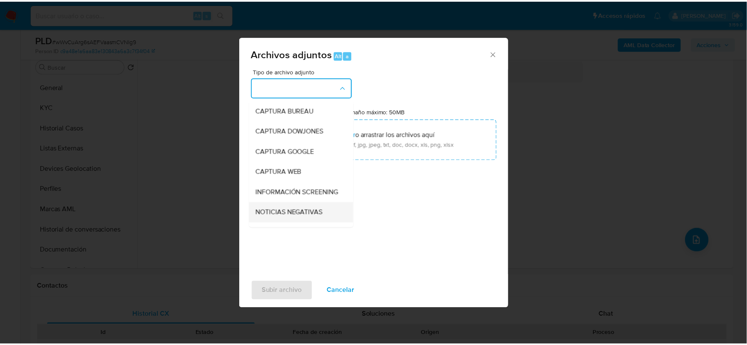
scroll to position [65, 0]
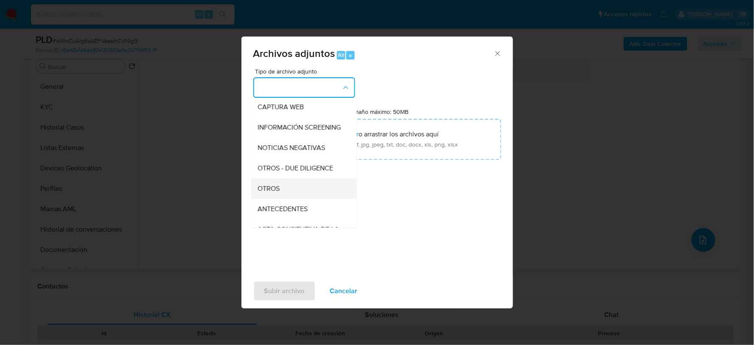
click at [278, 192] on span "OTROS" at bounding box center [269, 188] width 22 height 8
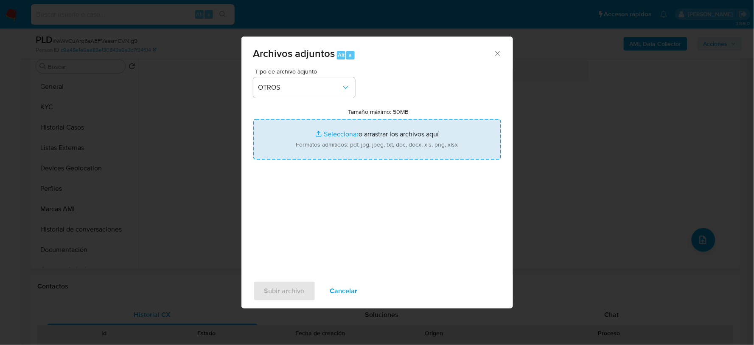
type input "C:\fakepath\2233867109_VAYOLET RAMIREZ_AGO2025.xlsx"
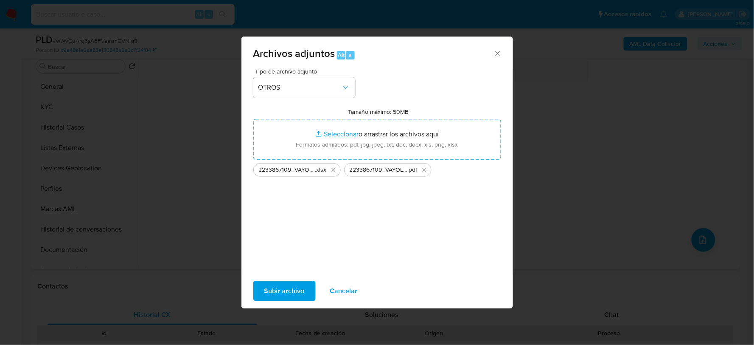
click at [296, 289] on span "Subir archivo" at bounding box center [284, 290] width 40 height 19
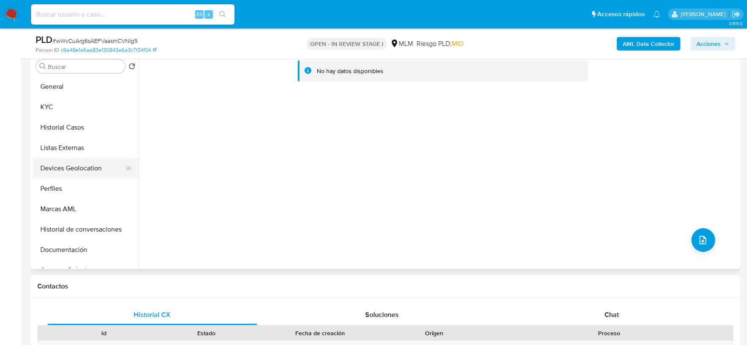
click at [87, 169] on button "Devices Geolocation" at bounding box center [82, 168] width 99 height 20
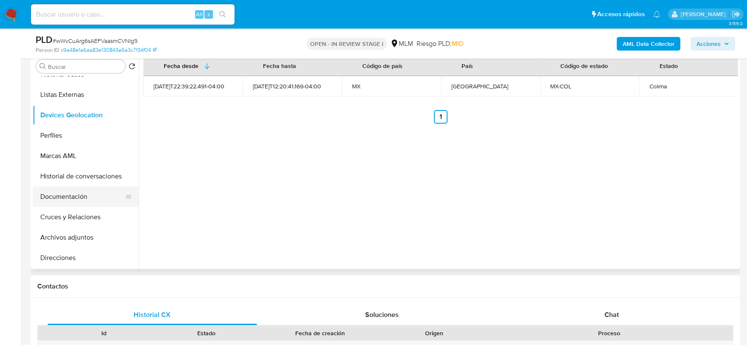
scroll to position [47, 0]
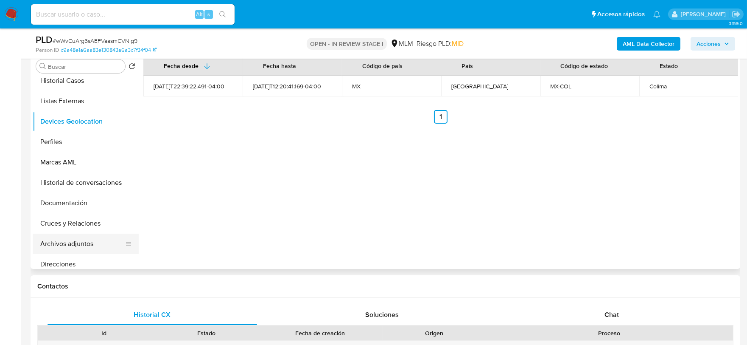
click at [82, 247] on button "Archivos adjuntos" at bounding box center [82, 243] width 99 height 20
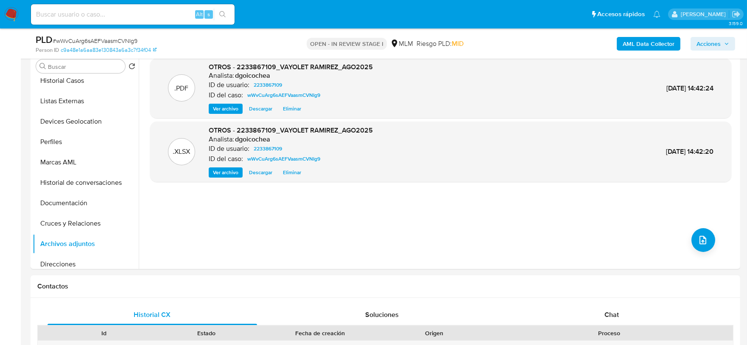
click at [713, 41] on span "Acciones" at bounding box center [709, 44] width 24 height 14
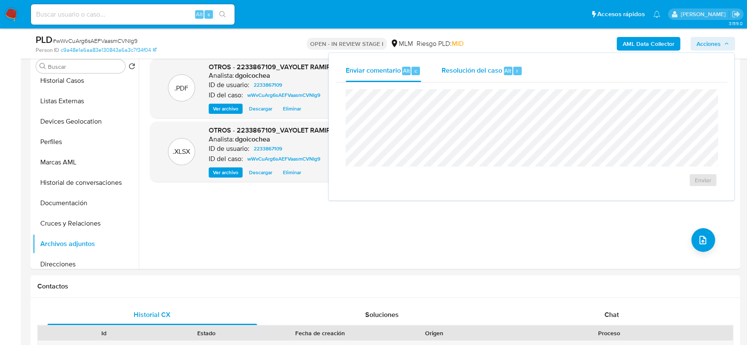
click at [457, 75] on div "Resolución del caso Alt r" at bounding box center [482, 71] width 81 height 22
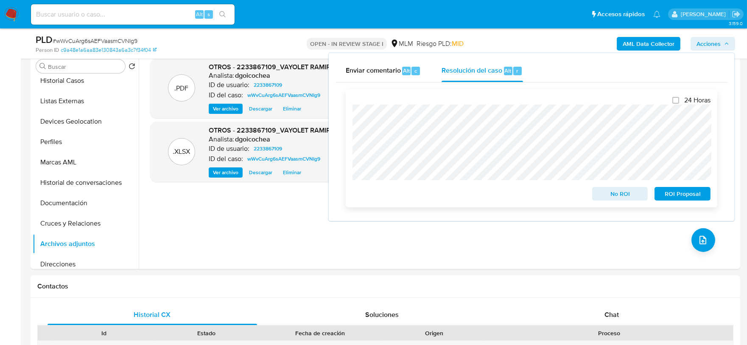
click at [703, 193] on span "ROI Proposal" at bounding box center [683, 194] width 44 height 12
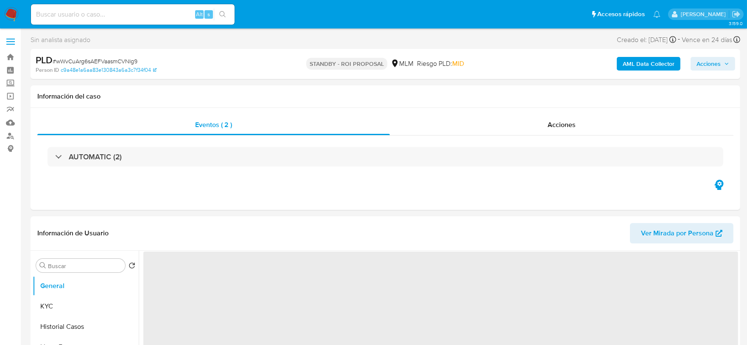
select select "10"
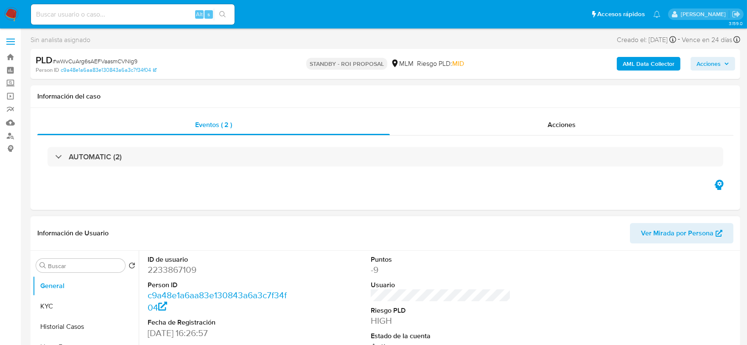
click at [296, 219] on div "Información de Usuario Ver Mirada por Persona" at bounding box center [386, 233] width 710 height 34
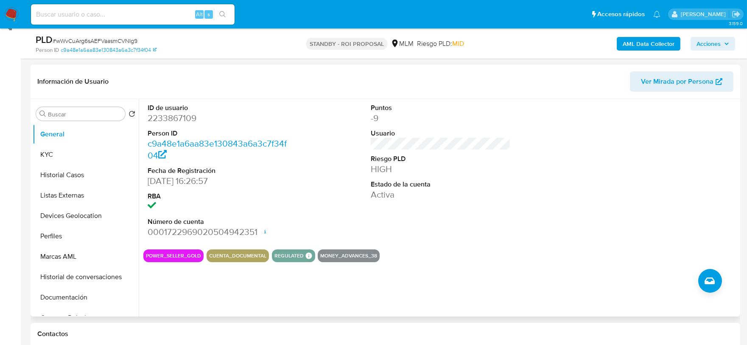
scroll to position [141, 0]
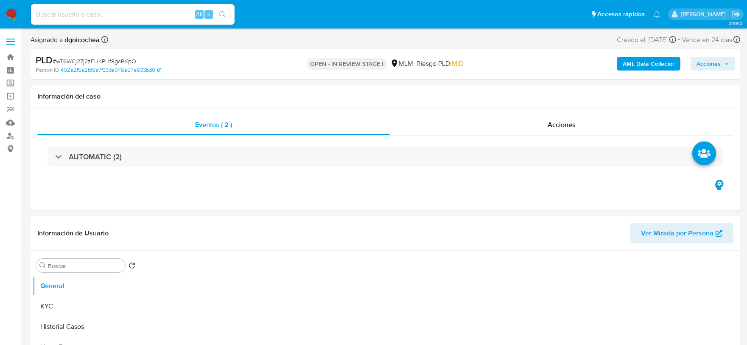
select select "10"
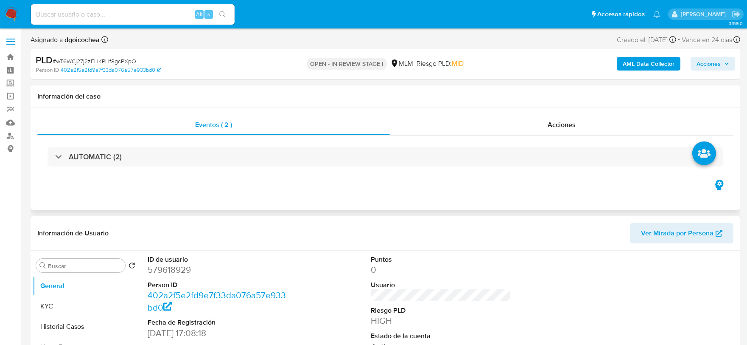
click at [100, 146] on div "AUTOMATIC (2)" at bounding box center [385, 156] width 696 height 42
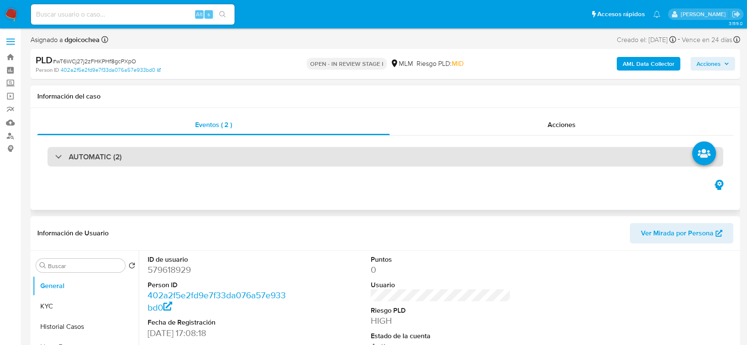
click at [106, 152] on h3 "AUTOMATIC (2)" at bounding box center [95, 156] width 53 height 9
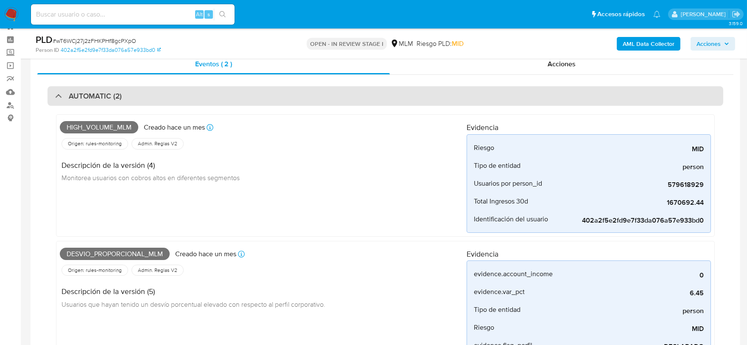
scroll to position [47, 0]
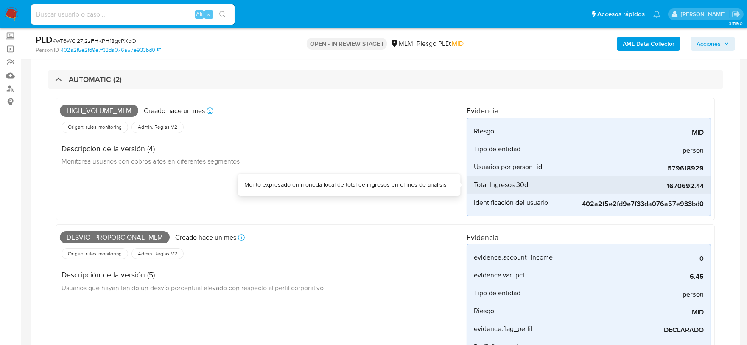
click at [690, 187] on span "1670692.44" at bounding box center [640, 186] width 127 height 8
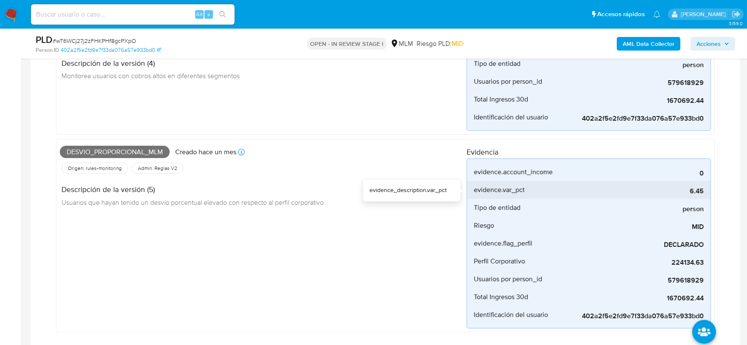
scroll to position [141, 0]
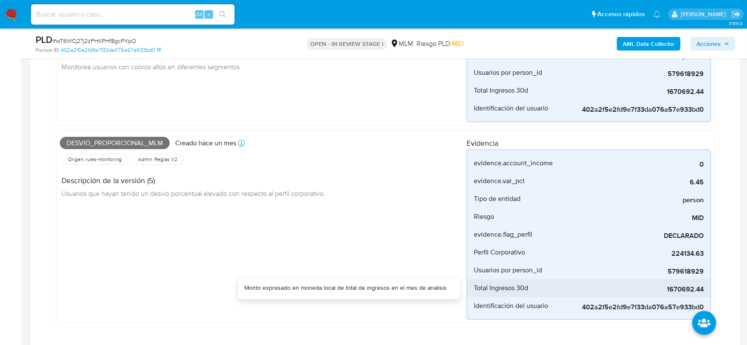
click at [682, 289] on span "1670692.44" at bounding box center [640, 289] width 127 height 8
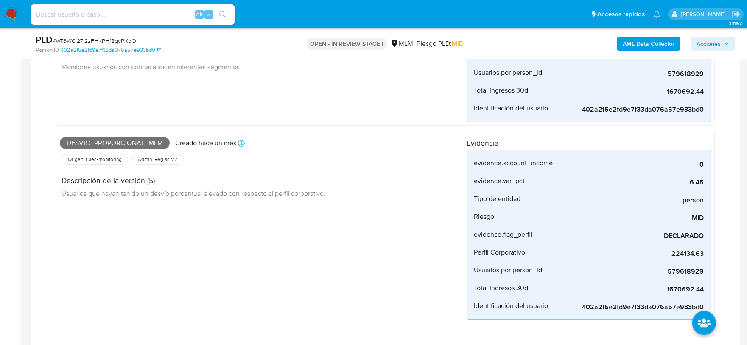
click at [442, 185] on div "Descripción de la versión (5) Usuarios que hayan tenido un desvío porcentual el…" at bounding box center [263, 185] width 407 height 38
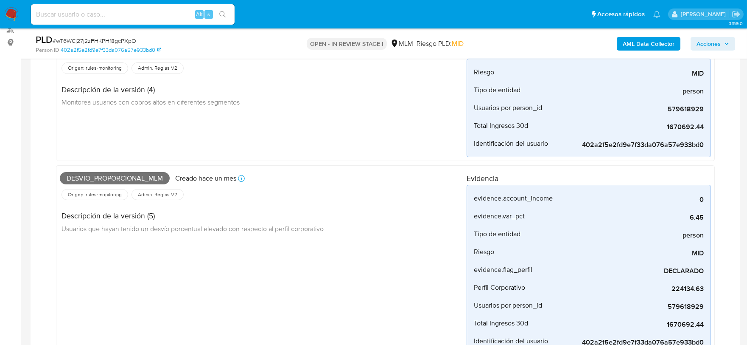
scroll to position [47, 0]
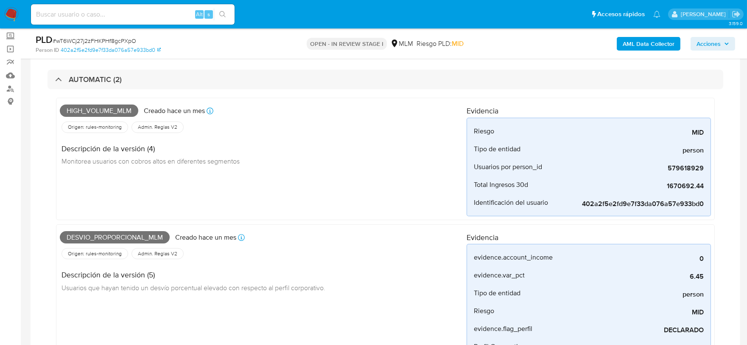
click at [408, 204] on div "High_volume_mlm Creado hace un mes Creado: 12/08/2025 03:12:43 Origen: rules-mo…" at bounding box center [263, 158] width 407 height 115
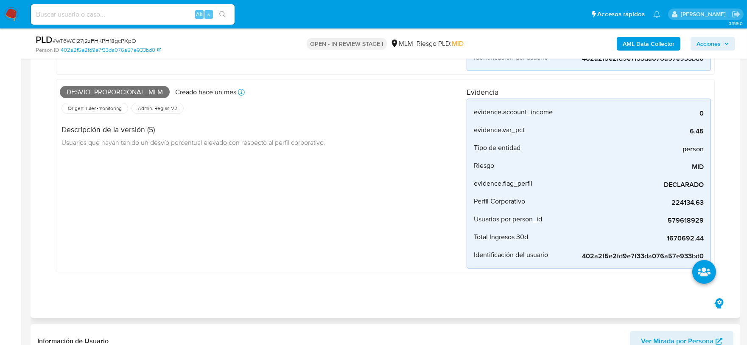
scroll to position [188, 0]
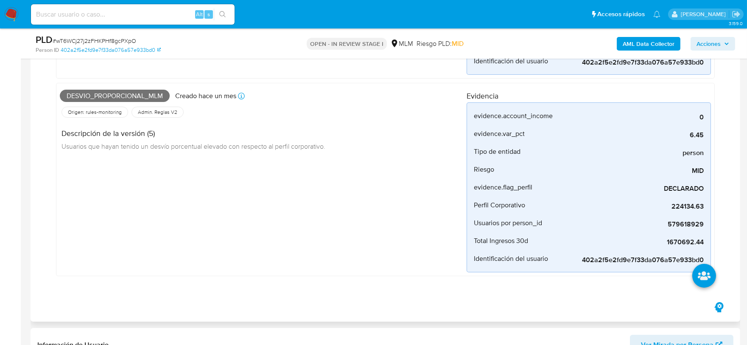
click at [361, 162] on div "Desvio_proporcional_mlm Creado hace un mes Creado: 12/08/2025 03:06:59 Origen: …" at bounding box center [263, 180] width 407 height 186
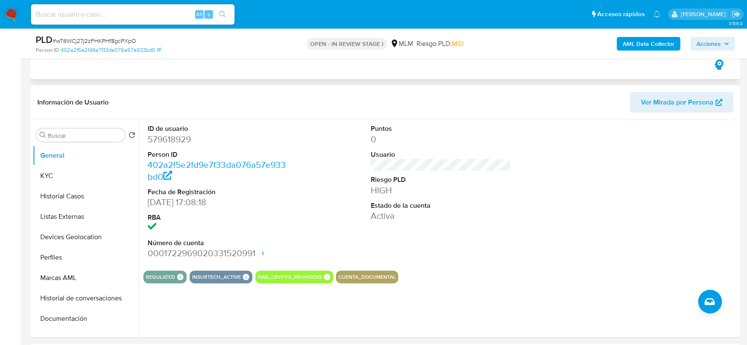
scroll to position [471, 0]
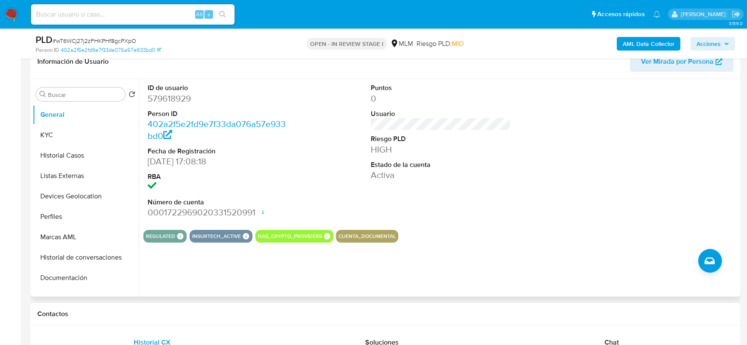
click at [525, 168] on div "ID de usuario 579618929 Person ID 402a2f5e2fd9e7f33da076a57e933bd0 Fecha de Reg…" at bounding box center [440, 150] width 595 height 143
click at [73, 139] on button "KYC" at bounding box center [86, 135] width 106 height 20
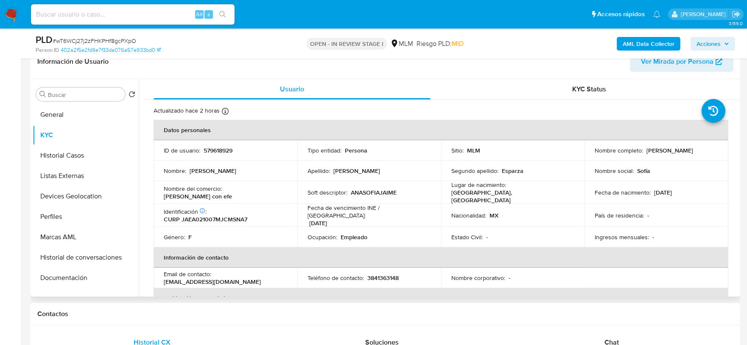
click at [156, 216] on td "Identificación CIC: 208168851 : CURP JAEA021007MJCMSNA7" at bounding box center [226, 215] width 144 height 23
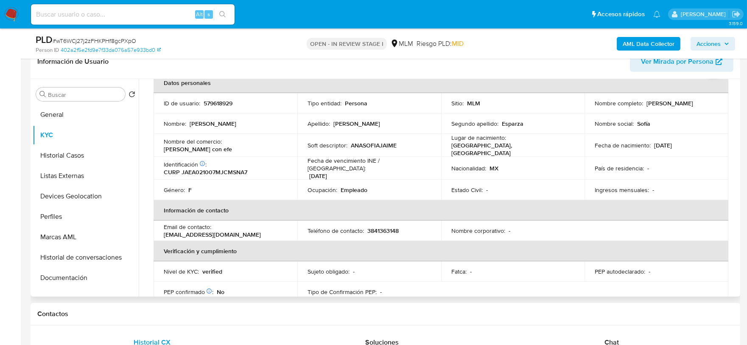
click at [140, 199] on div "Usuario KYC Status Actualizado hace 2 horas Creado: 04/06/2020 16:08:25 Actuali…" at bounding box center [439, 187] width 600 height 217
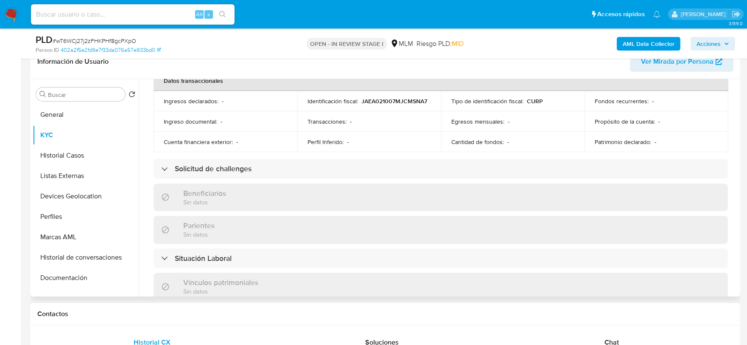
scroll to position [283, 0]
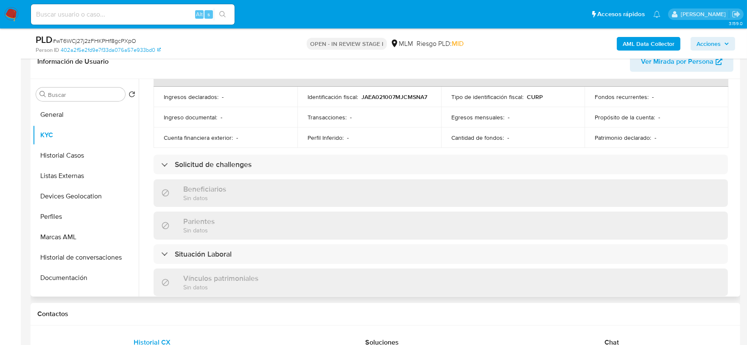
click at [146, 117] on div "Actualizado hace 2 horas Creado: 04/06/2020 16:08:25 Actualizado: 16/09/2025 13…" at bounding box center [440, 180] width 595 height 727
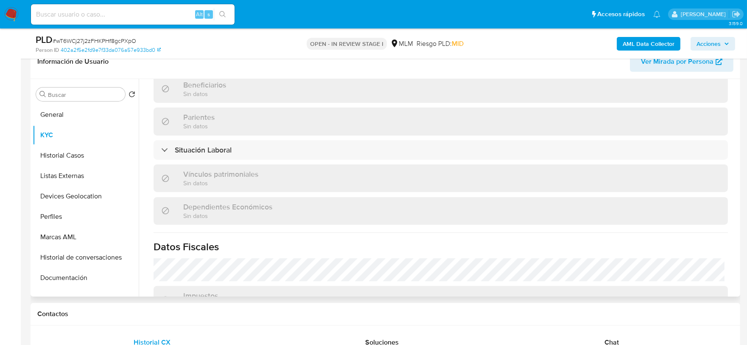
scroll to position [525, 0]
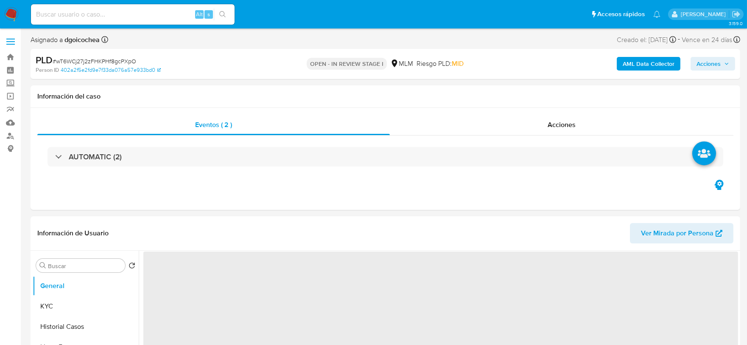
select select "10"
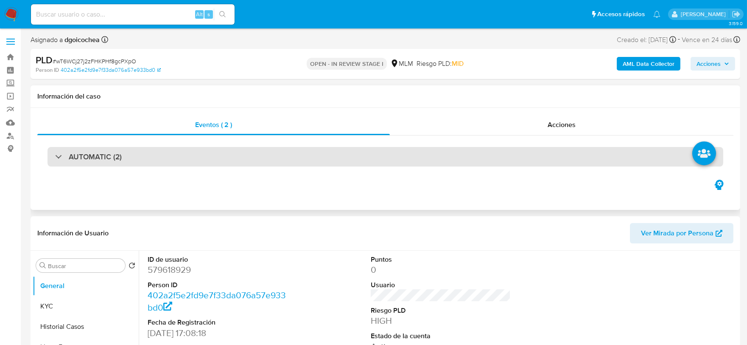
click at [110, 150] on div "AUTOMATIC (2)" at bounding box center [386, 157] width 676 height 20
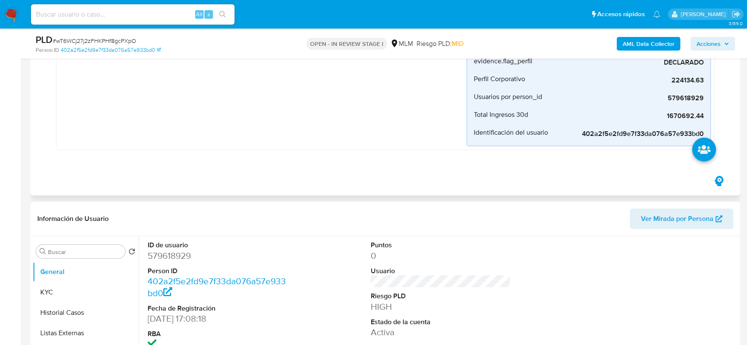
scroll to position [471, 0]
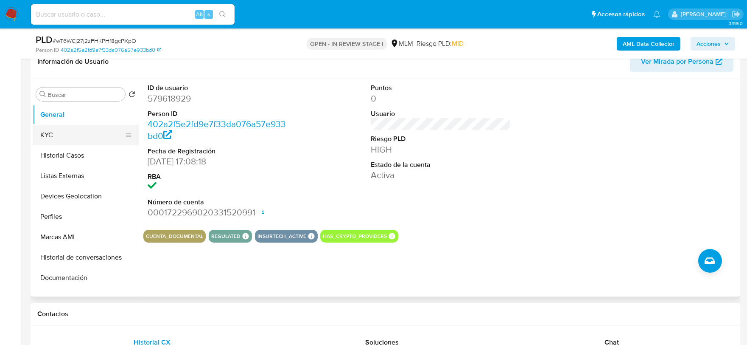
click at [70, 137] on button "KYC" at bounding box center [82, 135] width 99 height 20
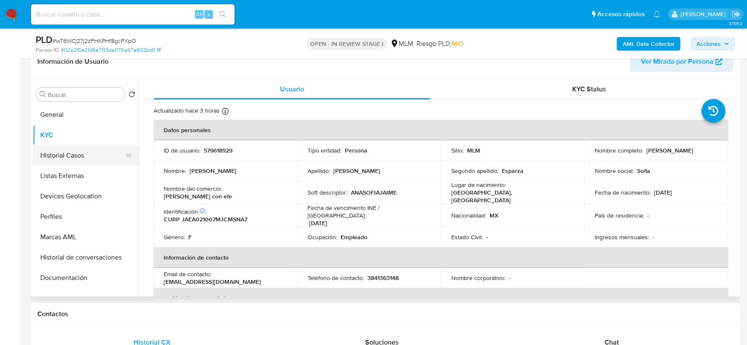
click at [64, 151] on button "Historial Casos" at bounding box center [82, 155] width 99 height 20
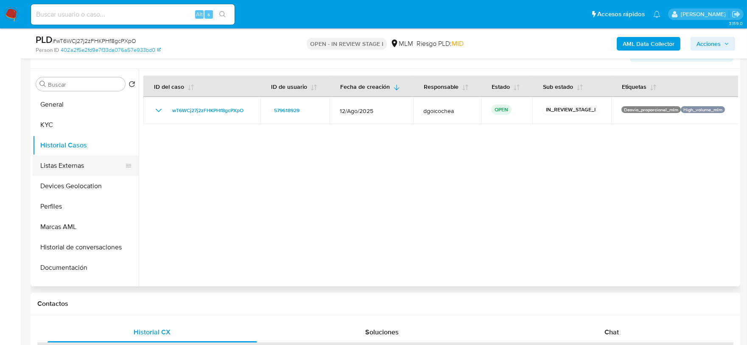
click at [60, 167] on button "Listas Externas" at bounding box center [82, 165] width 99 height 20
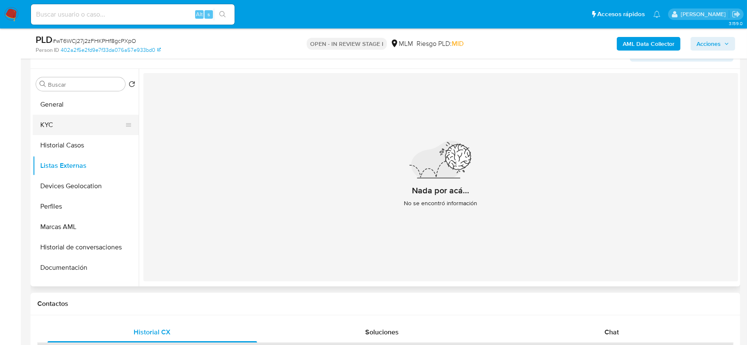
click at [66, 134] on button "KYC" at bounding box center [82, 125] width 99 height 20
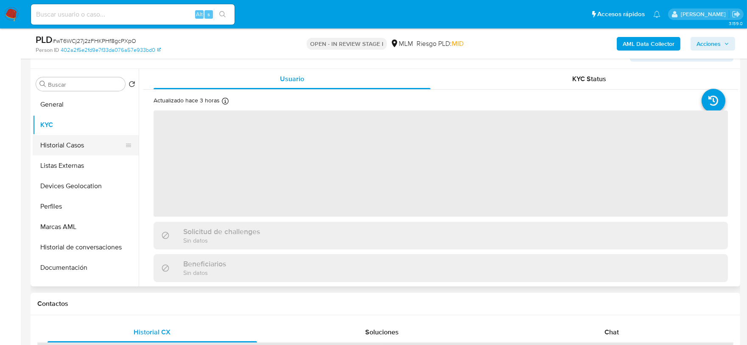
click at [69, 140] on button "Historial Casos" at bounding box center [82, 145] width 99 height 20
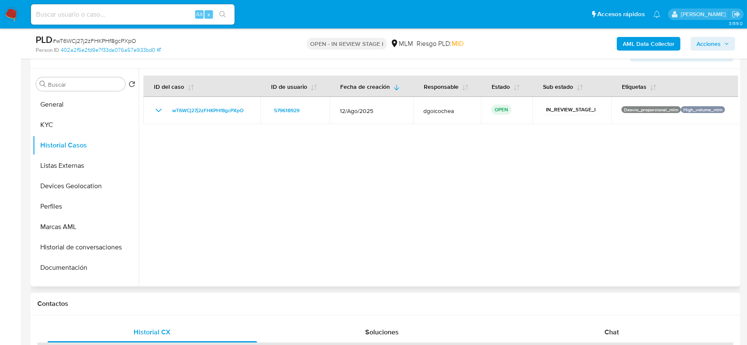
click at [300, 239] on div at bounding box center [439, 177] width 600 height 217
click at [90, 162] on button "Listas Externas" at bounding box center [82, 165] width 99 height 20
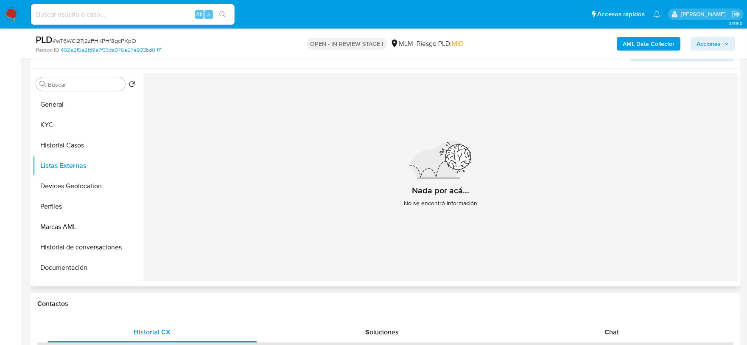
click at [266, 192] on div "Nada por acá... No se encontró información" at bounding box center [440, 177] width 595 height 208
click at [81, 180] on button "Devices Geolocation" at bounding box center [82, 186] width 99 height 20
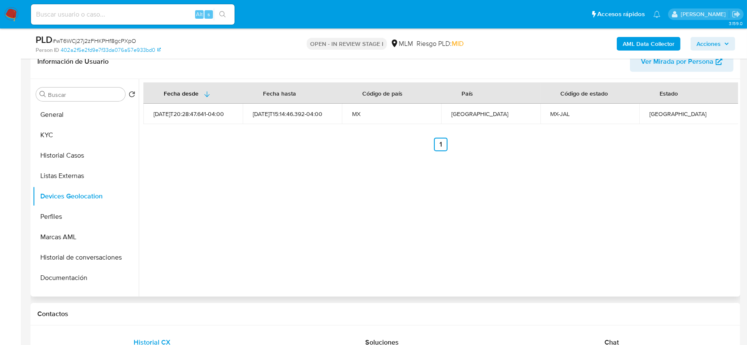
click at [276, 210] on div "Fecha desde [GEOGRAPHIC_DATA] hasta Código de país País Código de estado Estado…" at bounding box center [439, 187] width 600 height 217
click at [66, 219] on button "Perfiles" at bounding box center [82, 216] width 99 height 20
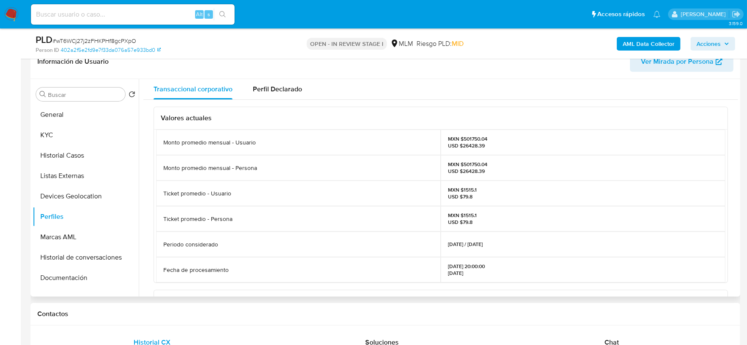
click at [147, 205] on div "Valores actuales Monto promedio mensual - Usuario MXN $501750.04 USD $26428.39 …" at bounding box center [440, 298] width 595 height 396
click at [58, 237] on button "Marcas AML" at bounding box center [82, 237] width 99 height 20
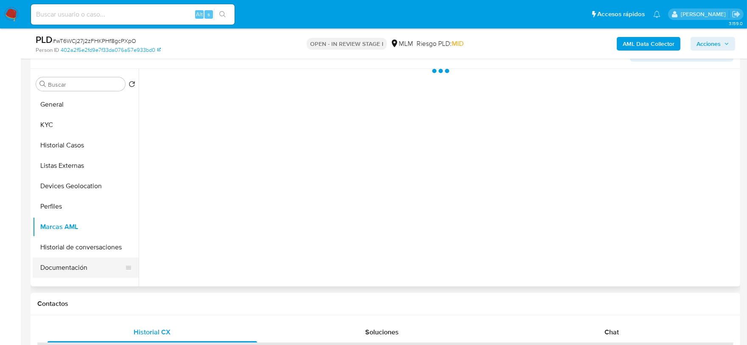
click at [74, 270] on button "Documentación" at bounding box center [82, 267] width 99 height 20
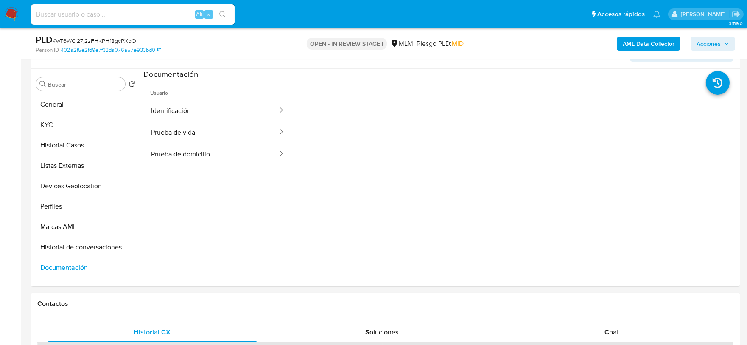
click at [203, 113] on button "Identificación" at bounding box center [210, 111] width 135 height 22
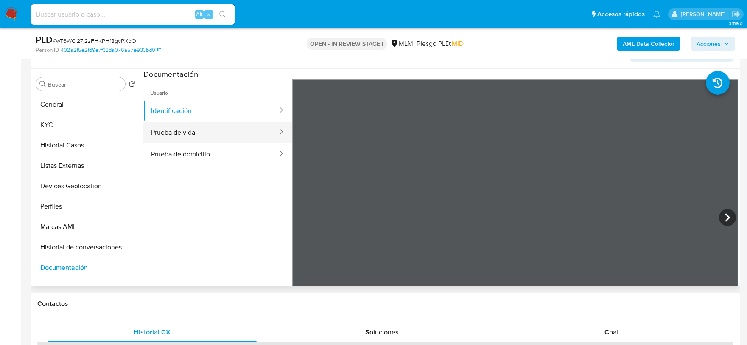
click at [206, 125] on button "Prueba de vida" at bounding box center [210, 132] width 135 height 22
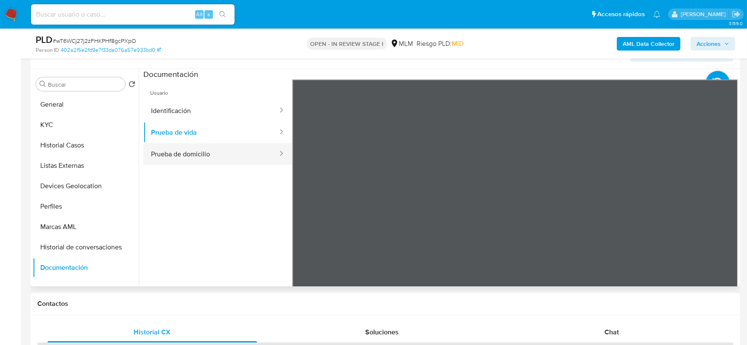
click at [218, 157] on button "Prueba de domicilio" at bounding box center [210, 154] width 135 height 22
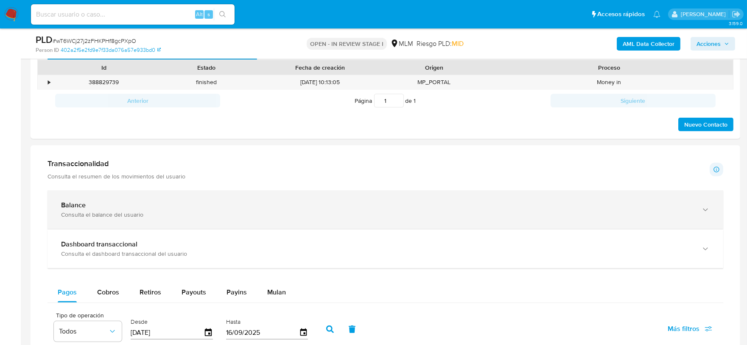
scroll to position [801, 0]
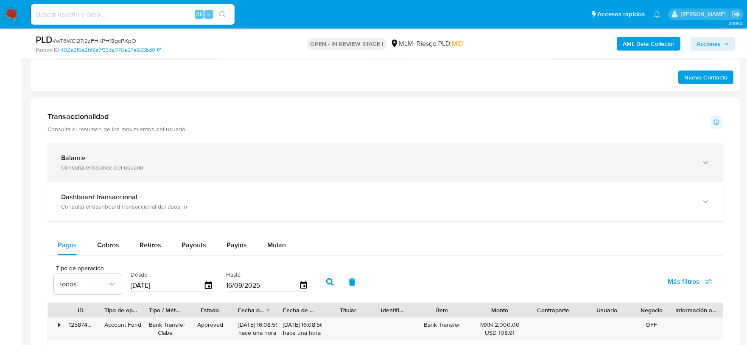
click at [511, 171] on div "Consulta el balance del usuario" at bounding box center [377, 167] width 632 height 8
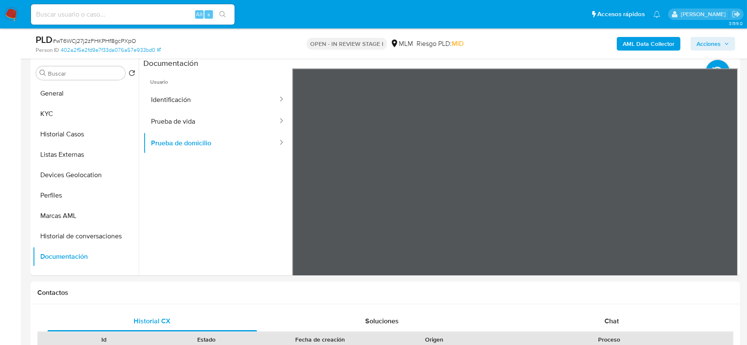
scroll to position [471, 0]
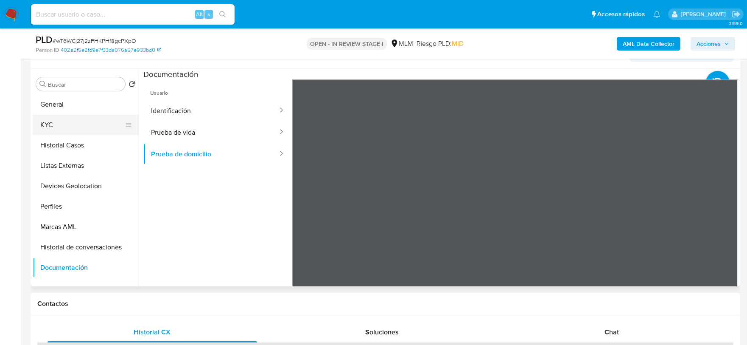
click at [51, 123] on button "KYC" at bounding box center [82, 125] width 99 height 20
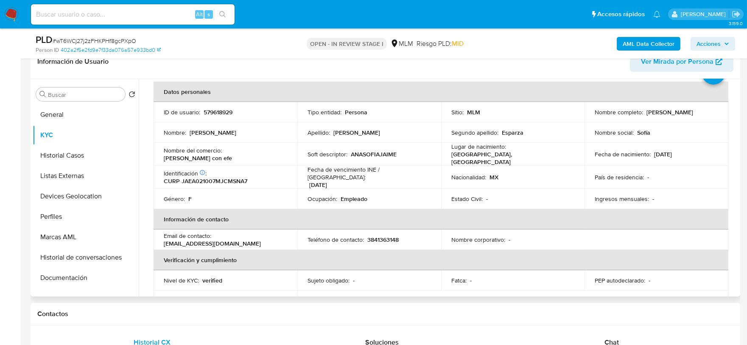
scroll to position [94, 0]
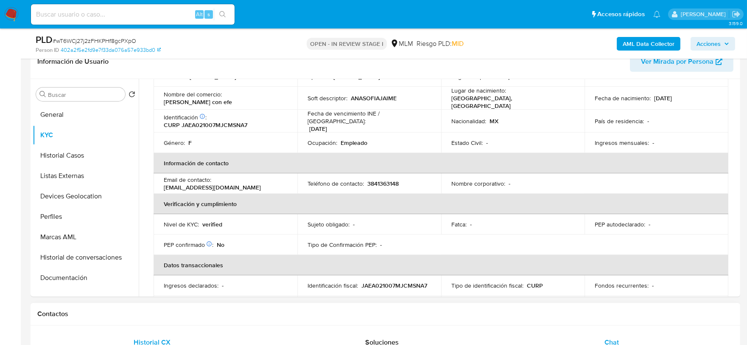
click at [618, 334] on div "Chat" at bounding box center [612, 342] width 210 height 20
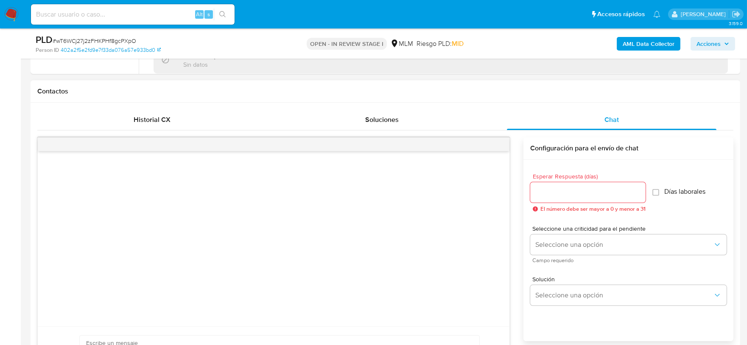
scroll to position [704, 0]
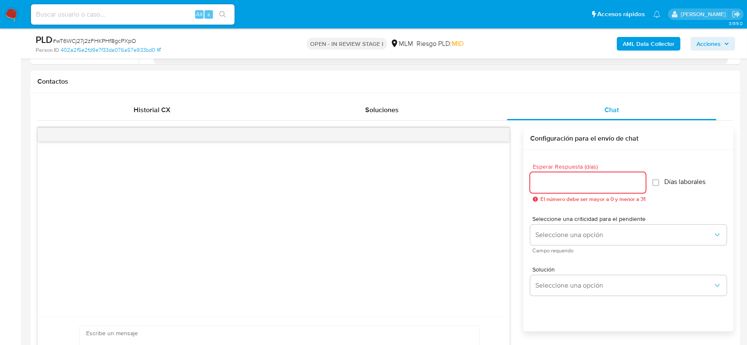
click at [617, 181] on input "Esperar Respuesta (días)" at bounding box center [587, 182] width 115 height 11
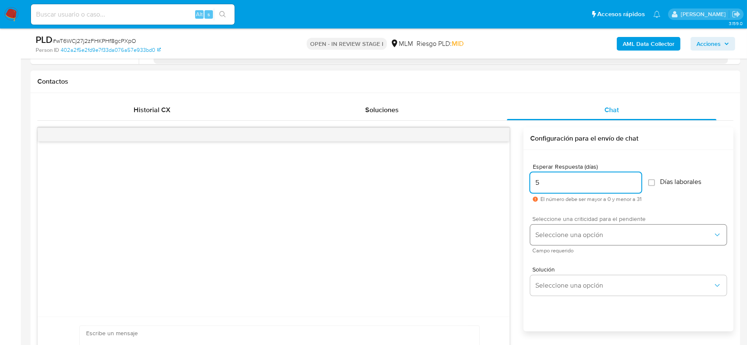
type input "5"
click at [599, 233] on span "Seleccione una opción" at bounding box center [625, 234] width 178 height 8
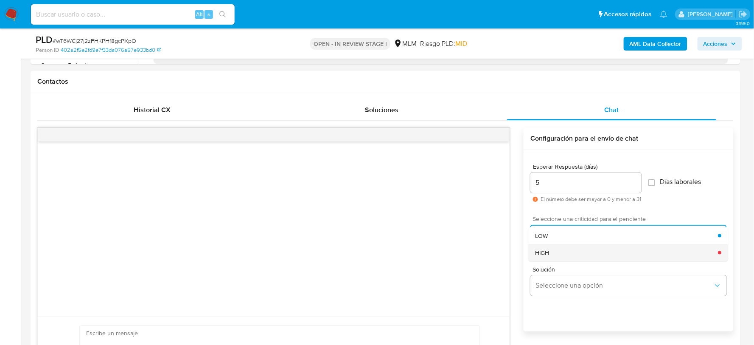
click at [563, 247] on div "HIGH" at bounding box center [627, 252] width 183 height 17
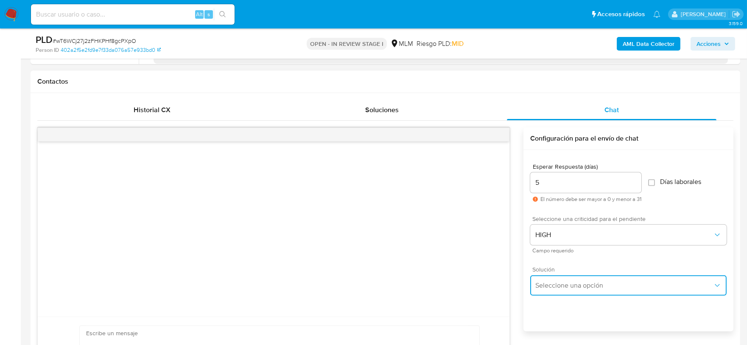
click at [559, 289] on span "Seleccione una opción" at bounding box center [625, 285] width 178 height 8
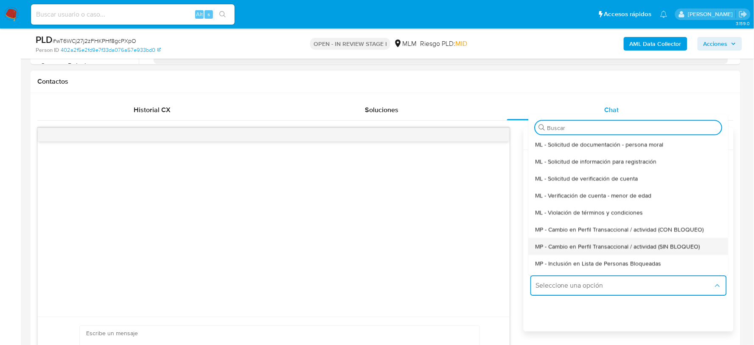
click at [599, 250] on span "MP - Cambio en Perfil Transaccional / actividad (SIN BLOQUEO)" at bounding box center [618, 247] width 165 height 8
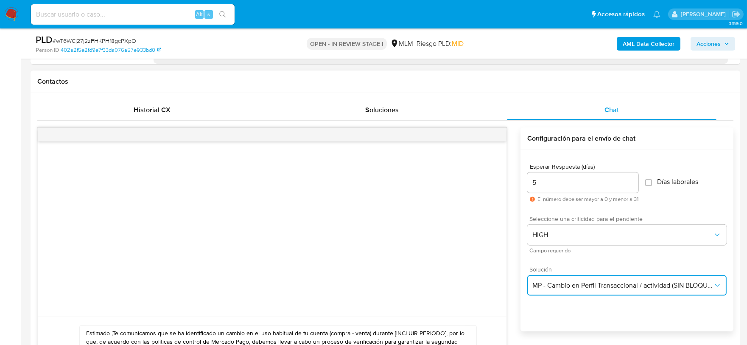
scroll to position [751, 0]
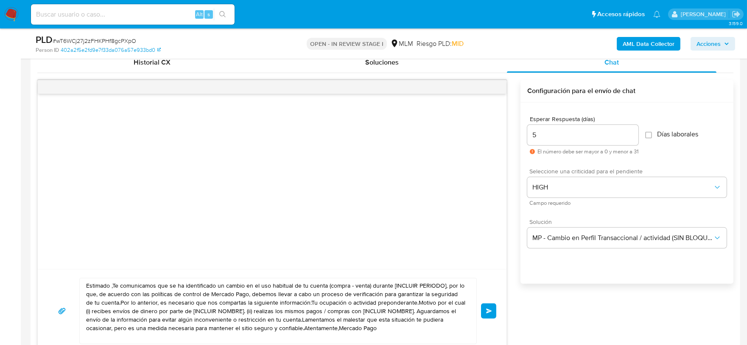
click at [266, 314] on textarea "Estimado ,Te comunicamos que se ha identificado un cambio en el uso habitual de…" at bounding box center [276, 310] width 380 height 65
paste textarea "a Ana Sofía De acuerdo con las políticas de control de Mercado Pago, debemos ll…"
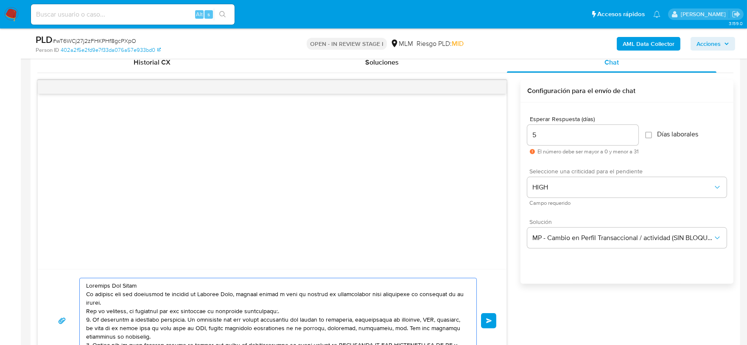
scroll to position [770, 0]
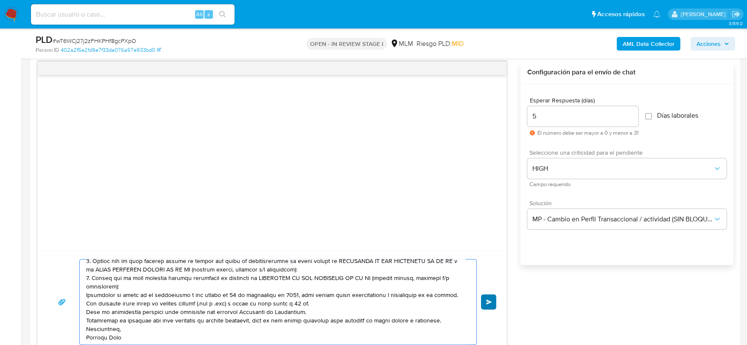
type textarea "Estimada Ana Sofía De acuerdo con las políticas de control de Mercado Pago, deb…"
click at [489, 304] on span "Enviar" at bounding box center [489, 301] width 6 height 5
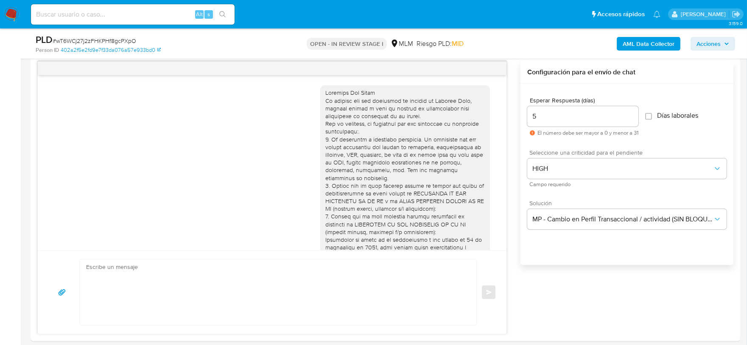
scroll to position [90, 0]
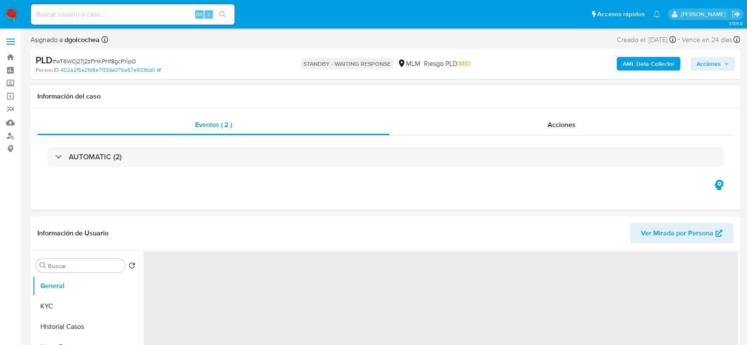
select select "10"
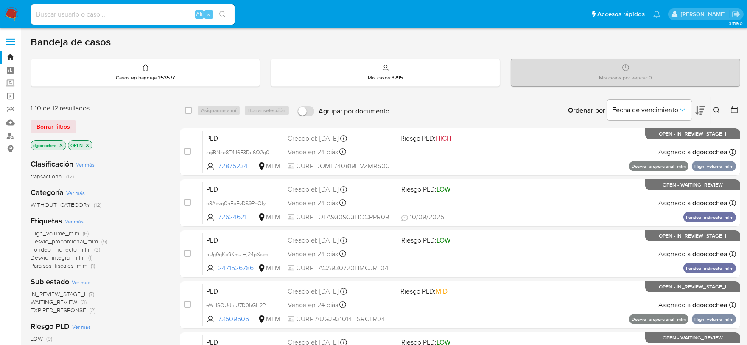
click at [720, 109] on icon at bounding box center [717, 110] width 7 height 7
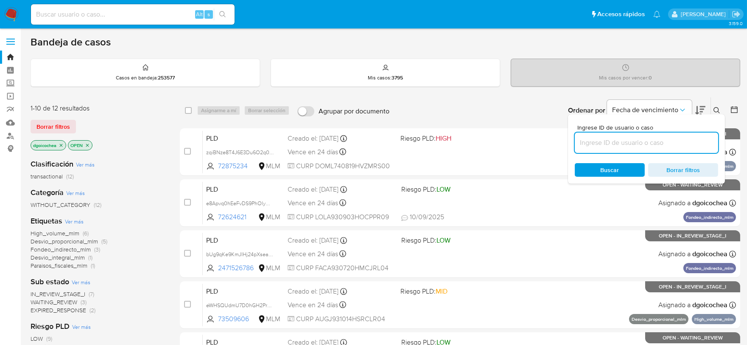
click at [647, 139] on input at bounding box center [646, 142] width 143 height 11
type input "191188192"
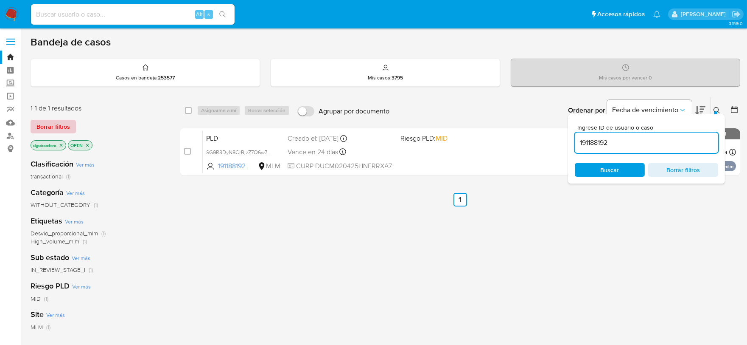
click at [34, 128] on button "Borrar filtros" at bounding box center [53, 127] width 45 height 14
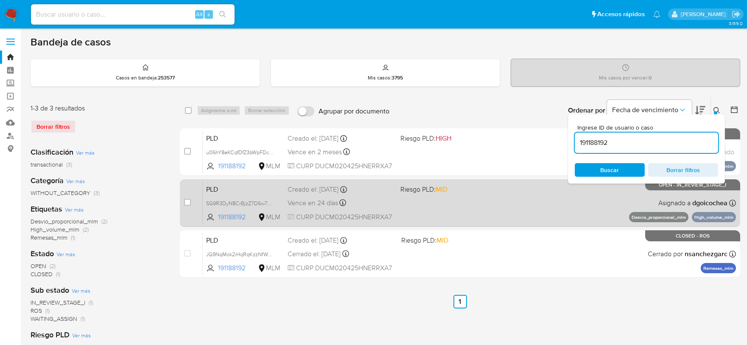
click at [213, 187] on span "PLD" at bounding box center [243, 188] width 75 height 11
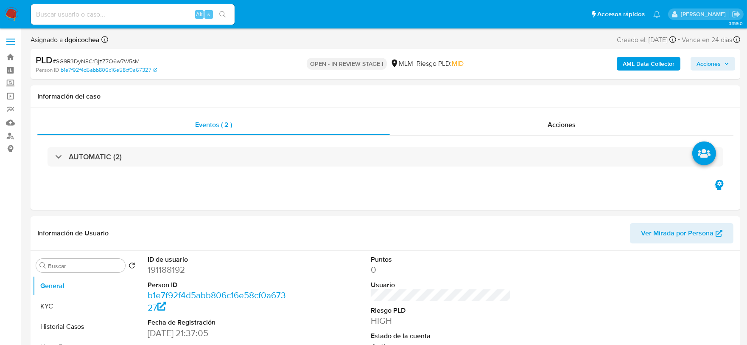
select select "10"
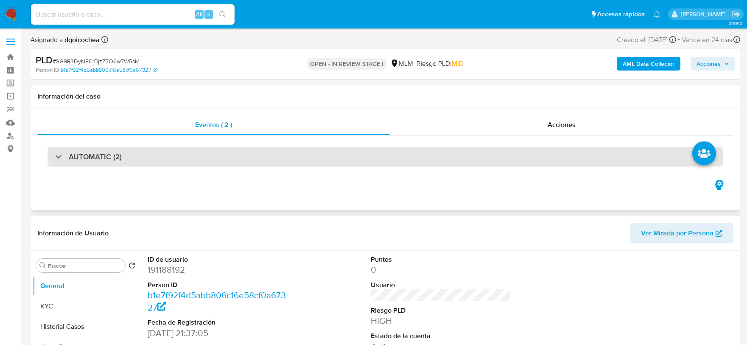
click at [86, 159] on h3 "AUTOMATIC (2)" at bounding box center [95, 156] width 53 height 9
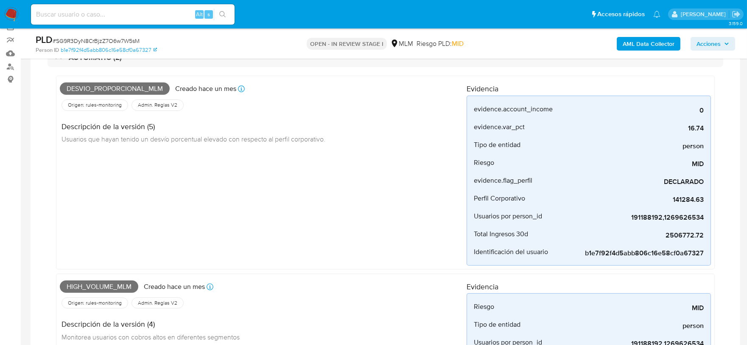
scroll to position [94, 0]
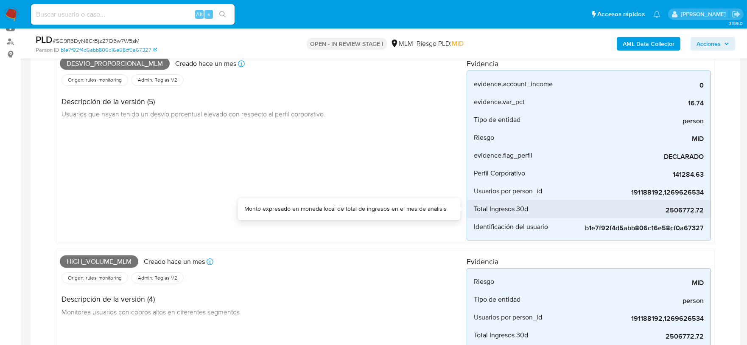
click at [685, 211] on span "2506772.72" at bounding box center [640, 210] width 127 height 8
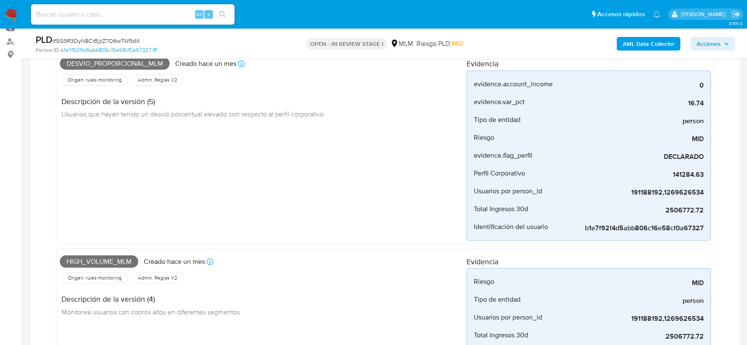
click at [380, 217] on div "Desvio_proporcional_mlm Creado hace un mes Creado: 12/08/2025 03:10:11 Origen: …" at bounding box center [263, 147] width 407 height 186
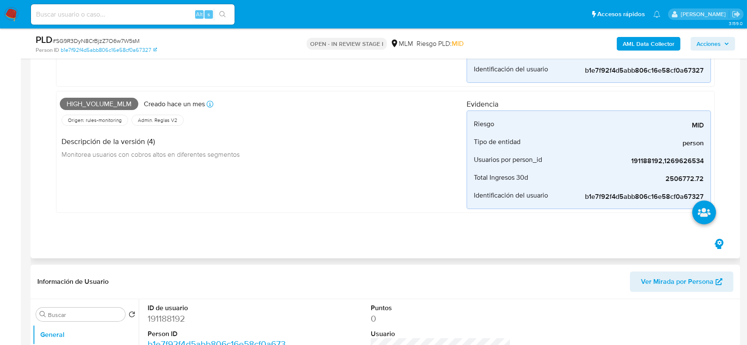
scroll to position [236, 0]
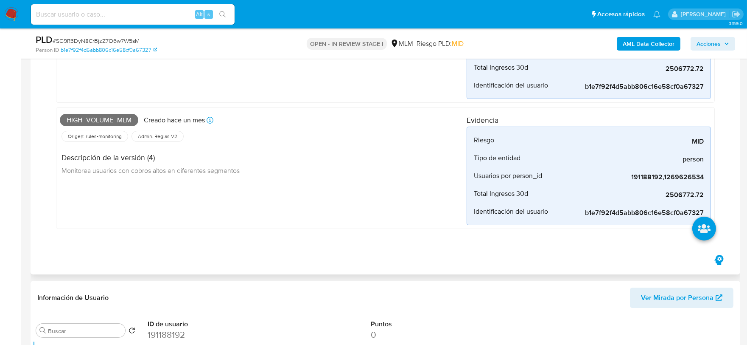
click at [347, 202] on div "High_volume_mlm Creado hace un mes Creado: 12/08/2025 03:05:11 Origen: rules-mo…" at bounding box center [263, 168] width 407 height 115
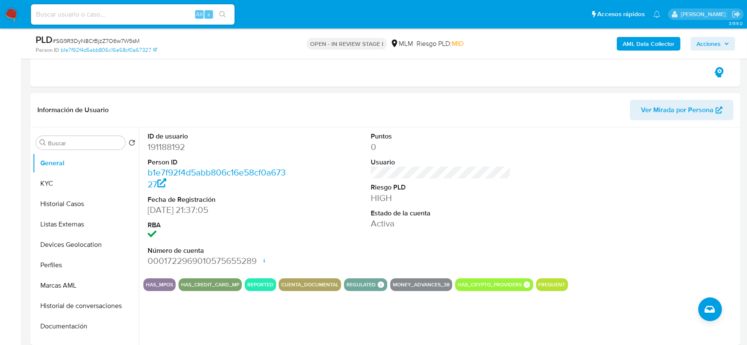
scroll to position [424, 0]
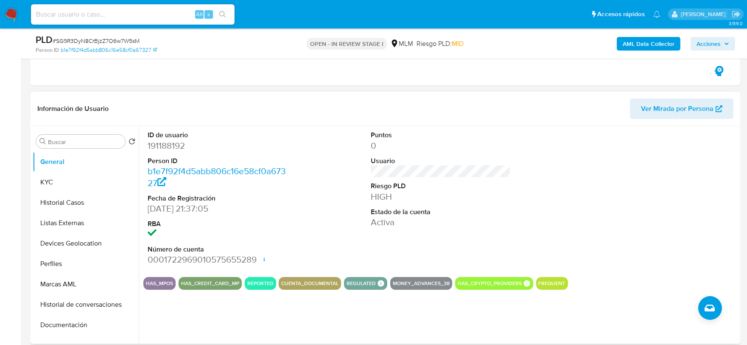
click at [506, 199] on dd "HIGH" at bounding box center [441, 197] width 140 height 12
click at [81, 178] on button "KYC" at bounding box center [82, 182] width 99 height 20
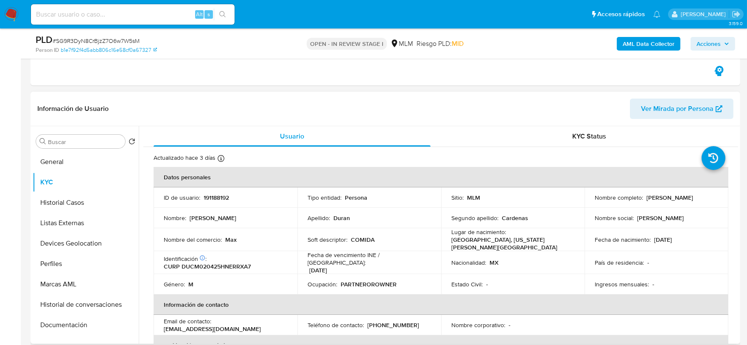
scroll to position [47, 0]
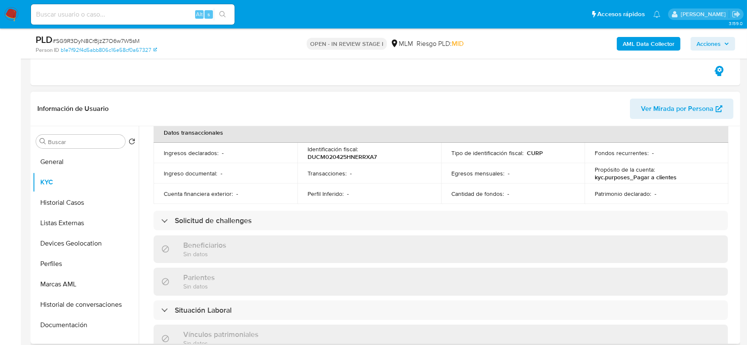
scroll to position [283, 0]
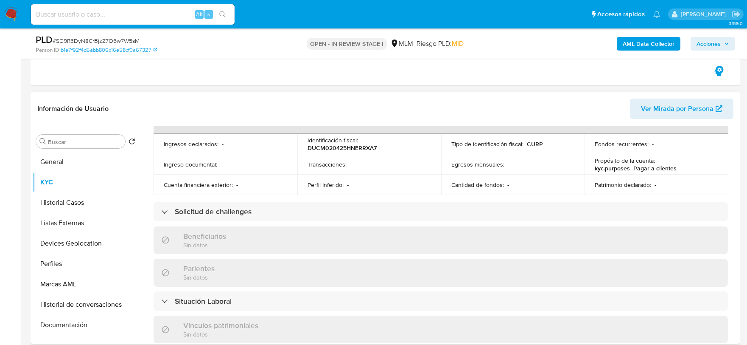
click at [146, 154] on div "Actualizado hace 3 días Creado: 24/06/2020 17:47:12 Actualizado: 13/09/2025 10:…" at bounding box center [440, 227] width 595 height 727
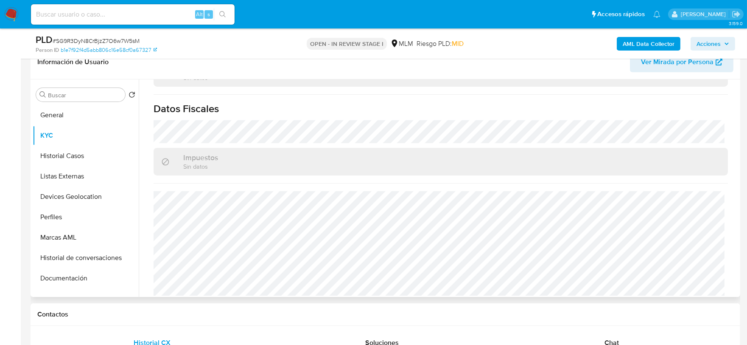
scroll to position [471, 0]
click at [61, 152] on button "Historial Casos" at bounding box center [82, 155] width 99 height 20
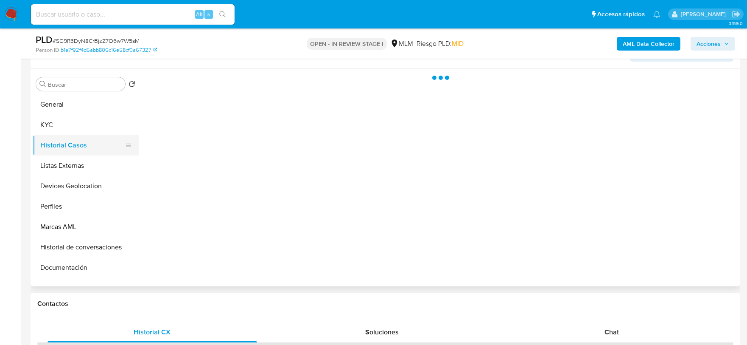
scroll to position [0, 0]
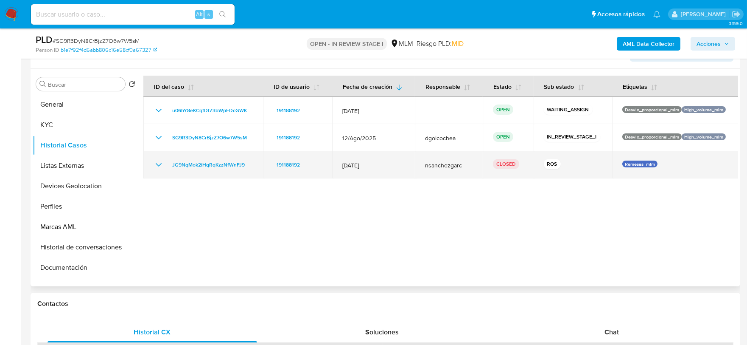
click at [155, 164] on icon "Mostrar/Ocultar" at bounding box center [159, 165] width 10 height 10
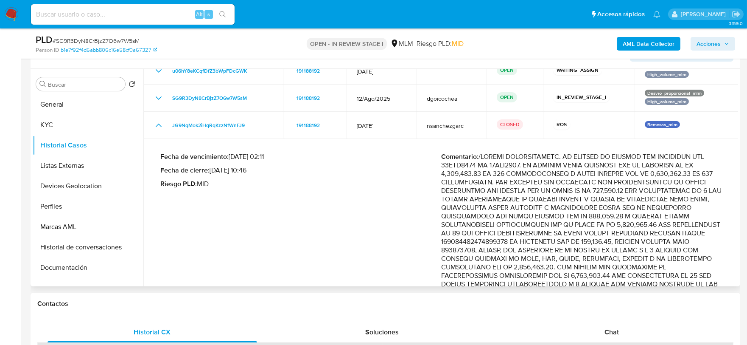
scroll to position [94, 0]
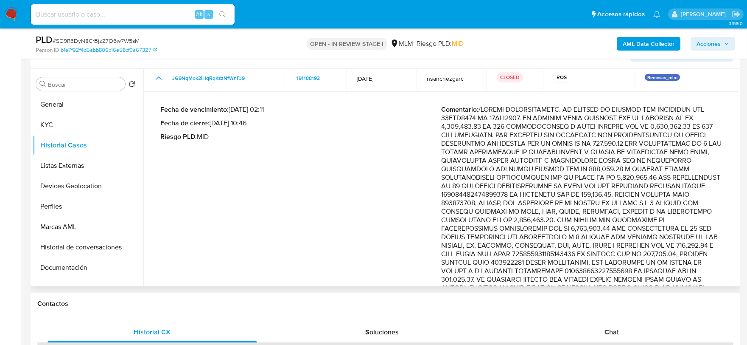
drag, startPoint x: 523, startPoint y: 119, endPoint x: 438, endPoint y: 120, distance: 84.5
click at [438, 120] on div "Fecha de vencimiento : 10/09/2025 02:11 Fecha de cierre : 08/09/2025 10:46 Ries…" at bounding box center [440, 264] width 561 height 333
click at [491, 126] on p "Comentario :" at bounding box center [581, 258] width 281 height 306
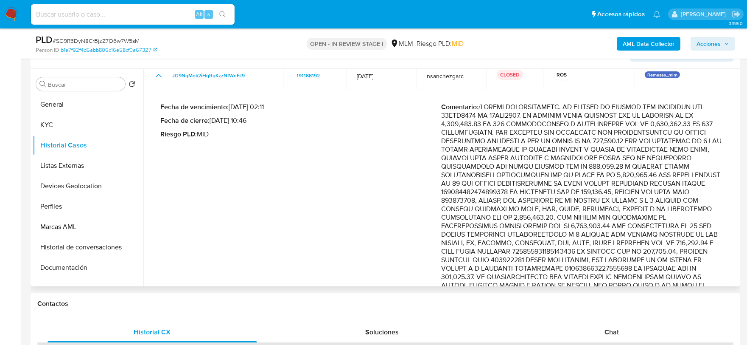
scroll to position [70, 0]
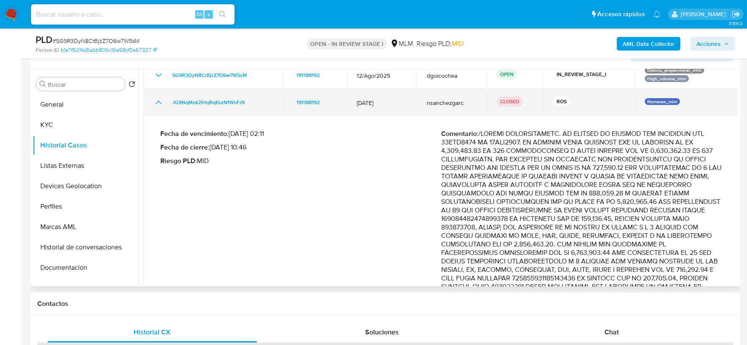
click at [161, 105] on icon "Mostrar/Ocultar" at bounding box center [159, 102] width 10 height 10
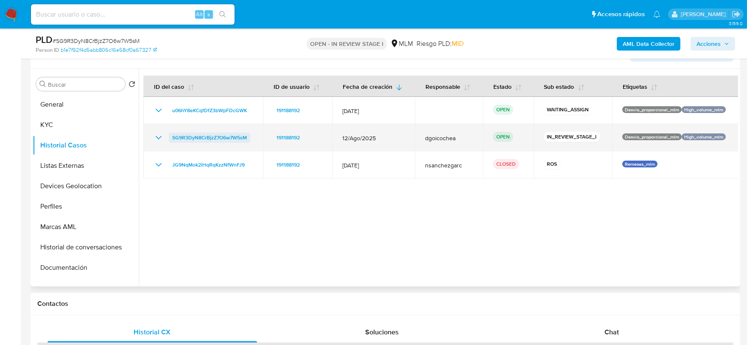
scroll to position [0, 0]
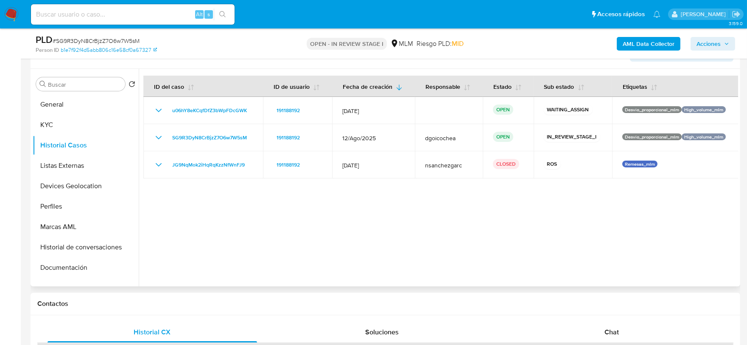
click at [269, 228] on div at bounding box center [439, 177] width 600 height 217
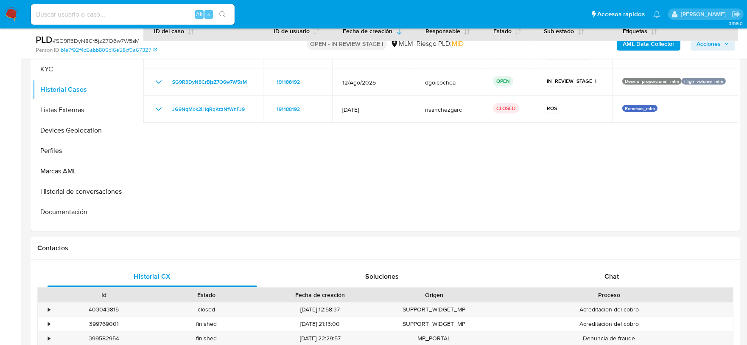
scroll to position [529, 0]
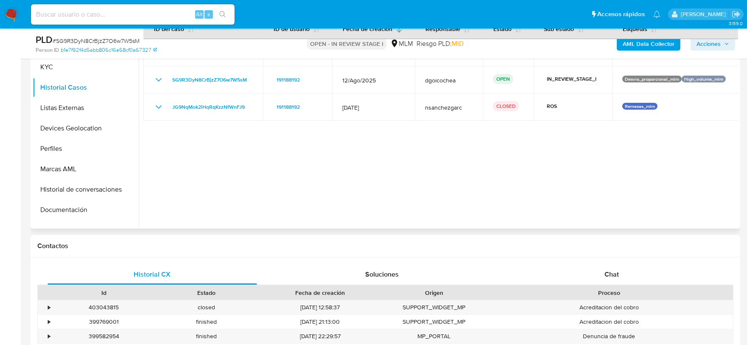
click at [330, 166] on div at bounding box center [439, 119] width 600 height 217
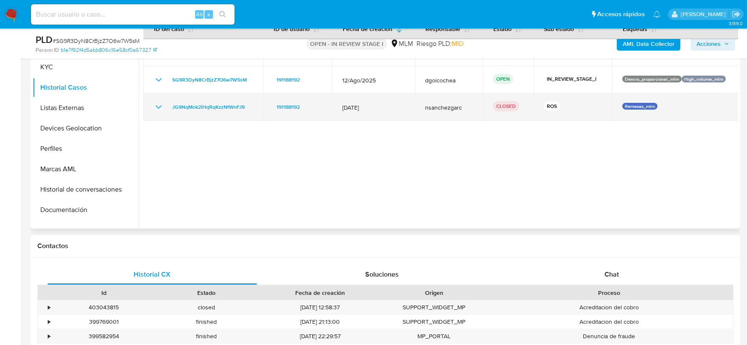
click at [158, 104] on icon "Mostrar/Ocultar" at bounding box center [159, 107] width 10 height 10
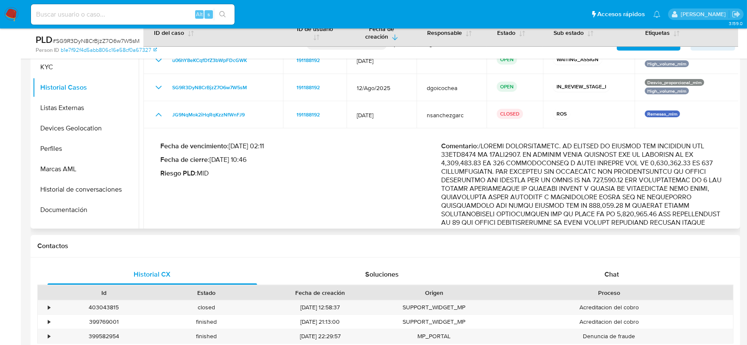
click at [373, 208] on div "Fecha de vencimiento : 10/09/2025 02:11 Fecha de cierre : 08/09/2025 10:46 Ries…" at bounding box center [300, 301] width 281 height 319
click at [71, 104] on button "Listas Externas" at bounding box center [82, 108] width 99 height 20
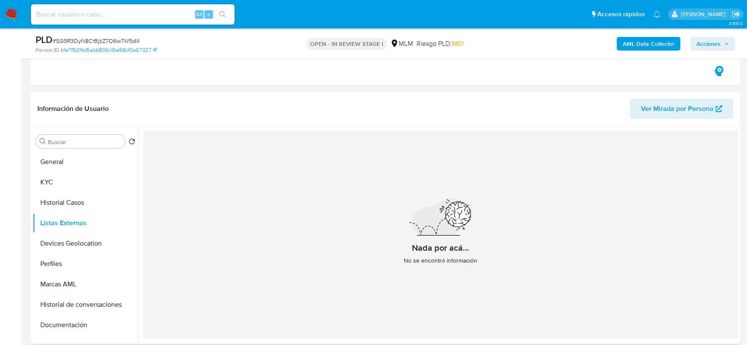
scroll to position [435, 0]
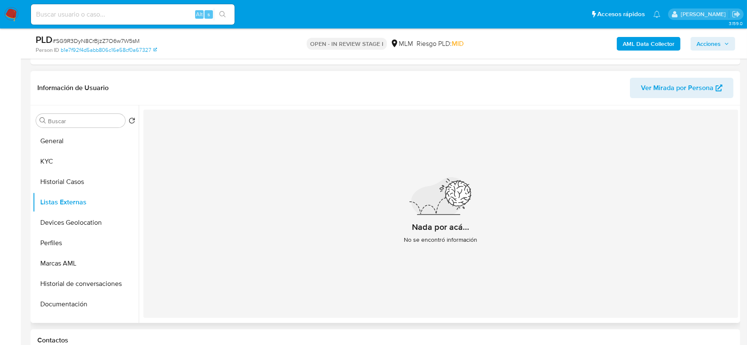
click at [298, 236] on div "Nada por acá... No se encontró información" at bounding box center [440, 213] width 595 height 208
click at [83, 222] on button "Devices Geolocation" at bounding box center [82, 222] width 99 height 20
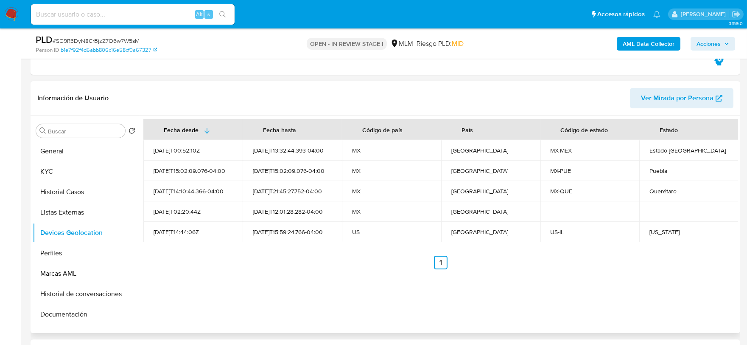
click at [227, 278] on div "Fecha desde Fecha hasta Código de país País Código de estado Estado 2022-05-13T…" at bounding box center [439, 223] width 600 height 217
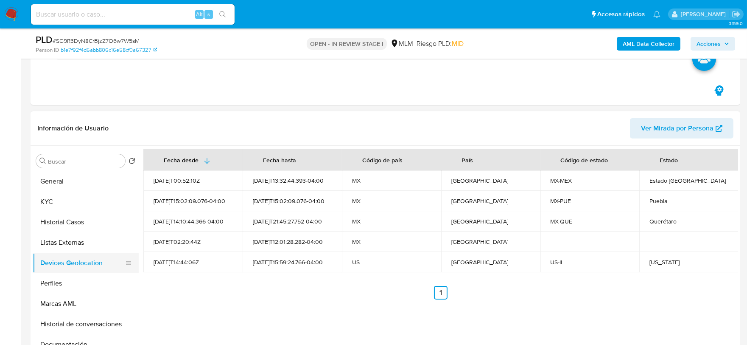
scroll to position [388, 0]
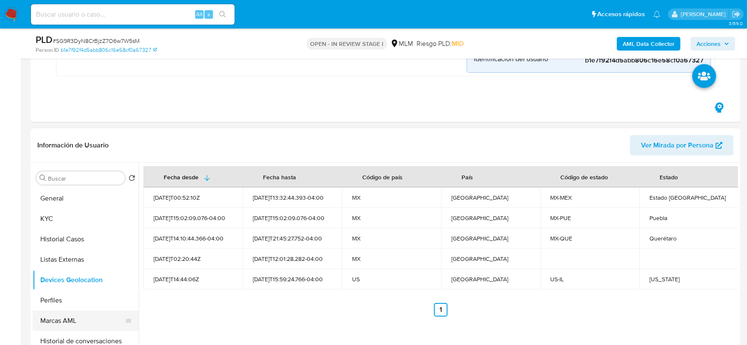
drag, startPoint x: 53, startPoint y: 295, endPoint x: 66, endPoint y: 302, distance: 13.9
click at [54, 295] on button "Perfiles" at bounding box center [86, 300] width 106 height 20
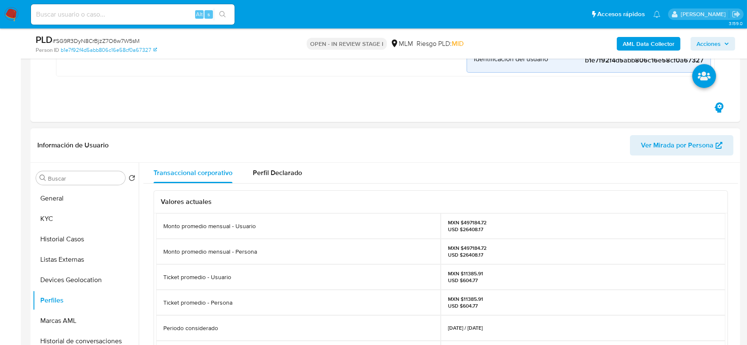
click at [421, 251] on div "Monto promedio mensual - Persona" at bounding box center [298, 250] width 285 height 25
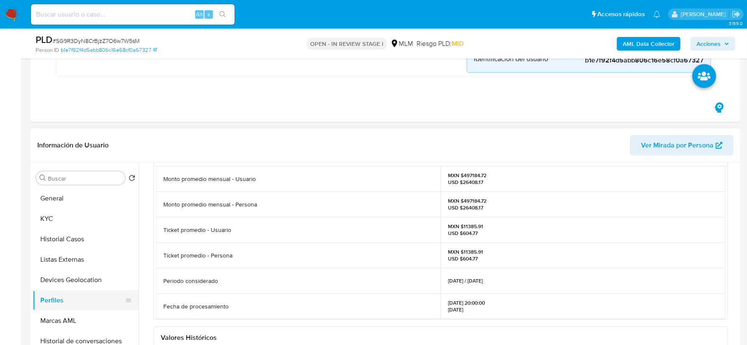
scroll to position [47, 0]
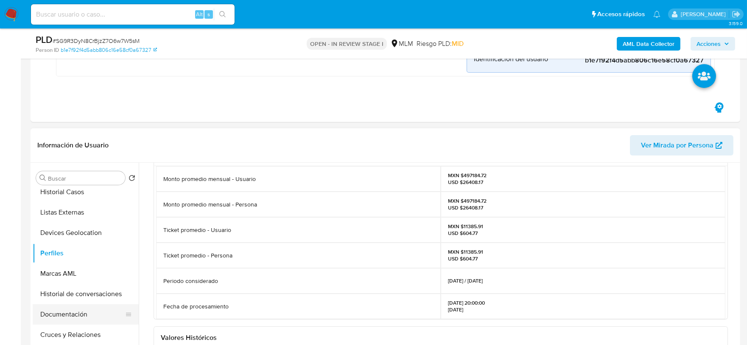
click at [78, 311] on button "Documentación" at bounding box center [82, 314] width 99 height 20
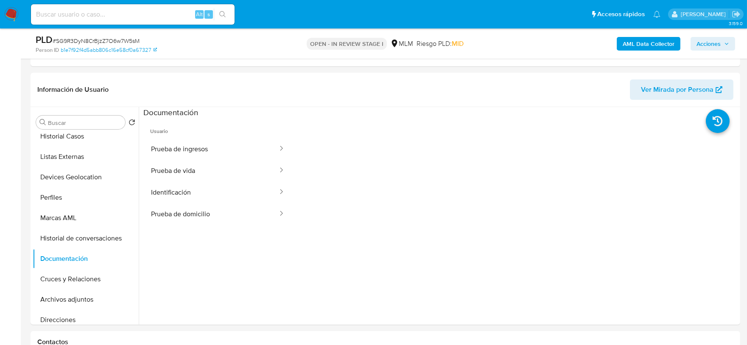
scroll to position [443, 0]
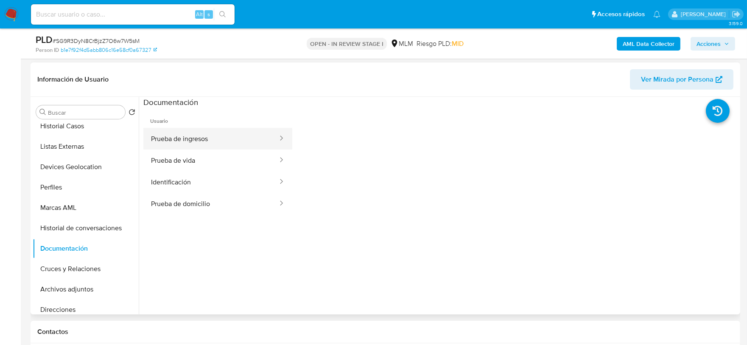
click at [220, 138] on button "Prueba de ingresos" at bounding box center [210, 139] width 135 height 22
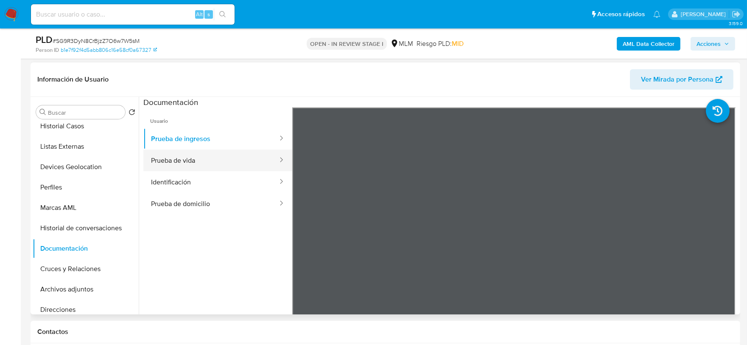
click at [209, 166] on button "Prueba de vida" at bounding box center [210, 160] width 135 height 22
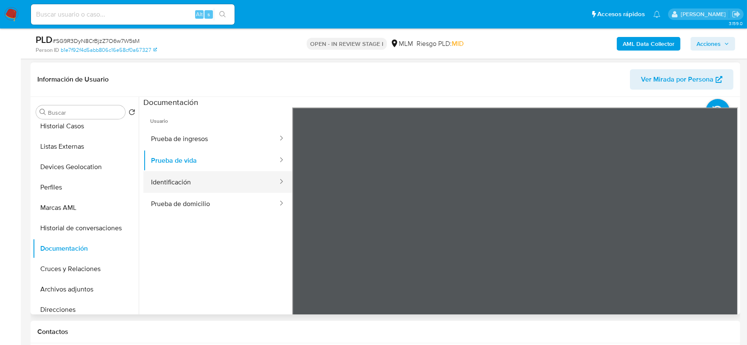
drag, startPoint x: 177, startPoint y: 172, endPoint x: 179, endPoint y: 181, distance: 9.2
click at [177, 176] on button "Identificación" at bounding box center [210, 182] width 135 height 22
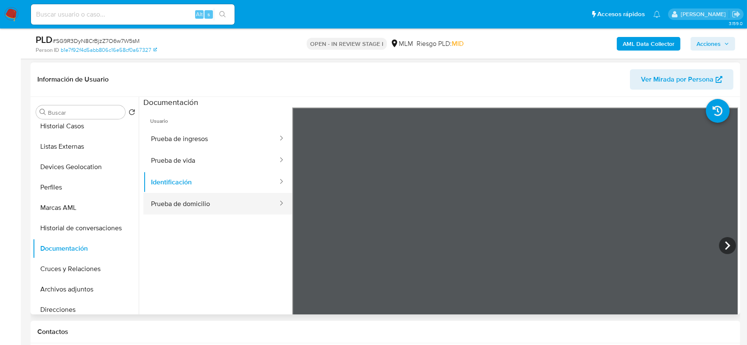
click at [179, 203] on button "Prueba de domicilio" at bounding box center [210, 204] width 135 height 22
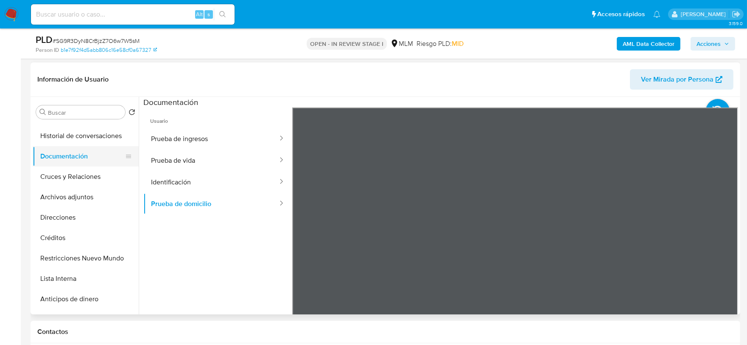
scroll to position [141, 0]
click at [82, 193] on button "Archivos adjuntos" at bounding box center [82, 195] width 99 height 20
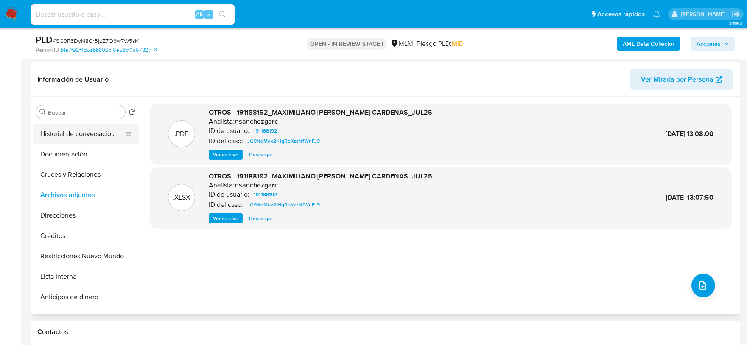
click at [85, 133] on button "Historial de conversaciones" at bounding box center [82, 133] width 99 height 20
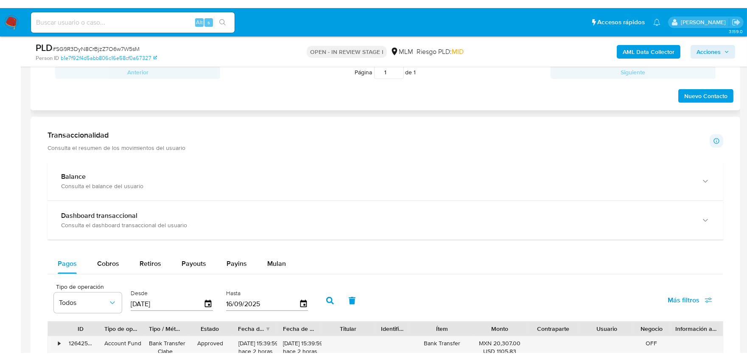
scroll to position [821, 0]
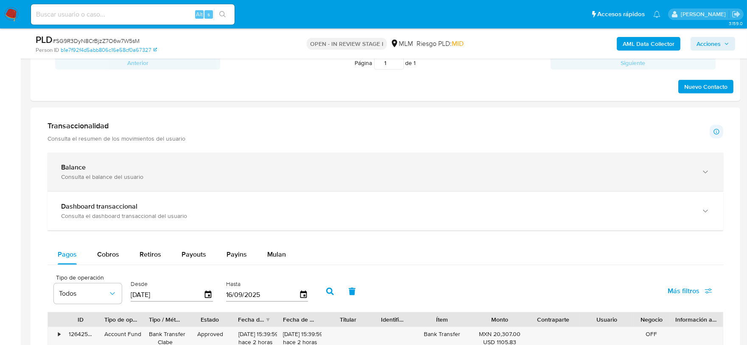
click at [503, 175] on div "Consulta el balance del usuario" at bounding box center [377, 177] width 632 height 8
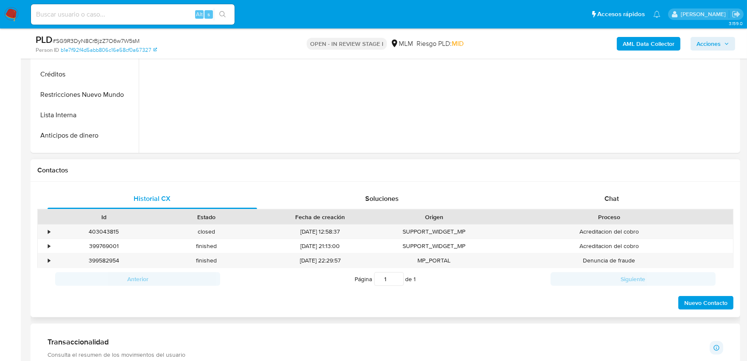
scroll to position [585, 0]
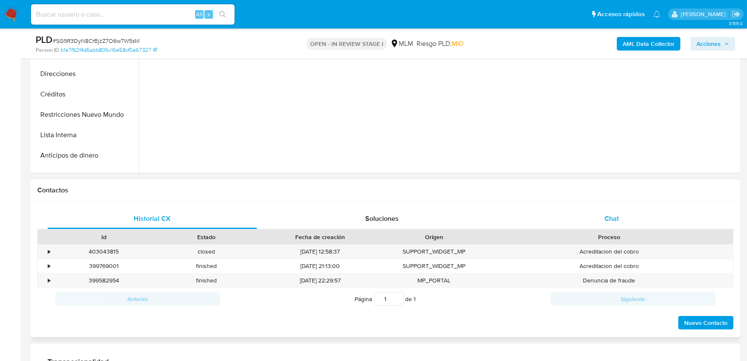
click at [609, 219] on span "Chat" at bounding box center [612, 218] width 14 height 10
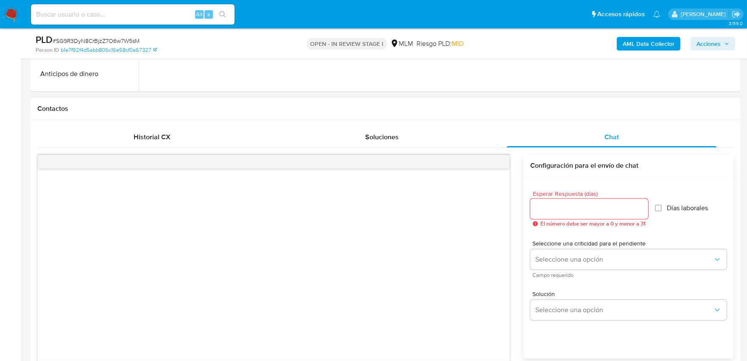
scroll to position [679, 0]
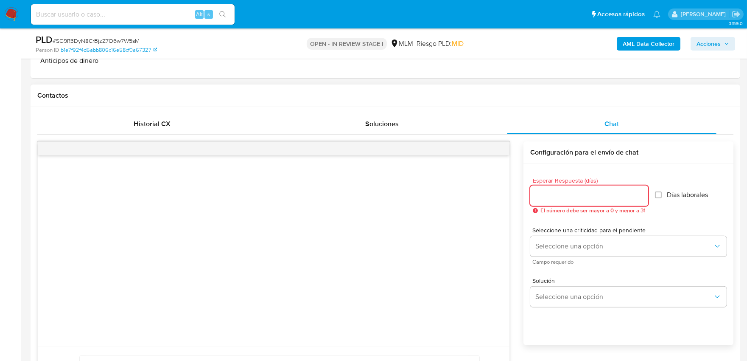
click at [563, 194] on input "Esperar Respuesta (días)" at bounding box center [589, 195] width 118 height 11
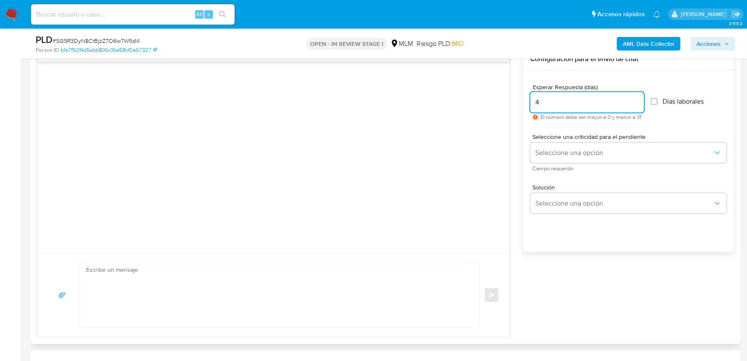
scroll to position [774, 0]
type input "4"
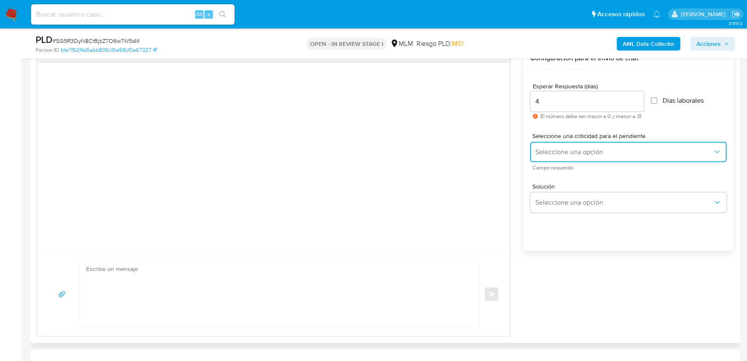
click at [557, 159] on button "Seleccione una opción" at bounding box center [628, 152] width 196 height 20
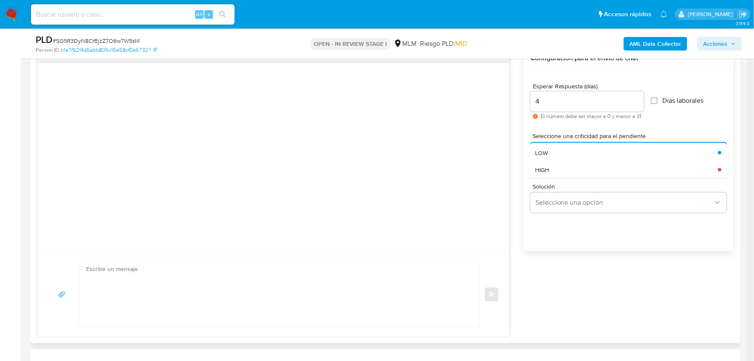
click at [545, 173] on span "HIGH" at bounding box center [543, 170] width 14 height 8
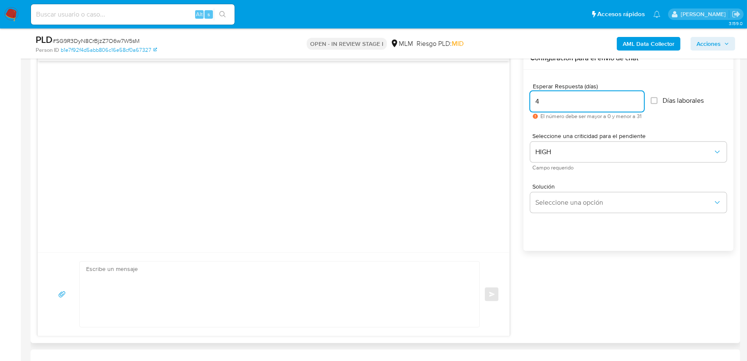
click at [547, 96] on input "4" at bounding box center [587, 101] width 114 height 11
type input "5"
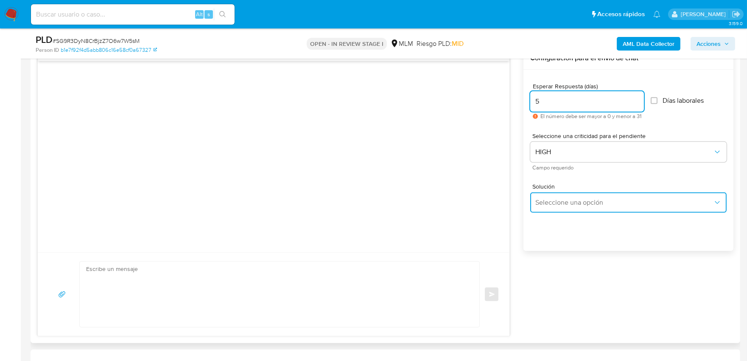
click at [570, 200] on span "Seleccione una opción" at bounding box center [625, 202] width 178 height 8
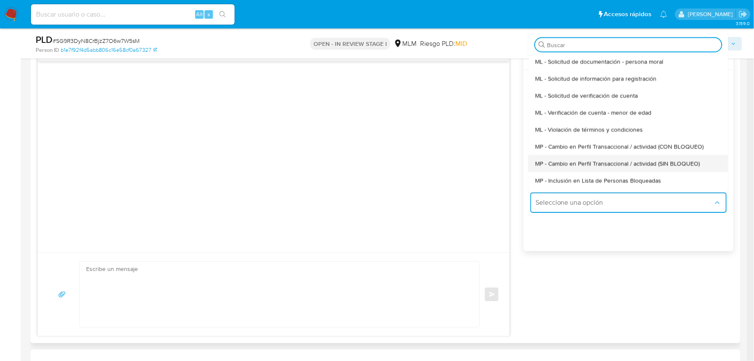
click at [579, 162] on span "MP - Cambio en Perfil Transaccional / actividad (SIN BLOQUEO)" at bounding box center [618, 164] width 165 height 8
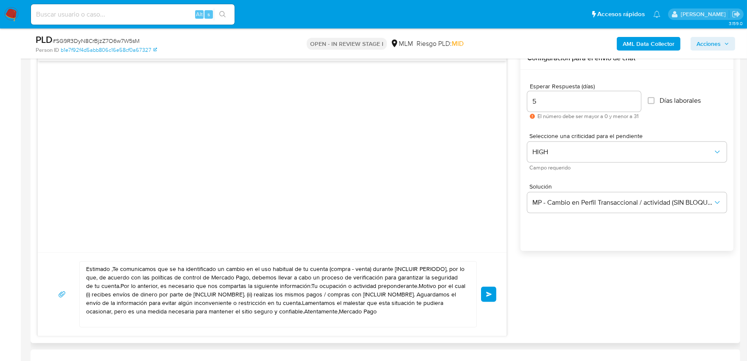
click at [317, 286] on textarea "Estimado ,Te comunicamos que se ha identificado un cambio en el uso habitual de…" at bounding box center [276, 293] width 380 height 65
paste textarea "Maximiliano De acuerdo con las políticas de control de Mercado Pago, debemos ll…"
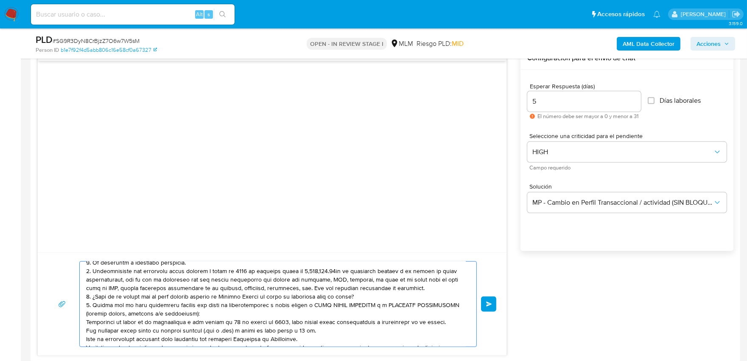
scroll to position [24, 0]
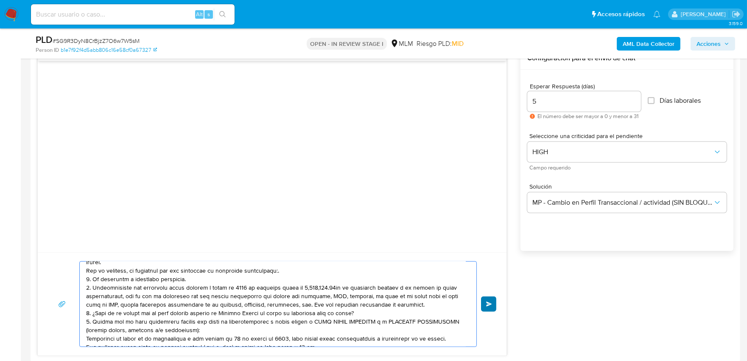
type textarea "Estimado Maximiliano De acuerdo con las políticas de control de Mercado Pago, d…"
click at [496, 306] on button "Enviar" at bounding box center [488, 303] width 15 height 15
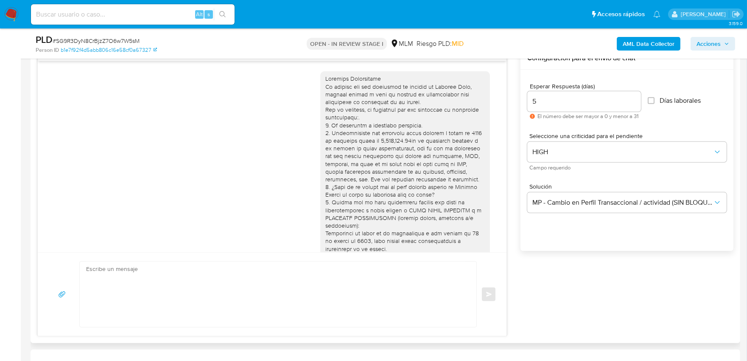
scroll to position [89, 0]
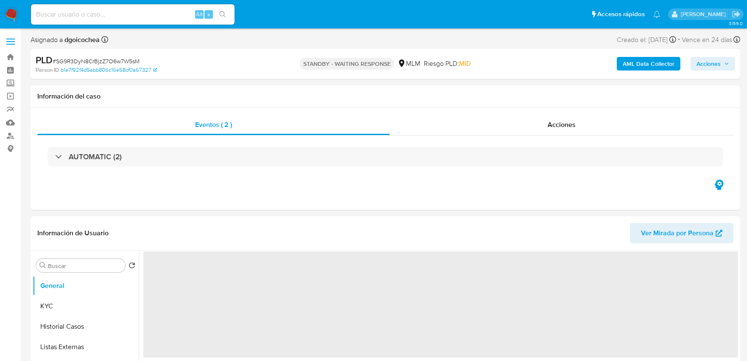
select select "10"
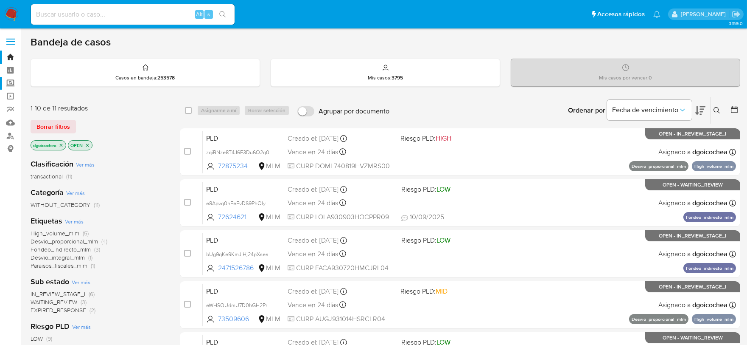
click at [11, 81] on label "Screening" at bounding box center [50, 83] width 101 height 13
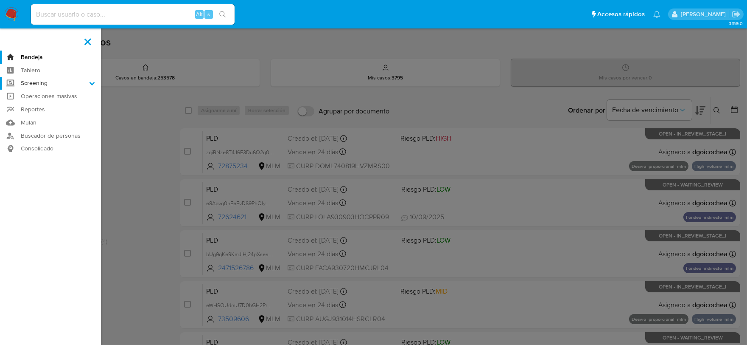
click at [0, 0] on input "Screening" at bounding box center [0, 0] width 0 height 0
click at [46, 112] on link "Herramientas" at bounding box center [50, 116] width 101 height 11
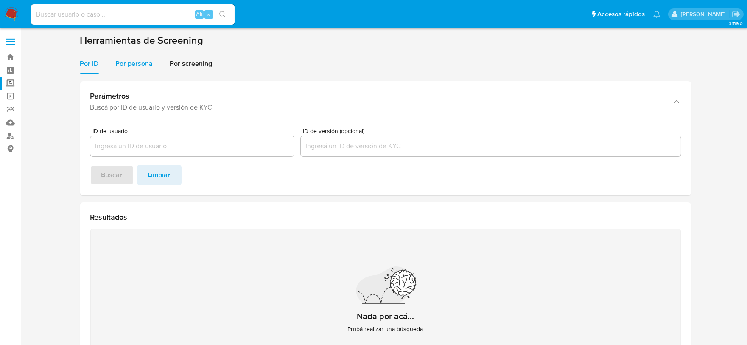
click at [123, 73] on div "Por persona" at bounding box center [134, 63] width 37 height 20
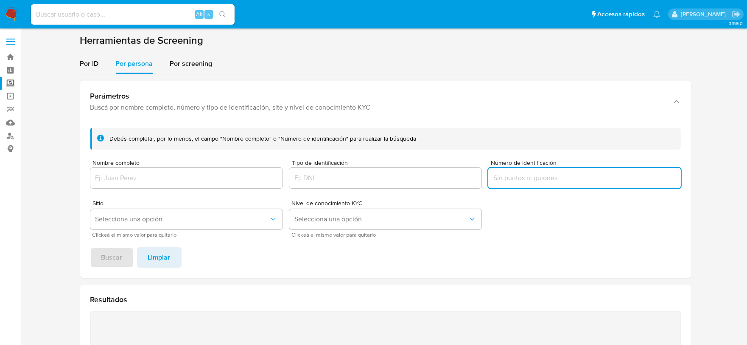
click at [541, 175] on input "Número de identificación" at bounding box center [584, 177] width 192 height 11
type input "ECO221213HM3"
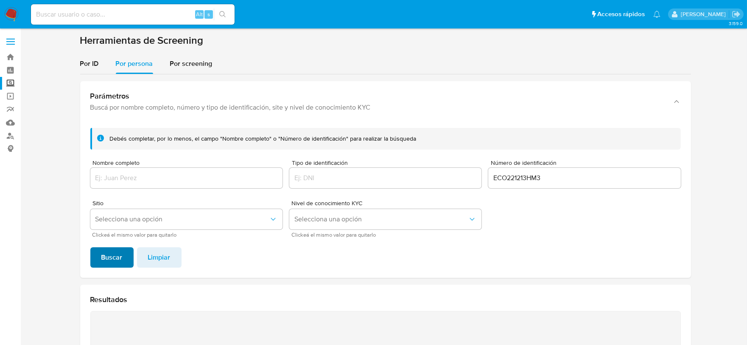
click at [116, 260] on span "Buscar" at bounding box center [111, 257] width 21 height 19
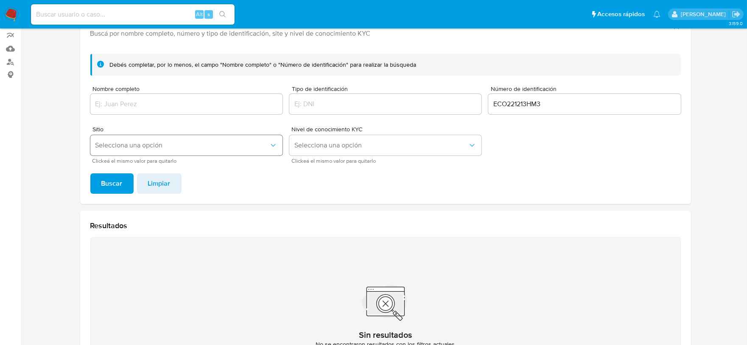
scroll to position [73, 0]
click at [137, 188] on button "Limpiar" at bounding box center [159, 184] width 45 height 20
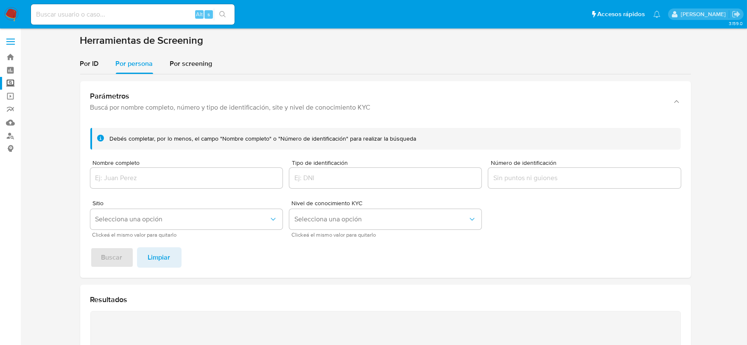
click at [123, 184] on div at bounding box center [186, 178] width 192 height 20
click at [123, 176] on input "Nombre completo" at bounding box center [186, 177] width 192 height 11
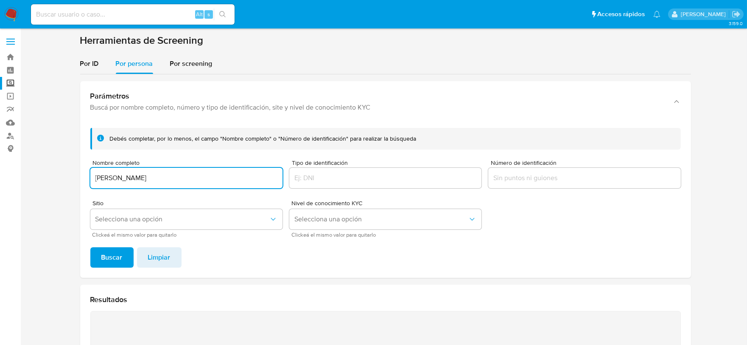
type input "[PERSON_NAME]"
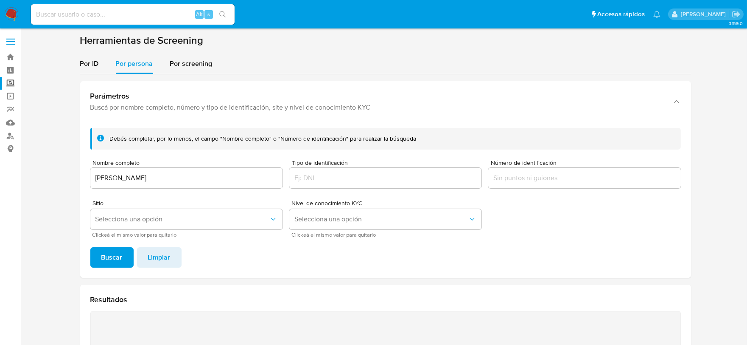
click at [105, 254] on span "Buscar" at bounding box center [111, 257] width 21 height 19
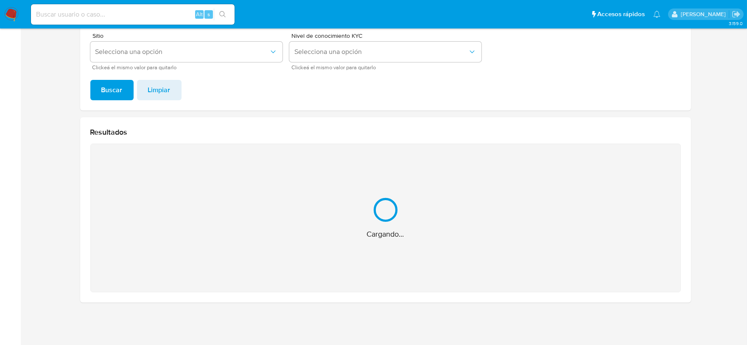
scroll to position [32, 0]
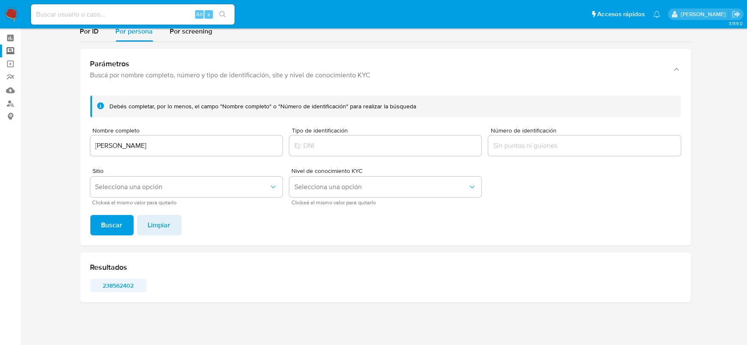
click at [122, 285] on span "238562402" at bounding box center [118, 285] width 44 height 12
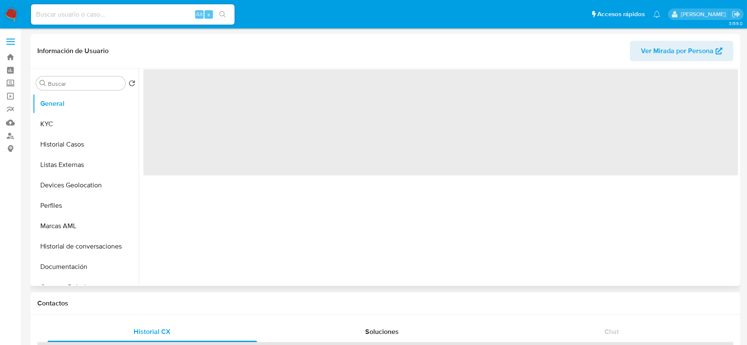
select select "10"
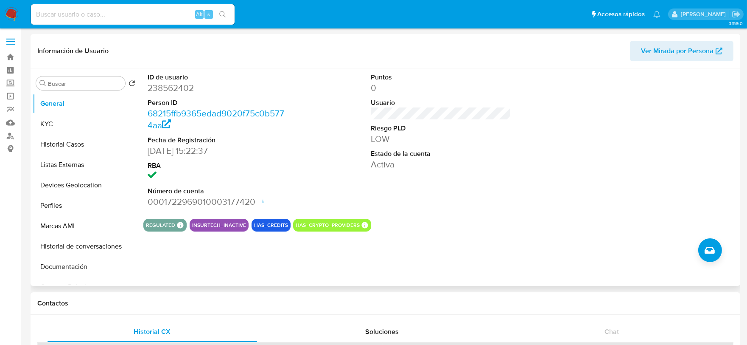
click at [173, 87] on dd "238562402" at bounding box center [218, 88] width 140 height 12
copy dd "238562402"
click at [59, 122] on button "KYC" at bounding box center [82, 124] width 99 height 20
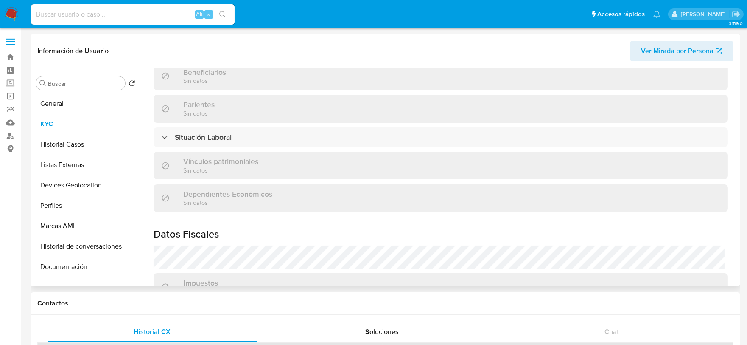
scroll to position [533, 0]
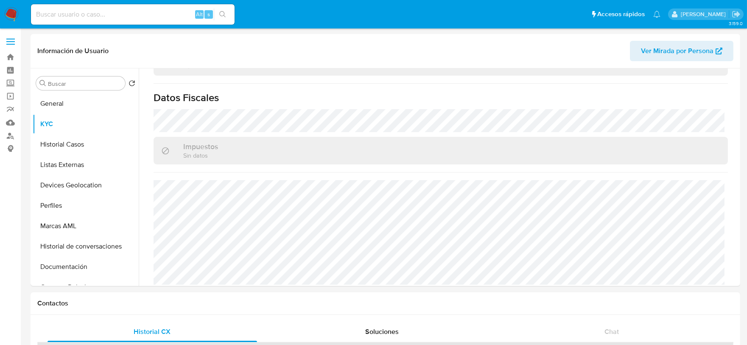
click at [9, 15] on img at bounding box center [11, 14] width 14 height 14
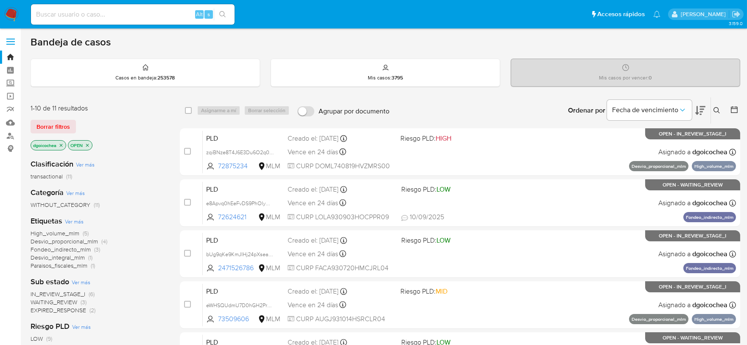
click at [70, 239] on span "Desvio_proporcional_mlm" at bounding box center [64, 241] width 67 height 8
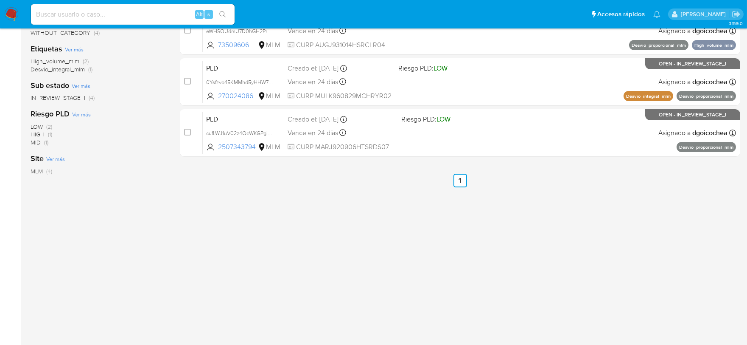
scroll to position [31, 0]
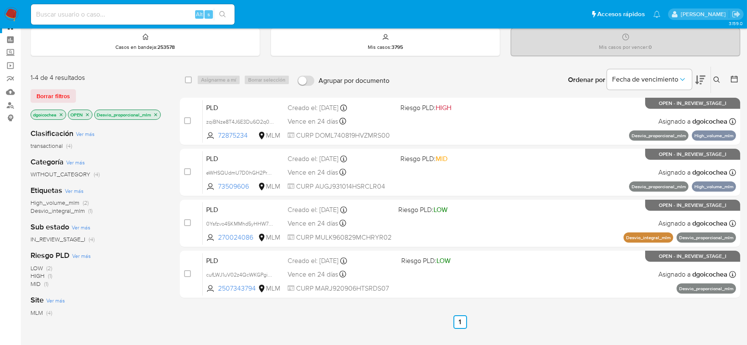
click at [156, 113] on icon "close-filter" at bounding box center [155, 114] width 3 height 3
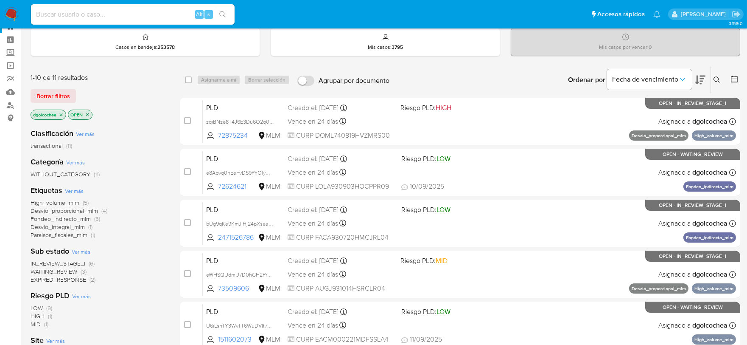
click at [55, 204] on span "High_volume_mlm" at bounding box center [55, 202] width 49 height 8
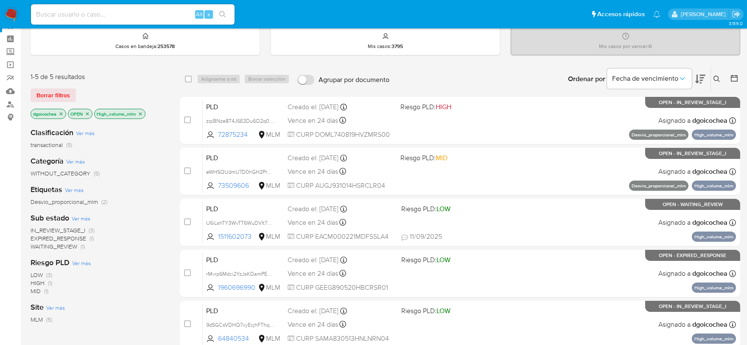
scroll to position [31, 0]
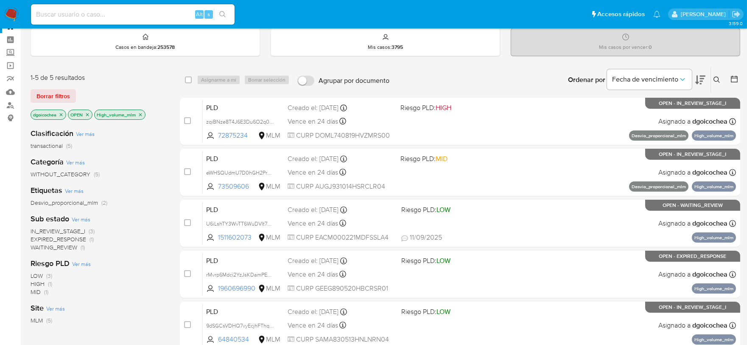
click at [718, 76] on icon at bounding box center [717, 79] width 7 height 7
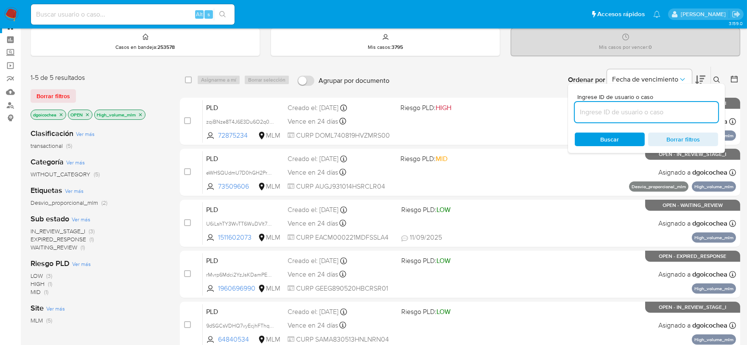
click at [645, 116] on input at bounding box center [646, 112] width 143 height 11
type input "9"
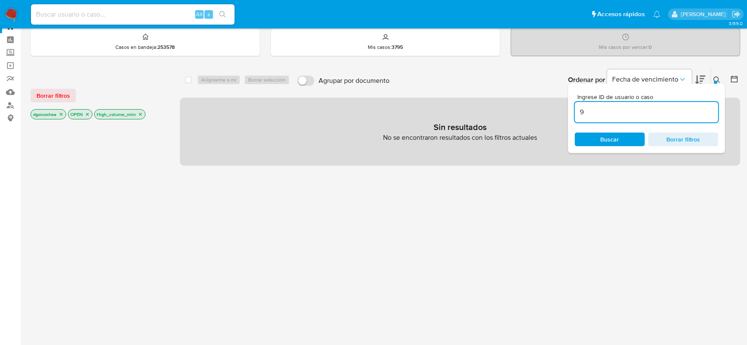
click at [642, 113] on input "9" at bounding box center [646, 112] width 143 height 11
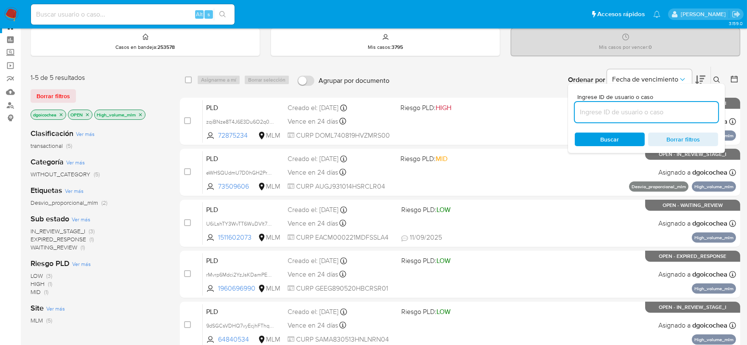
click at [642, 113] on input at bounding box center [646, 112] width 143 height 11
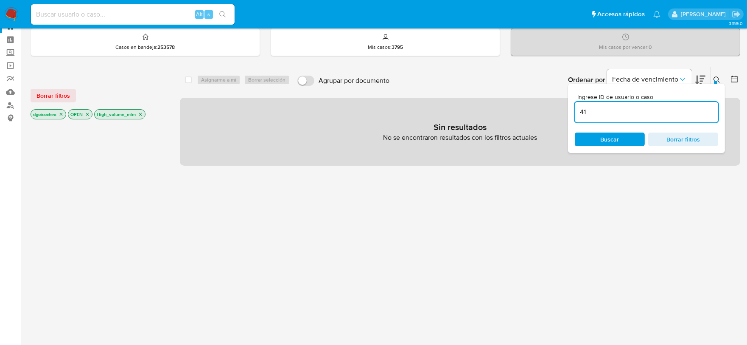
click at [642, 113] on input "41" at bounding box center [646, 112] width 143 height 11
click at [625, 116] on input "1911" at bounding box center [646, 112] width 143 height 11
click at [142, 113] on icon "close-filter" at bounding box center [140, 114] width 3 height 3
click at [51, 92] on span "Borrar filtros" at bounding box center [53, 96] width 34 height 12
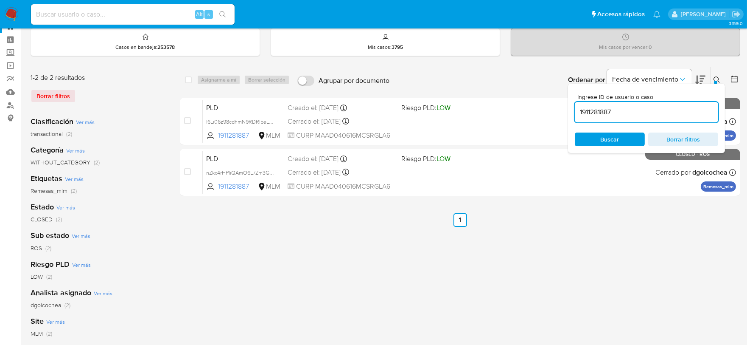
click at [723, 79] on button at bounding box center [718, 80] width 14 height 10
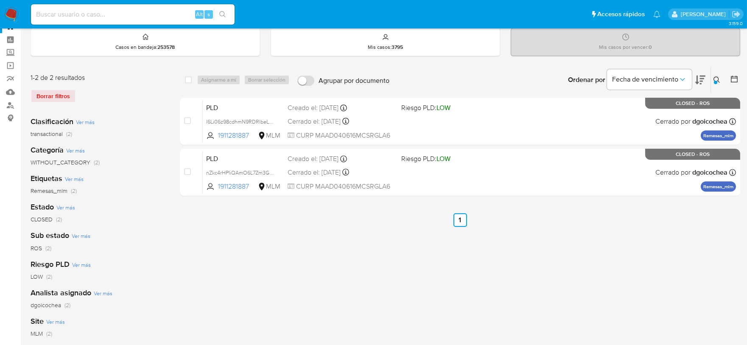
click at [715, 77] on icon at bounding box center [717, 79] width 6 height 6
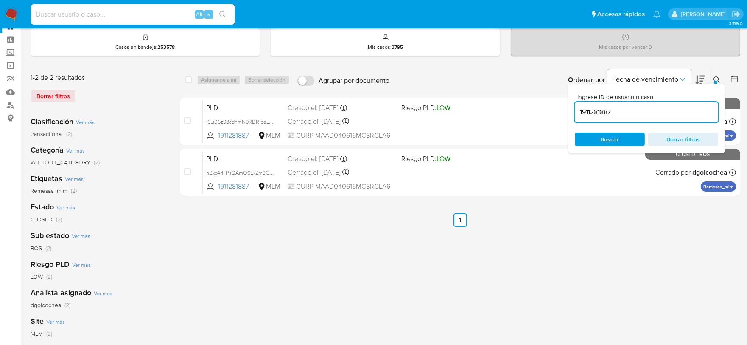
drag, startPoint x: 614, startPoint y: 112, endPoint x: 592, endPoint y: 108, distance: 23.3
click at [592, 108] on input "1911281887" at bounding box center [646, 112] width 143 height 11
type input "191188192"
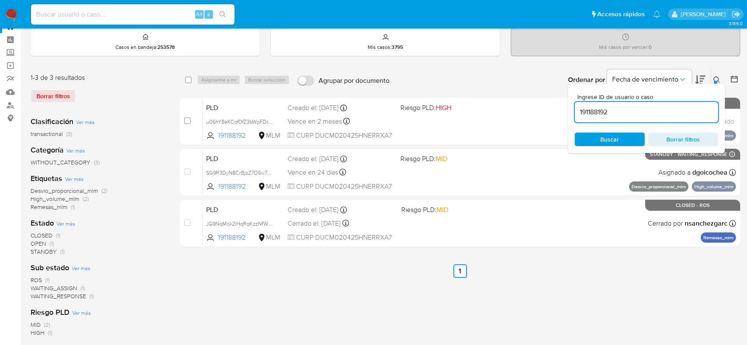
click at [719, 79] on icon at bounding box center [717, 79] width 7 height 7
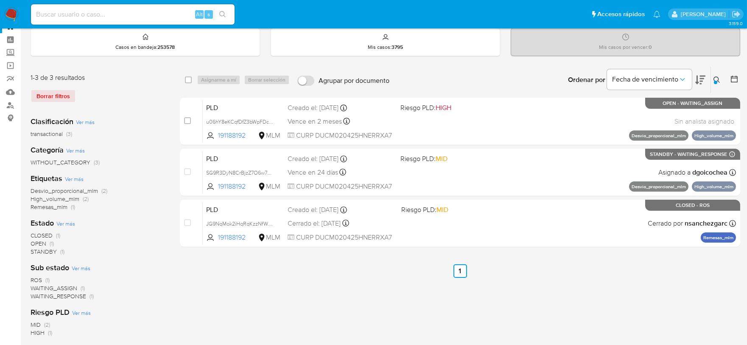
click at [166, 209] on div "Desvio_proporcional_mlm (2) High_volume_mlm (2) Remesas_mlm (1)" at bounding box center [99, 199] width 136 height 24
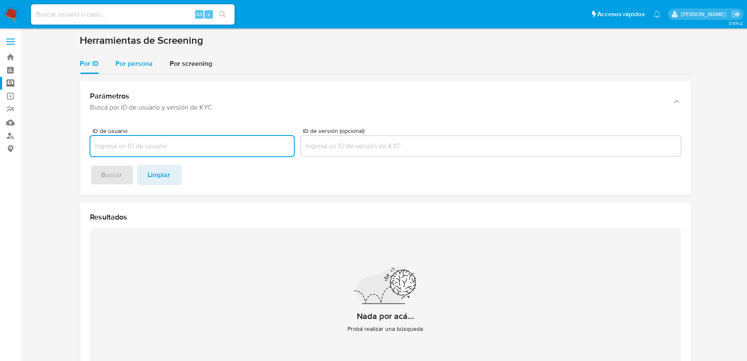
click at [128, 62] on span "Por persona" at bounding box center [134, 64] width 37 height 10
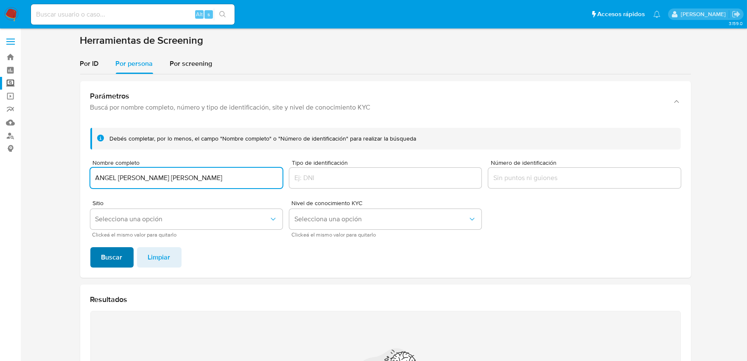
type input "ANGEL [PERSON_NAME] [PERSON_NAME]"
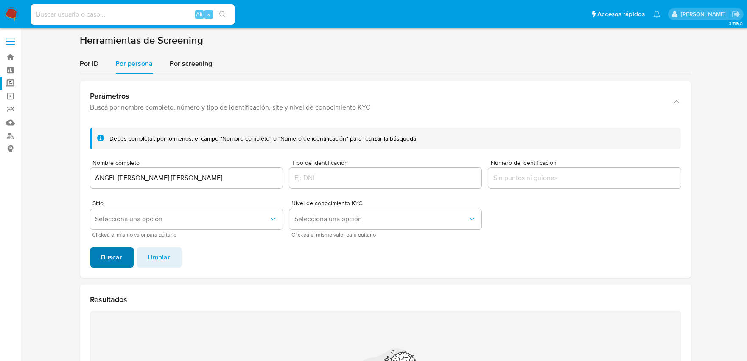
click at [120, 261] on span "Buscar" at bounding box center [111, 257] width 21 height 19
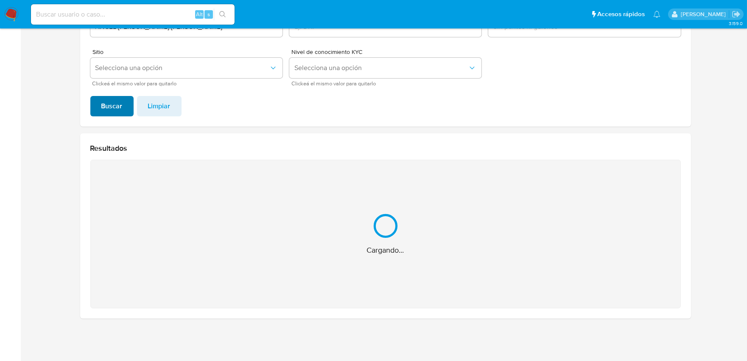
scroll to position [16, 0]
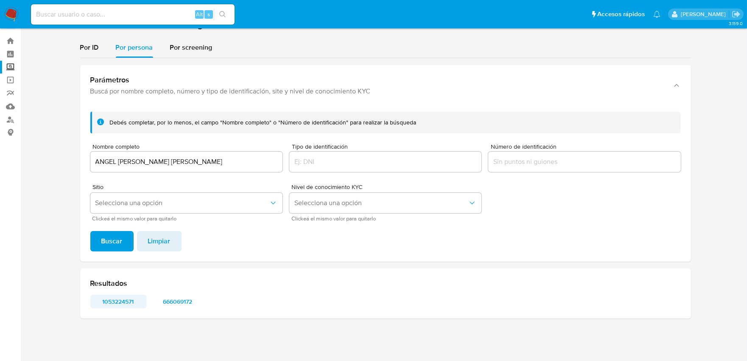
click at [126, 300] on span "1053224571" at bounding box center [118, 301] width 44 height 12
click at [177, 300] on span "666069172" at bounding box center [178, 301] width 44 height 12
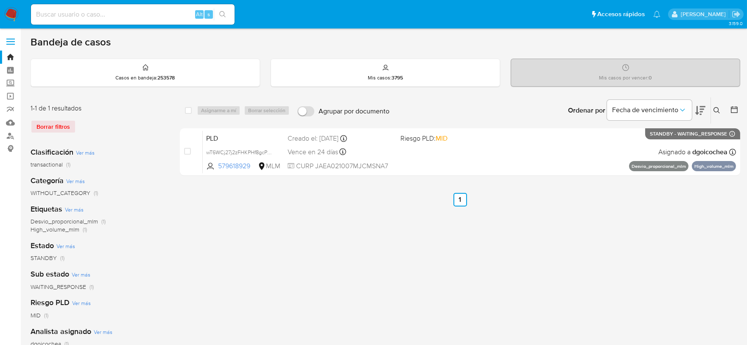
click at [716, 107] on icon at bounding box center [717, 110] width 7 height 7
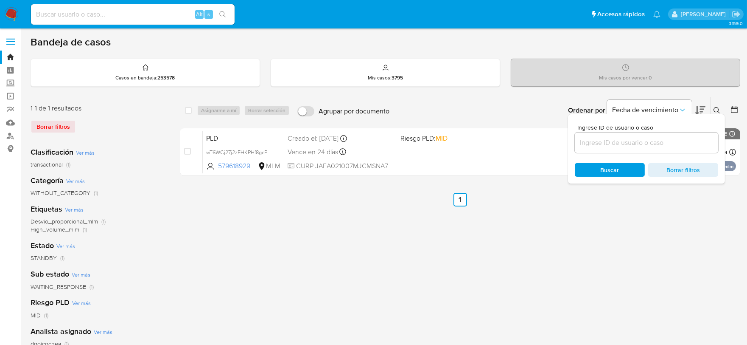
click at [668, 143] on input at bounding box center [646, 142] width 143 height 11
type input "73509606"
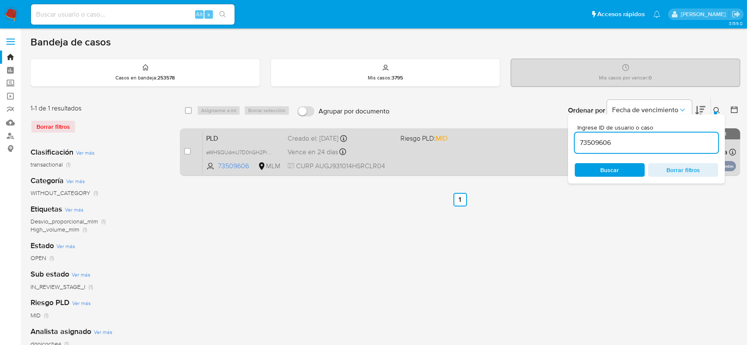
click at [208, 138] on span "PLD" at bounding box center [243, 137] width 75 height 11
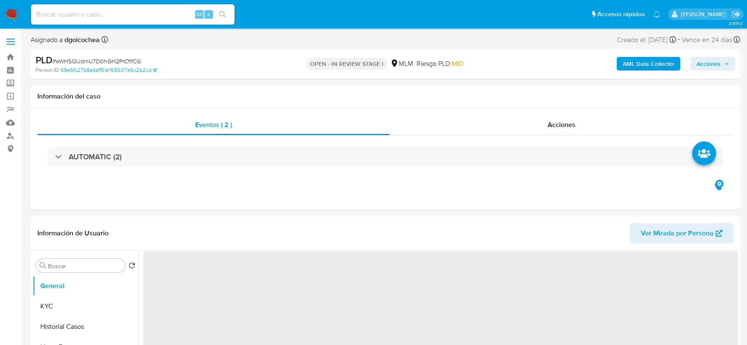
select select "10"
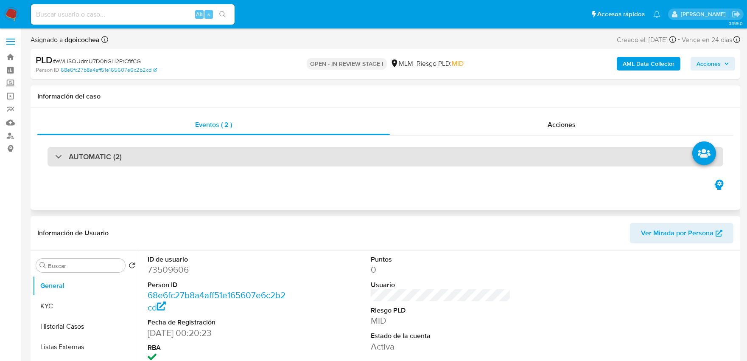
click at [109, 155] on h3 "AUTOMATIC (2)" at bounding box center [95, 156] width 53 height 9
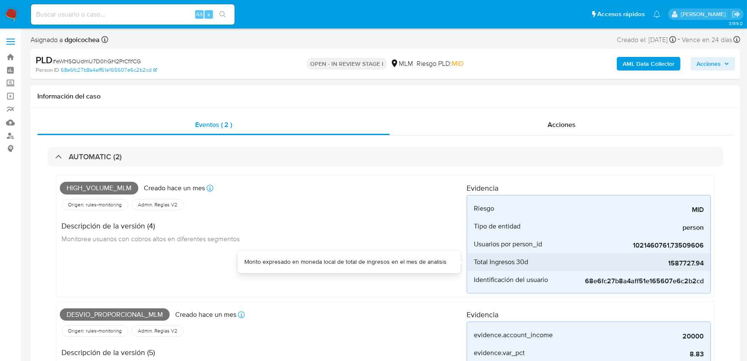
click at [685, 259] on span "1587727.94" at bounding box center [640, 263] width 127 height 8
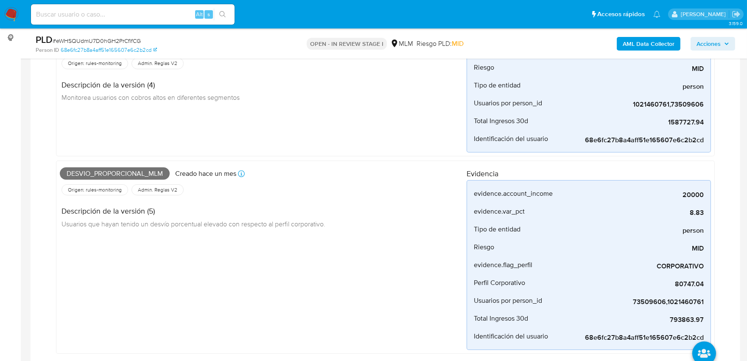
scroll to position [94, 0]
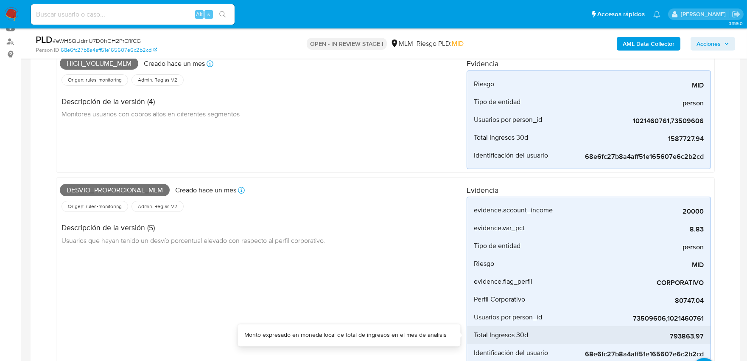
click at [682, 337] on span "793863.97" at bounding box center [640, 336] width 127 height 8
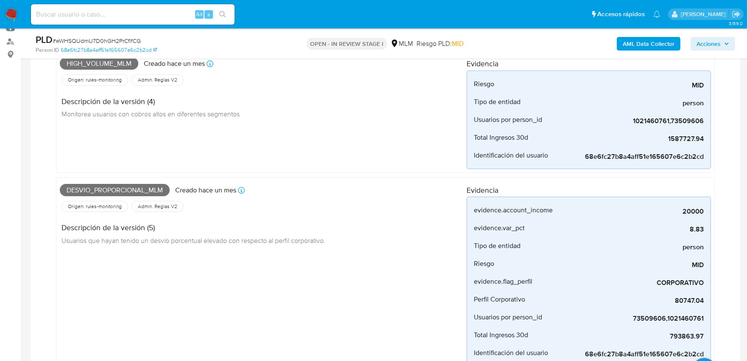
click at [353, 157] on div "High_volume_mlm Creado hace un mes Creado: 12/08/2025 03:12:36 Origen: rules-mo…" at bounding box center [263, 111] width 407 height 115
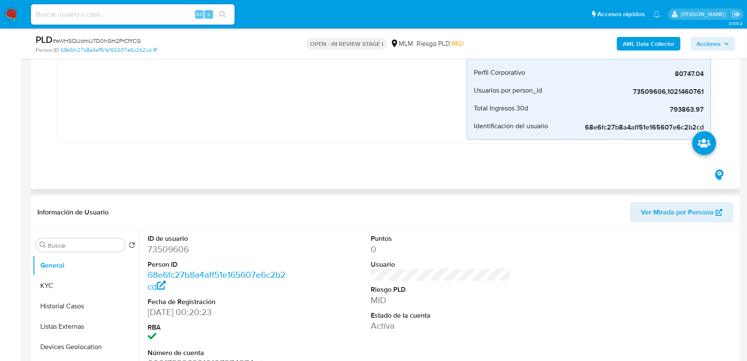
scroll to position [377, 0]
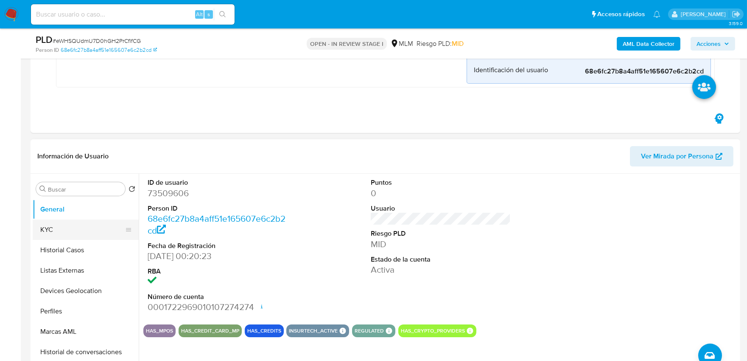
click at [106, 229] on button "KYC" at bounding box center [82, 229] width 99 height 20
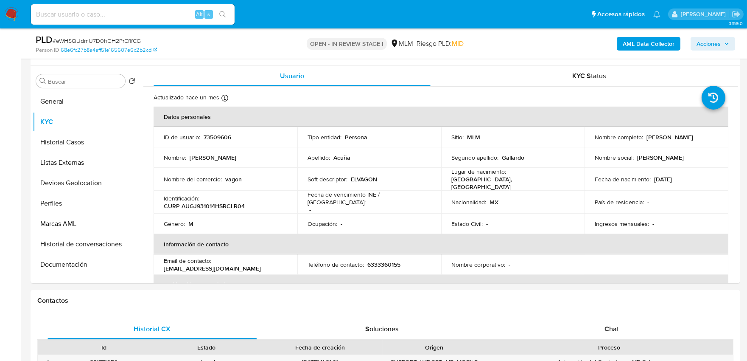
scroll to position [499, 0]
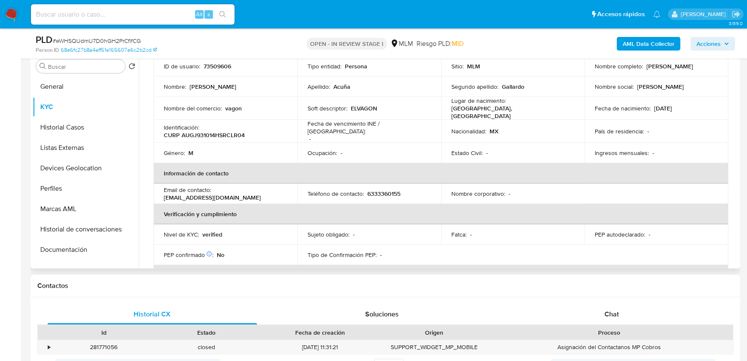
scroll to position [47, 0]
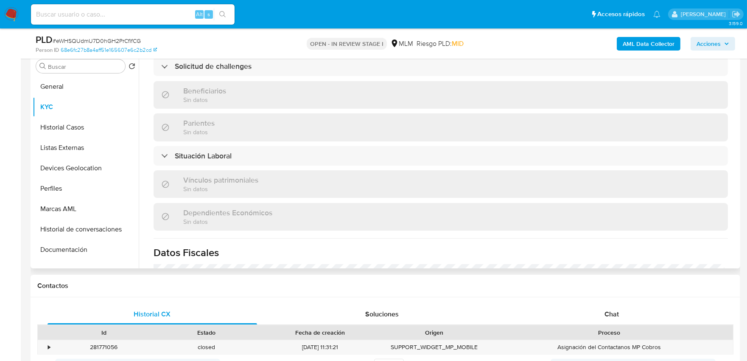
scroll to position [519, 0]
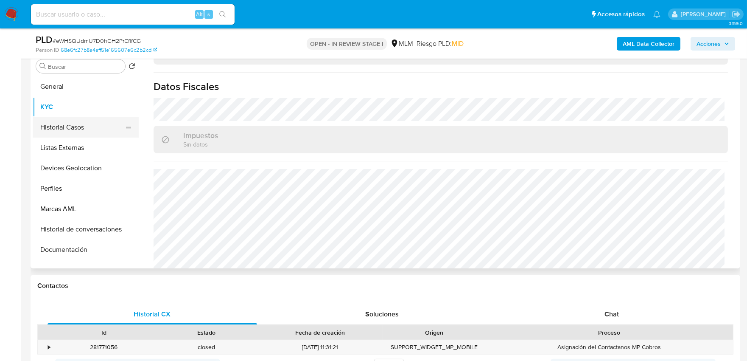
click at [58, 126] on button "Historial Casos" at bounding box center [82, 127] width 99 height 20
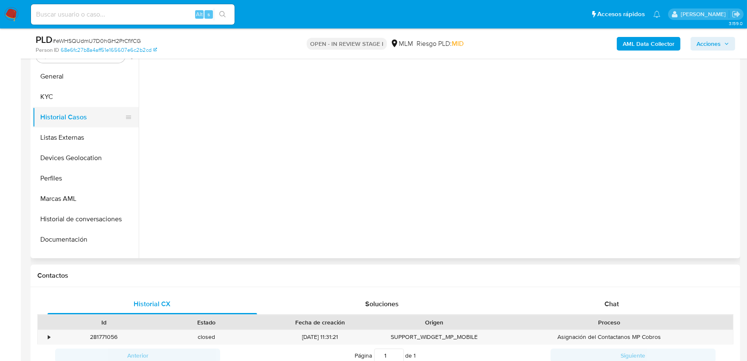
scroll to position [0, 0]
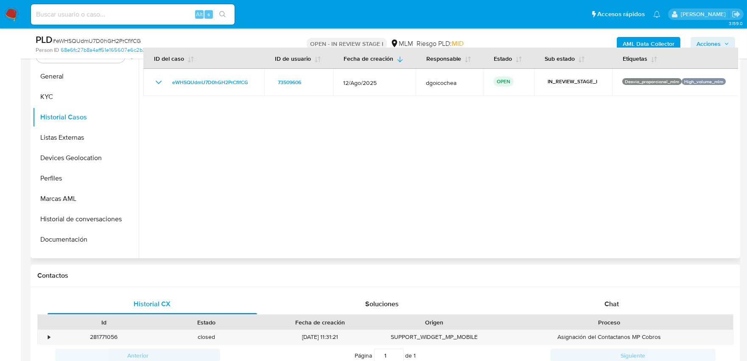
click at [400, 195] on div at bounding box center [439, 149] width 600 height 217
click at [66, 133] on button "Listas Externas" at bounding box center [82, 137] width 99 height 20
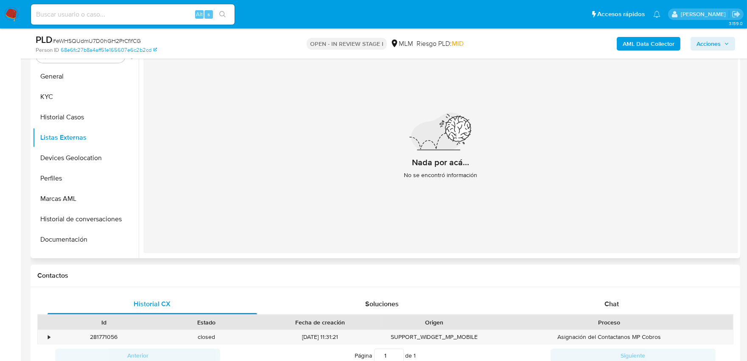
click at [323, 162] on div "Nada por acá... No se encontró información" at bounding box center [440, 149] width 595 height 208
click at [81, 156] on button "Devices Geolocation" at bounding box center [82, 158] width 99 height 20
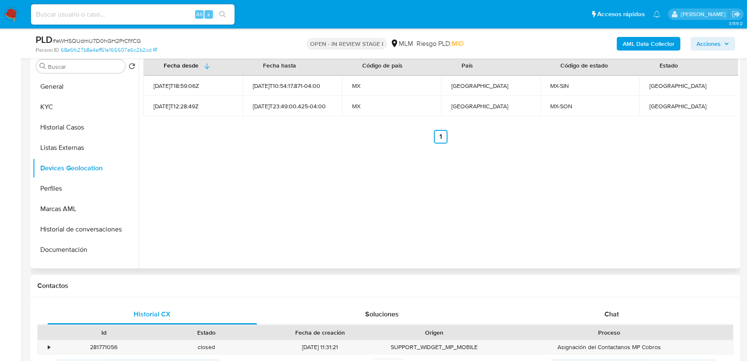
click at [194, 196] on div "Fecha desde Fecha hasta Código de país País Código de estado Estado 2021-09-15T…" at bounding box center [439, 159] width 600 height 217
click at [59, 182] on button "Perfiles" at bounding box center [82, 188] width 99 height 20
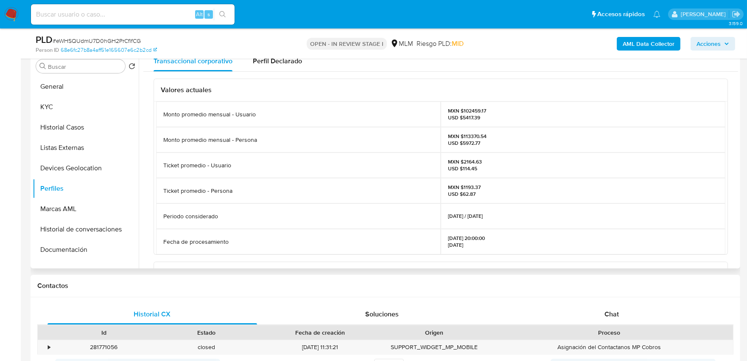
click at [151, 159] on div "Valores actuales Monto promedio mensual - Usuario MXN $102459.17 USD $5417.39 M…" at bounding box center [440, 270] width 595 height 396
click at [89, 250] on button "Documentación" at bounding box center [82, 249] width 99 height 20
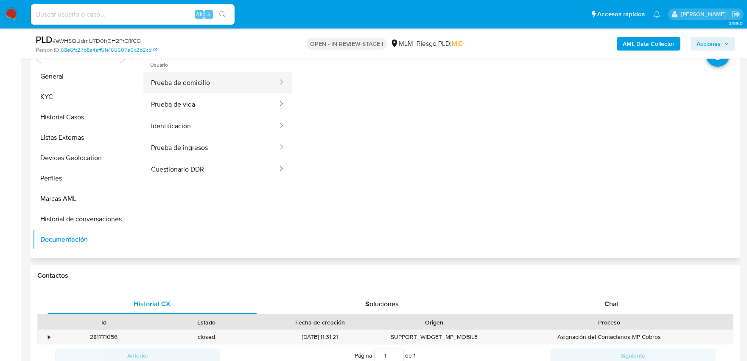
click at [202, 85] on button "Prueba de domicilio" at bounding box center [210, 83] width 135 height 22
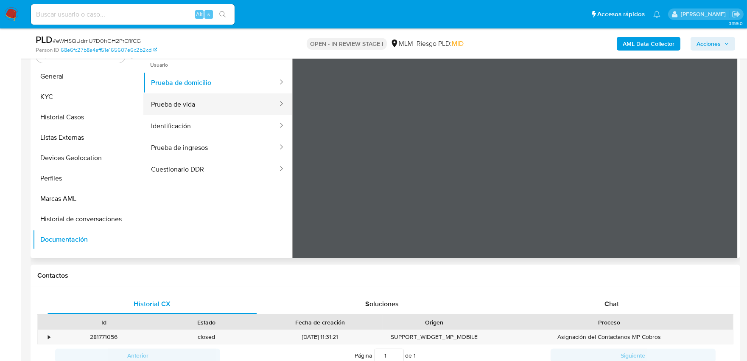
click at [217, 102] on button "Prueba de vida" at bounding box center [210, 104] width 135 height 22
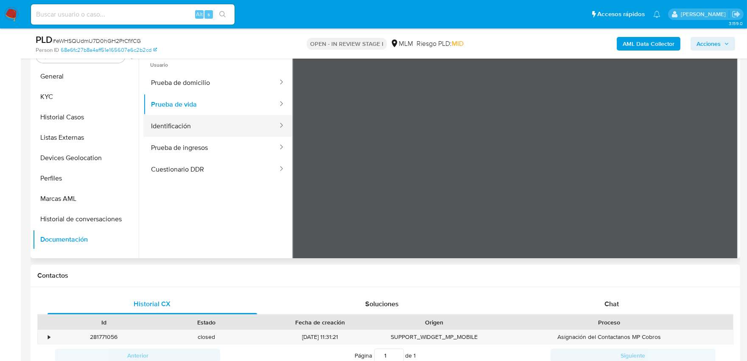
click at [194, 123] on button "Identificación" at bounding box center [210, 126] width 135 height 22
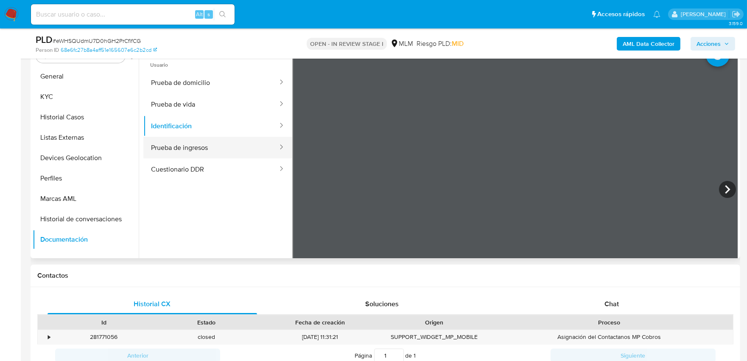
click at [207, 144] on button "Prueba de ingresos" at bounding box center [210, 148] width 135 height 22
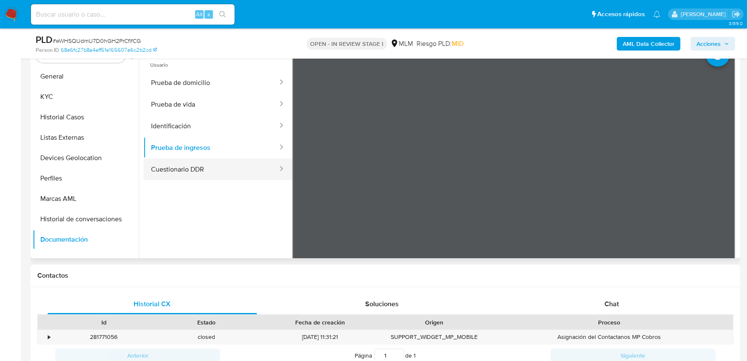
click at [220, 173] on button "Cuestionario DDR" at bounding box center [210, 169] width 135 height 22
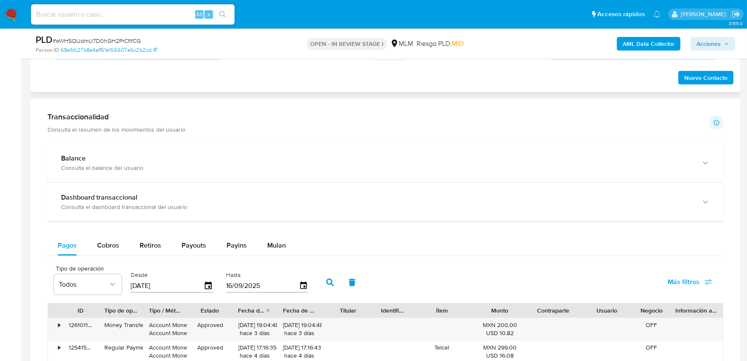
scroll to position [801, 0]
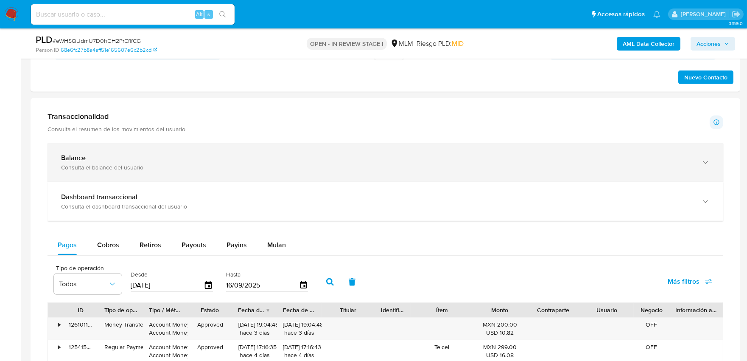
click at [187, 161] on div "Balance" at bounding box center [377, 158] width 632 height 8
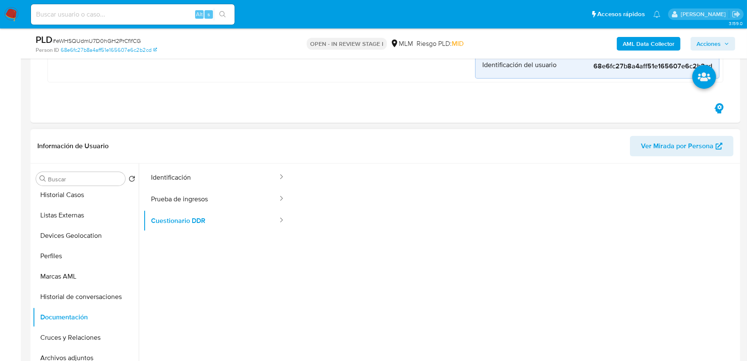
scroll to position [0, 0]
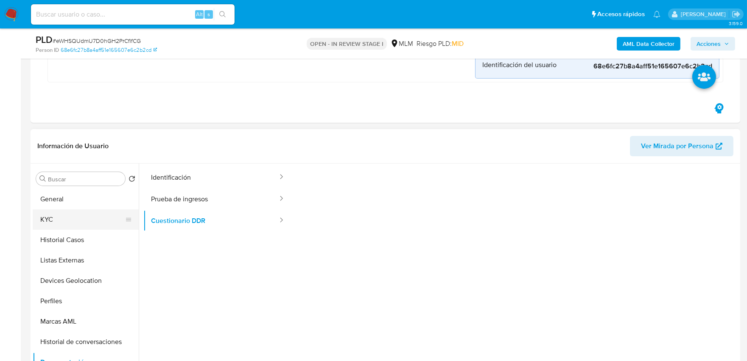
click at [47, 212] on button "KYC" at bounding box center [82, 219] width 99 height 20
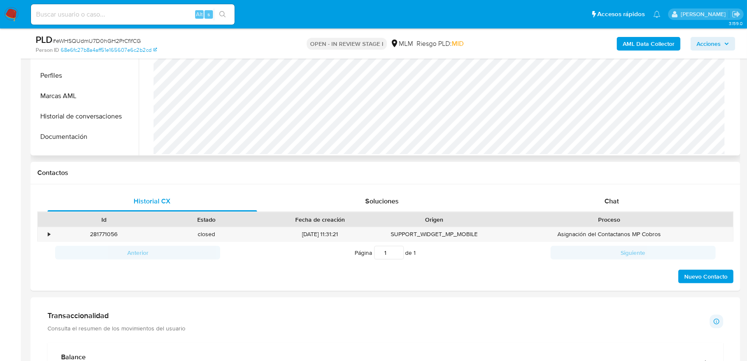
scroll to position [613, 0]
click at [610, 194] on div "Chat" at bounding box center [612, 201] width 210 height 20
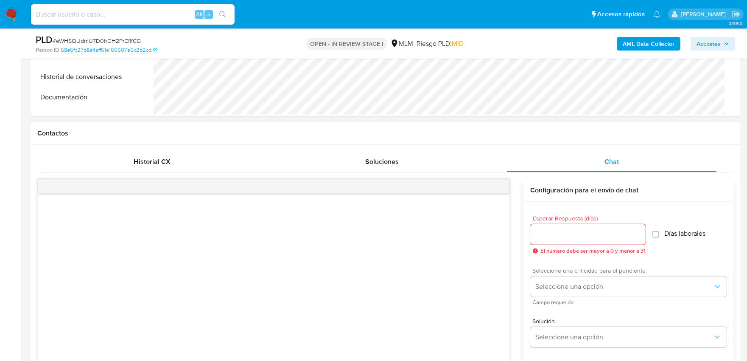
scroll to position [707, 0]
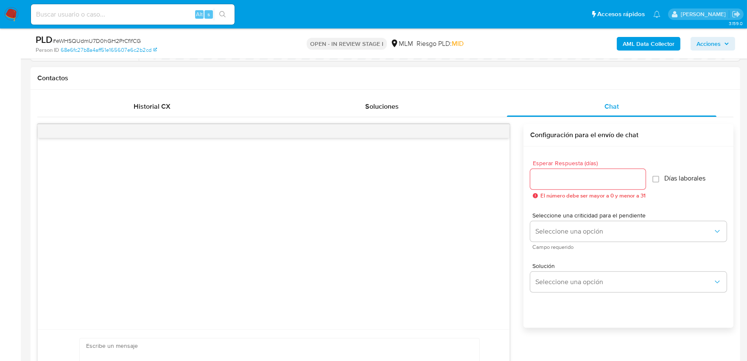
click at [569, 177] on input "Esperar Respuesta (días)" at bounding box center [587, 179] width 115 height 11
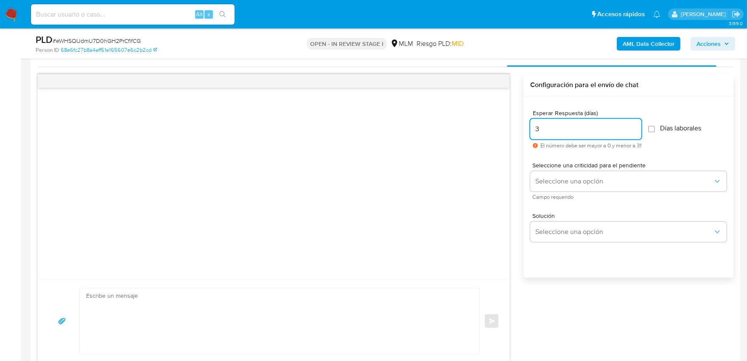
scroll to position [801, 0]
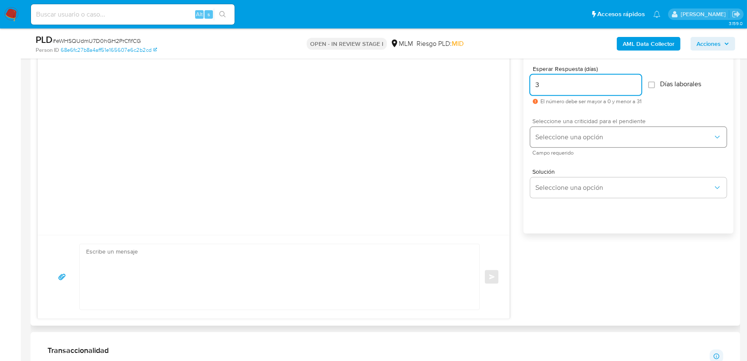
type input "3"
click at [546, 134] on span "Seleccione una opción" at bounding box center [625, 137] width 178 height 8
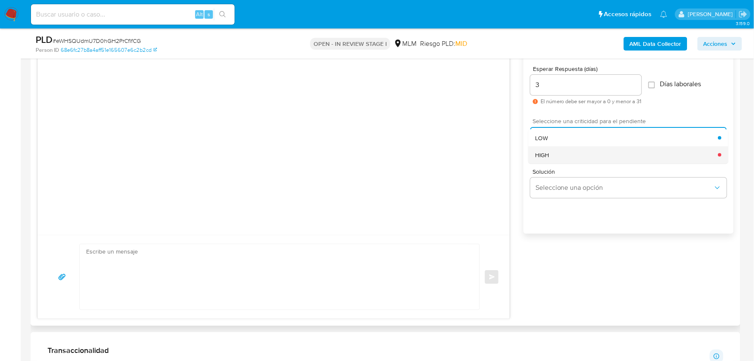
click at [557, 160] on div "HIGH" at bounding box center [627, 154] width 183 height 17
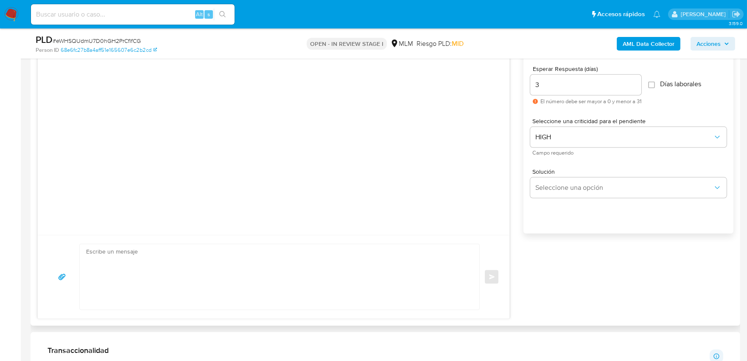
click at [541, 86] on input "3" at bounding box center [585, 84] width 111 height 11
type input "5"
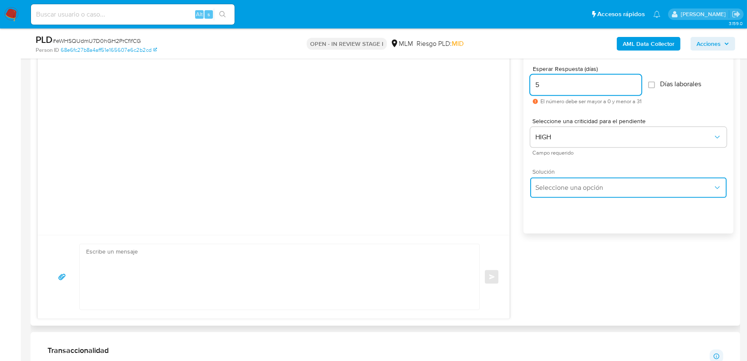
click at [549, 180] on button "Seleccione una opción" at bounding box center [628, 187] width 196 height 20
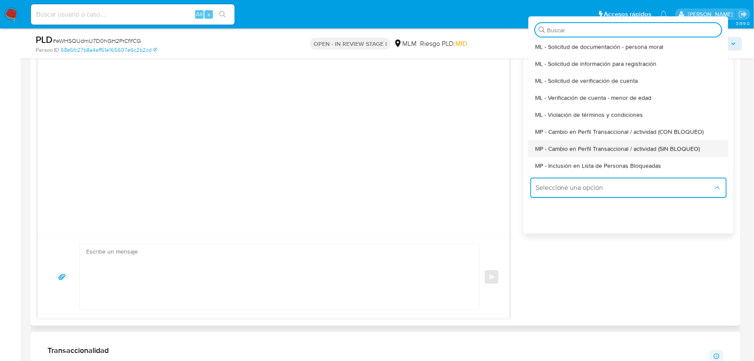
click at [591, 143] on div "MP - Cambio en Perfil Transaccional / actividad (SIN BLOQUEO)" at bounding box center [629, 148] width 186 height 17
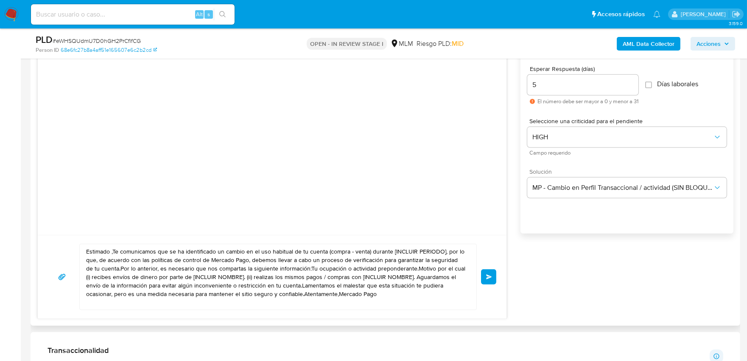
click at [266, 268] on textarea "Estimado ,Te comunicamos que se ha identificado un cambio en el uso habitual de…" at bounding box center [276, 276] width 380 height 65
paste textarea "Jorge De acuerdo con las políticas de control de Mercado Pago, debemos llevar a…"
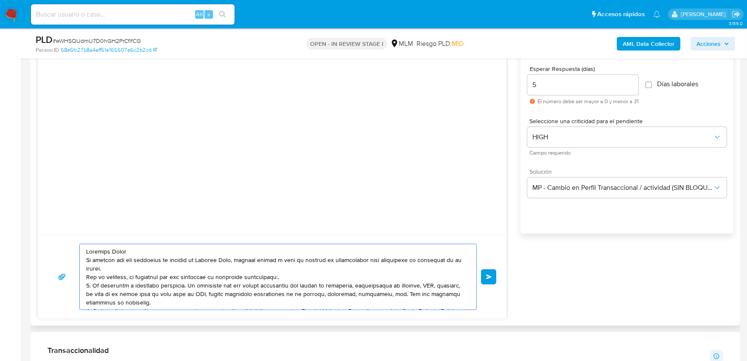
scroll to position [62, 0]
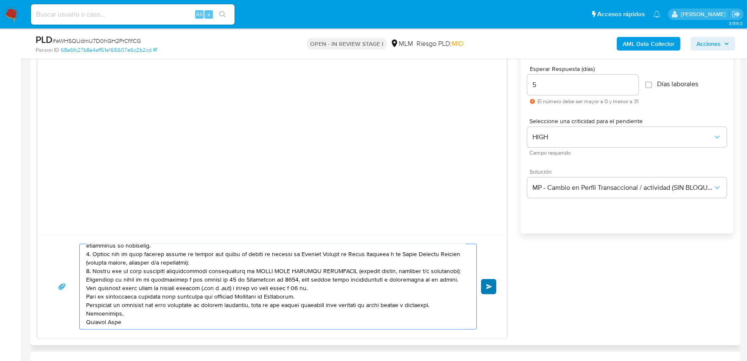
type textarea "Estimado Jorge De acuerdo con las políticas de control de Mercado Pago, debemos…"
click at [491, 290] on button "Enviar" at bounding box center [488, 286] width 15 height 15
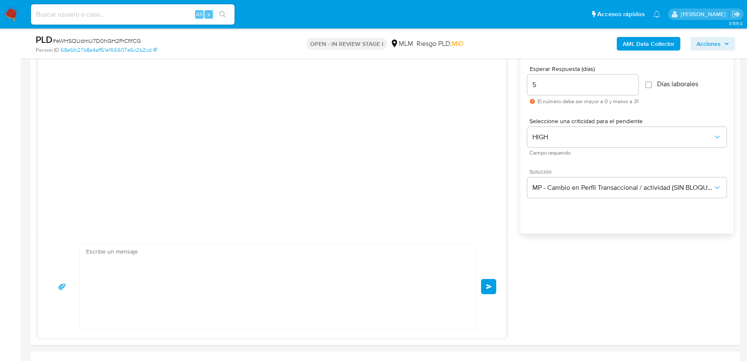
scroll to position [66, 0]
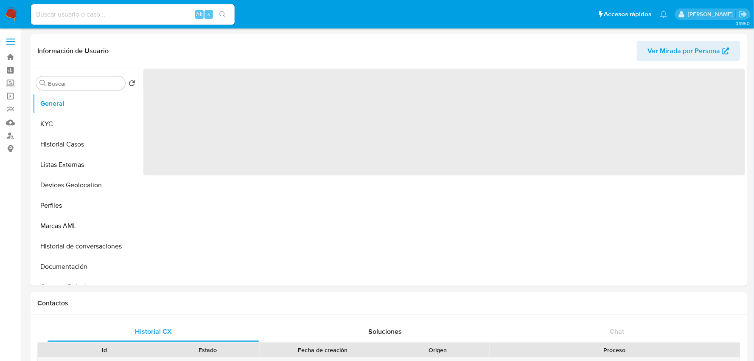
select select "10"
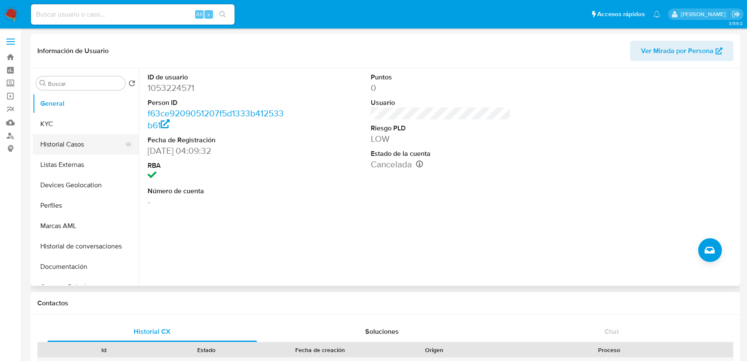
click at [61, 147] on button "Historial Casos" at bounding box center [82, 144] width 99 height 20
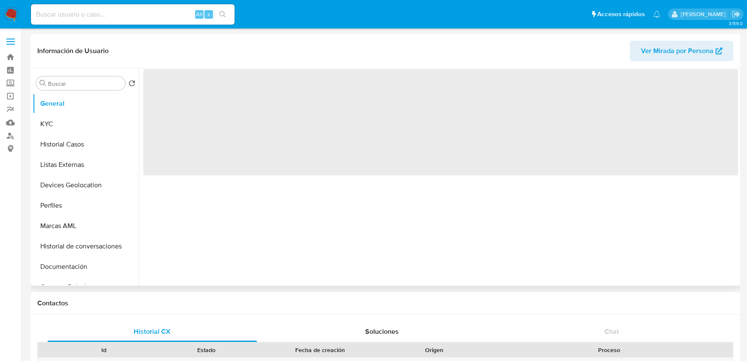
select select "10"
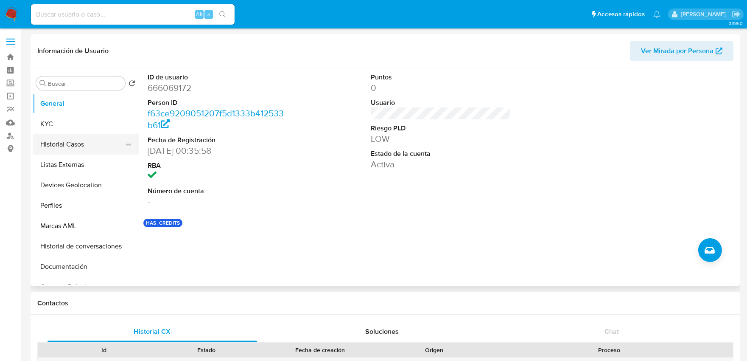
click at [68, 140] on button "Historial Casos" at bounding box center [82, 144] width 99 height 20
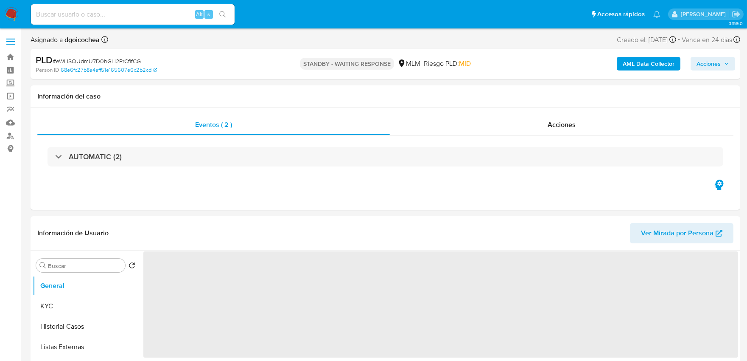
select select "10"
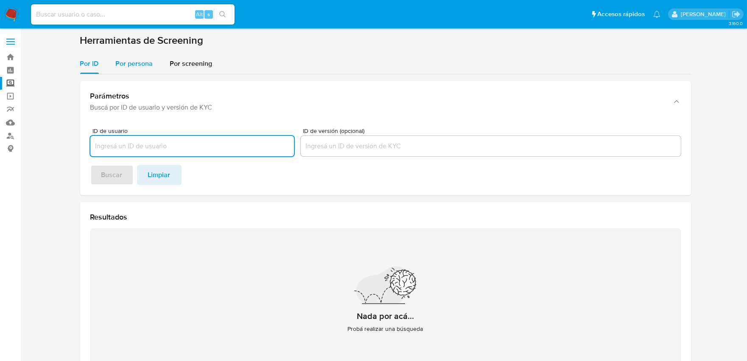
click at [129, 69] on div "Por persona" at bounding box center [134, 63] width 37 height 20
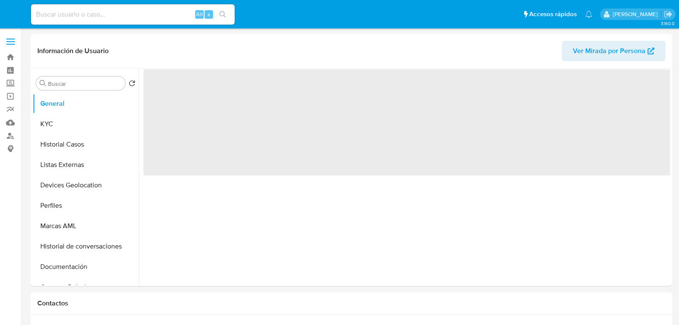
select select "10"
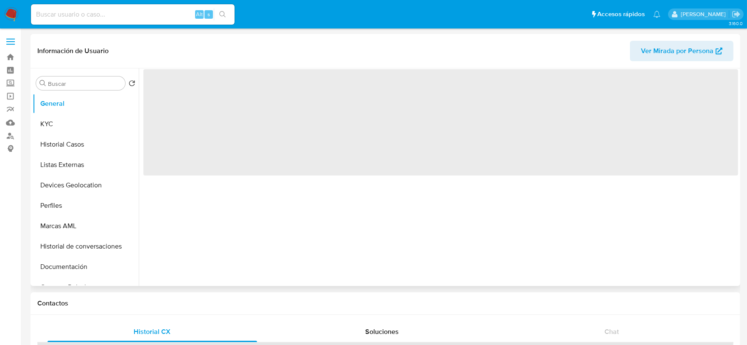
select select "10"
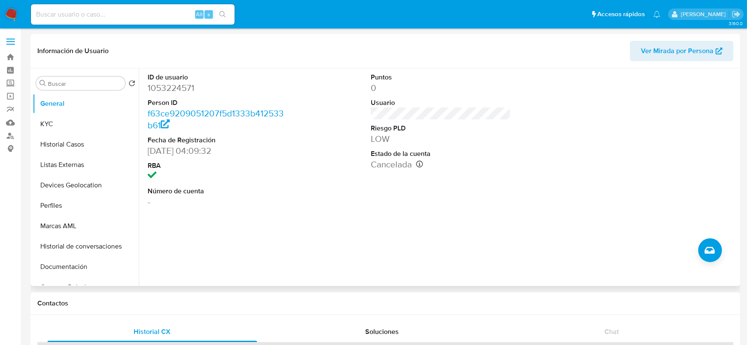
click at [337, 78] on div "ID de usuario 1053224571 Person ID f63ce9209051207f5d1333b412533b61 Fecha de Re…" at bounding box center [440, 139] width 595 height 143
click at [8, 9] on img at bounding box center [11, 14] width 14 height 14
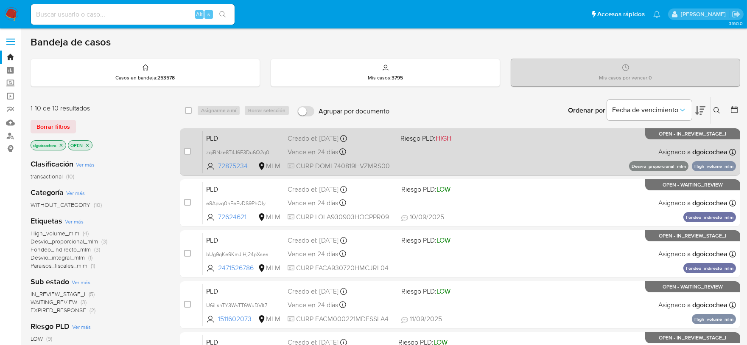
click at [217, 140] on span "PLD" at bounding box center [243, 137] width 75 height 11
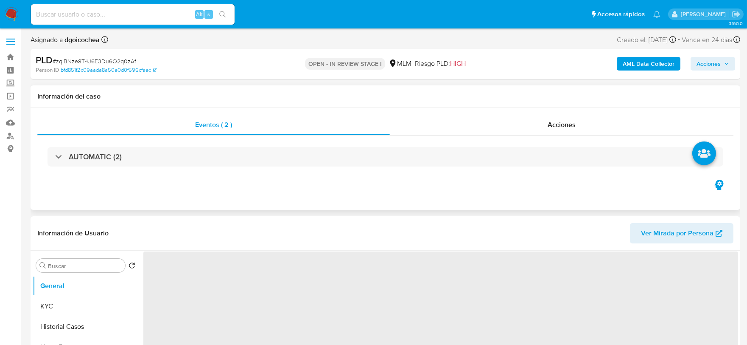
select select "10"
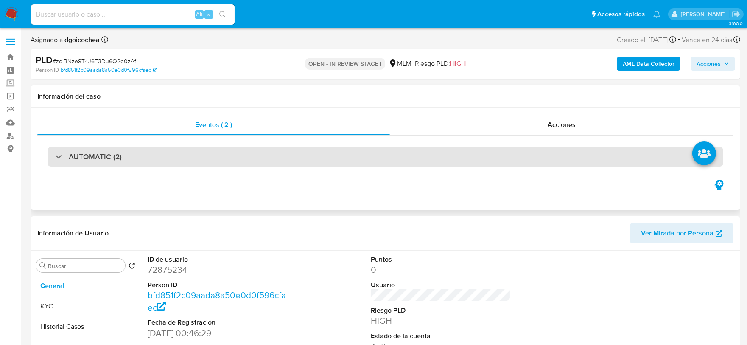
click at [104, 155] on h3 "AUTOMATIC (2)" at bounding box center [95, 156] width 53 height 9
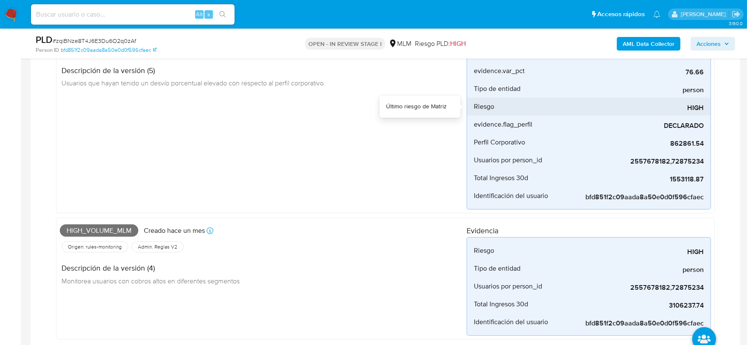
scroll to position [141, 0]
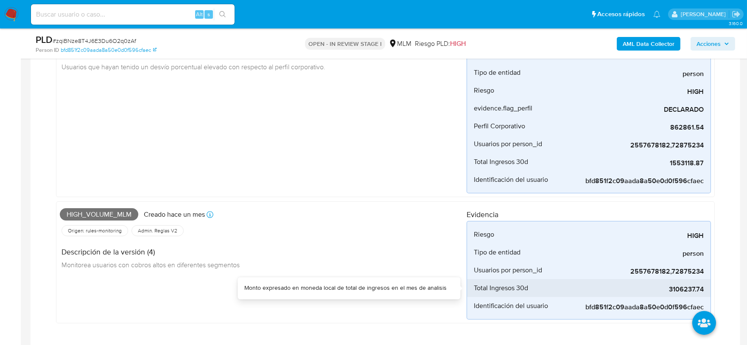
click at [680, 283] on div "3106237.74" at bounding box center [640, 288] width 127 height 18
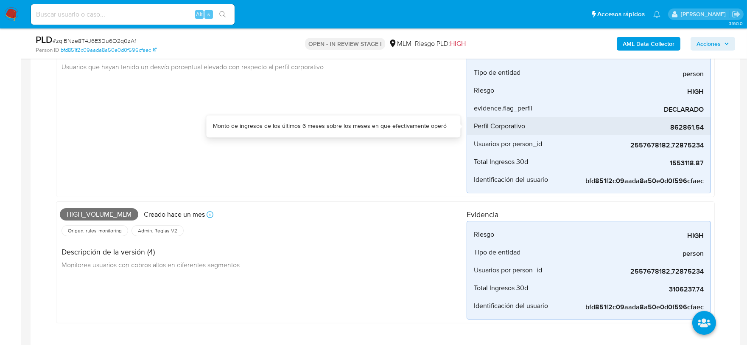
click at [652, 130] on span "862861.54" at bounding box center [640, 127] width 127 height 8
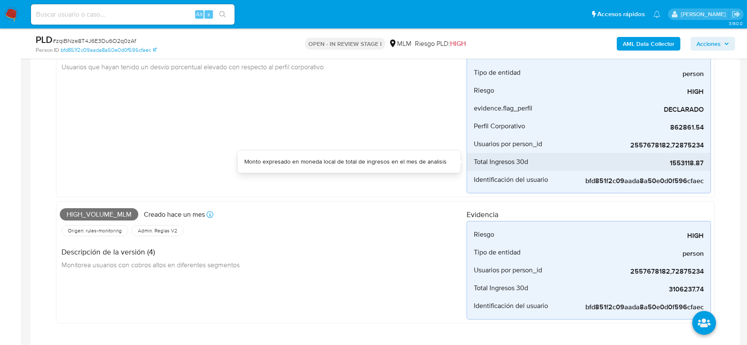
click at [688, 163] on span "1553118.87" at bounding box center [640, 163] width 127 height 8
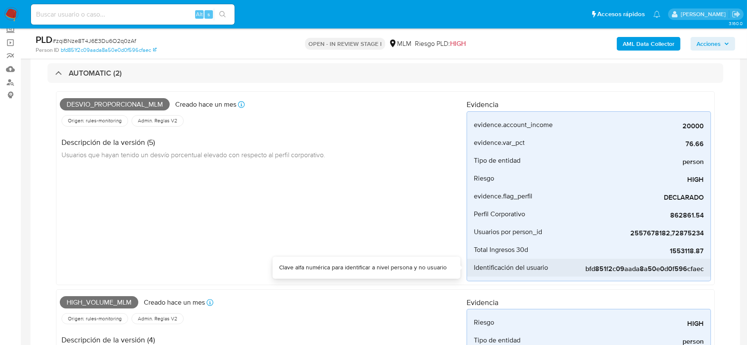
scroll to position [47, 0]
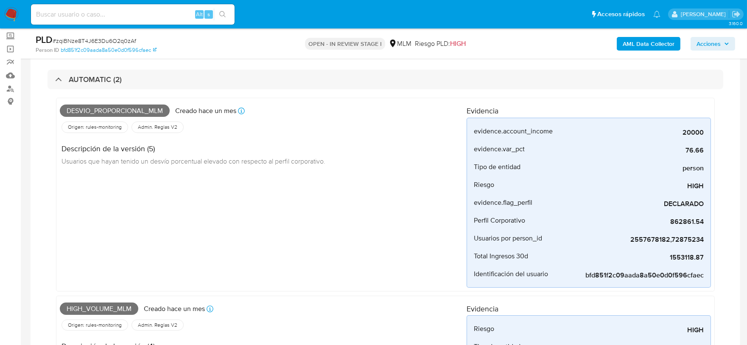
click at [377, 199] on div "Desvio_proporcional_mlm Creado hace un mes Creado: 12/08/2025 03:13:53 Origen: …" at bounding box center [263, 194] width 407 height 186
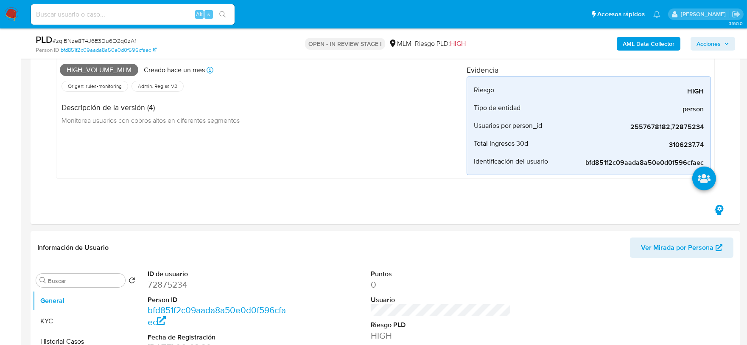
scroll to position [236, 0]
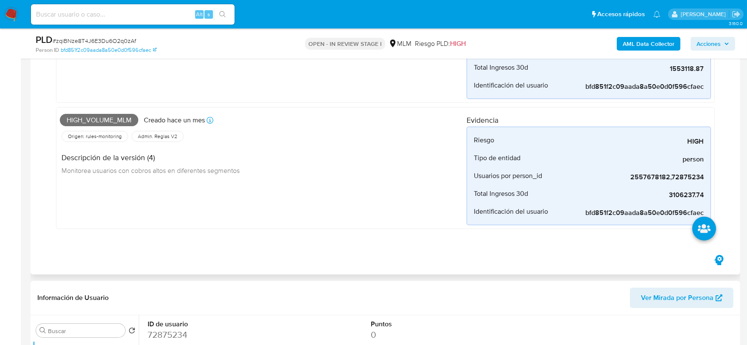
click at [384, 190] on div "High_volume_mlm Creado hace un mes Creado: 12/08/2025 03:13:43 Origen: rules-mo…" at bounding box center [263, 168] width 407 height 115
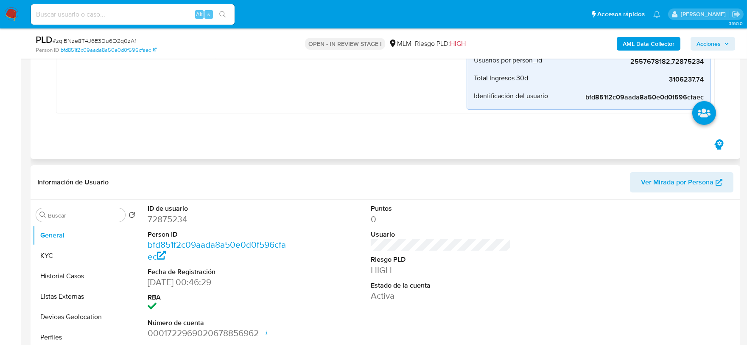
scroll to position [471, 0]
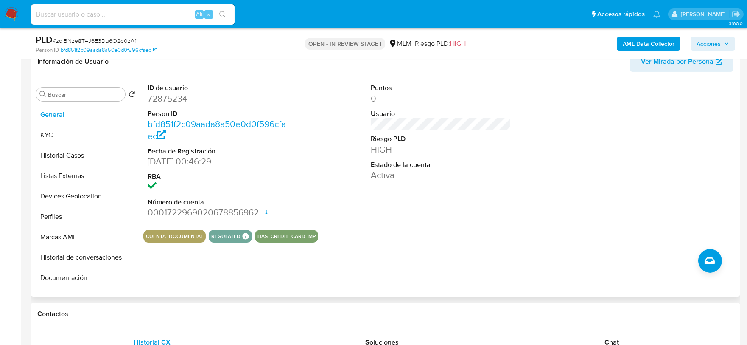
click at [450, 191] on div "Puntos 0 Usuario Riesgo PLD HIGH Estado de la cuenta Activa" at bounding box center [441, 150] width 149 height 143
click at [80, 140] on button "KYC" at bounding box center [82, 135] width 99 height 20
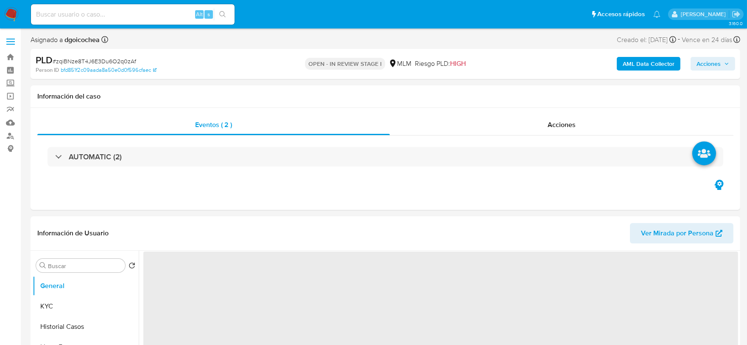
select select "10"
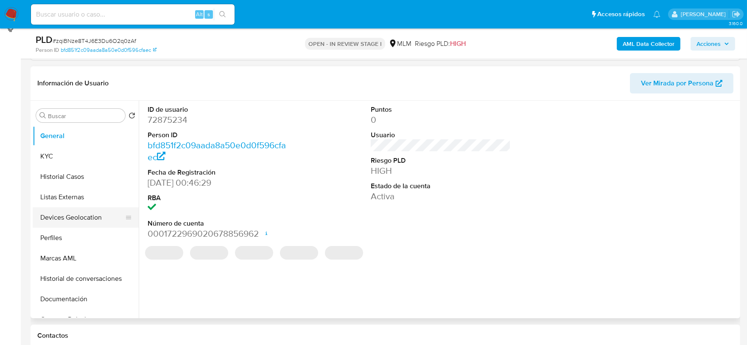
scroll to position [141, 0]
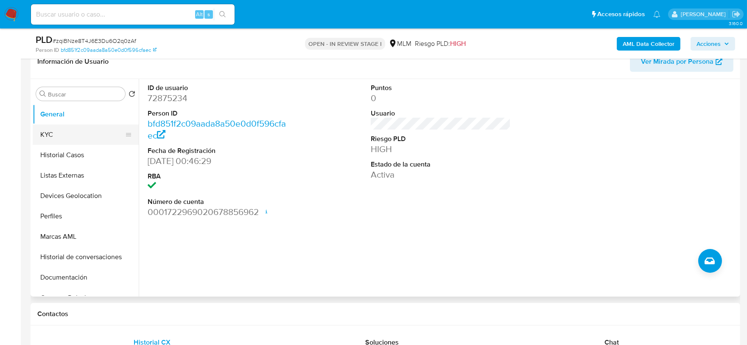
click at [63, 137] on button "KYC" at bounding box center [82, 134] width 99 height 20
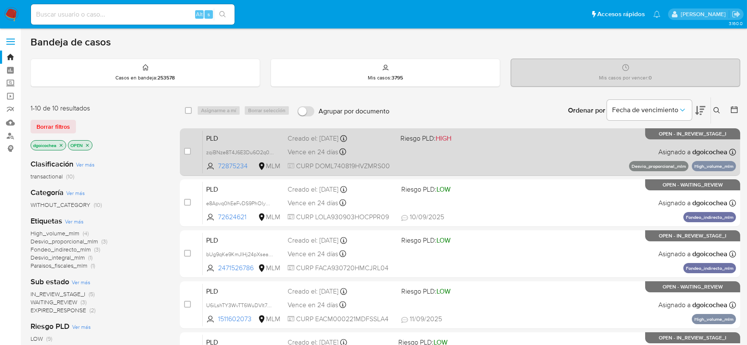
click at [207, 137] on span "PLD" at bounding box center [243, 137] width 75 height 11
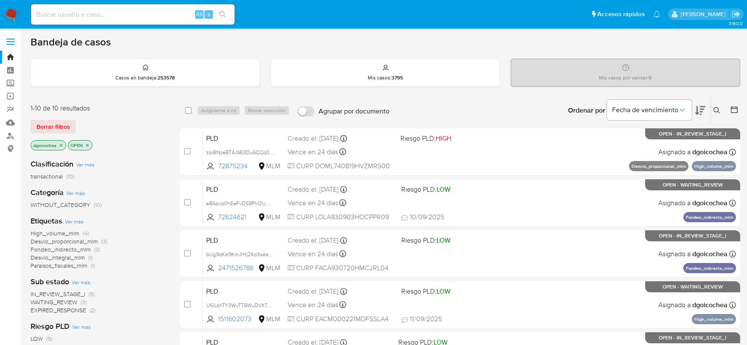
click at [717, 108] on icon at bounding box center [717, 110] width 7 height 7
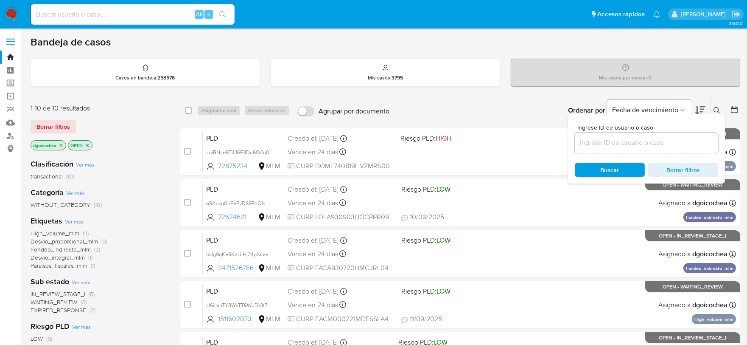
click at [677, 149] on div at bounding box center [646, 142] width 143 height 20
click at [676, 143] on input at bounding box center [646, 142] width 143 height 11
paste input "270024086"
type input "270024086"
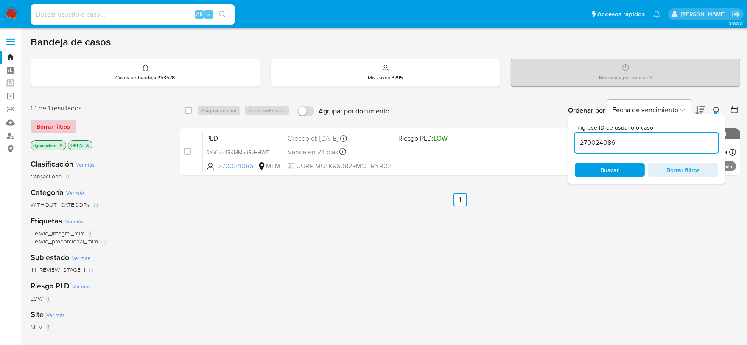
click at [54, 124] on span "Borrar filtros" at bounding box center [53, 127] width 34 height 12
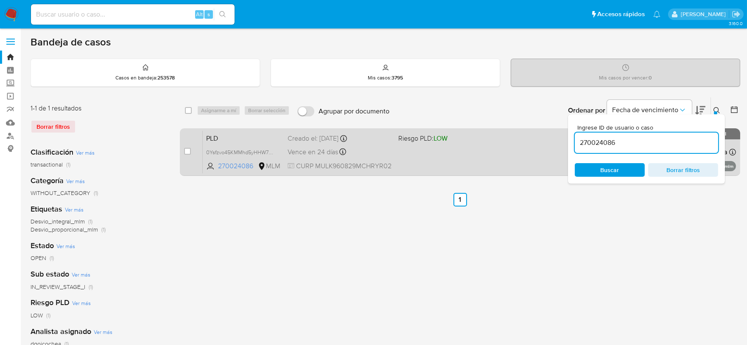
click at [210, 136] on span "PLD" at bounding box center [243, 137] width 75 height 11
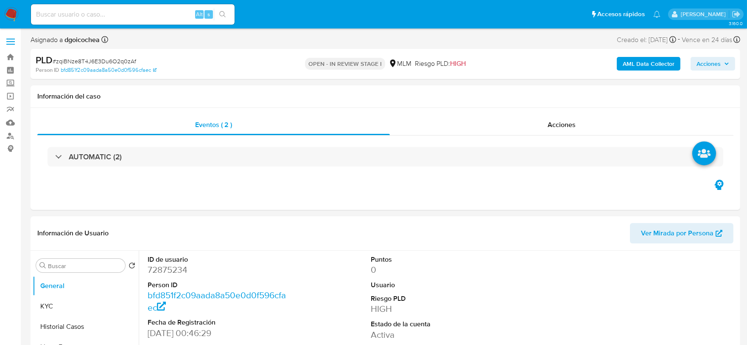
select select "10"
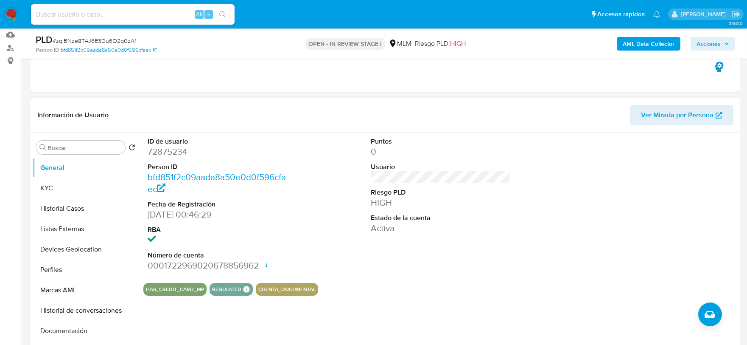
scroll to position [94, 0]
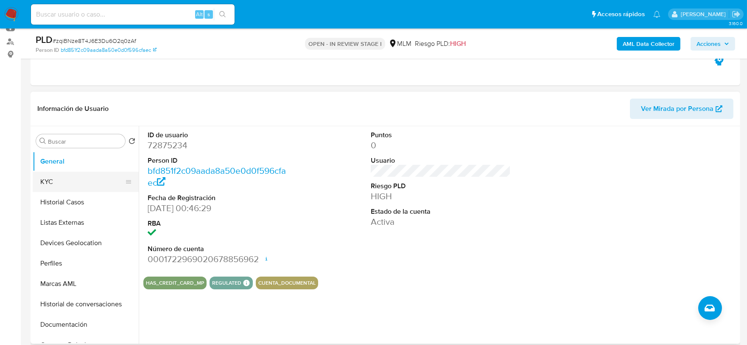
click at [64, 183] on button "KYC" at bounding box center [82, 181] width 99 height 20
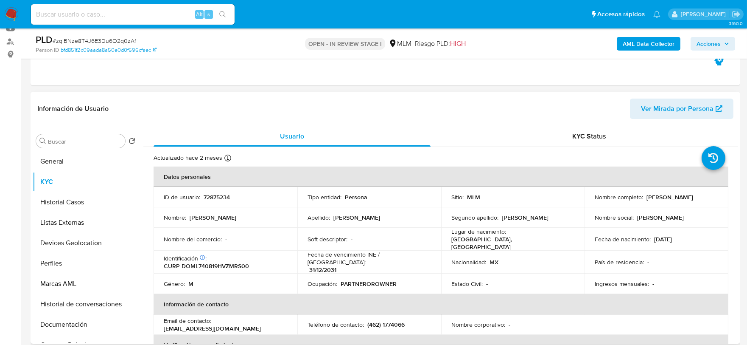
click at [184, 280] on div "Género : M" at bounding box center [225, 284] width 123 height 8
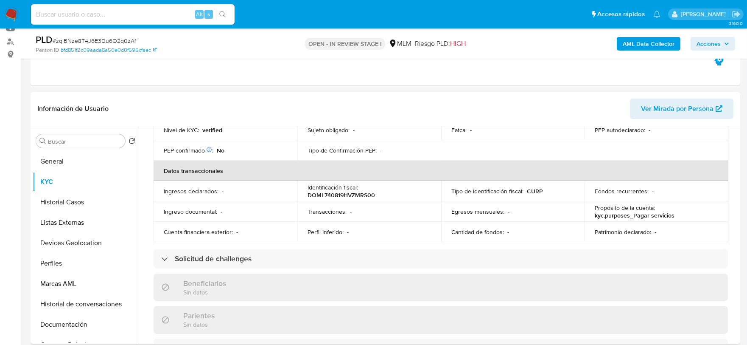
scroll to position [236, 0]
click at [147, 166] on div "Actualizado hace 2 meses Creado: 17/11/2021 08:33:43 Actualizado: 22/07/2025 18…" at bounding box center [440, 270] width 595 height 718
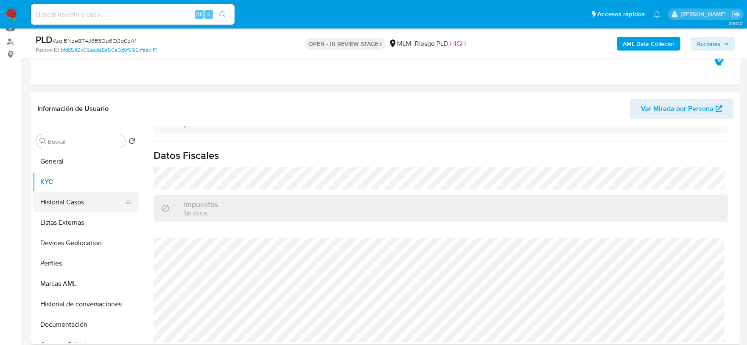
click at [66, 205] on button "Historial Casos" at bounding box center [82, 202] width 99 height 20
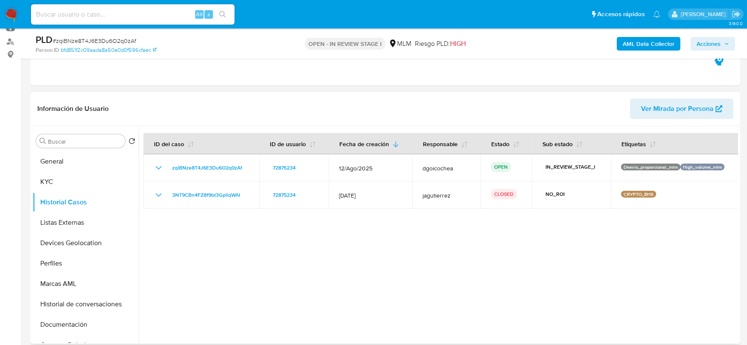
click at [323, 252] on div at bounding box center [439, 234] width 600 height 217
click at [67, 217] on button "Listas Externas" at bounding box center [82, 222] width 99 height 20
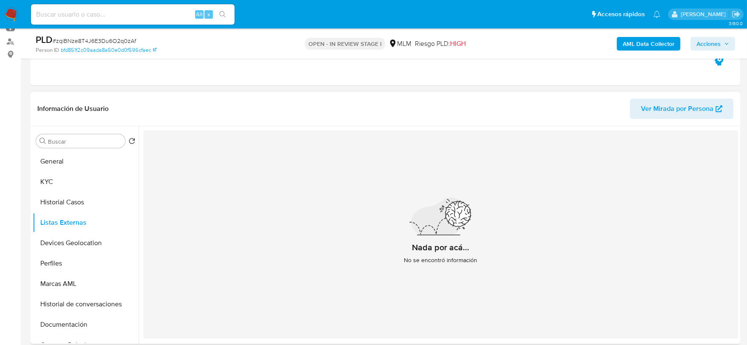
click at [309, 269] on div "Nada por acá... No se encontró información" at bounding box center [440, 234] width 595 height 208
click at [83, 241] on button "Devices Geolocation" at bounding box center [82, 243] width 99 height 20
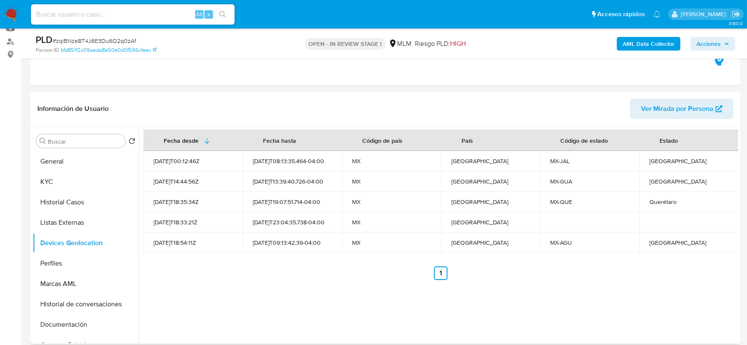
click at [281, 278] on ul "Anterior 1 Siguiente" at bounding box center [440, 273] width 595 height 14
click at [68, 264] on button "Perfiles" at bounding box center [82, 263] width 99 height 20
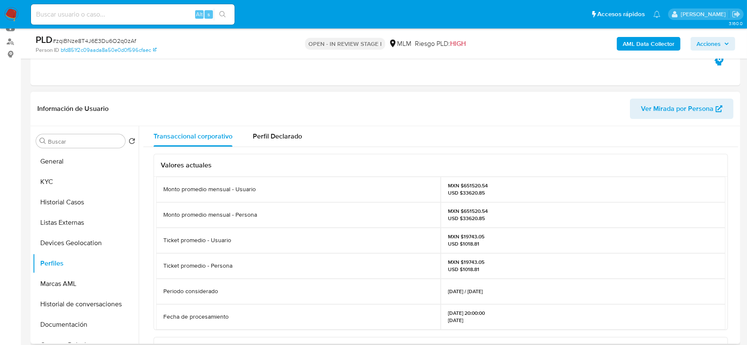
click at [149, 222] on div "Valores actuales Monto promedio mensual - Usuario MXN $651520.54 USD $33620.85 …" at bounding box center [440, 345] width 595 height 396
click at [88, 281] on button "Marcas AML" at bounding box center [82, 283] width 99 height 20
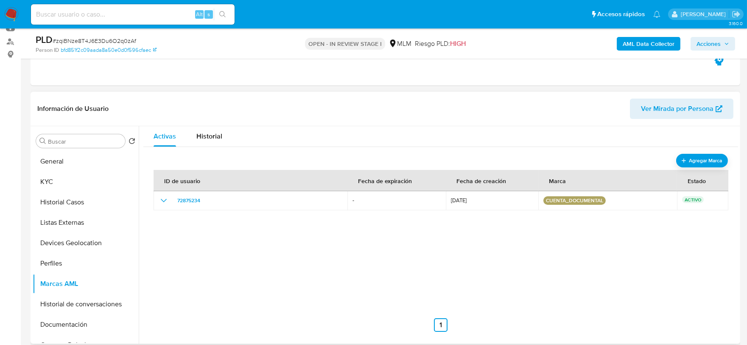
click at [324, 255] on div "ID de usuario Fecha de expiración Fecha de creación Marca Estado 72875234 - 05/…" at bounding box center [441, 247] width 575 height 170
click at [89, 327] on button "Documentación" at bounding box center [82, 324] width 99 height 20
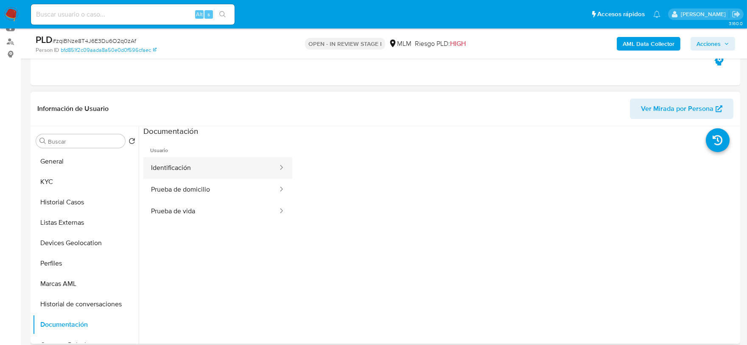
click at [204, 168] on button "Identificación" at bounding box center [210, 168] width 135 height 22
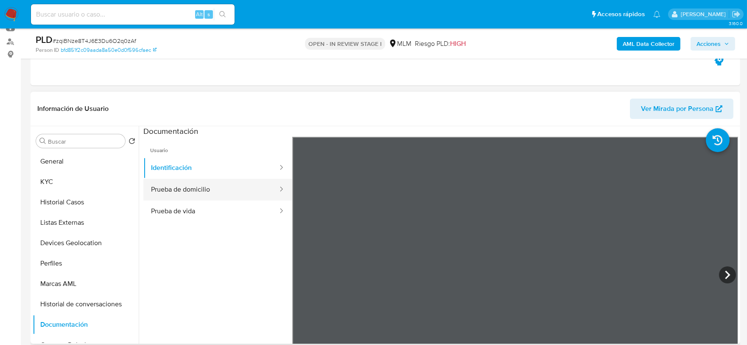
click at [233, 193] on button "Prueba de domicilio" at bounding box center [210, 190] width 135 height 22
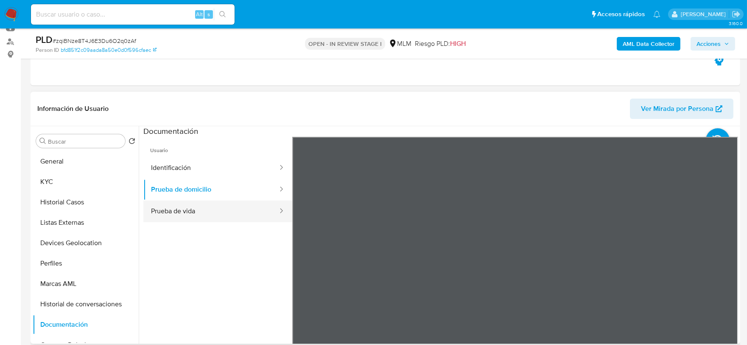
click at [215, 207] on button "Prueba de vida" at bounding box center [210, 211] width 135 height 22
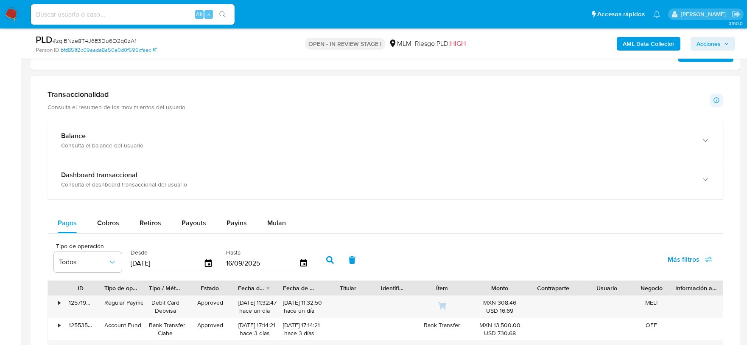
scroll to position [499, 0]
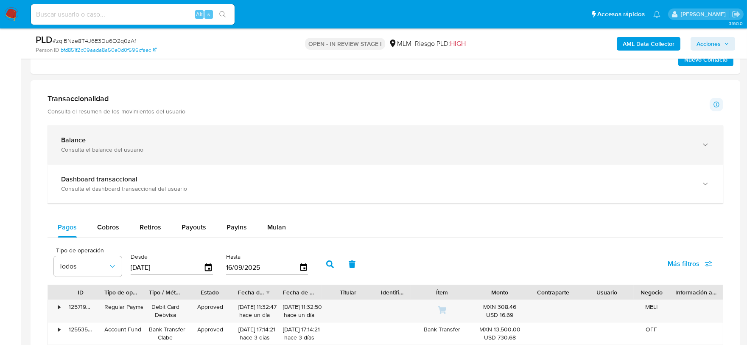
click at [617, 158] on div "Balance Consulta el balance del usuario" at bounding box center [386, 144] width 676 height 39
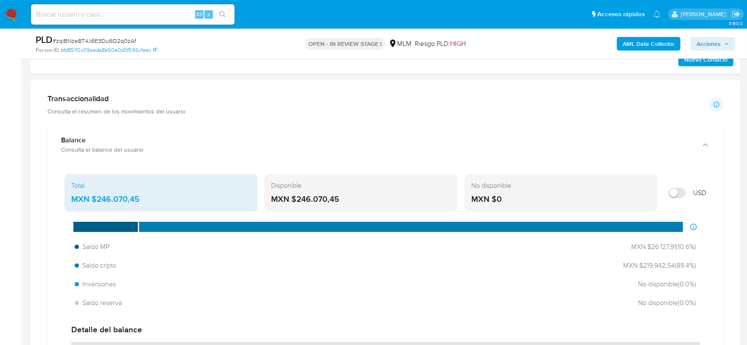
drag, startPoint x: 342, startPoint y: 197, endPoint x: 337, endPoint y: 197, distance: 5.9
click at [337, 197] on div "MXN $246.070,45" at bounding box center [361, 199] width 180 height 11
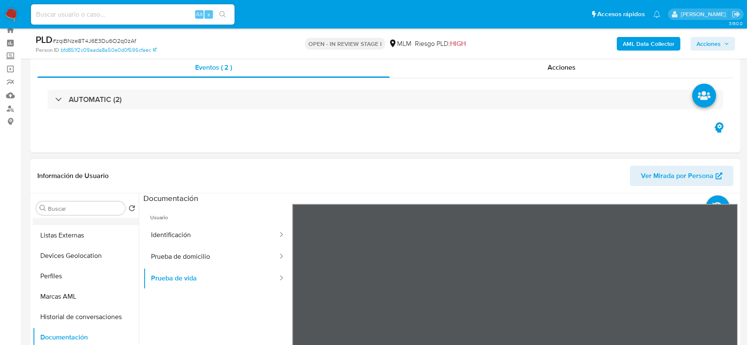
scroll to position [0, 0]
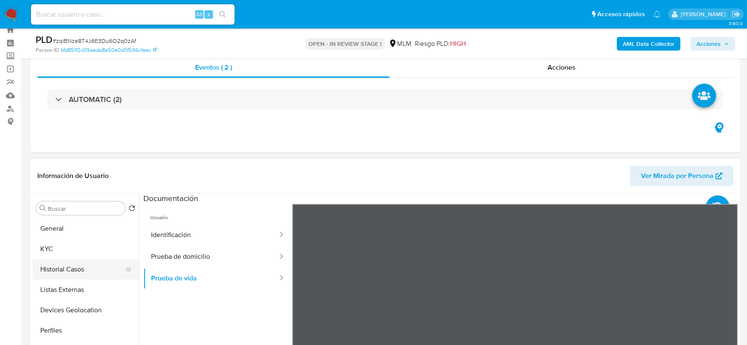
click at [65, 262] on button "Historial Casos" at bounding box center [82, 269] width 99 height 20
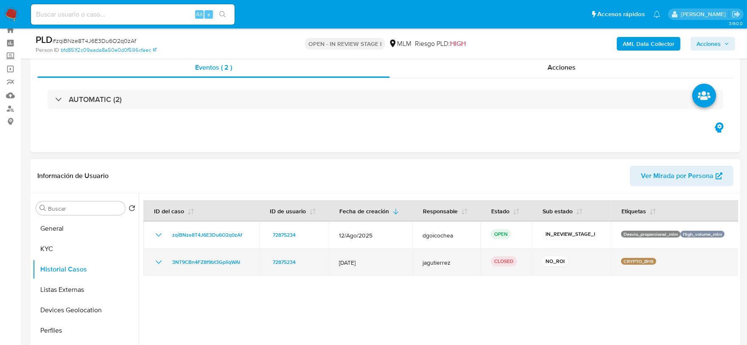
click at [160, 262] on icon "Mostrar/Ocultar" at bounding box center [159, 262] width 10 height 10
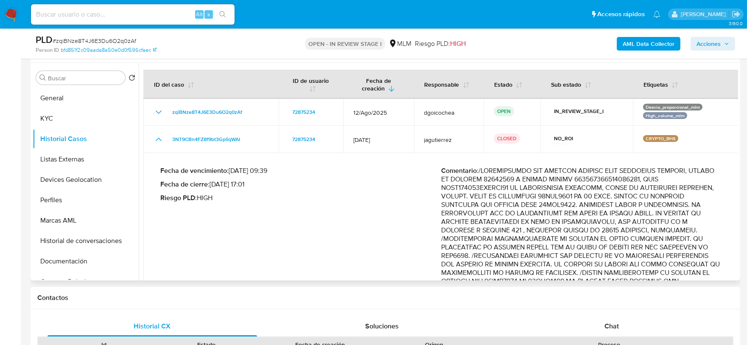
click at [313, 208] on div "Fecha de vencimiento : 30/08/2025 09:39 Fecha de cierre : 10/07/2025 17:01 Ries…" at bounding box center [300, 347] width 281 height 362
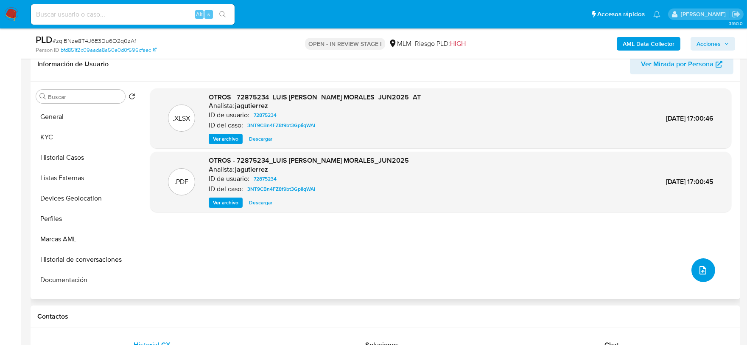
click at [702, 265] on span "upload-file" at bounding box center [703, 270] width 10 height 10
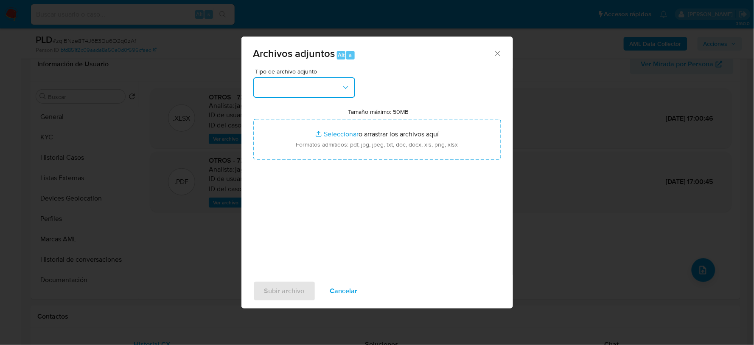
click at [314, 84] on button "button" at bounding box center [304, 87] width 102 height 20
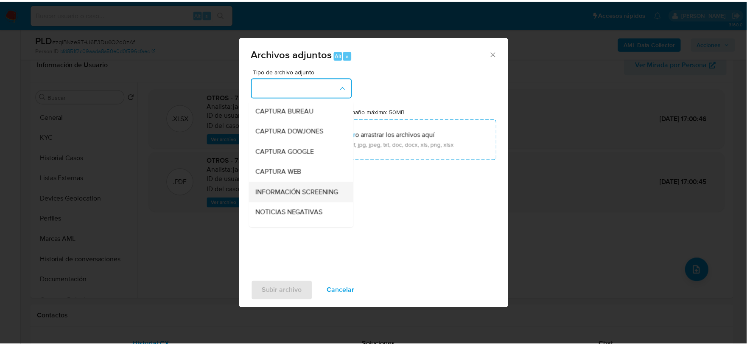
scroll to position [65, 0]
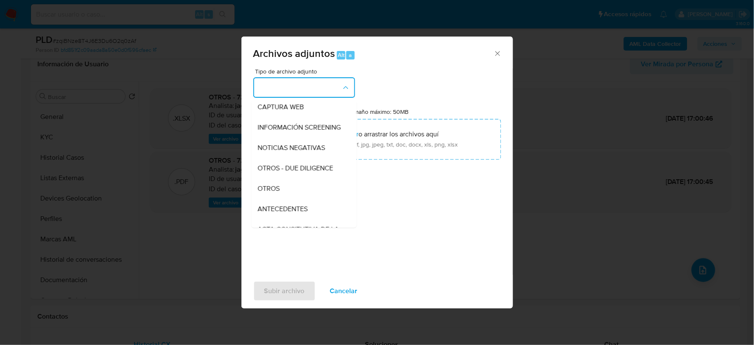
click at [283, 196] on div "OTROS" at bounding box center [301, 188] width 87 height 20
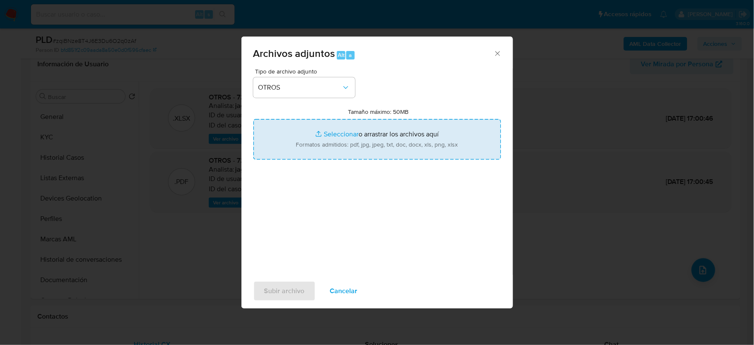
type input "C:\fakepath\72875234_LUIS MORALES_AGO2025.xlsx"
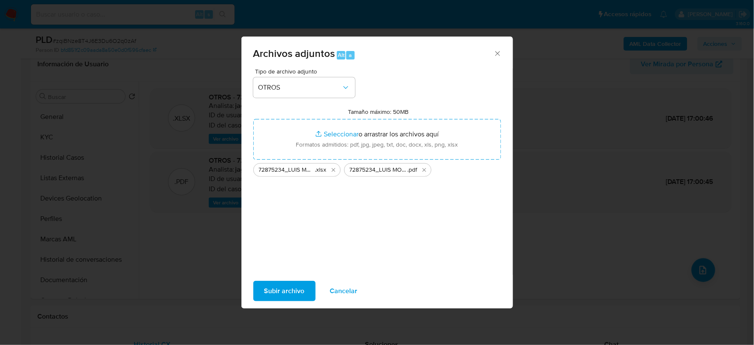
click at [281, 290] on span "Subir archivo" at bounding box center [284, 290] width 40 height 19
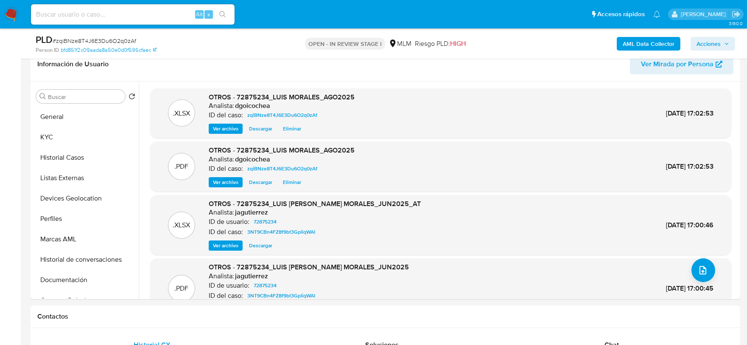
click at [713, 39] on span "Acciones" at bounding box center [709, 44] width 24 height 14
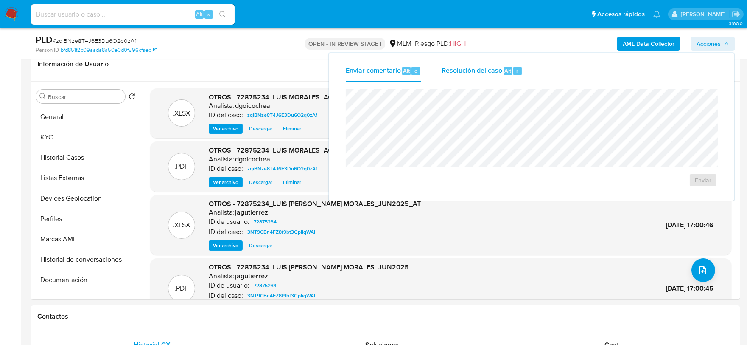
click at [453, 70] on span "Resolución del caso" at bounding box center [472, 70] width 61 height 10
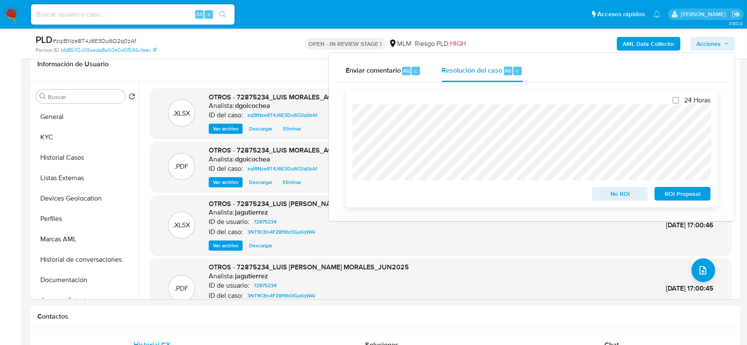
click at [628, 196] on span "No ROI" at bounding box center [620, 194] width 44 height 12
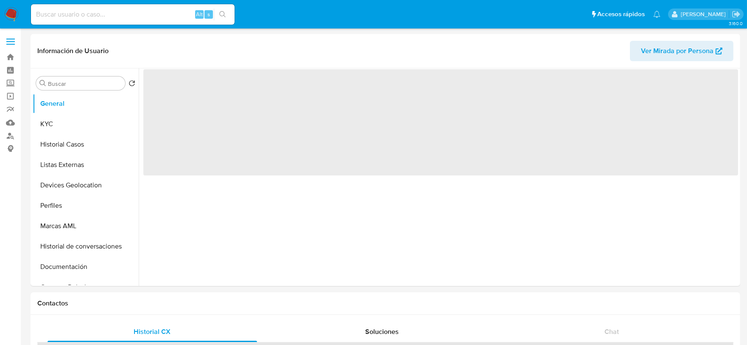
select select "10"
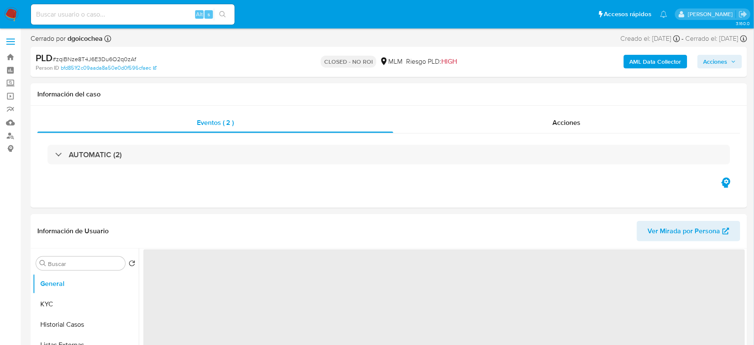
select select "10"
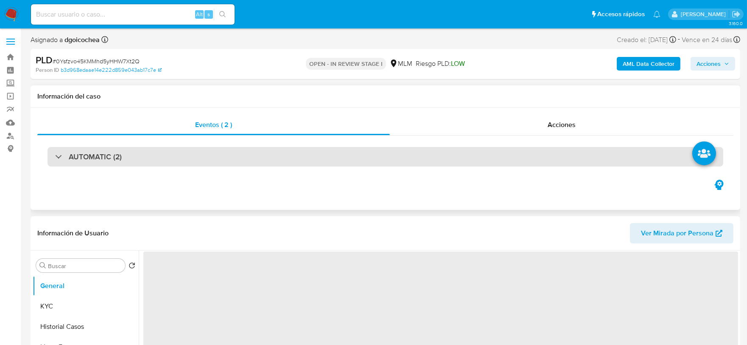
select select "10"
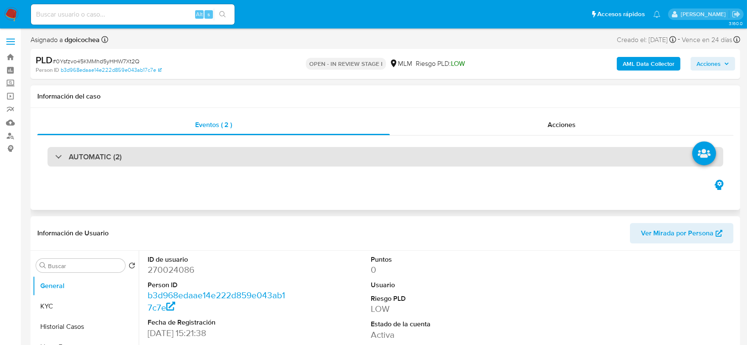
click at [98, 157] on h3 "AUTOMATIC (2)" at bounding box center [95, 156] width 53 height 9
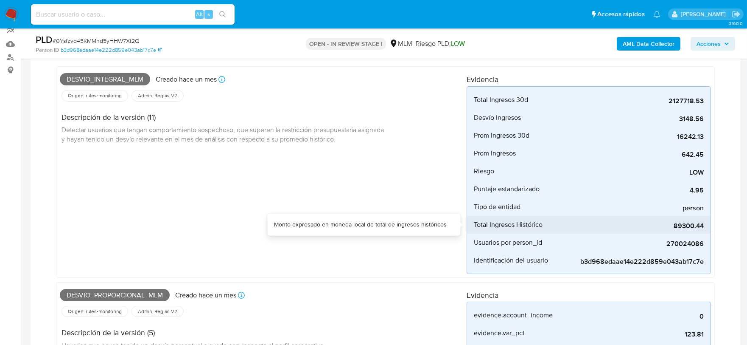
scroll to position [76, 0]
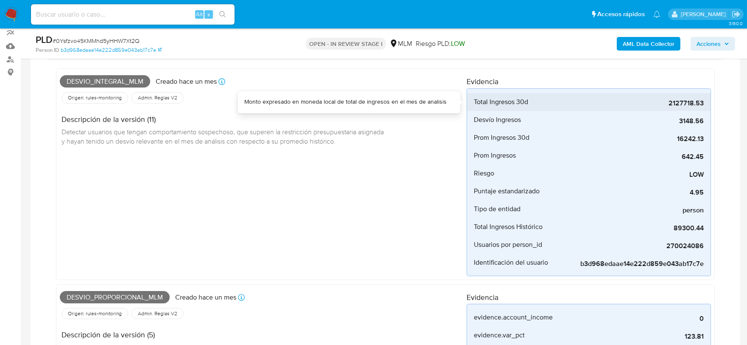
click at [675, 100] on span "2127718.53" at bounding box center [640, 103] width 127 height 8
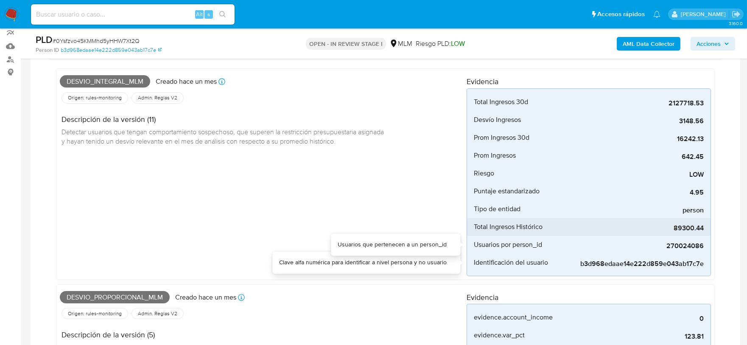
click at [667, 228] on span "89300.44" at bounding box center [640, 228] width 127 height 8
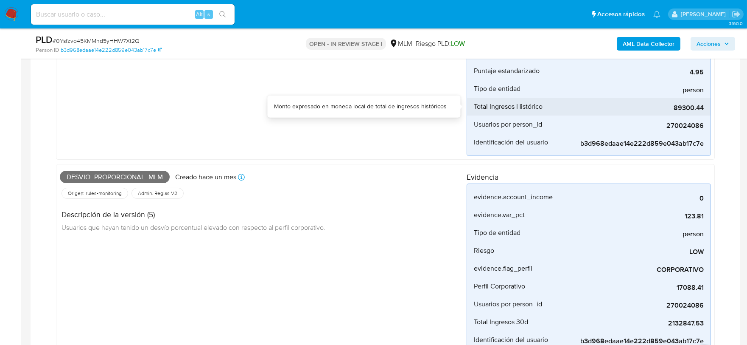
scroll to position [218, 0]
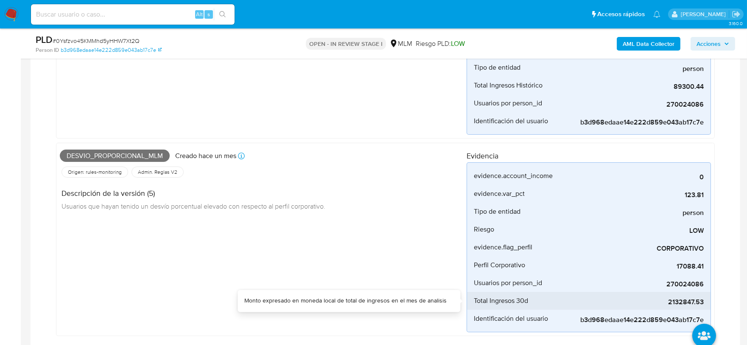
click at [690, 300] on span "2132847.53" at bounding box center [640, 301] width 127 height 8
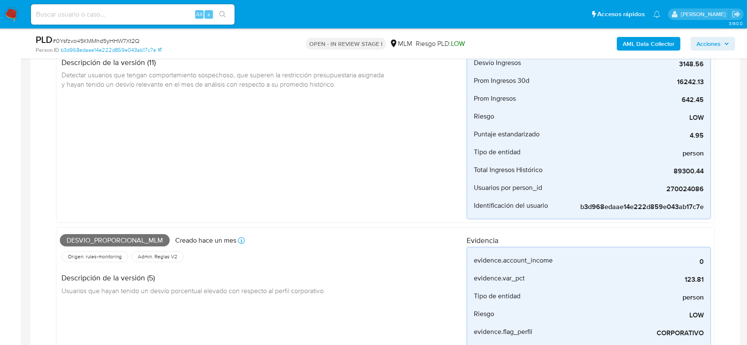
scroll to position [123, 0]
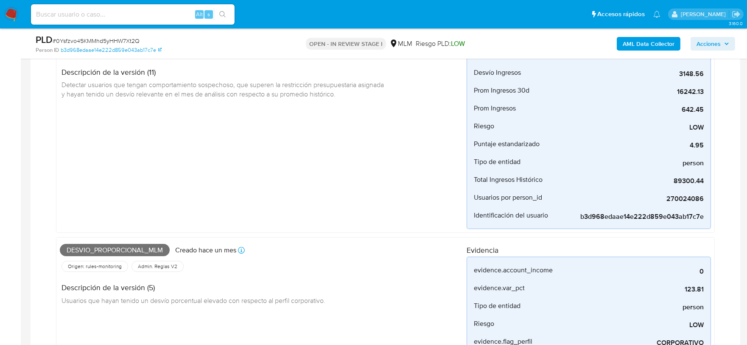
click at [347, 227] on div "Desvio_integral_mlm Creado hace un mes Creado: 12/08/2025 03:09:09 Origen: rule…" at bounding box center [263, 127] width 407 height 204
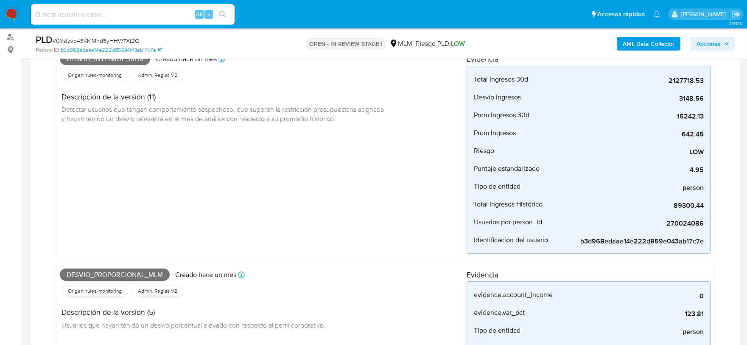
scroll to position [76, 0]
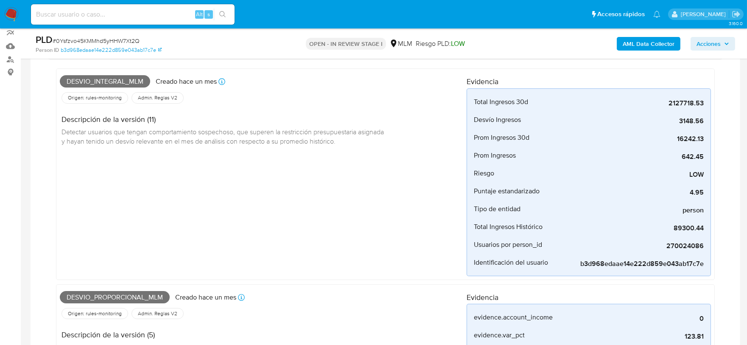
click at [342, 236] on div "Desvio_integral_mlm Creado hace un mes Creado: 12/08/2025 03:09:09 Origen: rule…" at bounding box center [263, 174] width 407 height 204
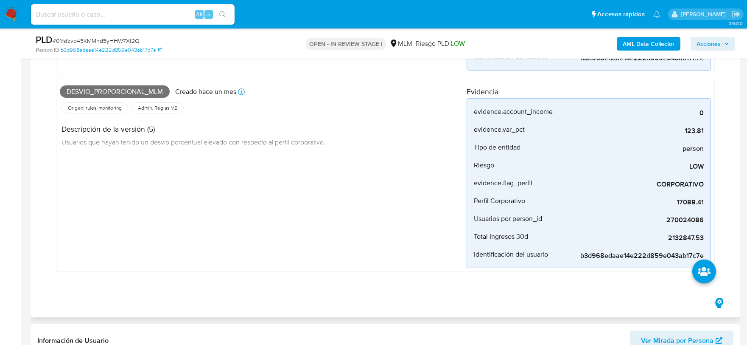
scroll to position [265, 0]
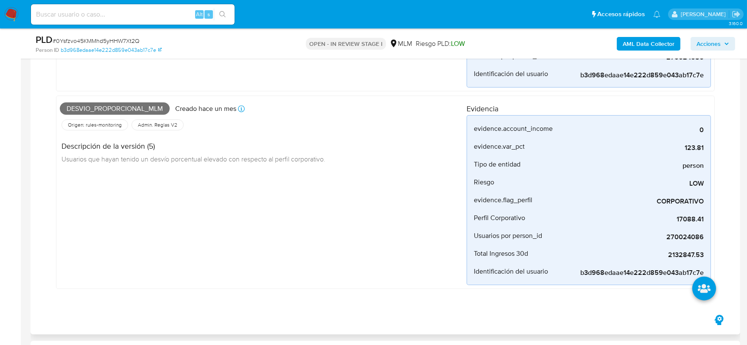
click at [337, 206] on div "Desvio_proporcional_mlm Creado hace un mes Creado: 12/08/2025 03:07:29 Origen: …" at bounding box center [263, 192] width 407 height 186
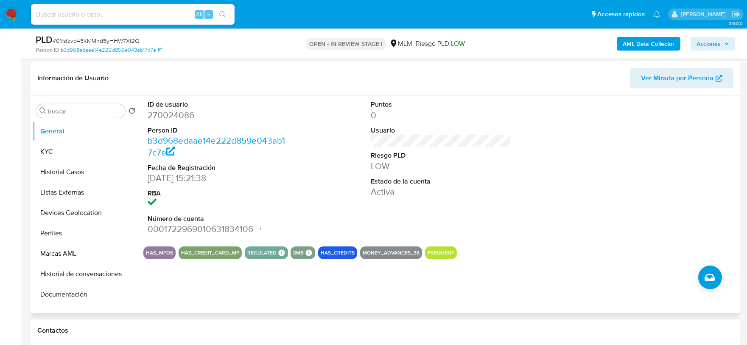
scroll to position [548, 0]
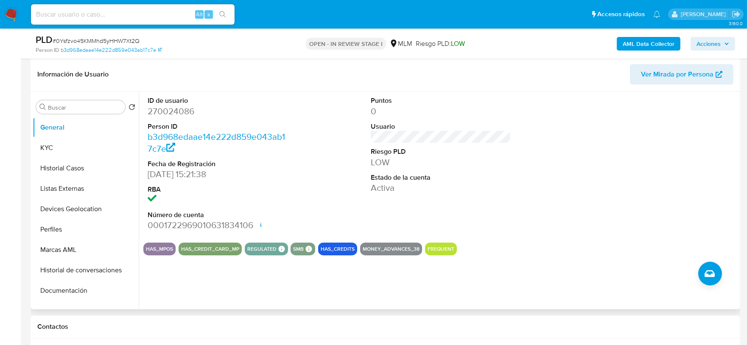
click at [528, 173] on div "ID de usuario 270024086 Person ID b3d968edaae14e222d859e043ab17c7e Fecha de Reg…" at bounding box center [440, 163] width 595 height 143
click at [69, 146] on button "KYC" at bounding box center [82, 147] width 99 height 20
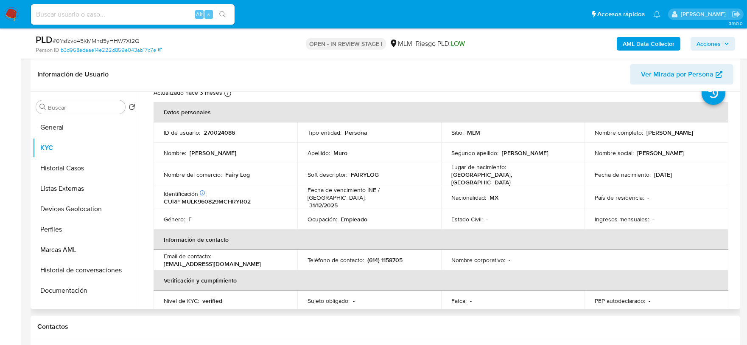
scroll to position [47, 0]
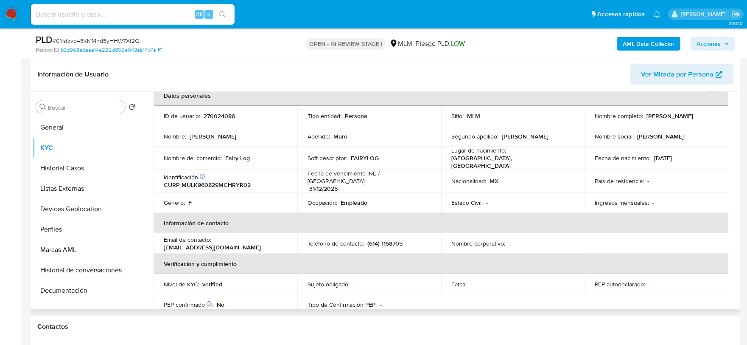
click at [227, 213] on th "Información de contacto" at bounding box center [441, 223] width 575 height 20
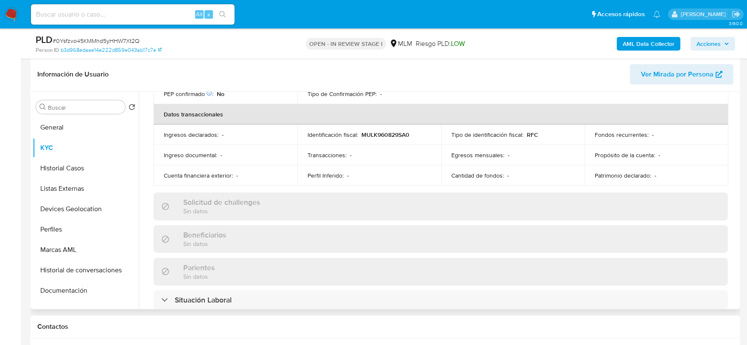
scroll to position [283, 0]
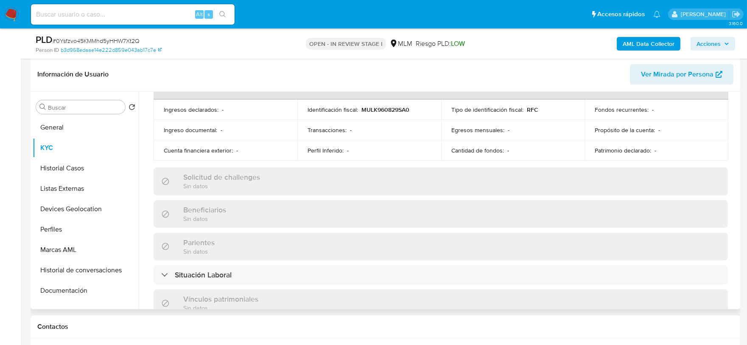
click at [141, 138] on div "Usuario KYC Status Actualizado hace 3 meses Creado: 12/06/2020 16:24:22 Actuali…" at bounding box center [439, 200] width 600 height 217
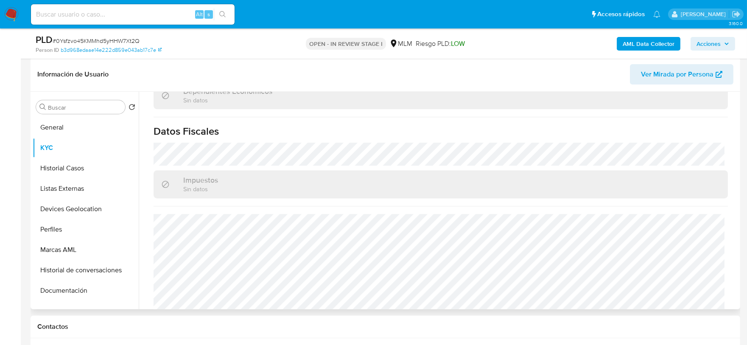
scroll to position [533, 0]
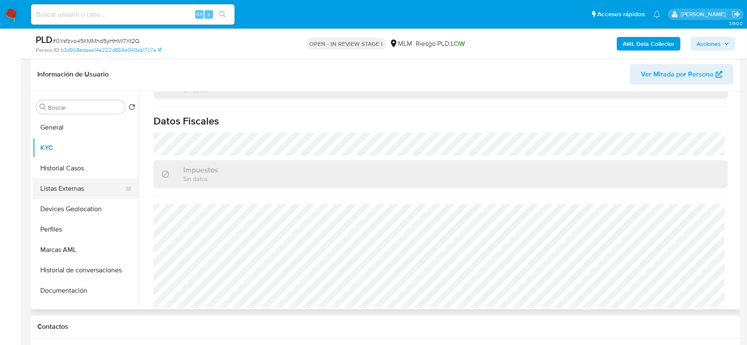
click at [87, 168] on button "Historial Casos" at bounding box center [86, 168] width 106 height 20
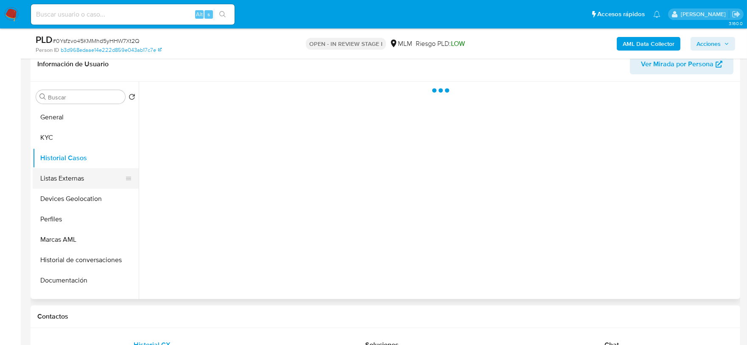
scroll to position [0, 0]
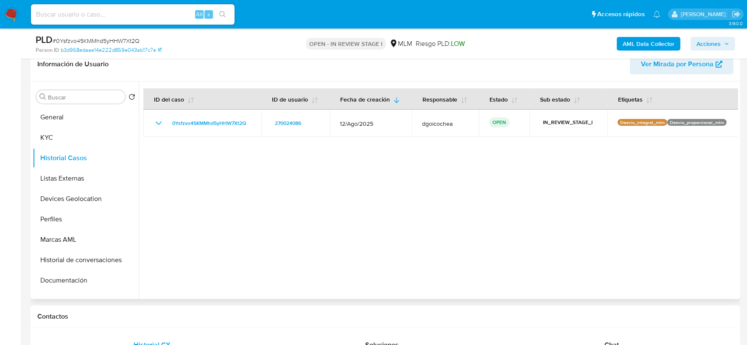
click at [267, 214] on div at bounding box center [439, 189] width 600 height 217
click at [73, 180] on button "Listas Externas" at bounding box center [82, 178] width 99 height 20
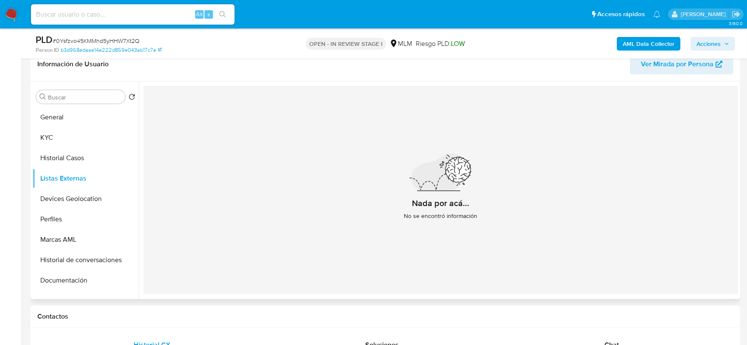
click at [205, 227] on div "Nada por acá... No se encontró información" at bounding box center [440, 190] width 595 height 208
click at [92, 203] on button "Devices Geolocation" at bounding box center [82, 198] width 99 height 20
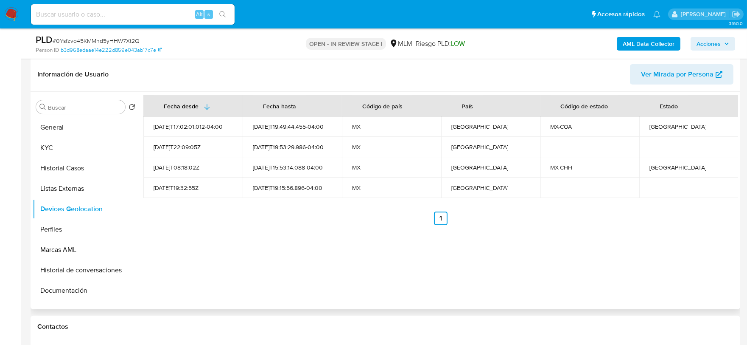
click at [249, 224] on ul "Anterior 1 Siguiente" at bounding box center [440, 218] width 595 height 14
click at [80, 227] on button "Perfiles" at bounding box center [82, 229] width 99 height 20
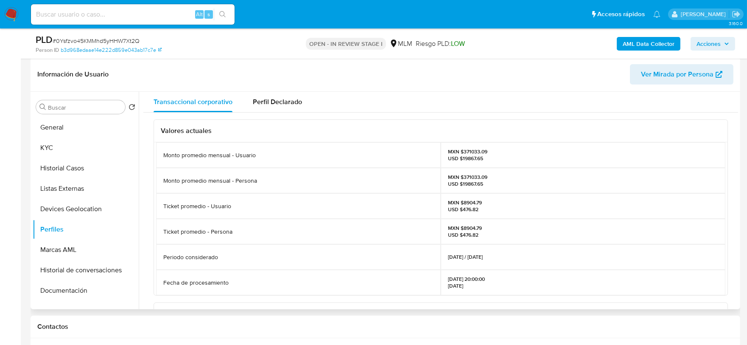
click at [140, 226] on div "Transaccional corporativo Perfil Declarado Valores actuales Monto promedio mens…" at bounding box center [439, 200] width 600 height 217
click at [82, 246] on button "Marcas AML" at bounding box center [82, 249] width 99 height 20
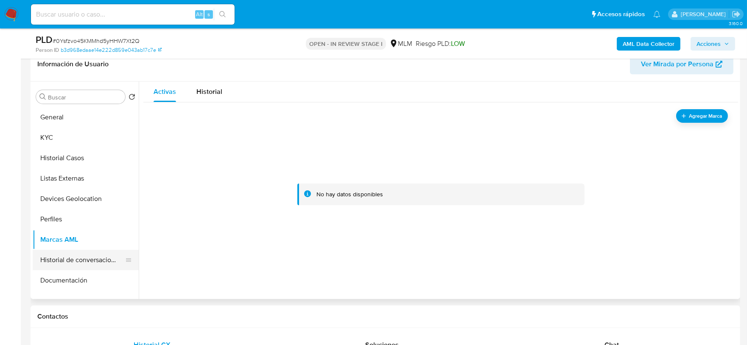
click at [81, 260] on button "Historial de conversaciones" at bounding box center [82, 260] width 99 height 20
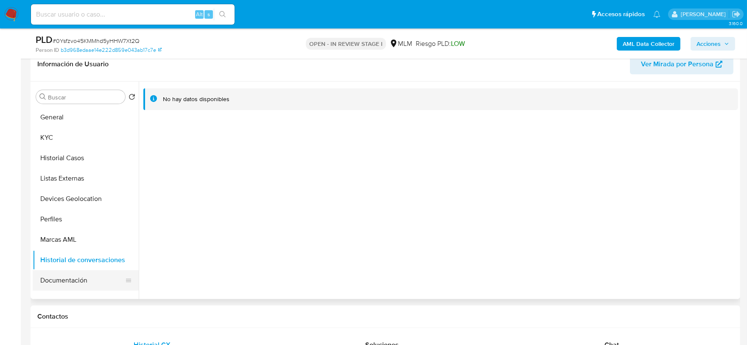
click at [78, 276] on button "Documentación" at bounding box center [82, 280] width 99 height 20
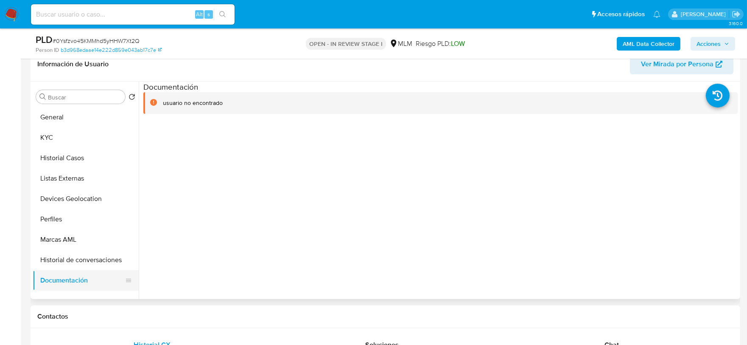
click at [67, 278] on button "Documentación" at bounding box center [82, 280] width 99 height 20
click at [190, 104] on div "usuario no encontrado" at bounding box center [193, 103] width 60 height 8
click at [88, 176] on button "Listas Externas" at bounding box center [82, 178] width 99 height 20
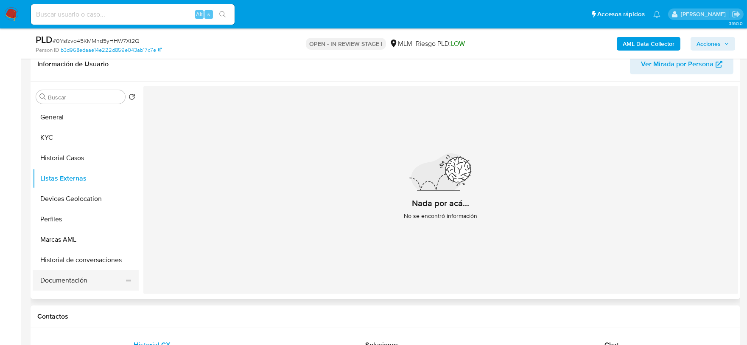
click at [71, 277] on button "Documentación" at bounding box center [82, 280] width 99 height 20
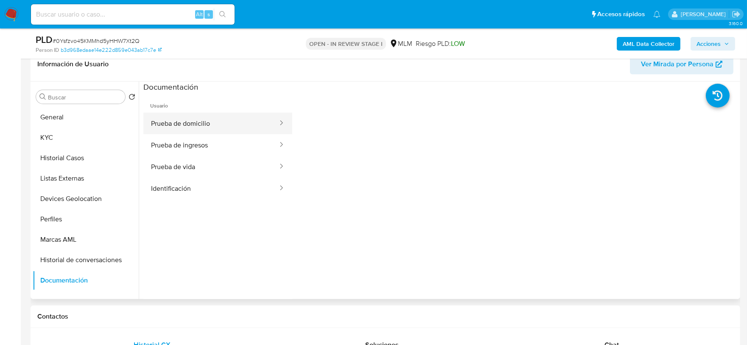
click at [185, 119] on button "Prueba de domicilio" at bounding box center [210, 123] width 135 height 22
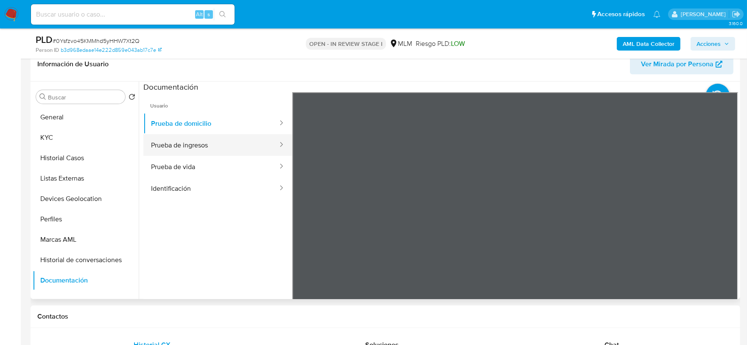
click at [219, 148] on button "Prueba de ingresos" at bounding box center [210, 145] width 135 height 22
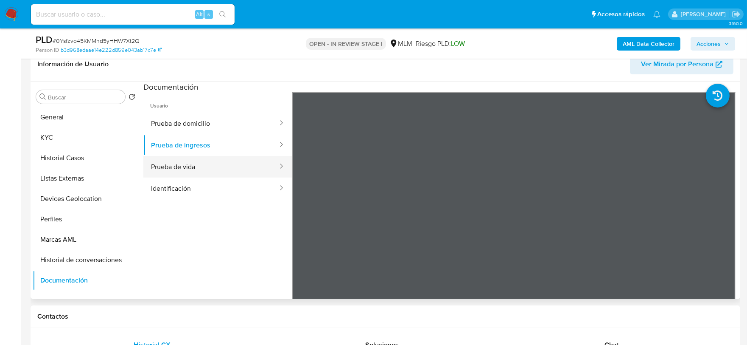
click at [171, 172] on button "Prueba de vida" at bounding box center [210, 167] width 135 height 22
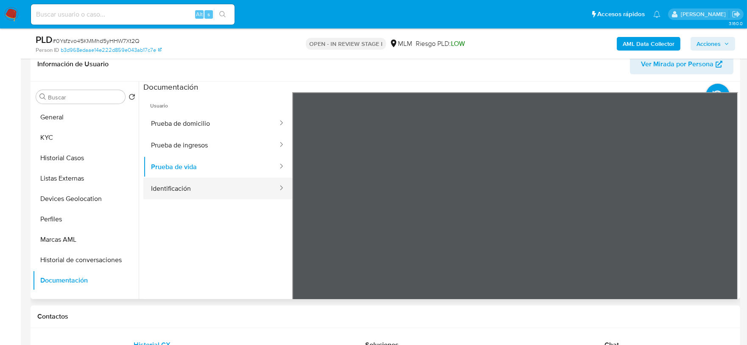
click at [231, 192] on button "Identificación" at bounding box center [210, 188] width 135 height 22
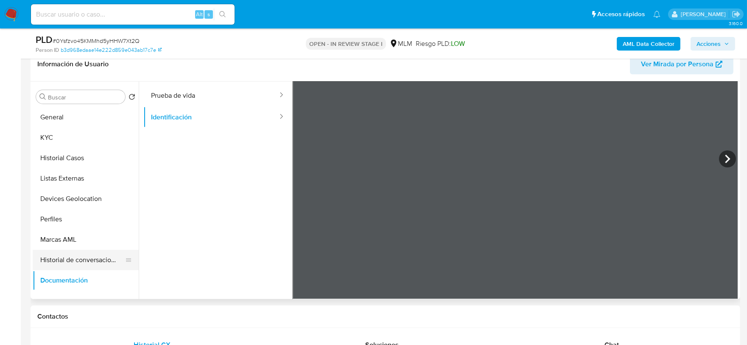
scroll to position [141, 0]
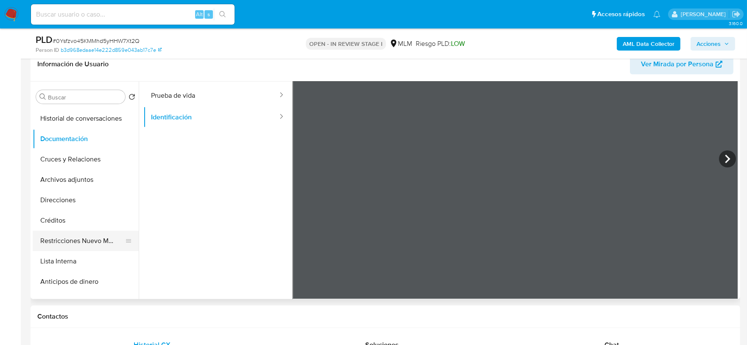
click at [81, 232] on button "Restricciones Nuevo Mundo" at bounding box center [82, 240] width 99 height 20
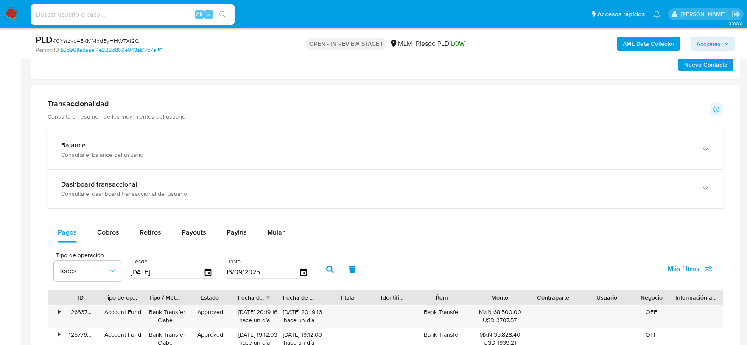
scroll to position [972, 0]
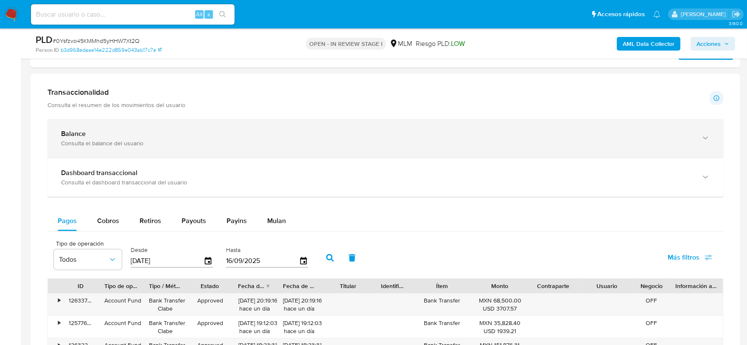
click at [563, 139] on div "Balance Consulta el balance del usuario" at bounding box center [377, 137] width 632 height 17
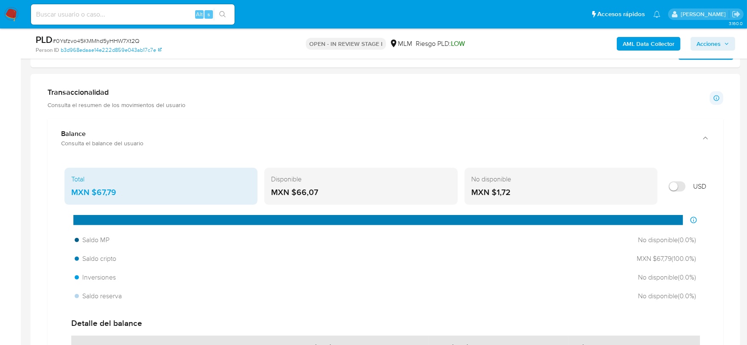
click at [48, 234] on div "Total MXN $67,79 Disponible MXN $66,07 No disponible MXN $1,72 USD Distribución…" at bounding box center [386, 297] width 676 height 281
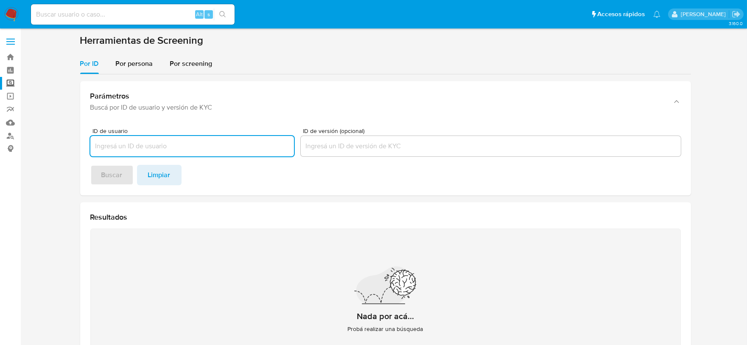
drag, startPoint x: 143, startPoint y: 67, endPoint x: 150, endPoint y: 76, distance: 11.4
click at [143, 67] on span "Por persona" at bounding box center [134, 64] width 37 height 10
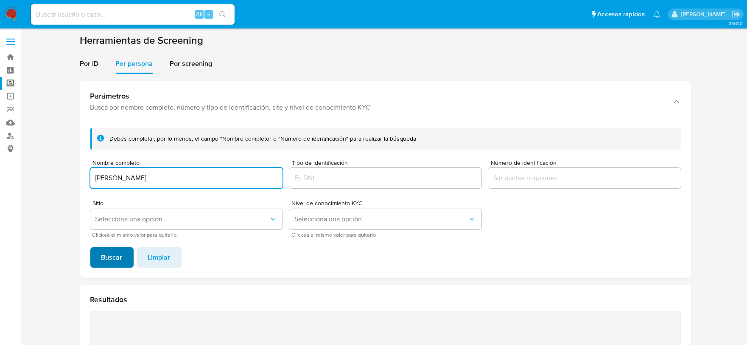
type input "[PERSON_NAME]"
click at [108, 252] on span "Buscar" at bounding box center [111, 257] width 21 height 19
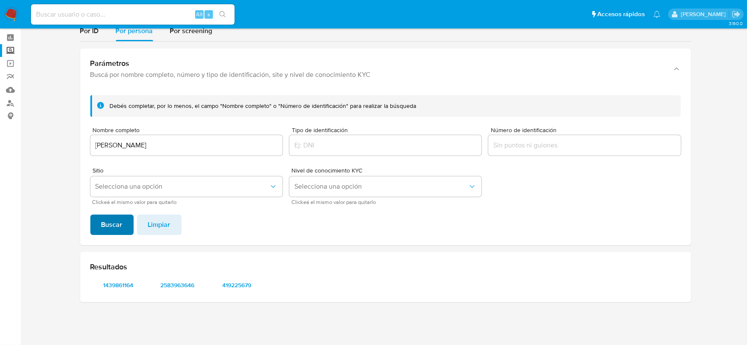
scroll to position [32, 0]
click at [123, 283] on span "1439861164" at bounding box center [118, 285] width 44 height 12
click at [178, 281] on span "2583963646" at bounding box center [178, 285] width 44 height 12
click at [240, 286] on span "419225679" at bounding box center [237, 285] width 44 height 12
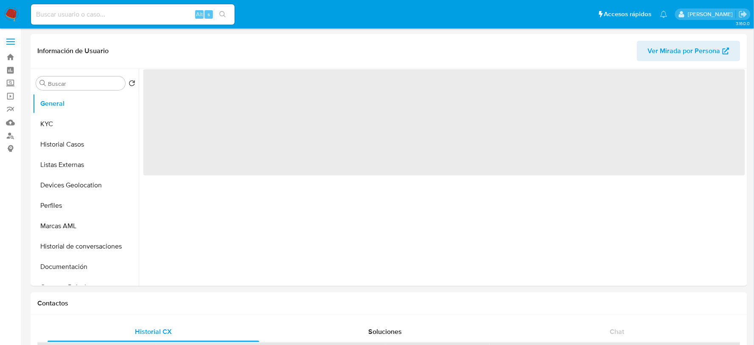
select select "10"
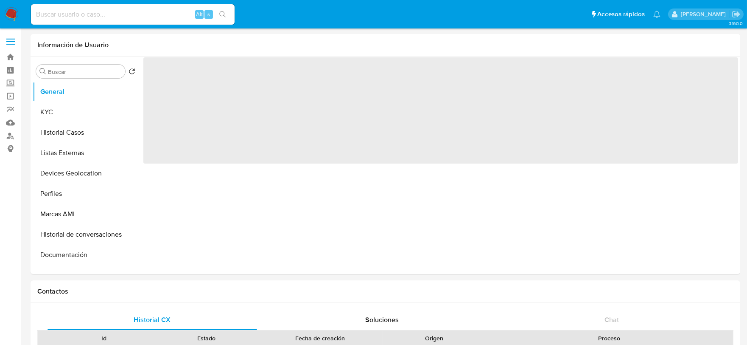
select select "10"
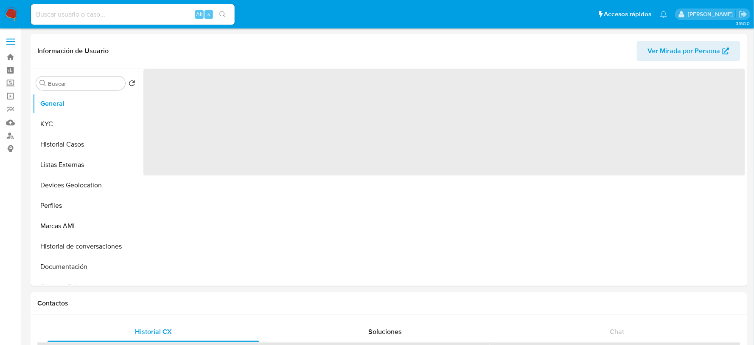
select select "10"
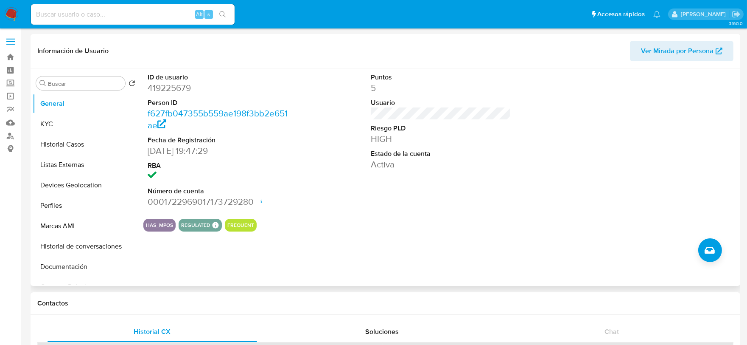
click at [169, 87] on dd "419225679" at bounding box center [218, 88] width 140 height 12
copy dd "419225679"
click at [58, 119] on button "KYC" at bounding box center [82, 124] width 99 height 20
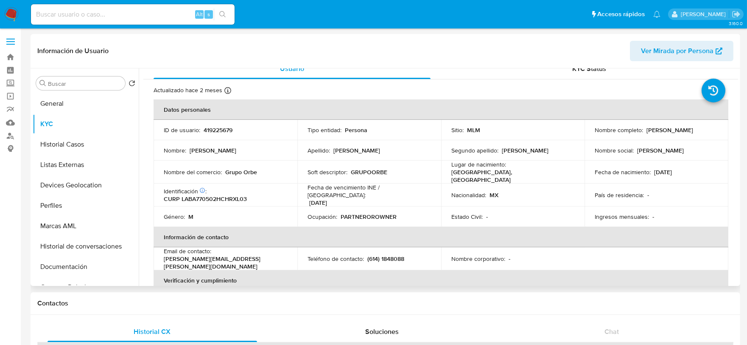
scroll to position [6, 0]
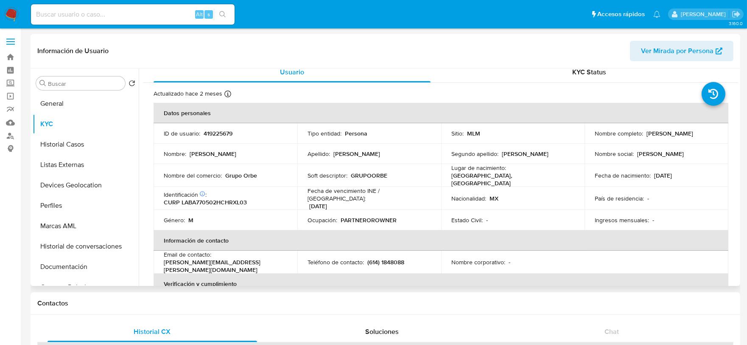
click at [592, 187] on td "País de residencia : -" at bounding box center [657, 198] width 144 height 23
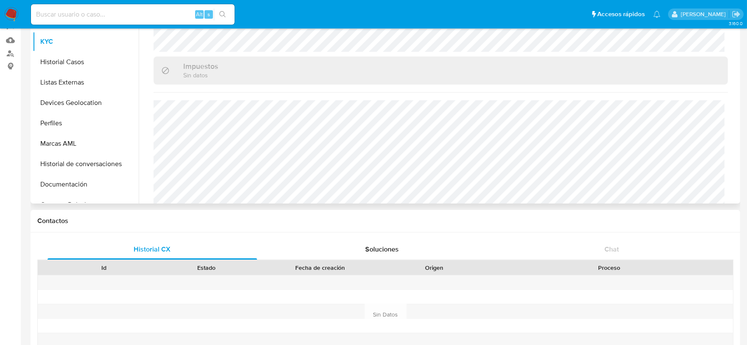
scroll to position [0, 0]
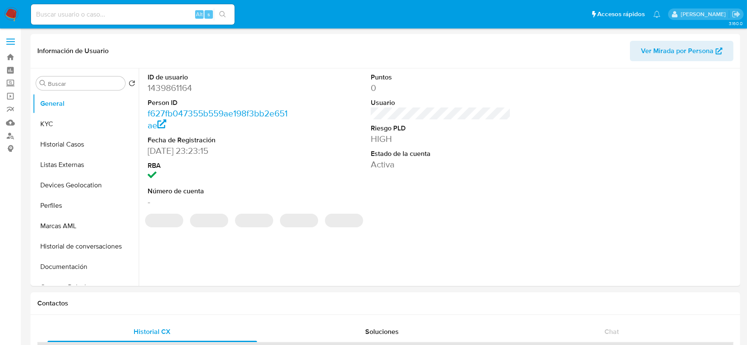
select select "10"
click at [12, 14] on img at bounding box center [11, 14] width 14 height 14
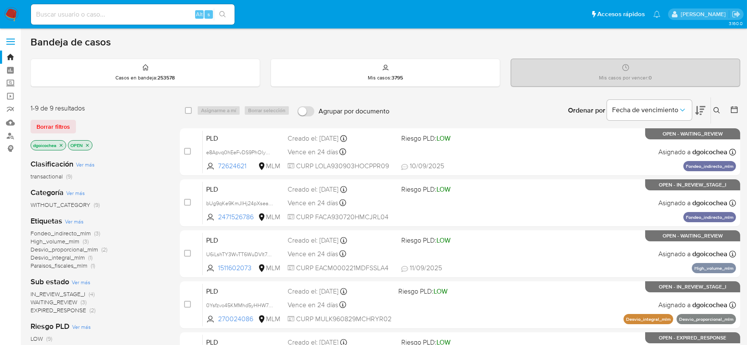
click at [70, 290] on span "IN_REVIEW_STAGE_I" at bounding box center [58, 293] width 55 height 8
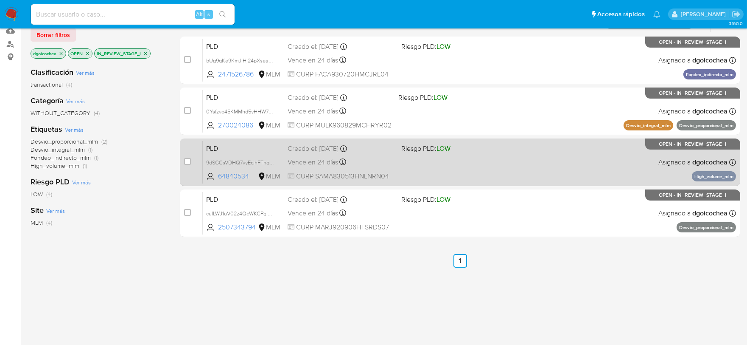
scroll to position [94, 0]
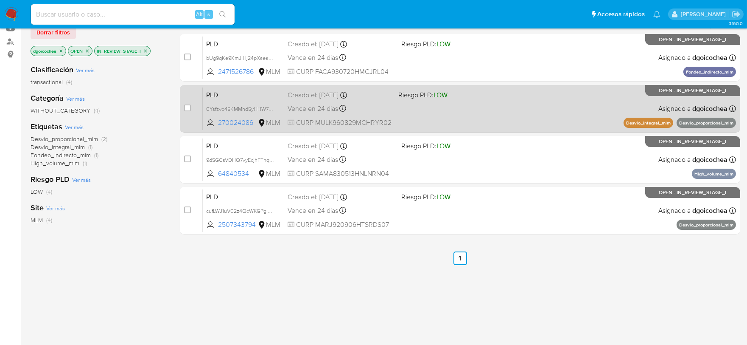
click at [214, 96] on span "PLD" at bounding box center [243, 94] width 75 height 11
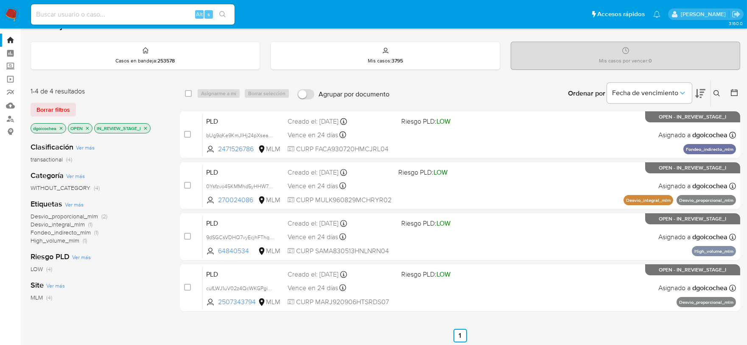
scroll to position [0, 0]
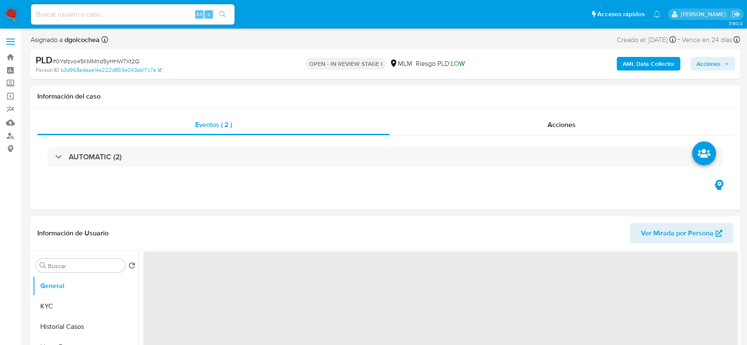
select select "10"
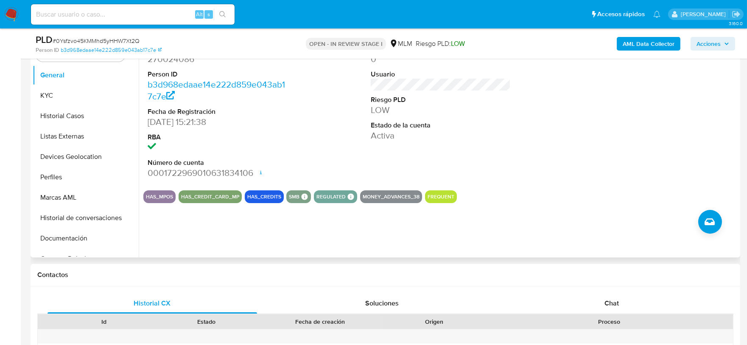
scroll to position [188, 0]
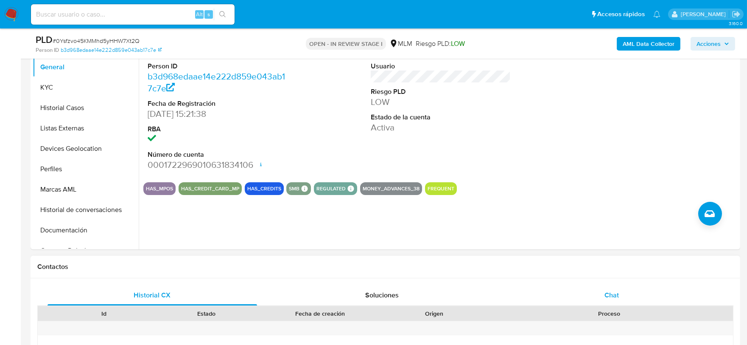
click at [606, 292] on span "Chat" at bounding box center [612, 295] width 14 height 10
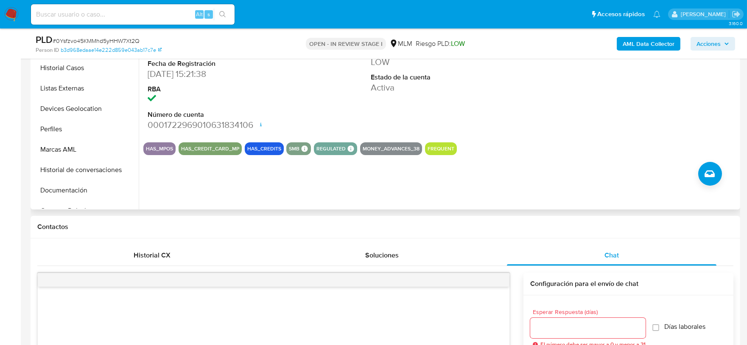
scroll to position [377, 0]
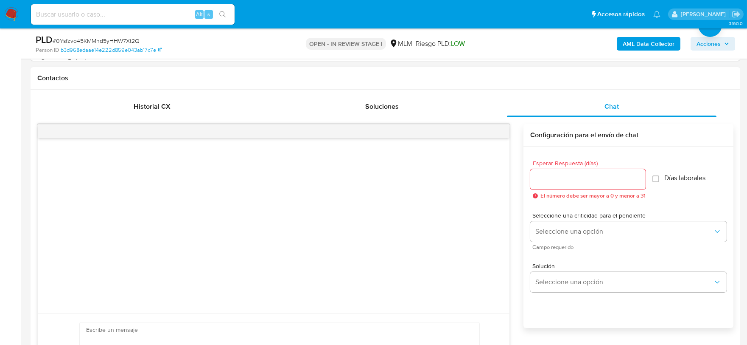
click at [560, 176] on input "Esperar Respuesta (días)" at bounding box center [587, 179] width 115 height 11
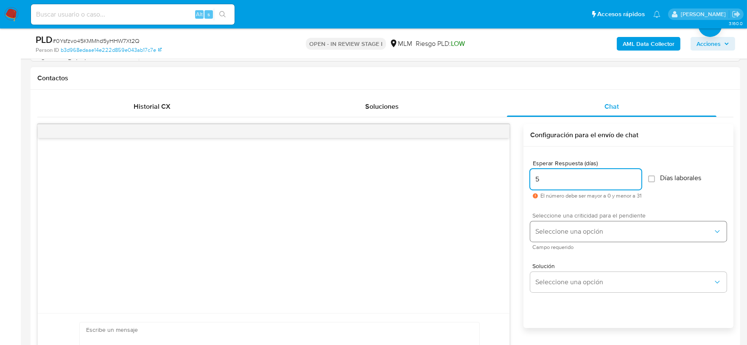
type input "5"
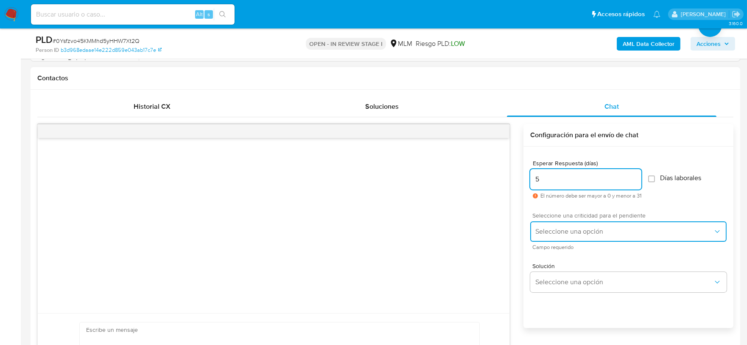
click at [552, 227] on button "Seleccione una opción" at bounding box center [628, 231] width 196 height 20
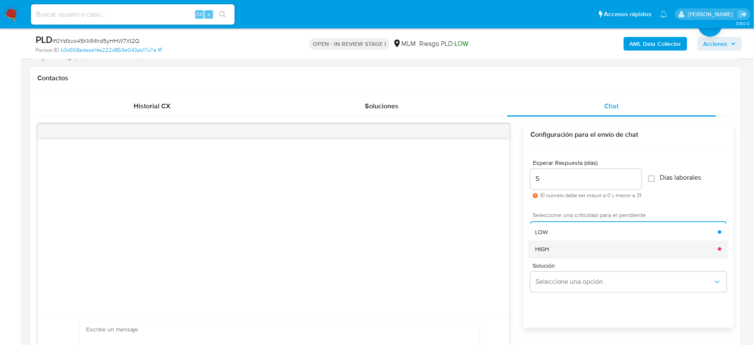
click at [551, 249] on div "HIGH" at bounding box center [627, 248] width 183 height 17
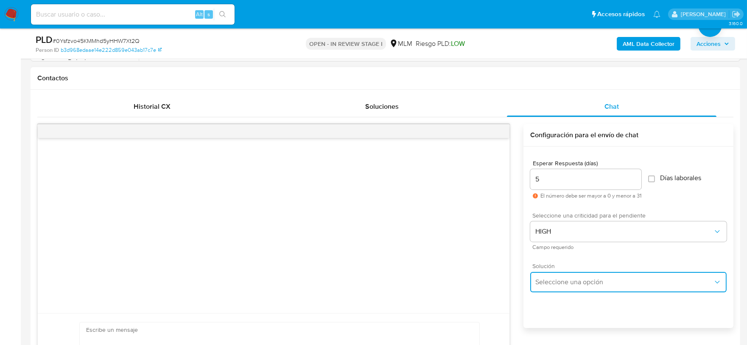
click at [561, 274] on button "Seleccione una opción" at bounding box center [628, 282] width 196 height 20
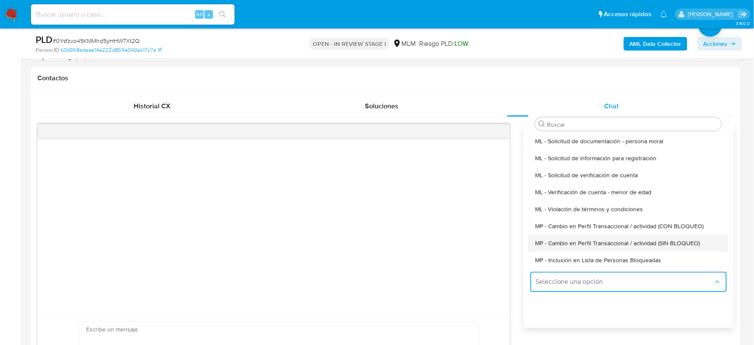
click at [601, 247] on div "MP - Cambio en Perfil Transaccional / actividad (SIN BLOQUEO)" at bounding box center [629, 242] width 186 height 17
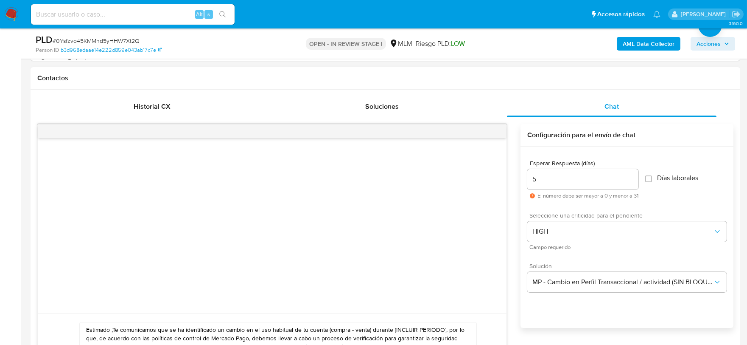
paste textarea "l Ipsum Do sitamet con adi elitseddo ei tempori ut Laboree Dolo, magnaal enimad…"
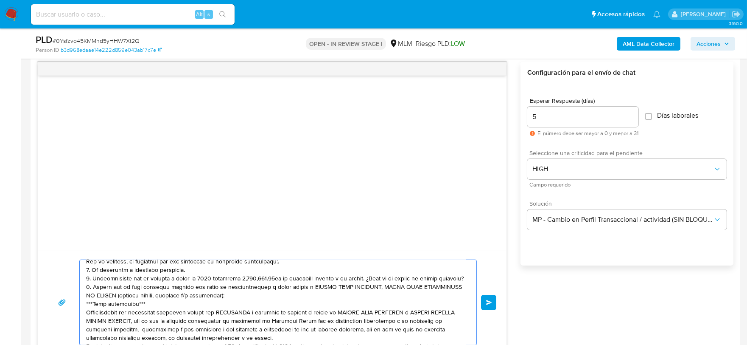
scroll to position [47, 0]
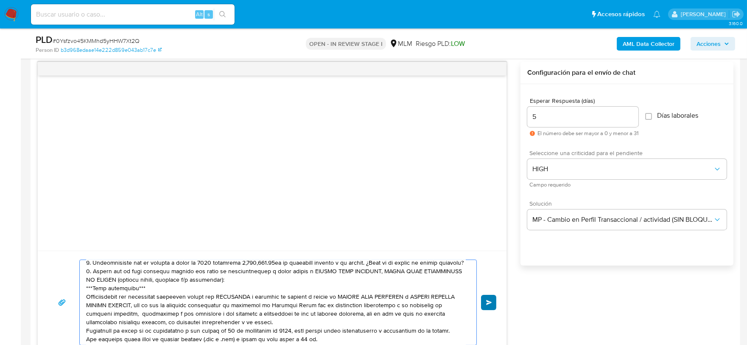
type textarea "Loremips Dolor Si ametcon adi eli seddoeius te incidid ut Laboree Dolo, magnaal…"
click at [491, 300] on span "Enviar" at bounding box center [489, 302] width 6 height 5
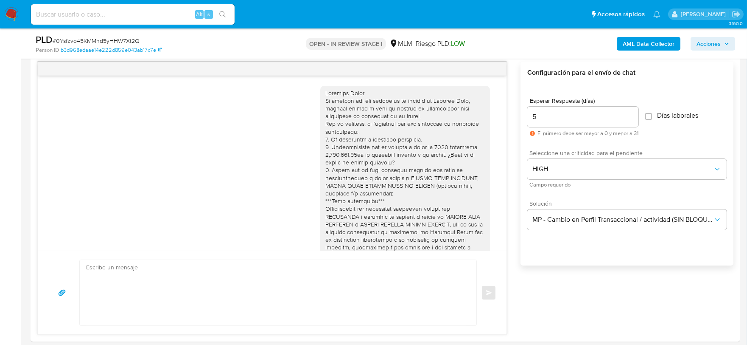
scroll to position [136, 0]
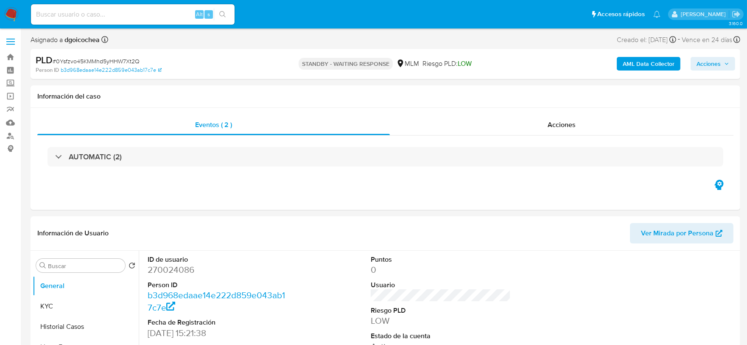
select select "10"
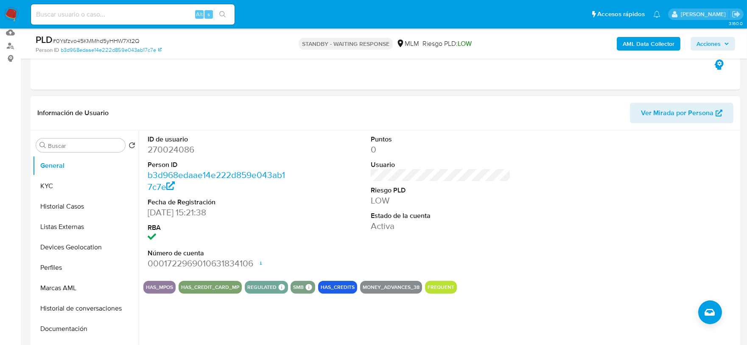
scroll to position [94, 0]
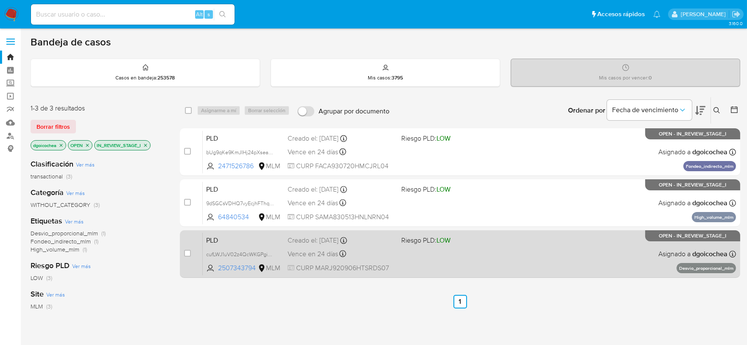
click at [221, 239] on span "PLD" at bounding box center [243, 239] width 75 height 11
click at [212, 238] on span "PLD" at bounding box center [243, 239] width 75 height 11
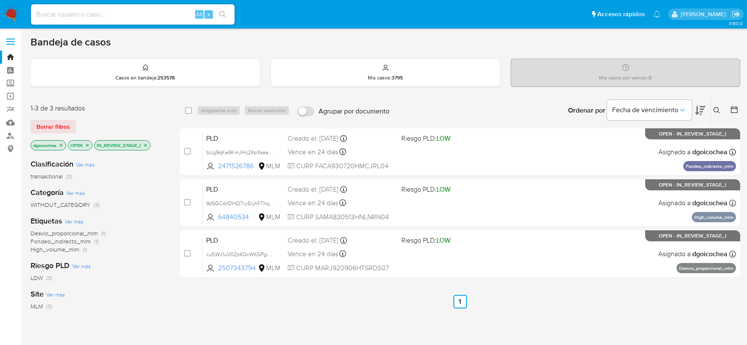
click at [134, 15] on input at bounding box center [133, 14] width 204 height 11
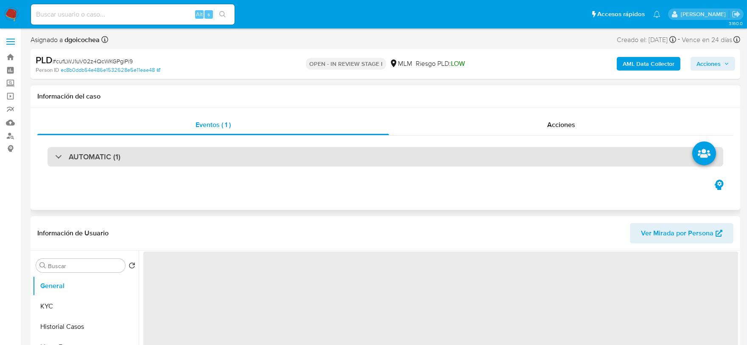
click at [88, 153] on h3 "AUTOMATIC (1)" at bounding box center [95, 156] width 52 height 9
select select "10"
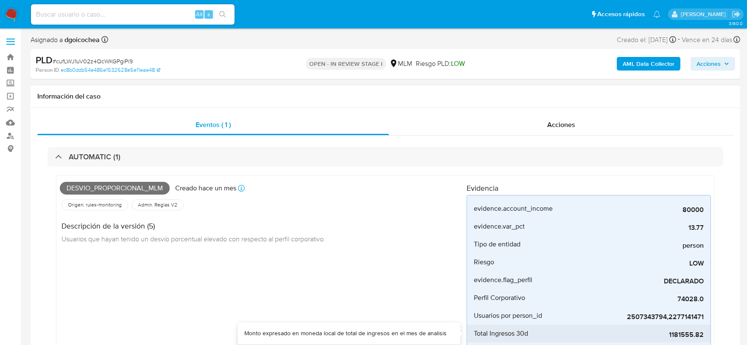
click at [685, 333] on span "1181555.82" at bounding box center [640, 334] width 127 height 8
click at [323, 302] on div "Desvio_proporcional_mlm Creado hace un mes Creado: 12/08/2025 03:03:15 Origen: …" at bounding box center [263, 272] width 407 height 186
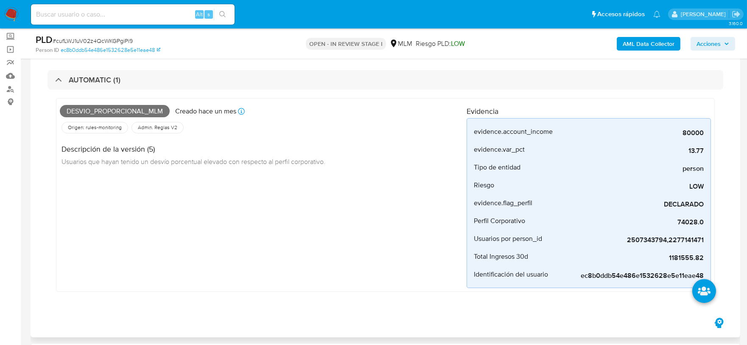
scroll to position [47, 0]
click at [323, 274] on div "Desvio_proporcional_mlm Creado hace un mes Creado: 12/08/2025 03:03:15 Origen: …" at bounding box center [263, 194] width 407 height 186
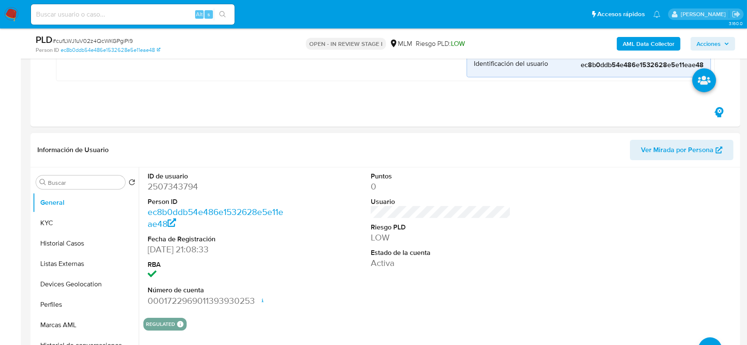
scroll to position [283, 0]
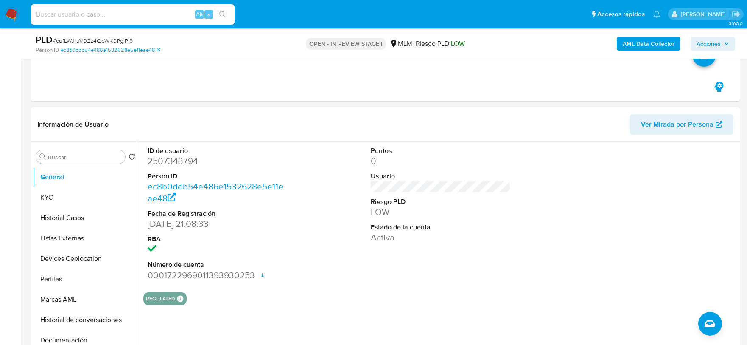
click at [480, 227] on dt "Estado de la cuenta" at bounding box center [441, 226] width 140 height 9
click at [81, 197] on button "KYC" at bounding box center [82, 197] width 99 height 20
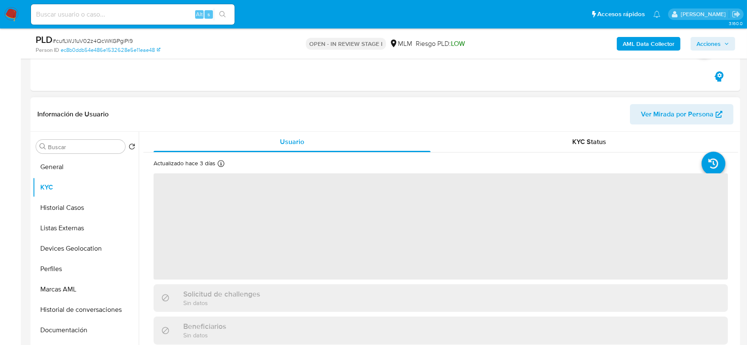
scroll to position [47, 0]
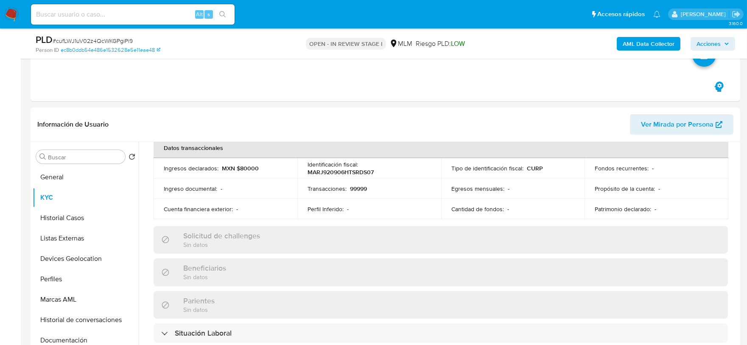
scroll to position [283, 0]
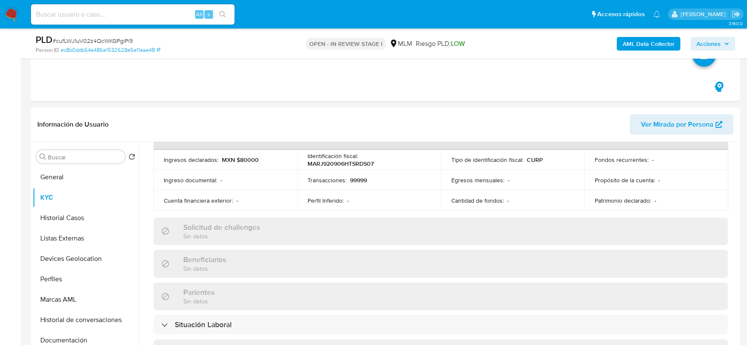
click at [141, 187] on div "Usuario KYC Status Actualizado hace 3 días Creado: 18/06/2025 20:08:35 Actualiz…" at bounding box center [439, 250] width 600 height 217
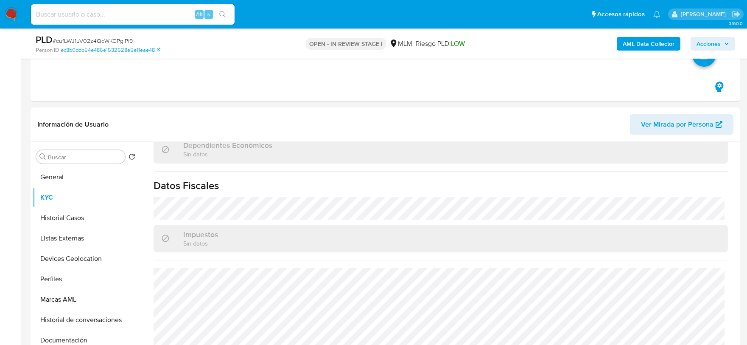
scroll to position [533, 0]
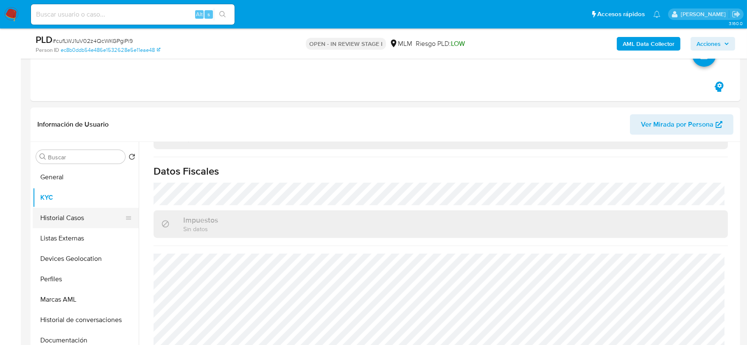
drag, startPoint x: 71, startPoint y: 213, endPoint x: 65, endPoint y: 217, distance: 7.6
click at [71, 213] on button "Historial Casos" at bounding box center [82, 218] width 99 height 20
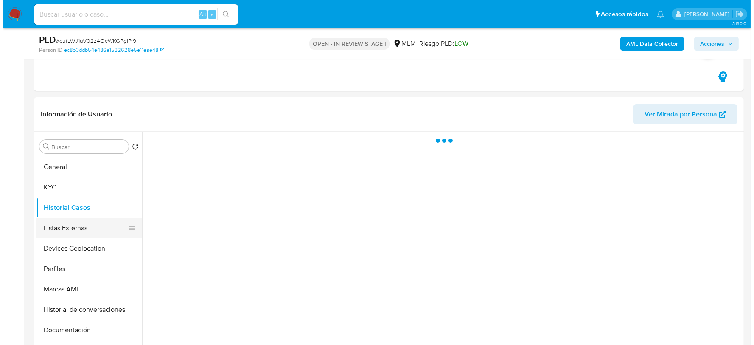
scroll to position [0, 0]
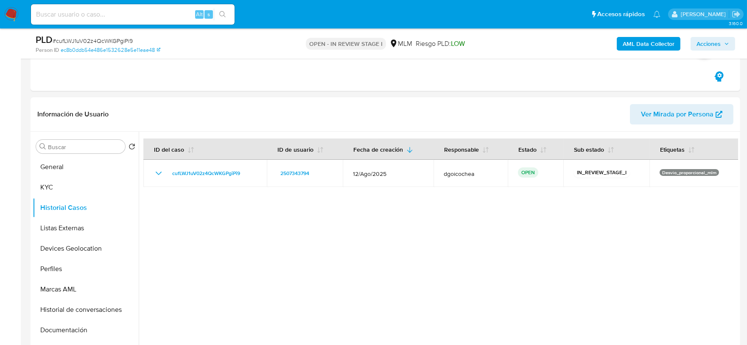
click at [384, 241] on div at bounding box center [439, 240] width 600 height 217
click at [69, 227] on button "Listas Externas" at bounding box center [82, 228] width 99 height 20
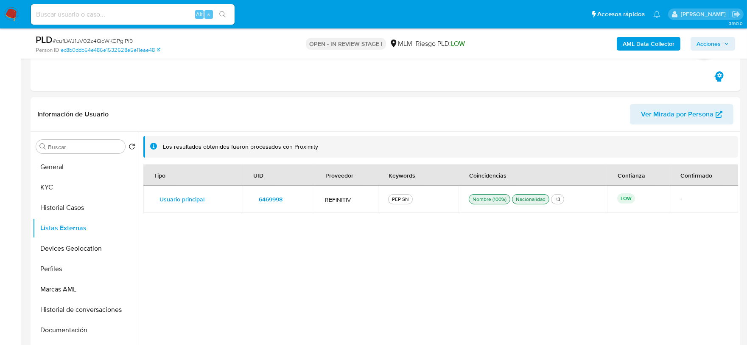
click at [320, 255] on div "Tipo UID Proveedor Keywords Coincidencias Confianza Confirmado Usuario principa…" at bounding box center [440, 254] width 595 height 180
click at [267, 196] on span "6469998" at bounding box center [271, 199] width 24 height 12
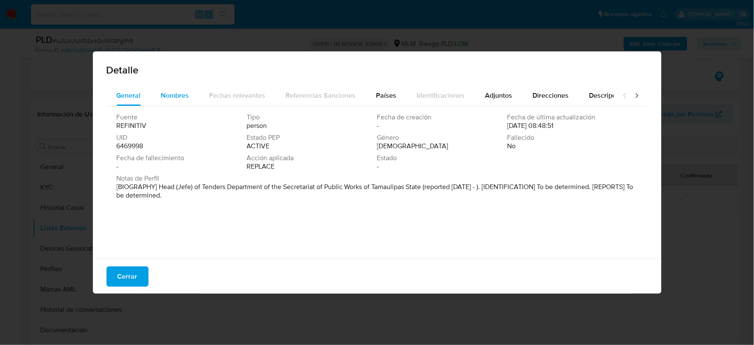
click at [179, 96] on span "Nombres" at bounding box center [175, 95] width 28 height 10
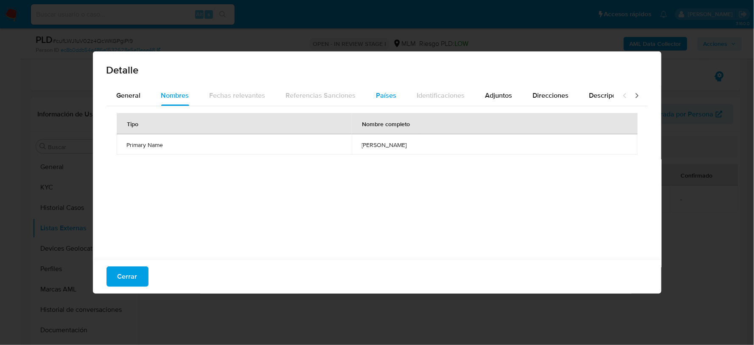
click at [376, 92] on span "Países" at bounding box center [386, 95] width 20 height 10
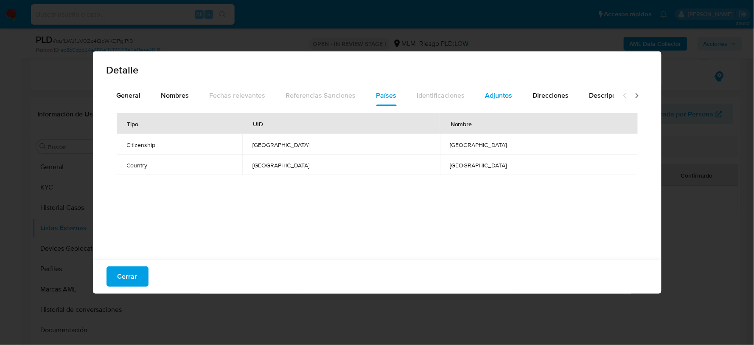
click at [487, 91] on span "Adjuntos" at bounding box center [498, 95] width 27 height 10
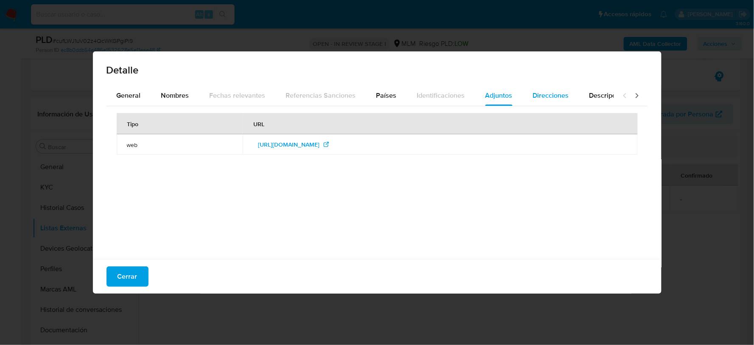
click at [554, 94] on span "Direcciones" at bounding box center [551, 95] width 36 height 10
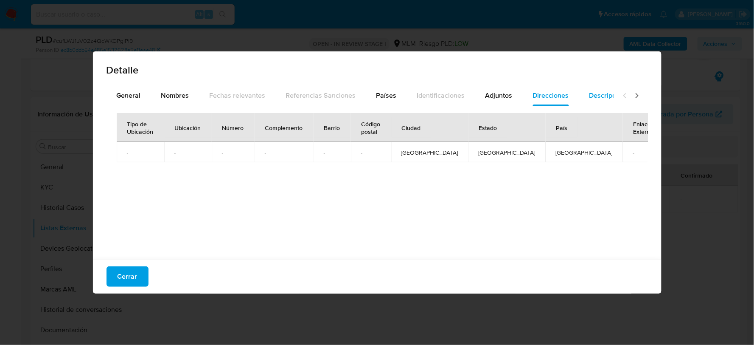
click at [600, 96] on span "Descripciones" at bounding box center [610, 95] width 43 height 10
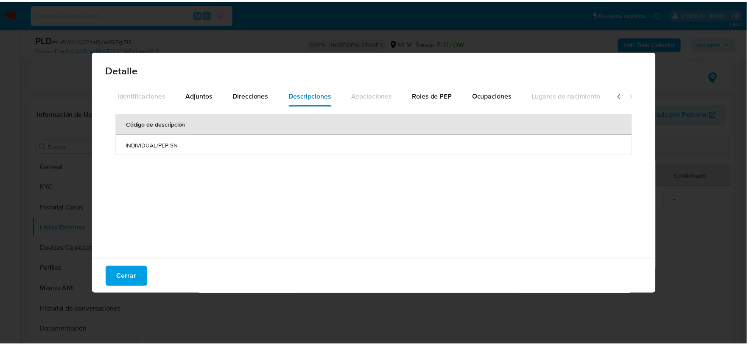
scroll to position [0, 300]
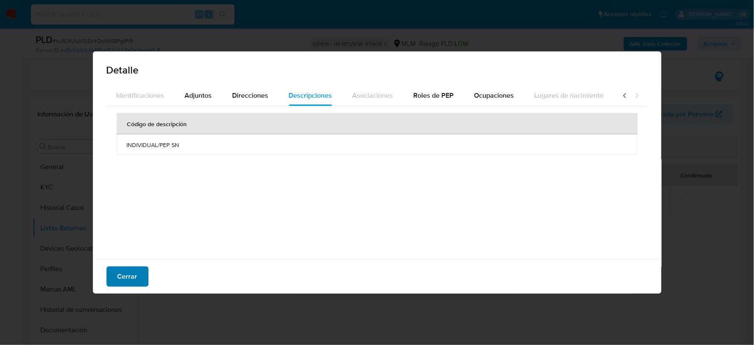
click at [122, 277] on span "Cerrar" at bounding box center [128, 276] width 20 height 19
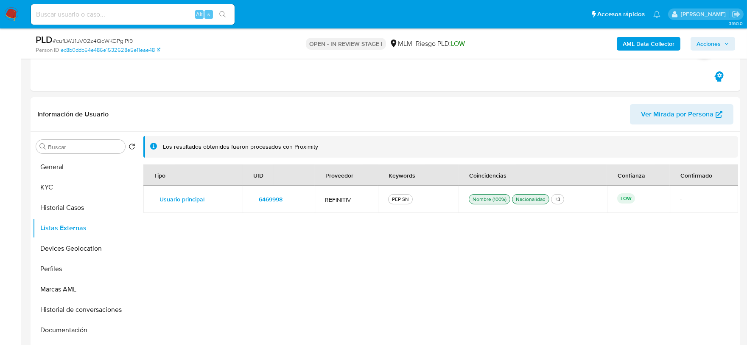
click at [303, 260] on div "Tipo UID Proveedor Keywords Coincidencias Confianza Confirmado Usuario principa…" at bounding box center [440, 254] width 595 height 180
click at [73, 243] on button "Devices Geolocation" at bounding box center [82, 248] width 99 height 20
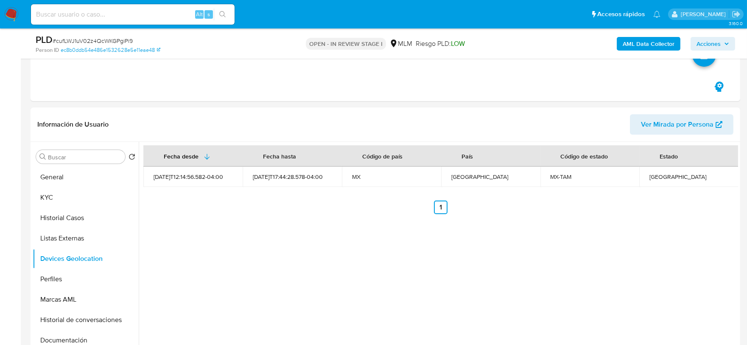
click at [313, 270] on div "Fecha desde Fecha hasta Código de país País Código de estado Estado 2025-07-03T…" at bounding box center [439, 250] width 600 height 217
click at [69, 277] on button "Perfiles" at bounding box center [82, 279] width 99 height 20
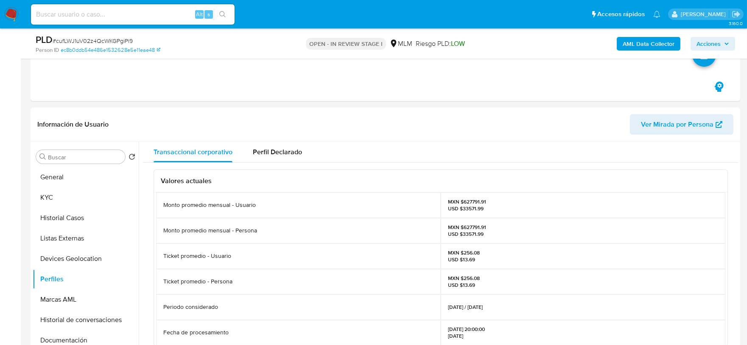
click at [78, 335] on button "Documentación" at bounding box center [82, 340] width 99 height 20
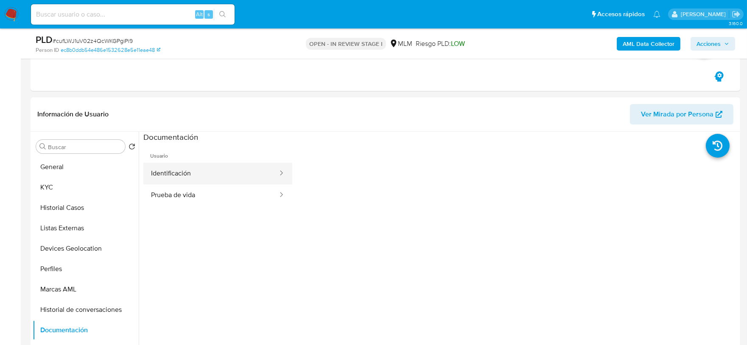
click at [199, 171] on button "Identificación" at bounding box center [210, 174] width 135 height 22
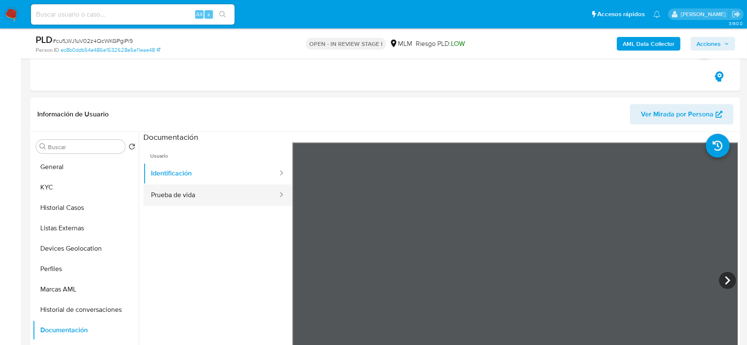
click at [223, 192] on button "Prueba de vida" at bounding box center [210, 195] width 135 height 22
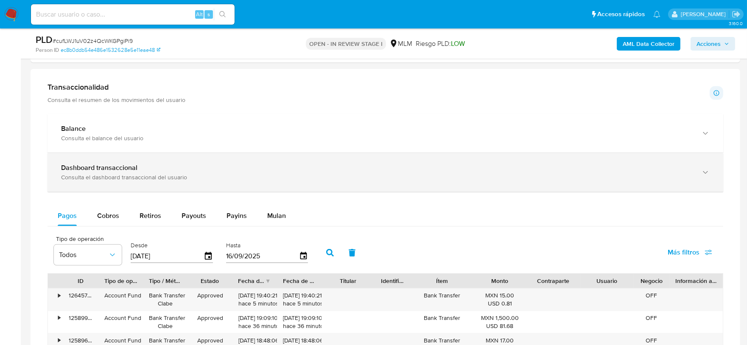
scroll to position [760, 0]
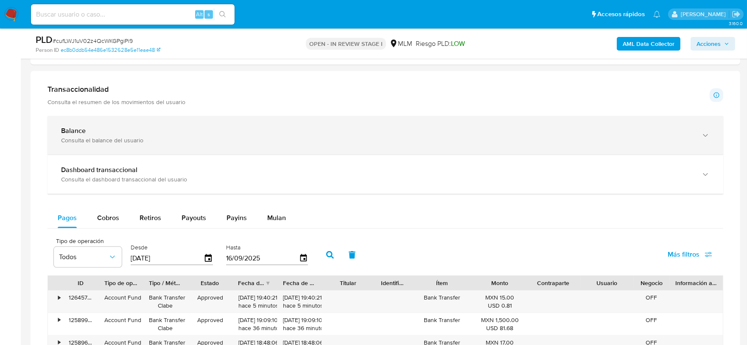
click at [557, 140] on div "Consulta el balance del usuario" at bounding box center [377, 140] width 632 height 8
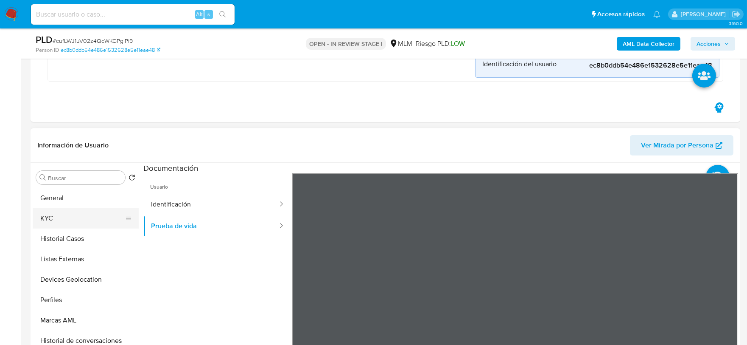
scroll to position [288, 0]
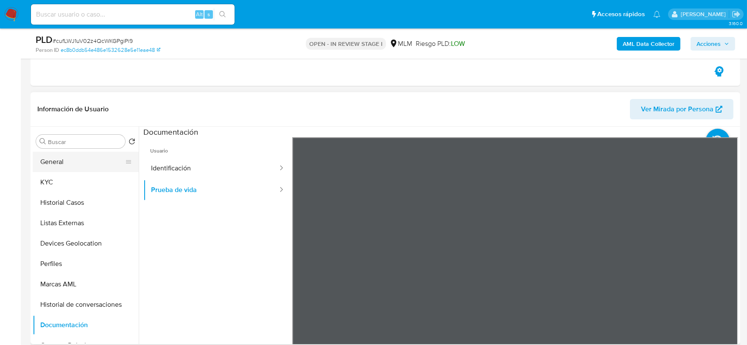
click at [60, 151] on button "General" at bounding box center [82, 161] width 99 height 20
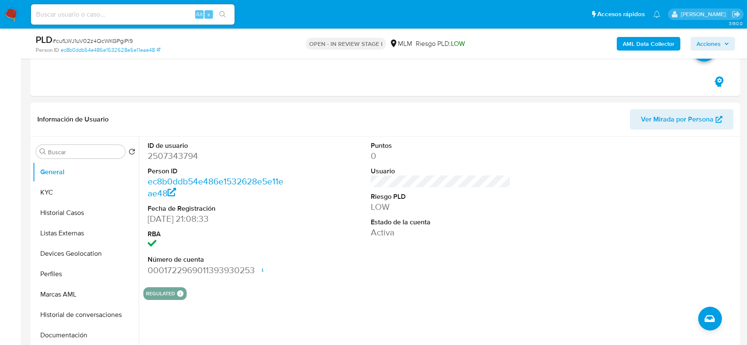
click at [339, 264] on div "ID de usuario 2507343794 Person ID ec8b0ddb54e486e1532628e5e11eae48 Fecha de Re…" at bounding box center [440, 208] width 595 height 143
click at [59, 188] on button "KYC" at bounding box center [82, 192] width 99 height 20
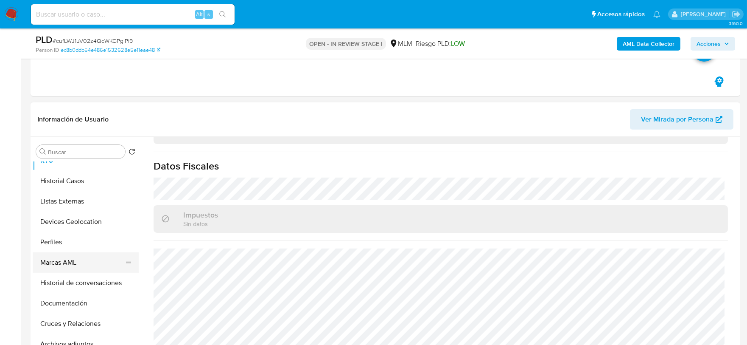
scroll to position [94, 0]
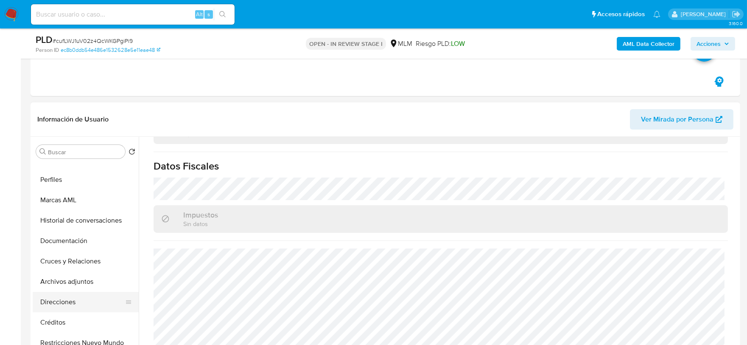
click at [64, 303] on button "Direcciones" at bounding box center [82, 302] width 99 height 20
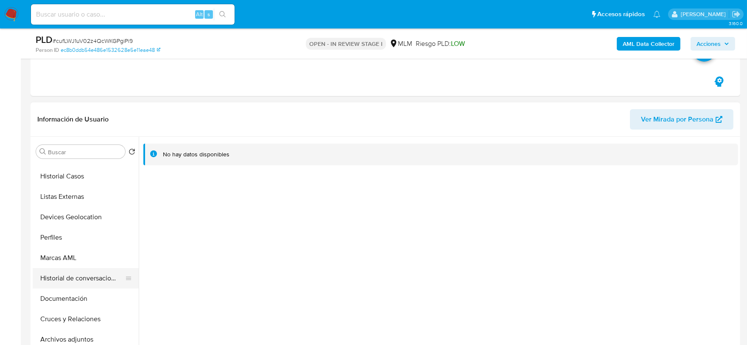
scroll to position [0, 0]
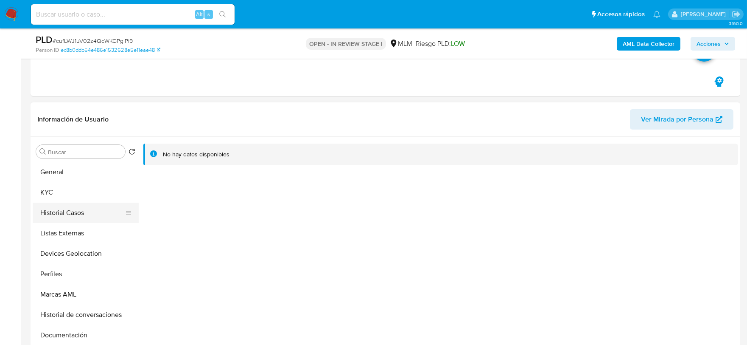
click at [75, 205] on button "Historial Casos" at bounding box center [82, 212] width 99 height 20
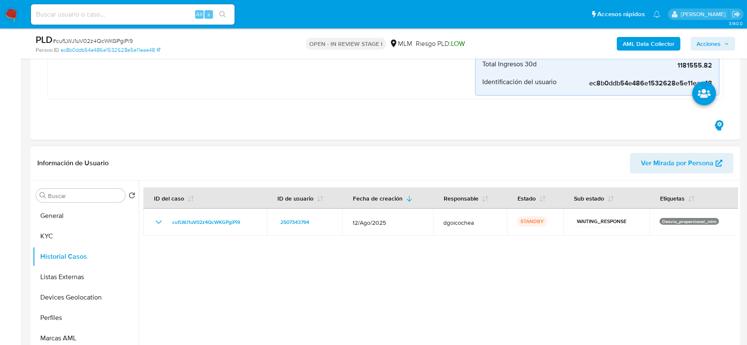
scroll to position [236, 0]
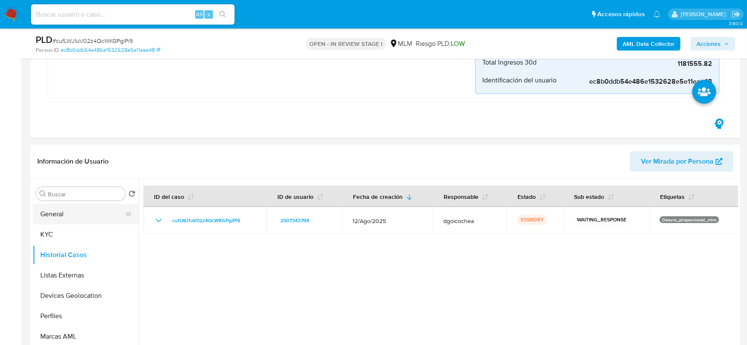
click at [67, 222] on button "General" at bounding box center [82, 214] width 99 height 20
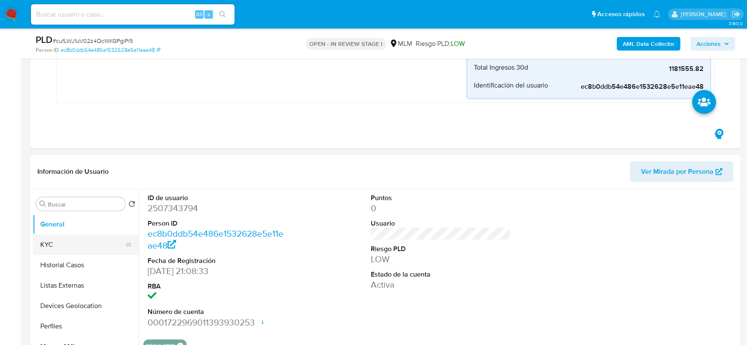
click at [48, 244] on button "KYC" at bounding box center [82, 244] width 99 height 20
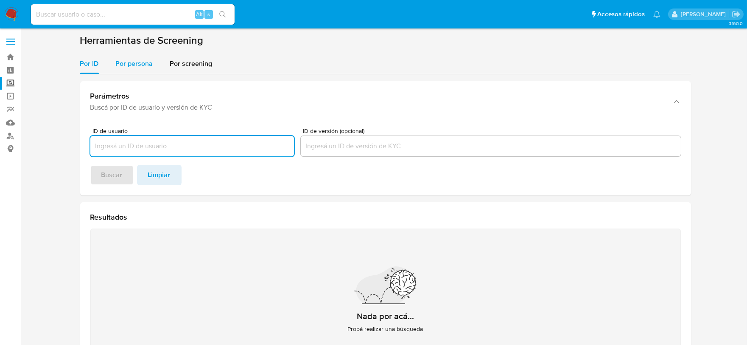
click at [143, 64] on span "Por persona" at bounding box center [134, 64] width 37 height 10
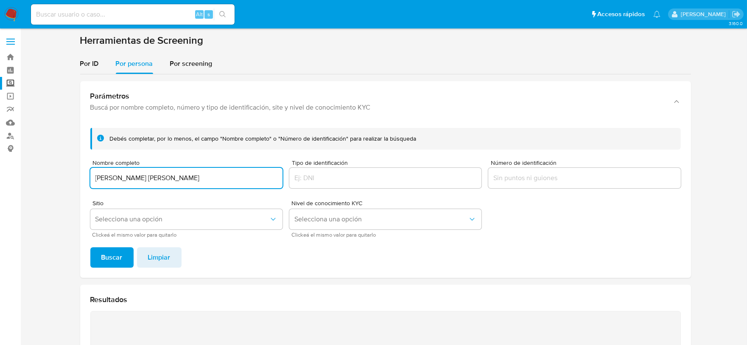
click at [111, 267] on div "Debés completar, por lo menos, el campo "Nombre completo" o "Número de identifi…" at bounding box center [385, 199] width 611 height 157
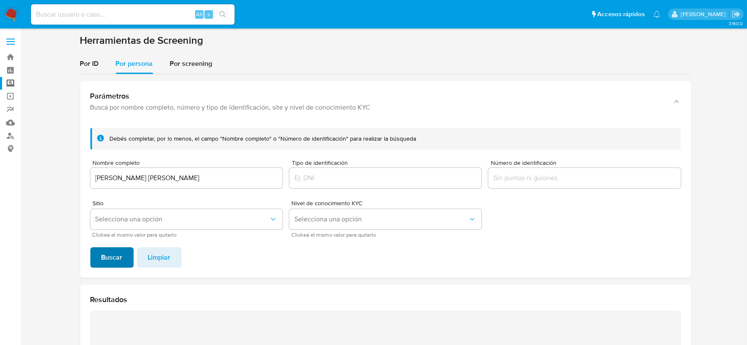
click at [111, 259] on span "Buscar" at bounding box center [111, 257] width 21 height 19
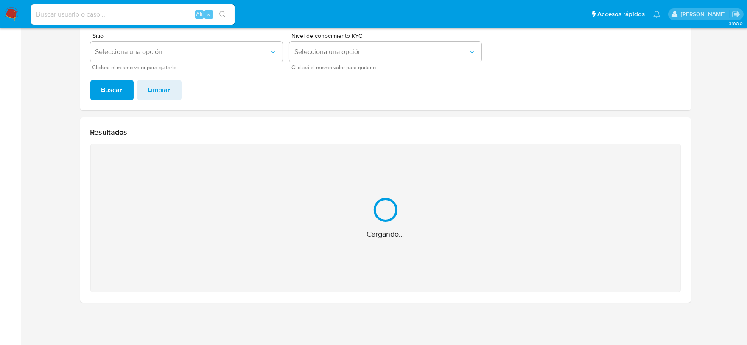
scroll to position [32, 0]
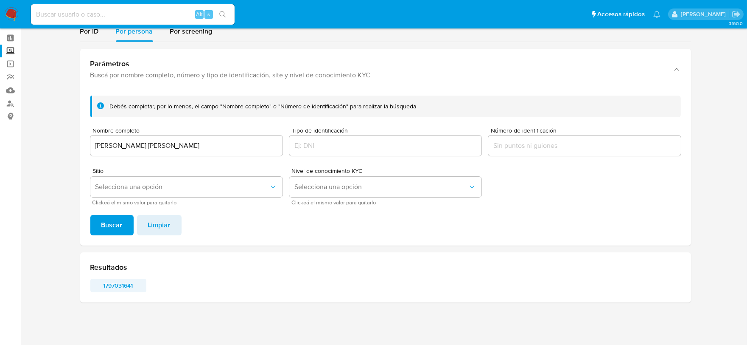
click at [116, 282] on span "1797031641" at bounding box center [118, 285] width 44 height 12
click at [135, 144] on input "[PERSON_NAME] [PERSON_NAME]" at bounding box center [186, 145] width 192 height 11
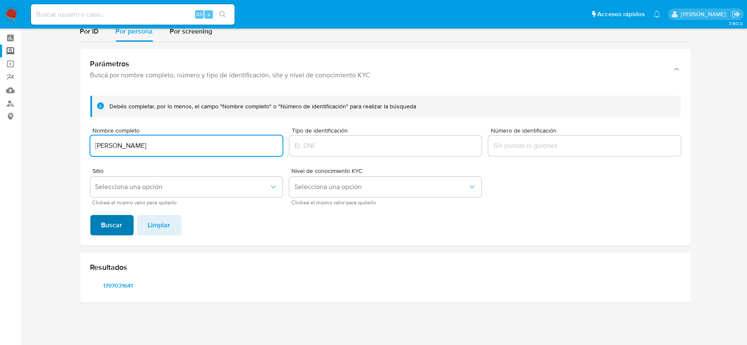
type input "[PERSON_NAME]"
click at [116, 230] on span "Buscar" at bounding box center [111, 225] width 21 height 19
click at [115, 219] on span "Buscar" at bounding box center [111, 225] width 21 height 19
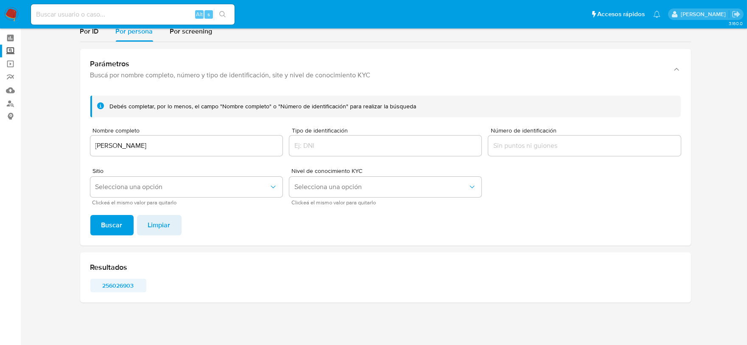
click at [133, 280] on span "256026903" at bounding box center [118, 285] width 44 height 12
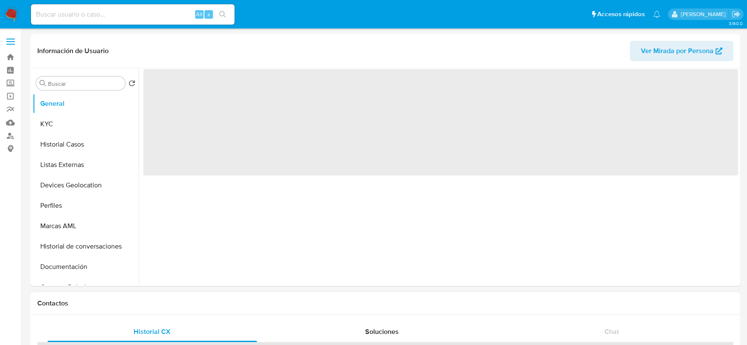
select select "10"
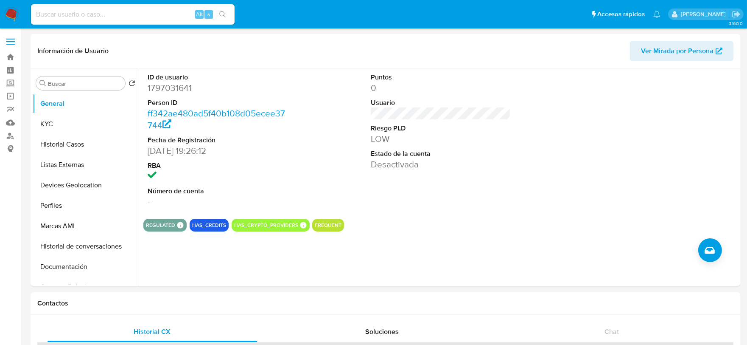
click at [78, 14] on input at bounding box center [133, 14] width 204 height 11
paste input "2267450405"
type input "2267450405"
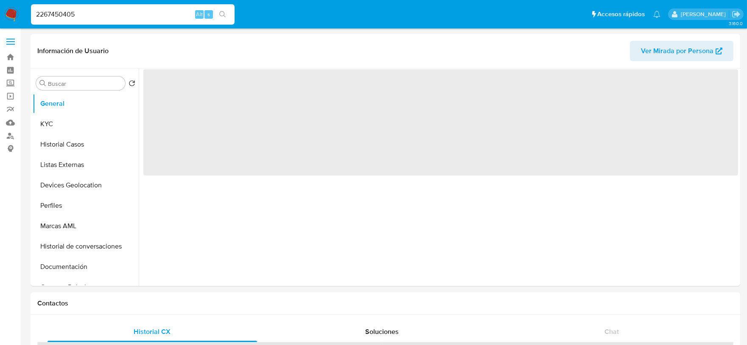
select select "10"
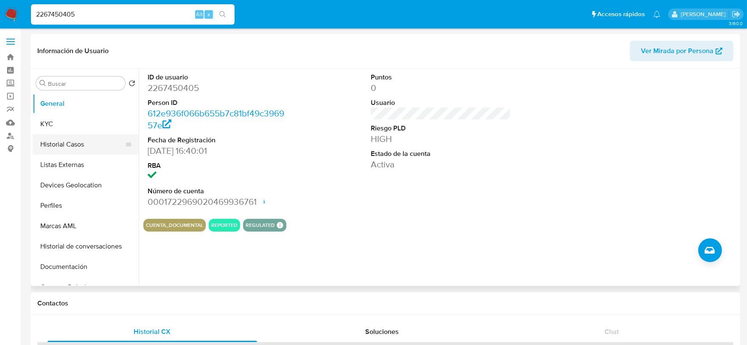
click at [77, 140] on button "Historial Casos" at bounding box center [82, 144] width 99 height 20
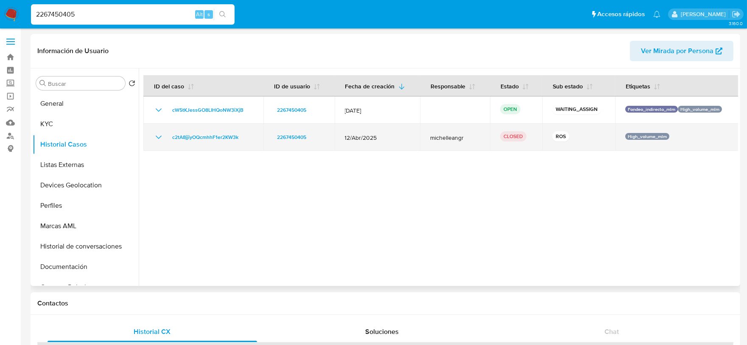
click at [158, 137] on icon "Mostrar/Ocultar" at bounding box center [159, 137] width 10 height 10
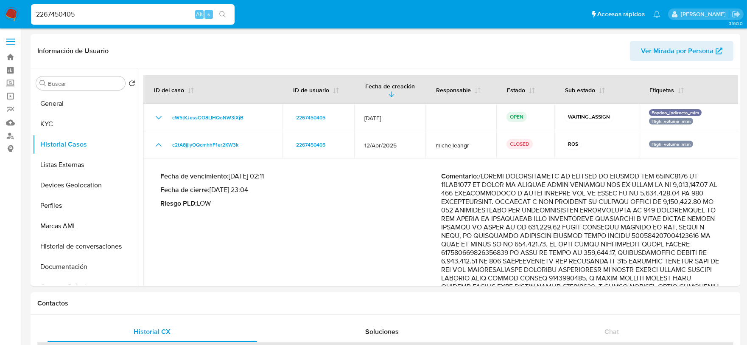
click at [55, 11] on input "2267450405" at bounding box center [133, 14] width 204 height 11
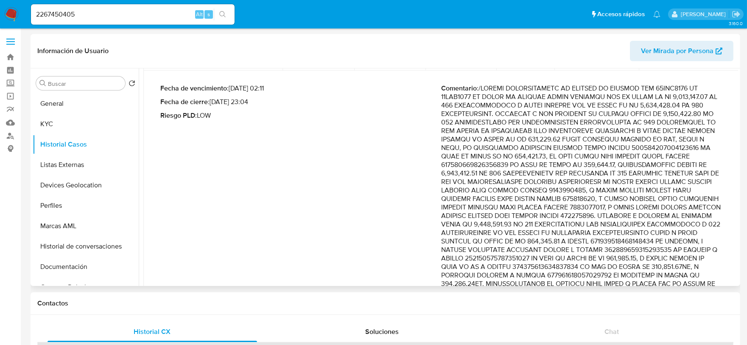
scroll to position [94, 0]
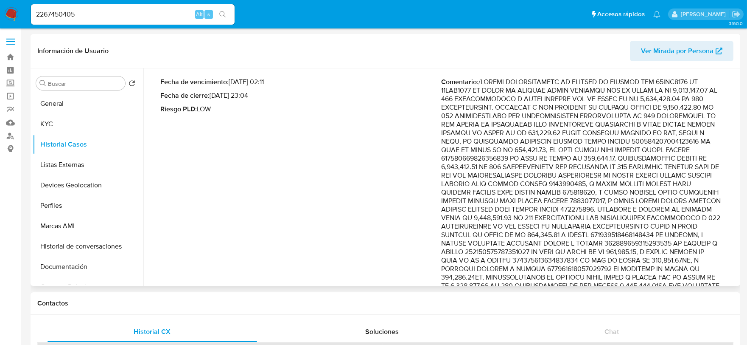
click at [386, 153] on div "Fecha de vencimiento : 11/06/2025 02:11 Fecha de cierre : 08/06/2025 23:04 Ries…" at bounding box center [300, 343] width 281 height 531
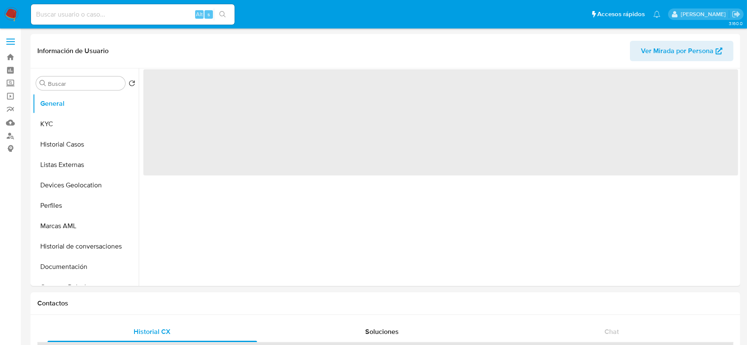
select select "10"
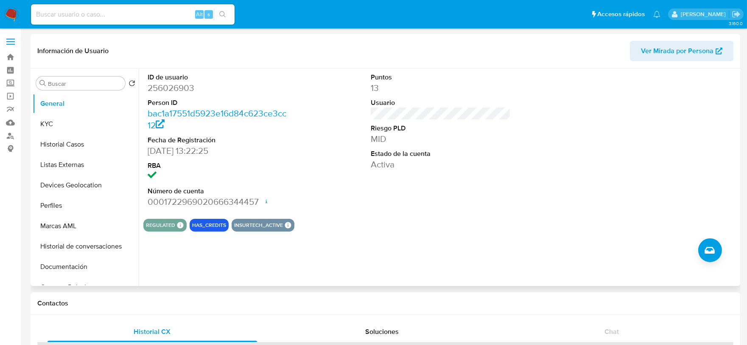
click at [176, 86] on dd "256026903" at bounding box center [218, 88] width 140 height 12
copy dd "256026903"
click at [73, 119] on button "KYC" at bounding box center [82, 124] width 99 height 20
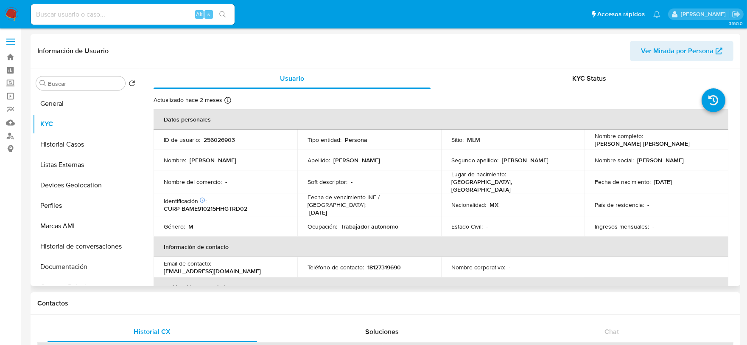
click at [555, 184] on p "[GEOGRAPHIC_DATA], [GEOGRAPHIC_DATA]" at bounding box center [512, 185] width 120 height 15
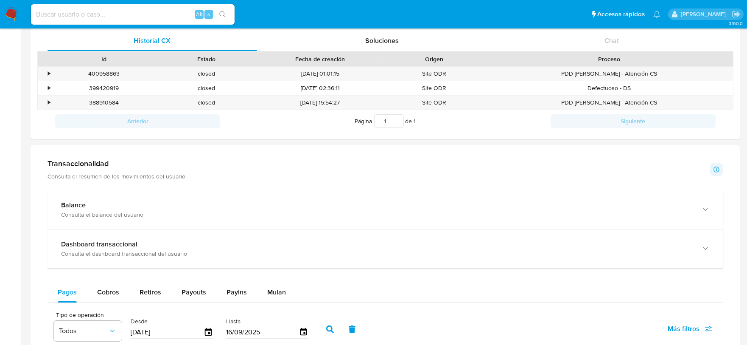
scroll to position [301, 0]
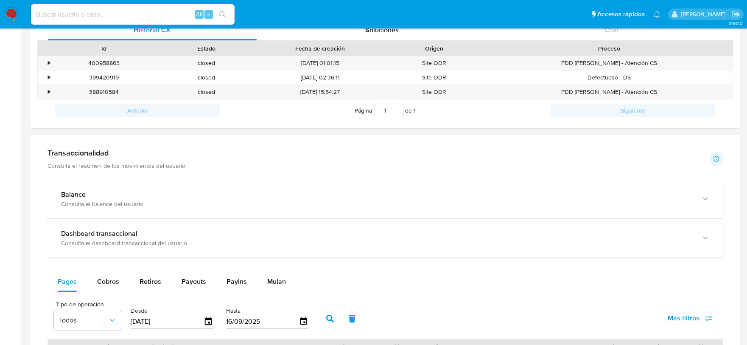
click at [17, 13] on img at bounding box center [11, 14] width 14 height 14
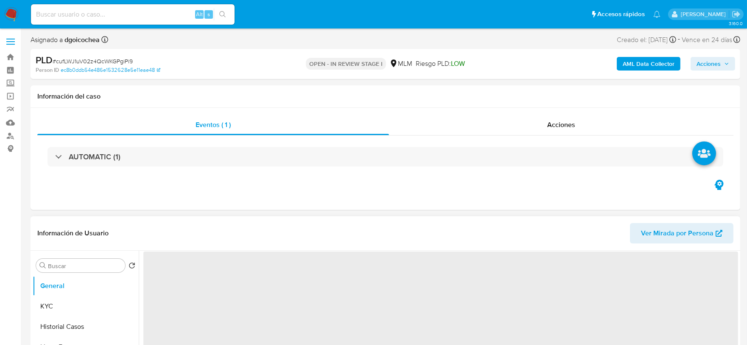
select select "10"
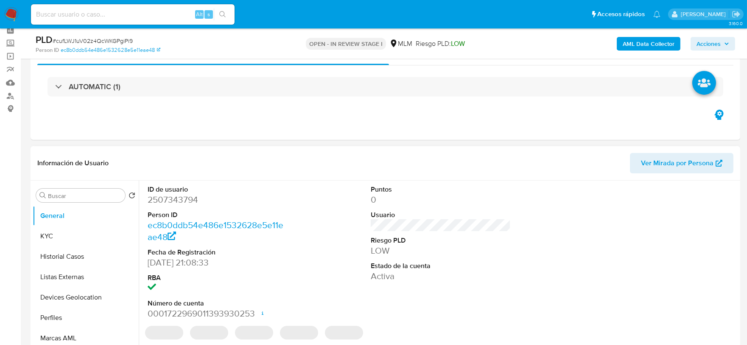
scroll to position [94, 0]
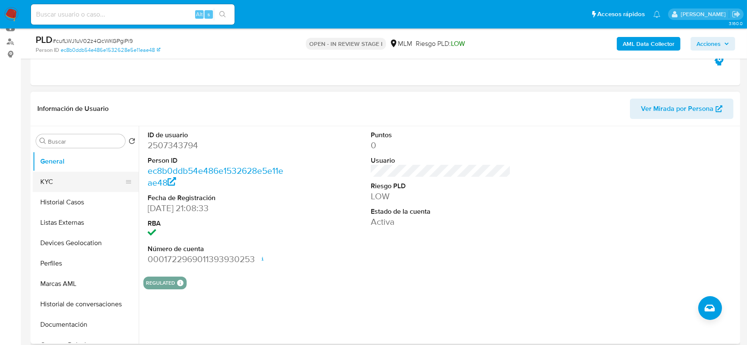
click at [45, 184] on button "KYC" at bounding box center [82, 181] width 99 height 20
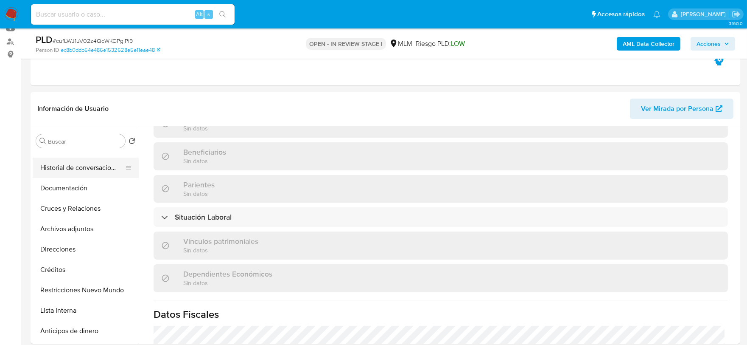
scroll to position [141, 0]
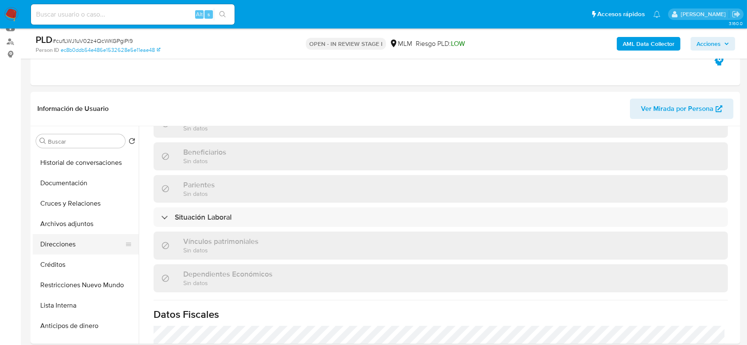
click at [72, 247] on button "Direcciones" at bounding box center [82, 244] width 99 height 20
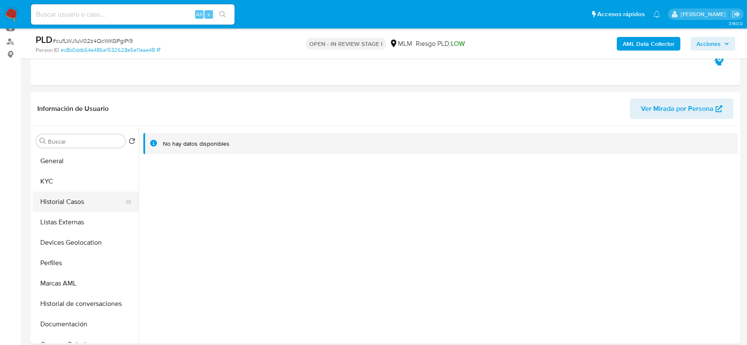
scroll to position [0, 0]
click at [53, 180] on button "KYC" at bounding box center [82, 181] width 99 height 20
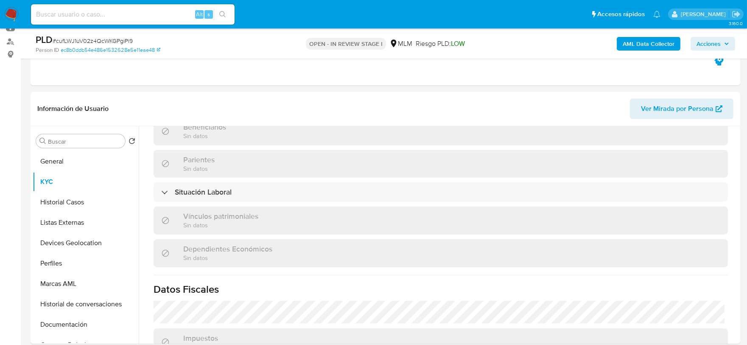
scroll to position [424, 0]
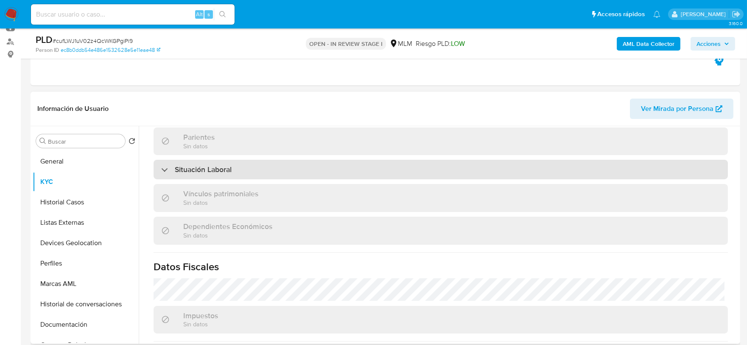
click at [261, 163] on div "Situación Laboral" at bounding box center [441, 170] width 575 height 20
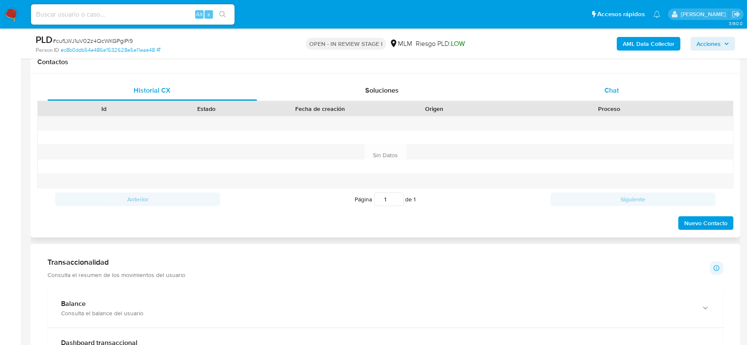
scroll to position [377, 0]
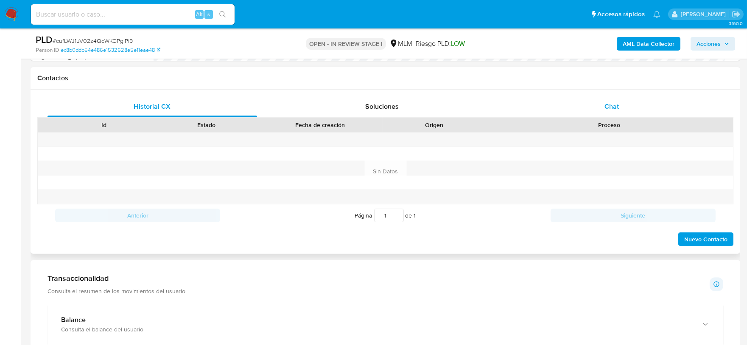
click at [618, 109] on span "Chat" at bounding box center [612, 106] width 14 height 10
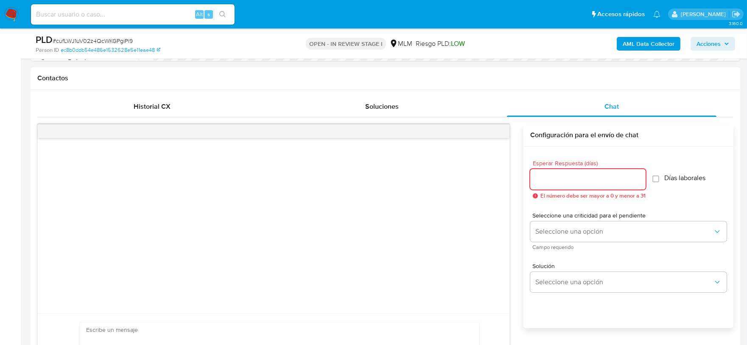
click at [565, 180] on input "Esperar Respuesta (días)" at bounding box center [587, 179] width 115 height 11
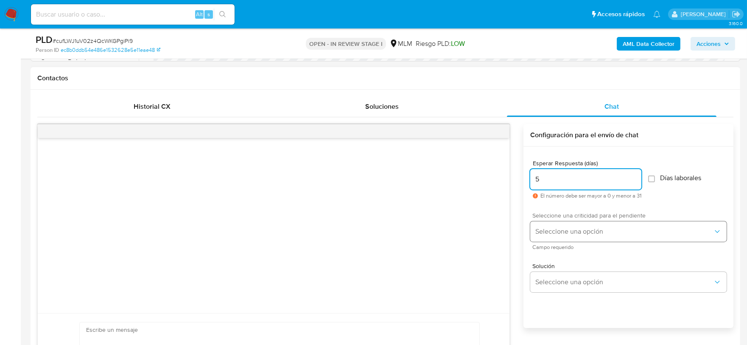
type input "5"
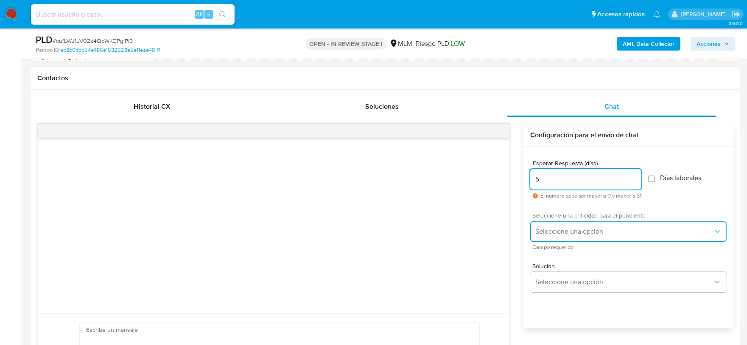
click at [559, 232] on span "Seleccione una opción" at bounding box center [625, 231] width 178 height 8
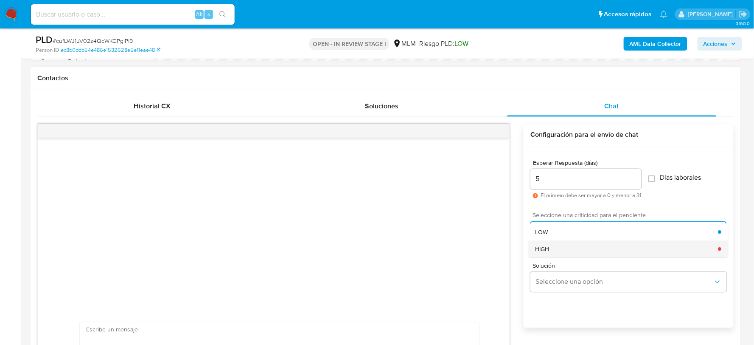
click at [545, 245] on span "HIGH" at bounding box center [543, 249] width 14 height 8
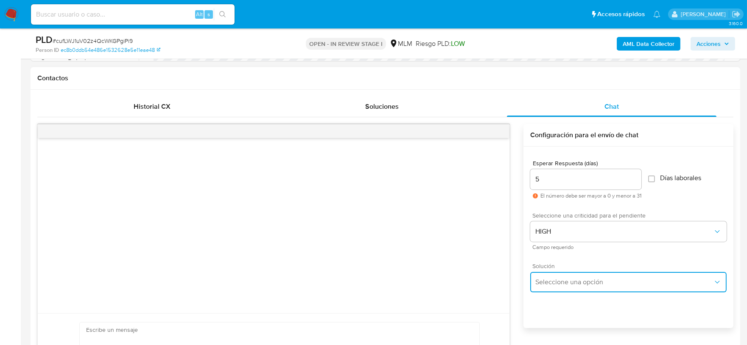
click at [558, 282] on span "Seleccione una opción" at bounding box center [625, 282] width 178 height 8
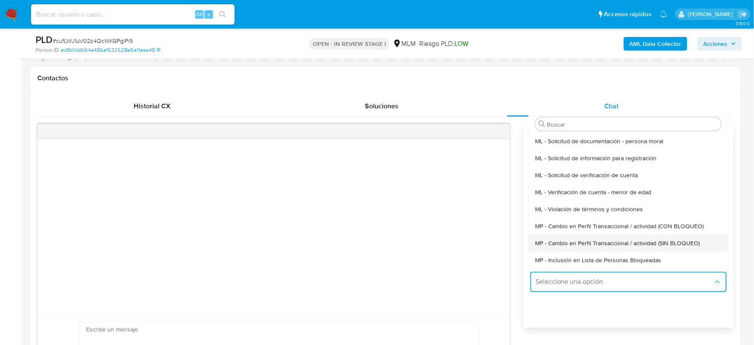
click at [571, 239] on span "MP - Cambio en Perfil Transaccional / actividad (SIN BLOQUEO)" at bounding box center [618, 243] width 165 height 8
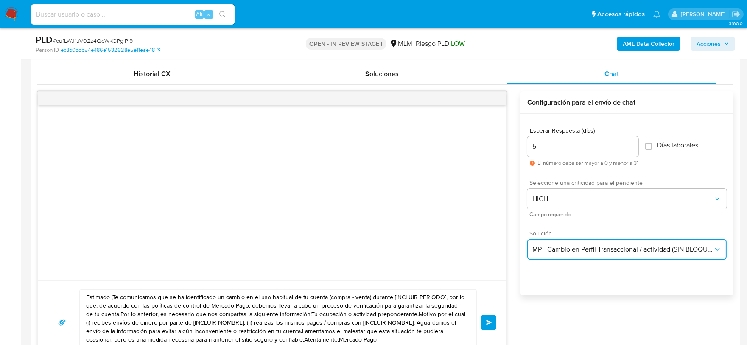
scroll to position [424, 0]
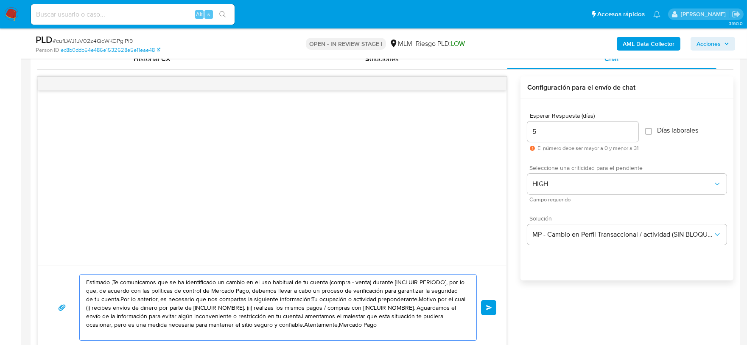
click at [307, 309] on textarea "Estimado ,Te comunicamos que se ha identificado un cambio en el uso habitual de…" at bounding box center [276, 307] width 380 height 65
paste textarea "Jesús De acuerdo con las políticas de control de Mercado Pago, debemos llevar a…"
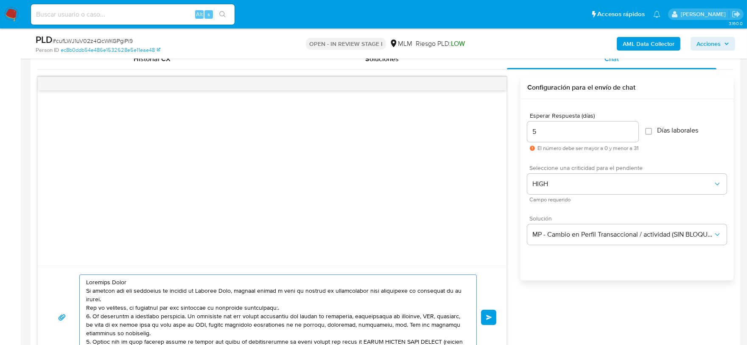
scroll to position [439, 0]
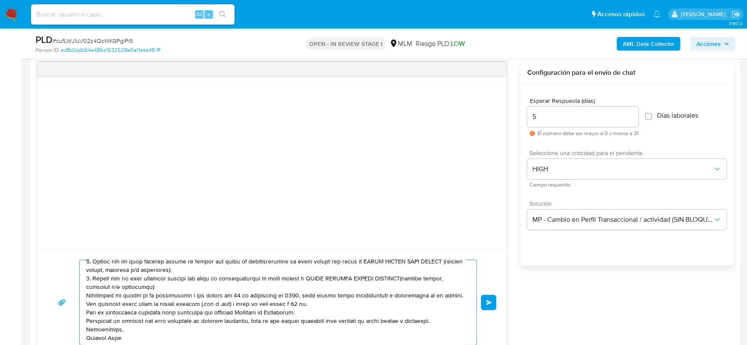
click at [398, 269] on textarea at bounding box center [276, 302] width 380 height 85
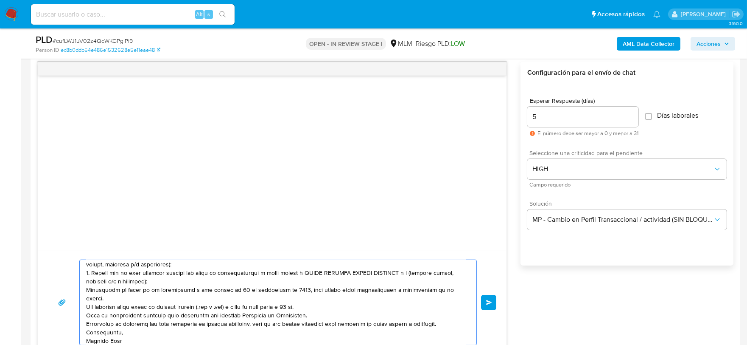
paste textarea "2267450405"
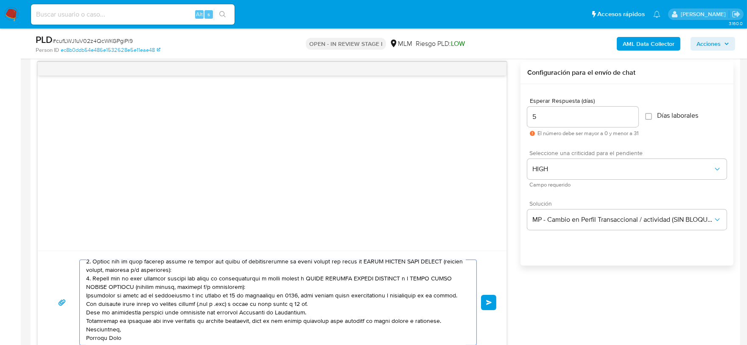
type textarea "Estimado Jesús De acuerdo con las políticas de control de Mercado Pago, debemos…"
click at [494, 299] on button "Enviar" at bounding box center [488, 302] width 15 height 15
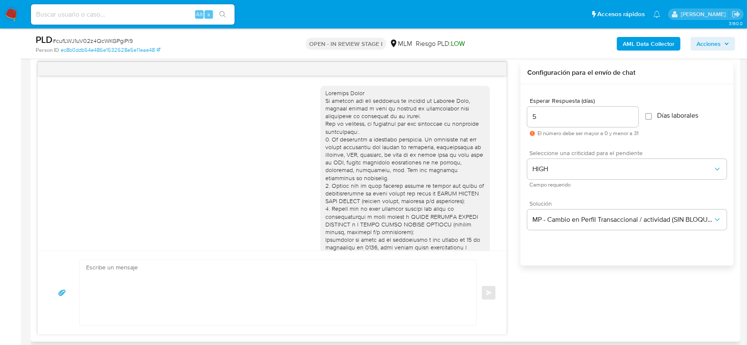
scroll to position [90, 0]
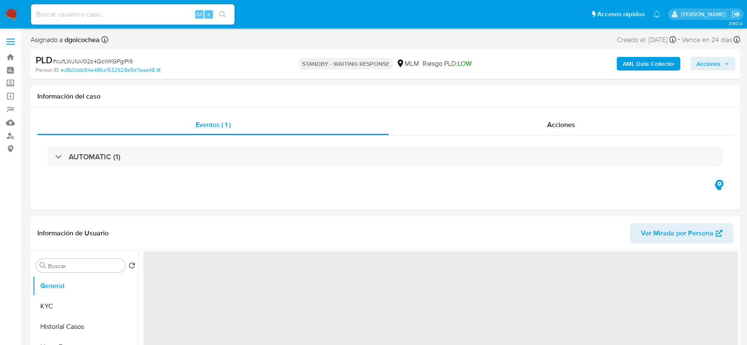
select select "10"
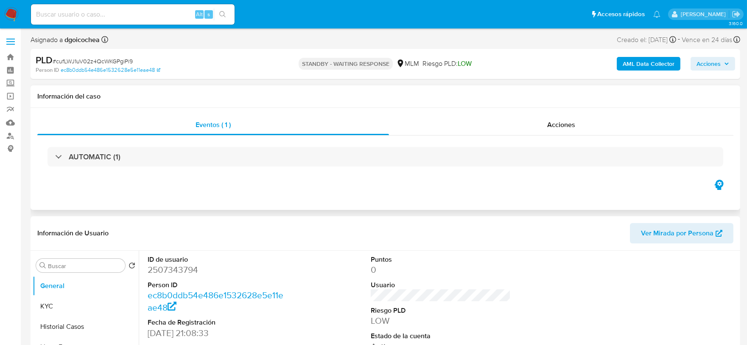
click at [280, 171] on div "AUTOMATIC (1)" at bounding box center [385, 156] width 696 height 42
click at [175, 271] on dd "2507343794" at bounding box center [218, 270] width 140 height 12
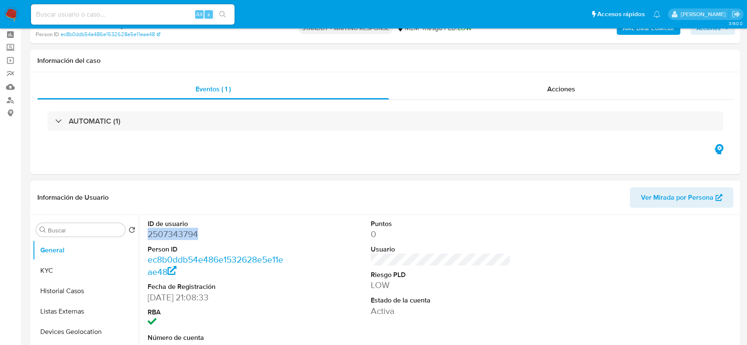
scroll to position [94, 0]
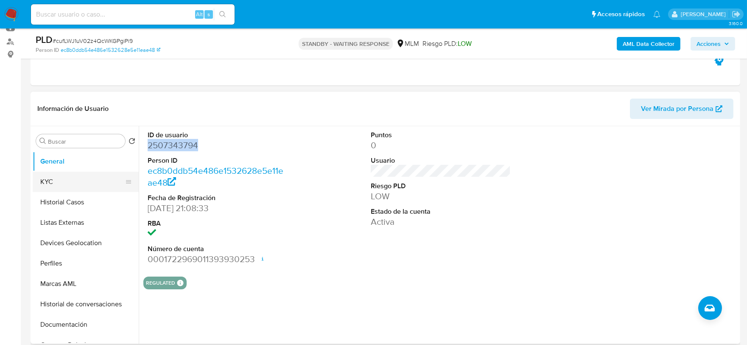
click at [79, 175] on button "KYC" at bounding box center [82, 181] width 99 height 20
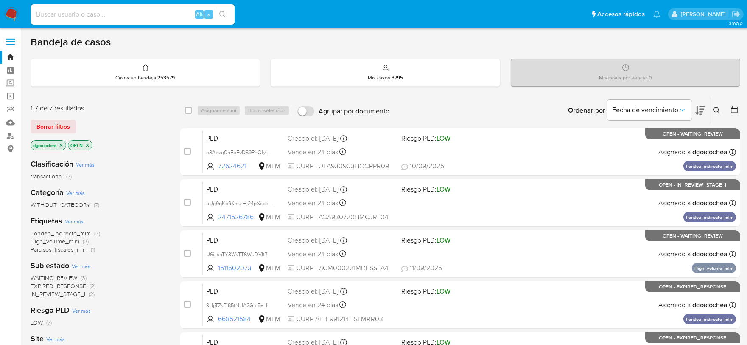
click at [72, 11] on input at bounding box center [133, 14] width 204 height 11
paste input "1294556584"
type input "1294556584"
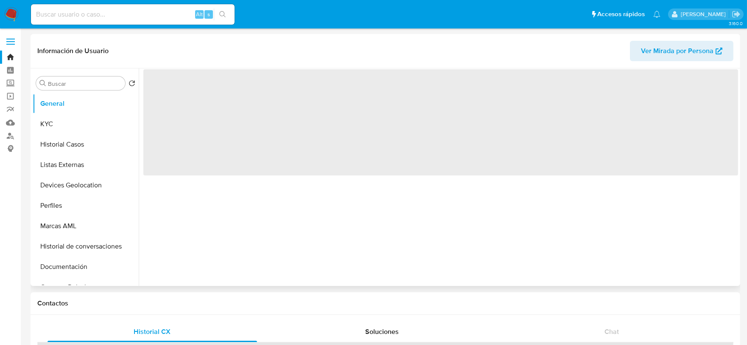
select select "10"
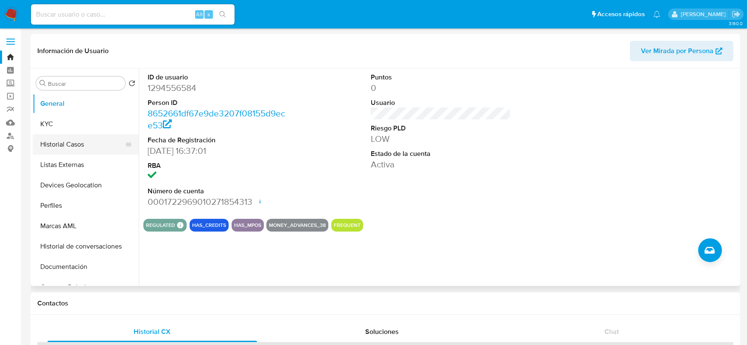
click at [71, 136] on button "Historial Casos" at bounding box center [82, 144] width 99 height 20
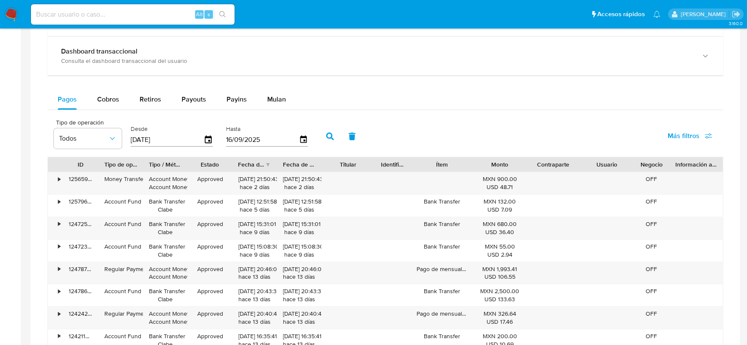
scroll to position [424, 0]
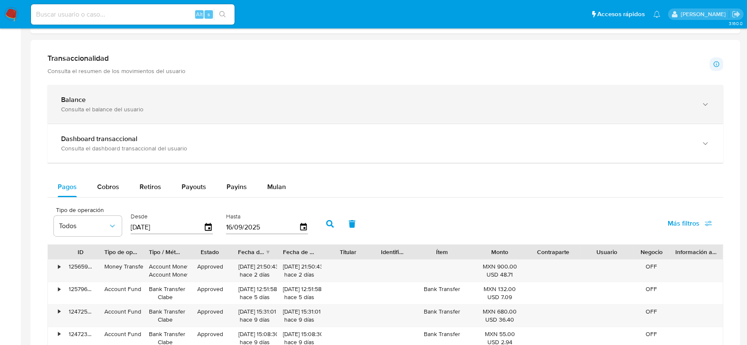
click at [293, 104] on div "Balance" at bounding box center [377, 99] width 632 height 8
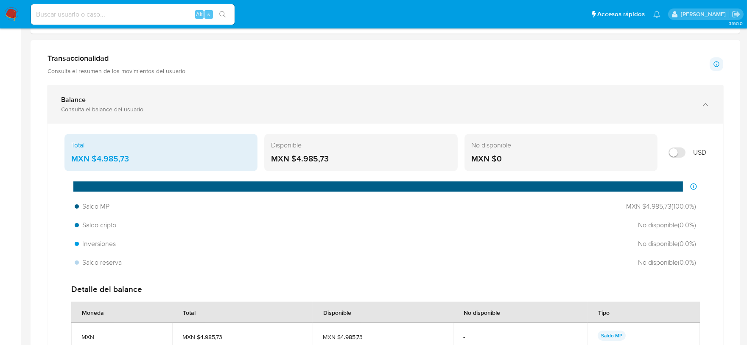
click at [146, 105] on div "Balance Consulta el balance del usuario" at bounding box center [377, 103] width 632 height 17
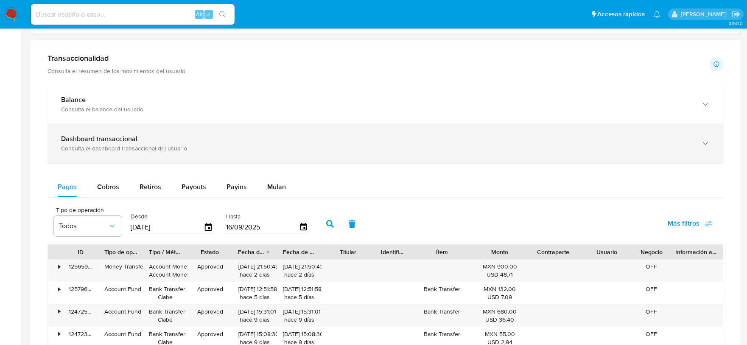
click at [144, 142] on div "Dashboard transaccional" at bounding box center [377, 139] width 632 height 8
